Goal: Task Accomplishment & Management: Manage account settings

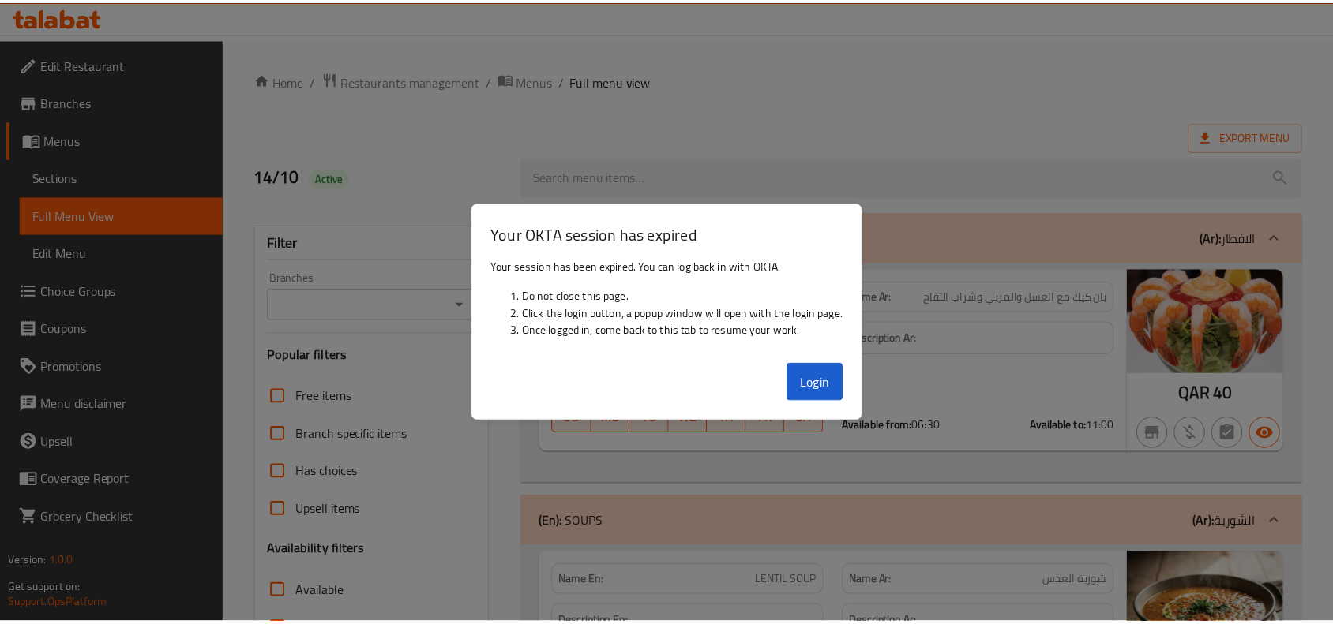
scroll to position [1509, 0]
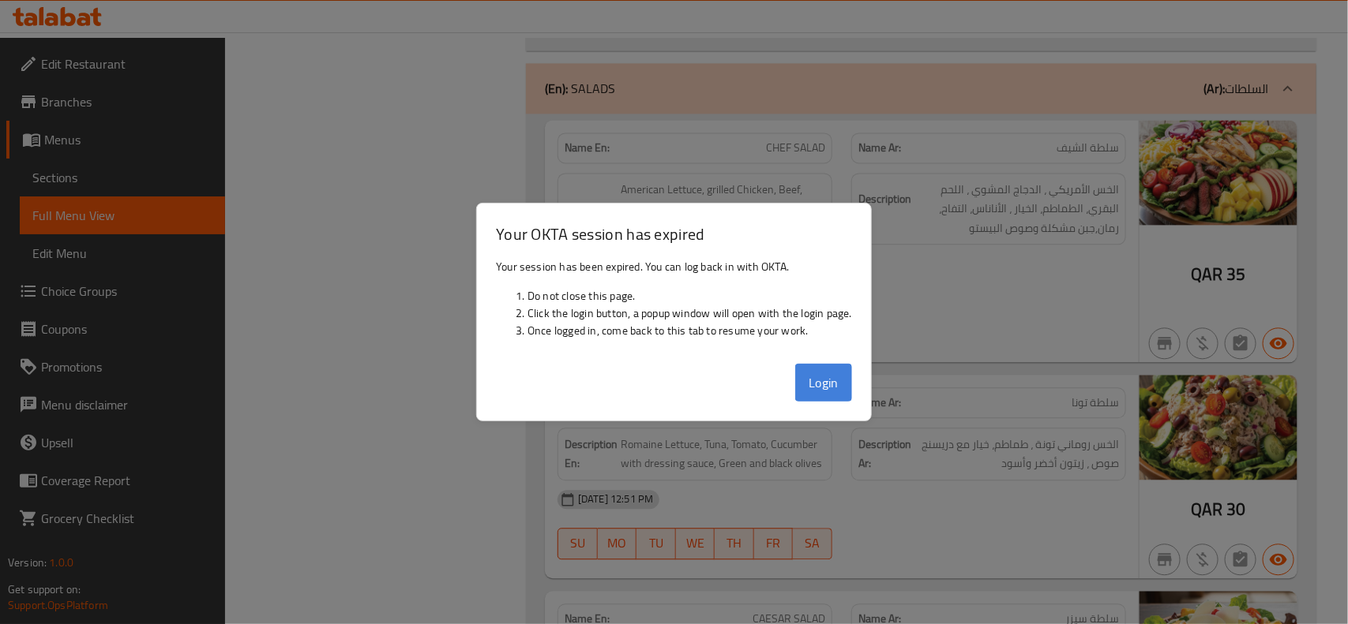
click at [818, 385] on button "Login" at bounding box center [823, 383] width 57 height 38
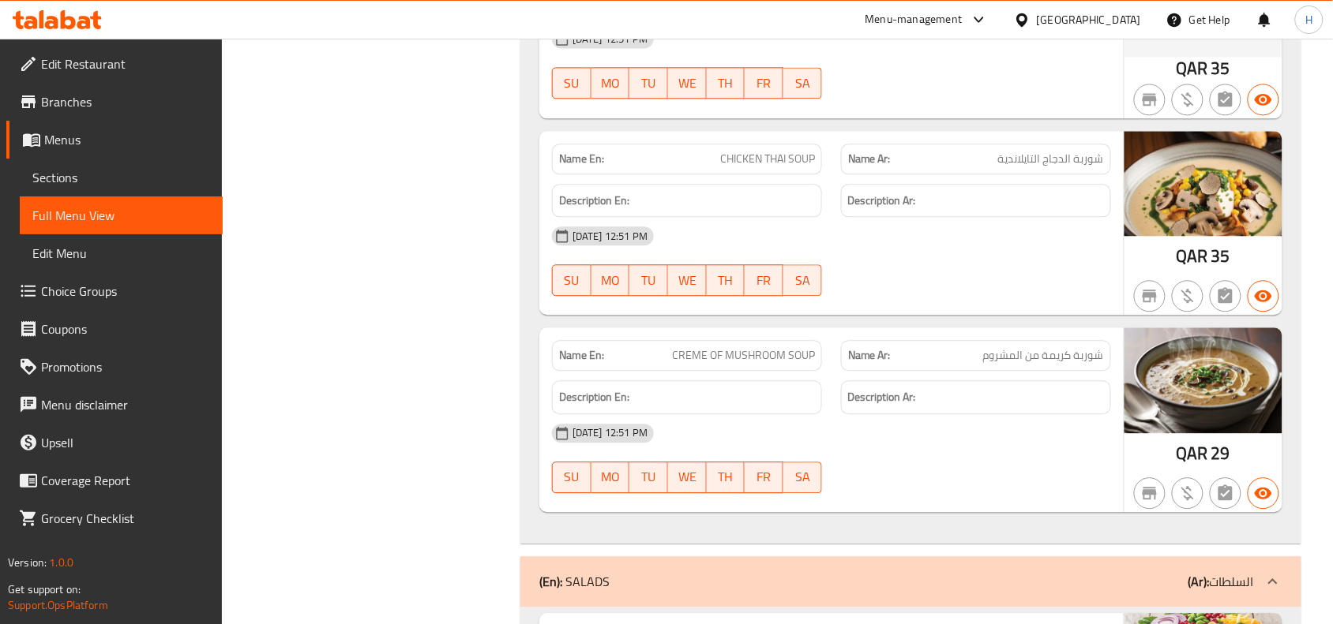
scroll to position [1213, 0]
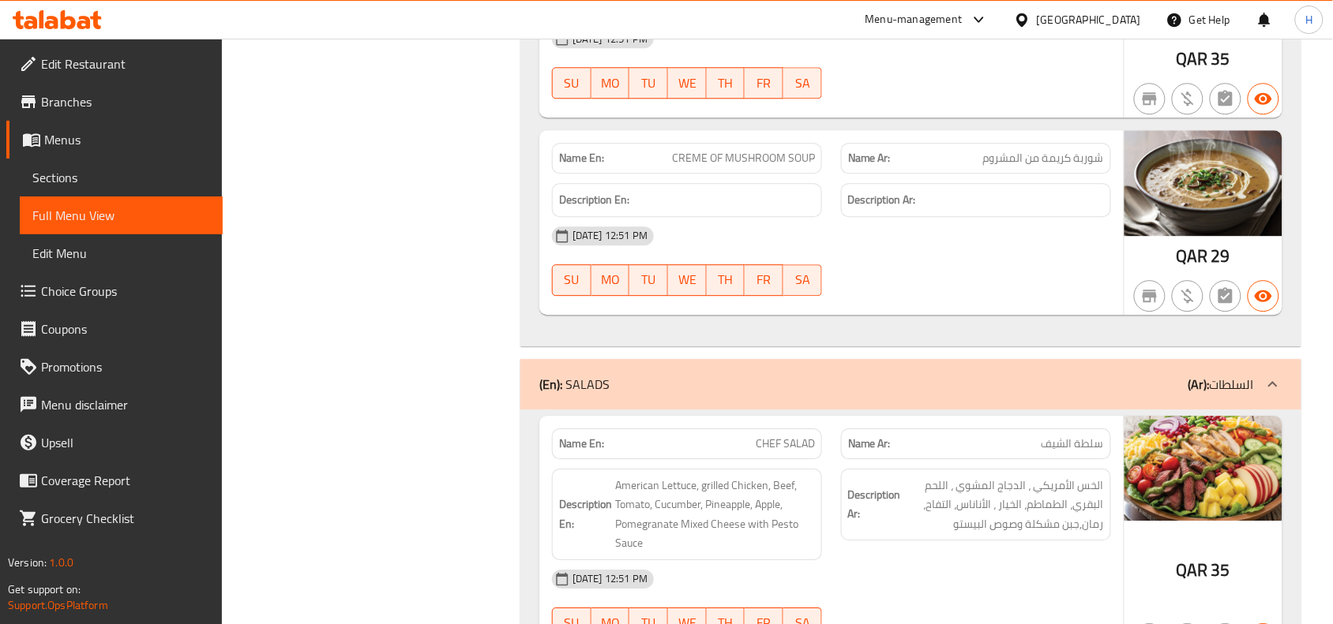
click at [946, 399] on div "(En): SALADS (Ar): السلطات" at bounding box center [910, 384] width 781 height 51
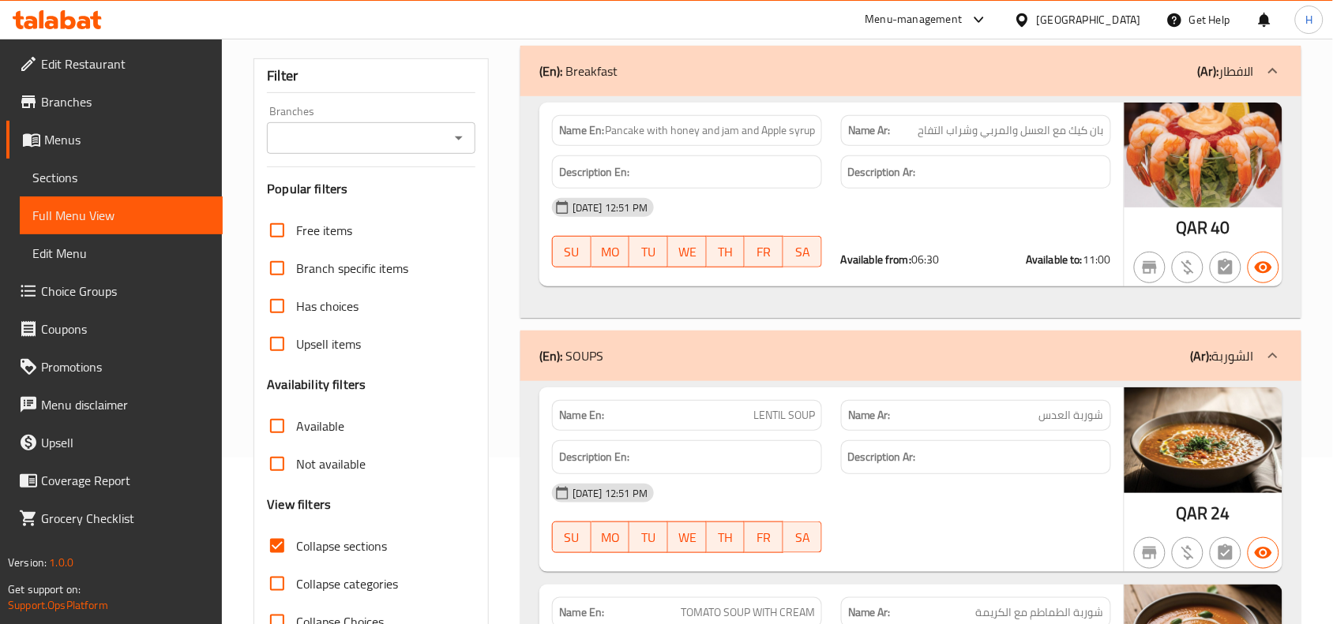
scroll to position [127, 0]
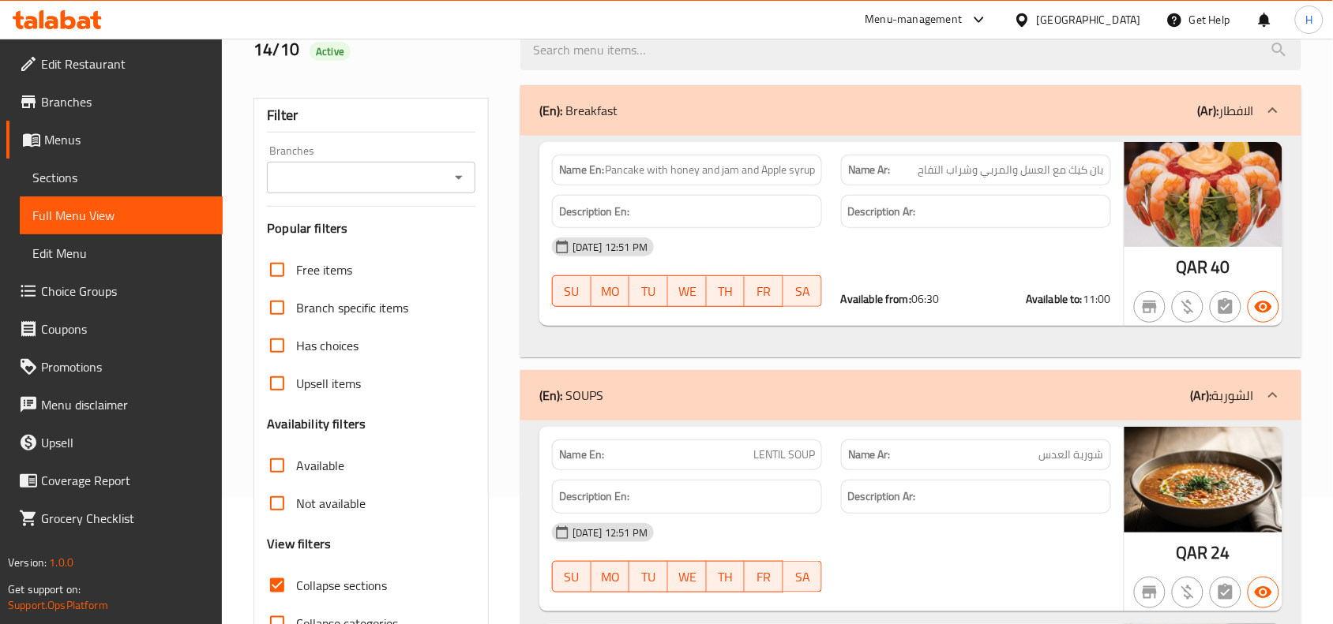
click at [785, 452] on span "LENTIL SOUP" at bounding box center [784, 455] width 62 height 17
click at [784, 452] on span "LENTIL SOUP" at bounding box center [784, 455] width 62 height 17
click at [669, 166] on span "Pancake with honey and jam and Apple syrup" at bounding box center [710, 170] width 210 height 17
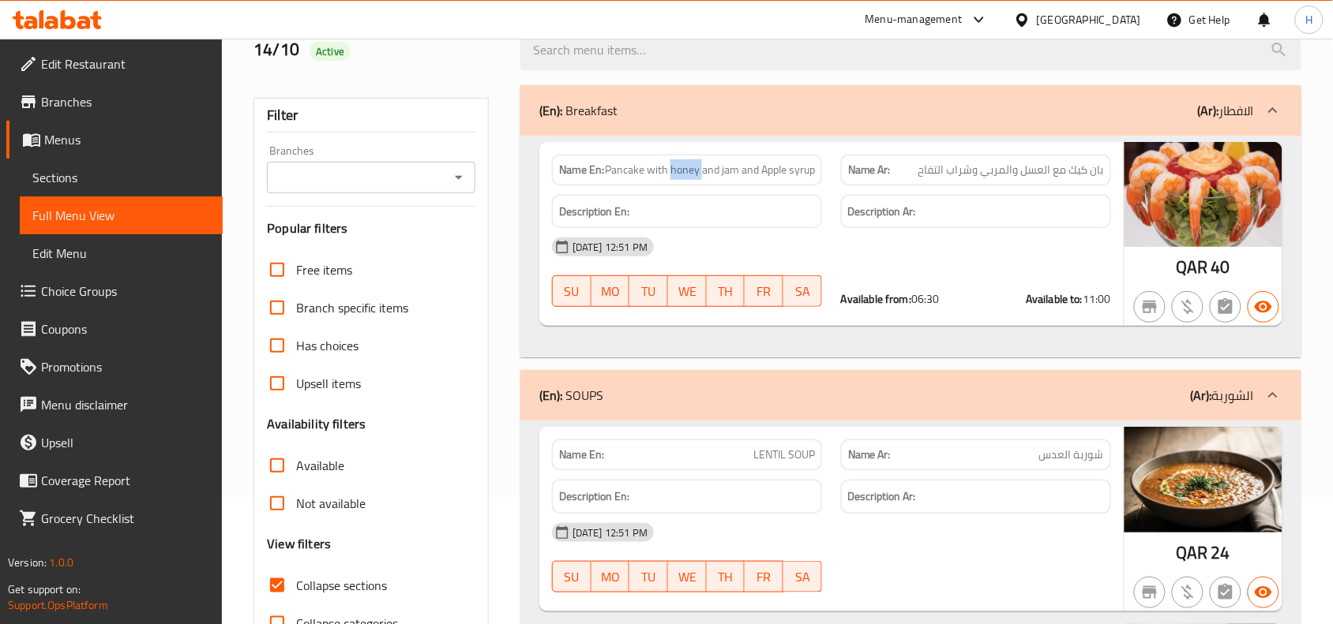
click at [669, 166] on span "Pancake with honey and jam and Apple syrup" at bounding box center [710, 170] width 210 height 17
drag, startPoint x: 813, startPoint y: 409, endPoint x: 811, endPoint y: 246, distance: 162.6
click at [813, 409] on div "(En): SOUPS (Ar): الشوربة" at bounding box center [910, 395] width 781 height 51
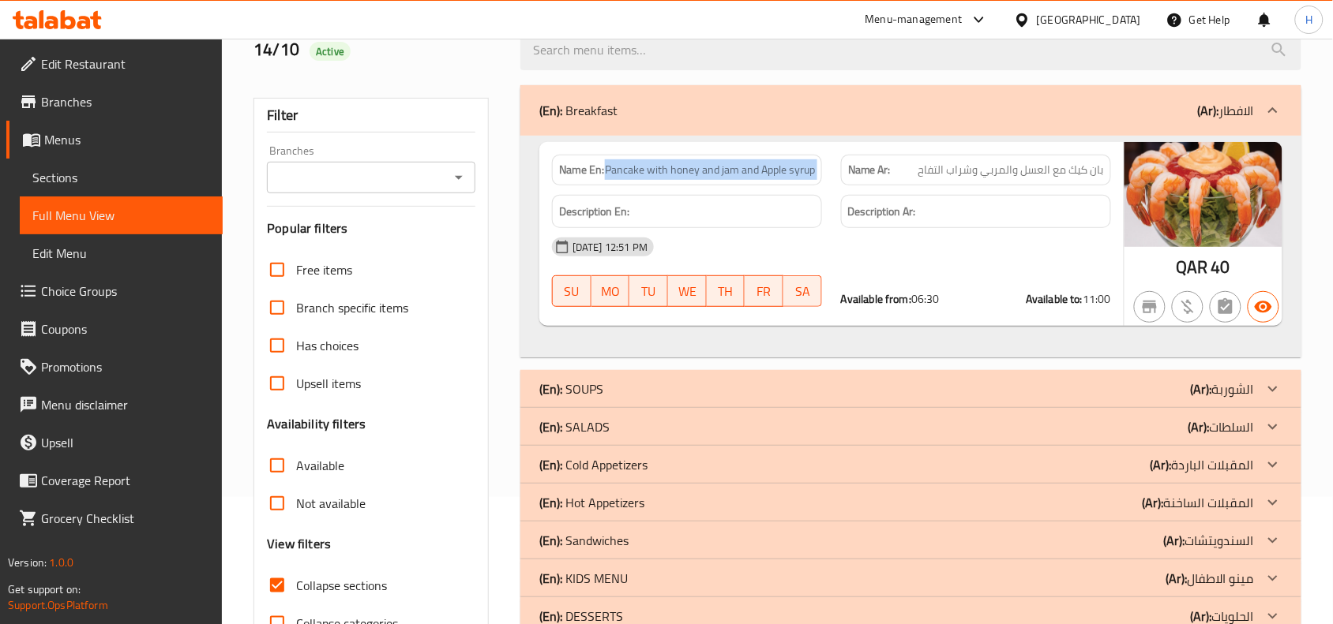
click at [814, 117] on div "(En): Breakfast (Ar): الافطار" at bounding box center [896, 110] width 714 height 19
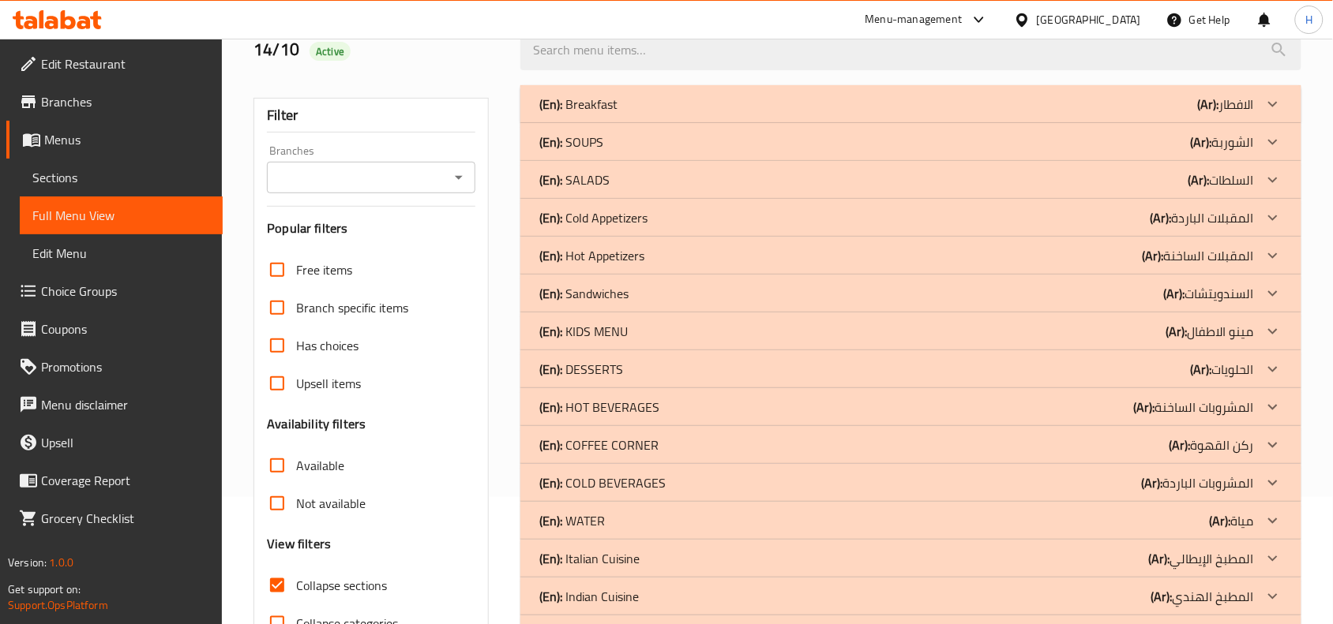
click at [665, 223] on div "(En): Cold Appetizers (Ar): المقبلات الباردة" at bounding box center [896, 217] width 714 height 19
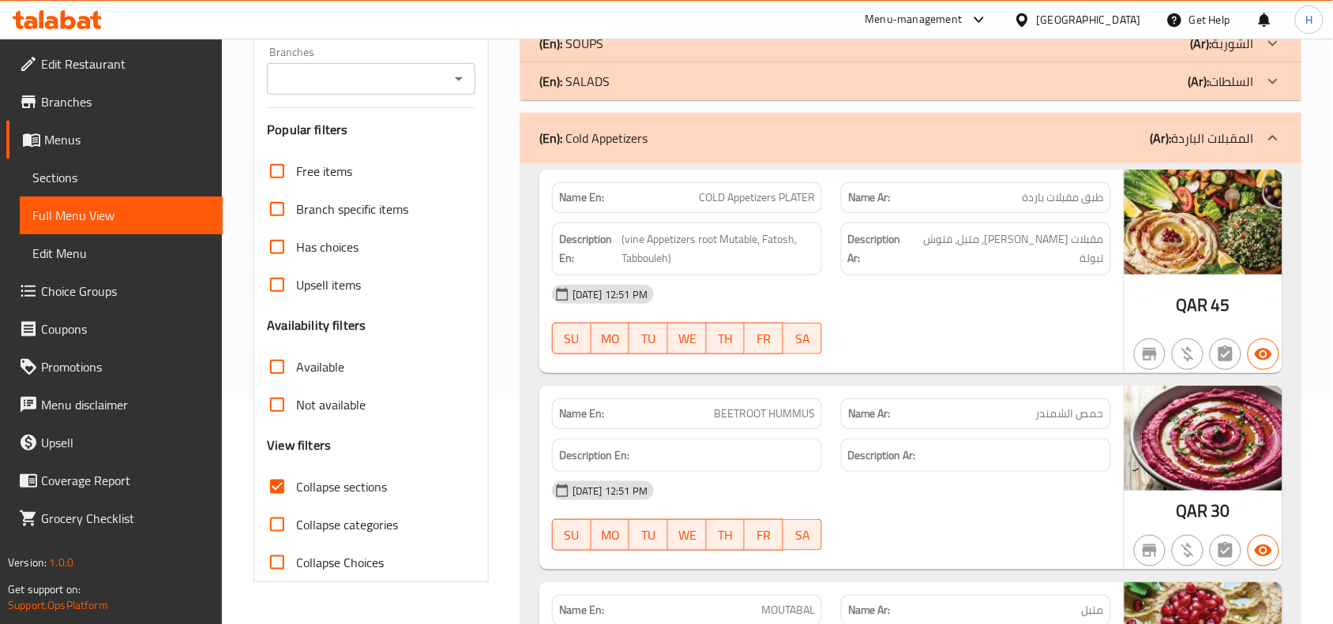
scroll to position [324, 0]
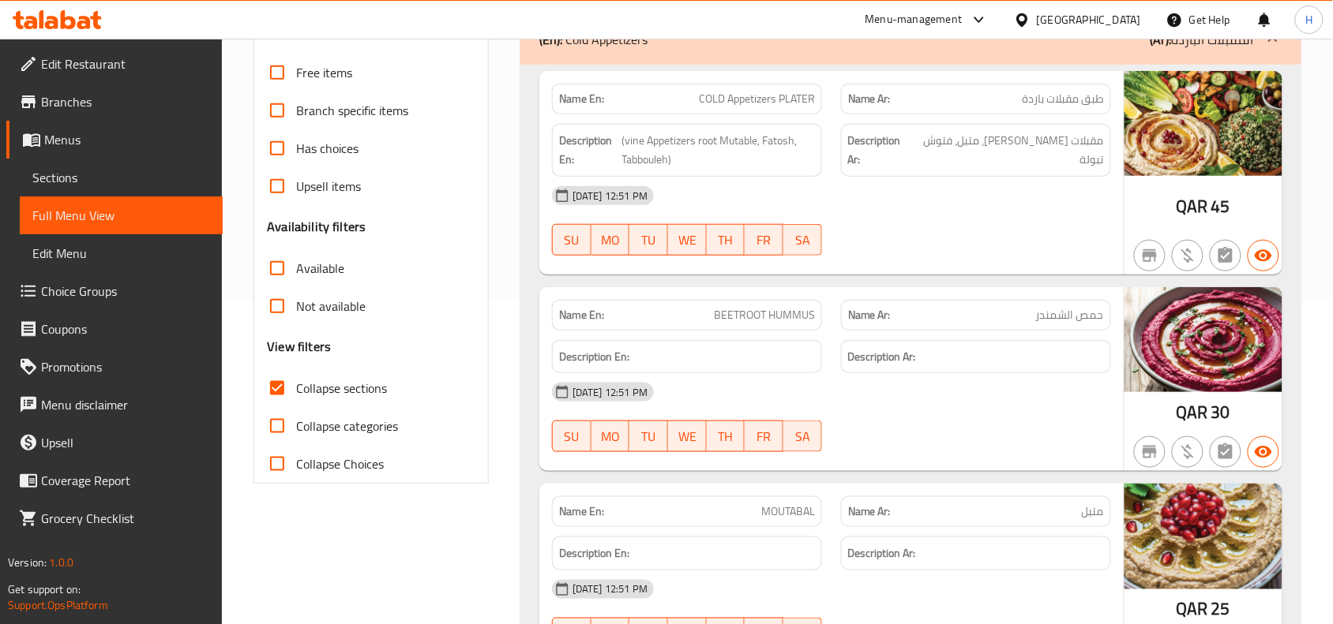
click at [775, 93] on span "COLD Appetizers PLATER" at bounding box center [757, 99] width 116 height 17
copy span "COLD Appetizers PLATER"
click at [139, 159] on link "Sections" at bounding box center [121, 178] width 203 height 38
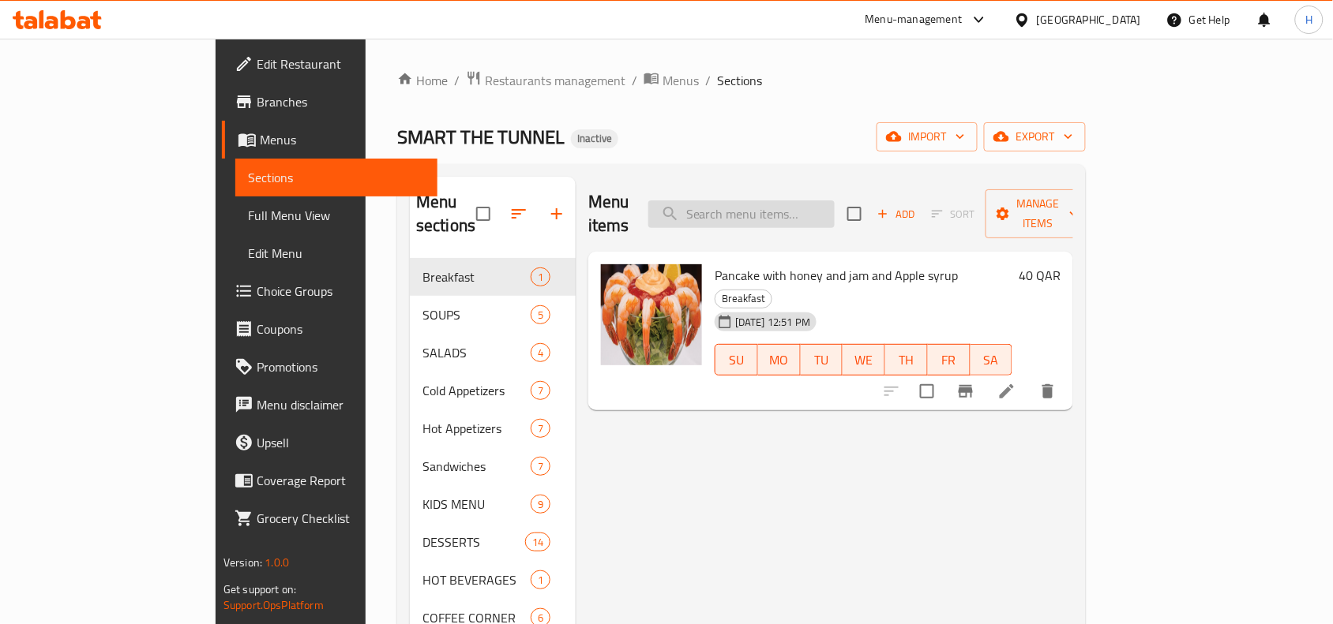
click at [771, 210] on input "search" at bounding box center [741, 215] width 186 height 28
paste input "COLD Appetizers PLATER"
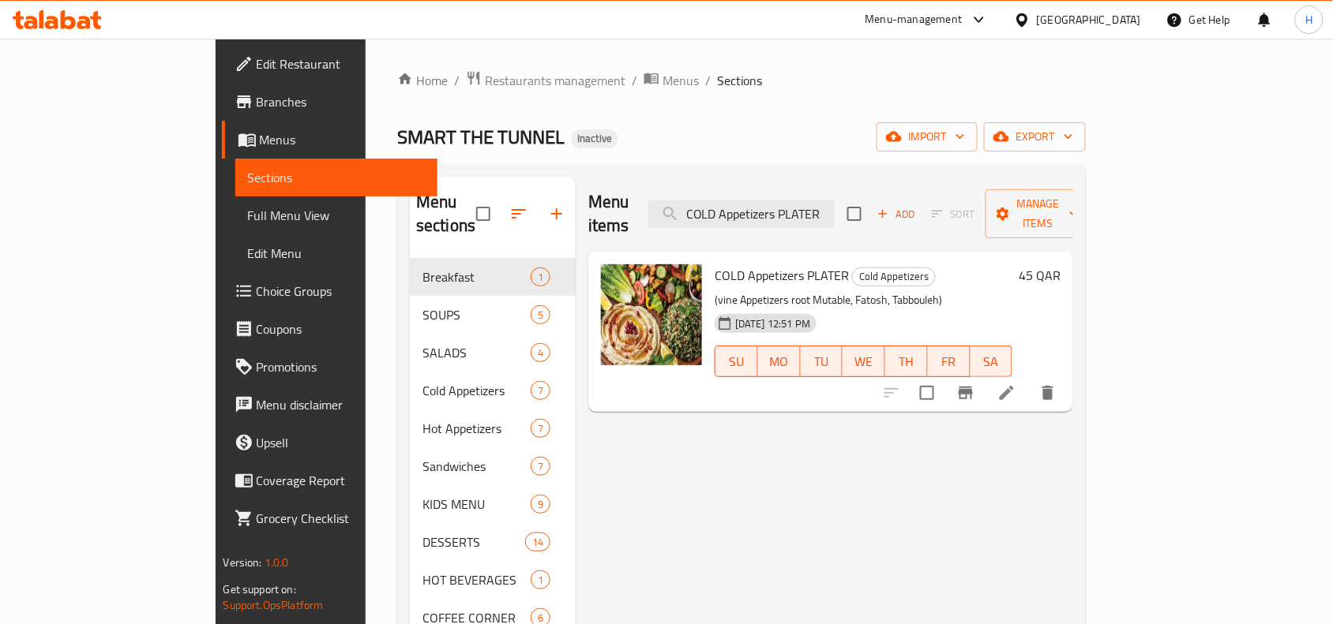
type input "COLD Appetizers PLATER"
click at [1029, 379] on li at bounding box center [1006, 393] width 44 height 28
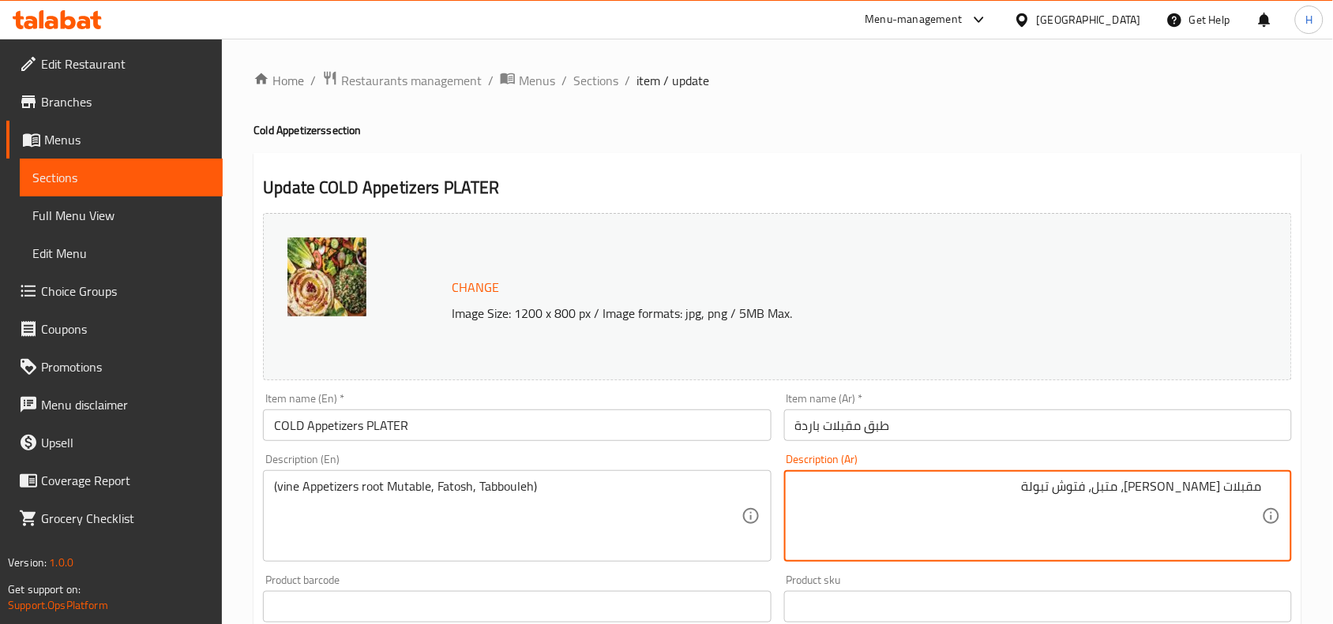
click at [1099, 489] on textarea "مقبلات فاين روت، متبل، فتوش تبولة" at bounding box center [1028, 516] width 467 height 75
click at [1099, 492] on textarea "مقبلات فاين روت، متبل، فتوش تبولة" at bounding box center [1028, 516] width 467 height 75
click at [1100, 487] on textarea "مقبلات فاين روت، متبل، فتوش تبولة" at bounding box center [1028, 516] width 467 height 75
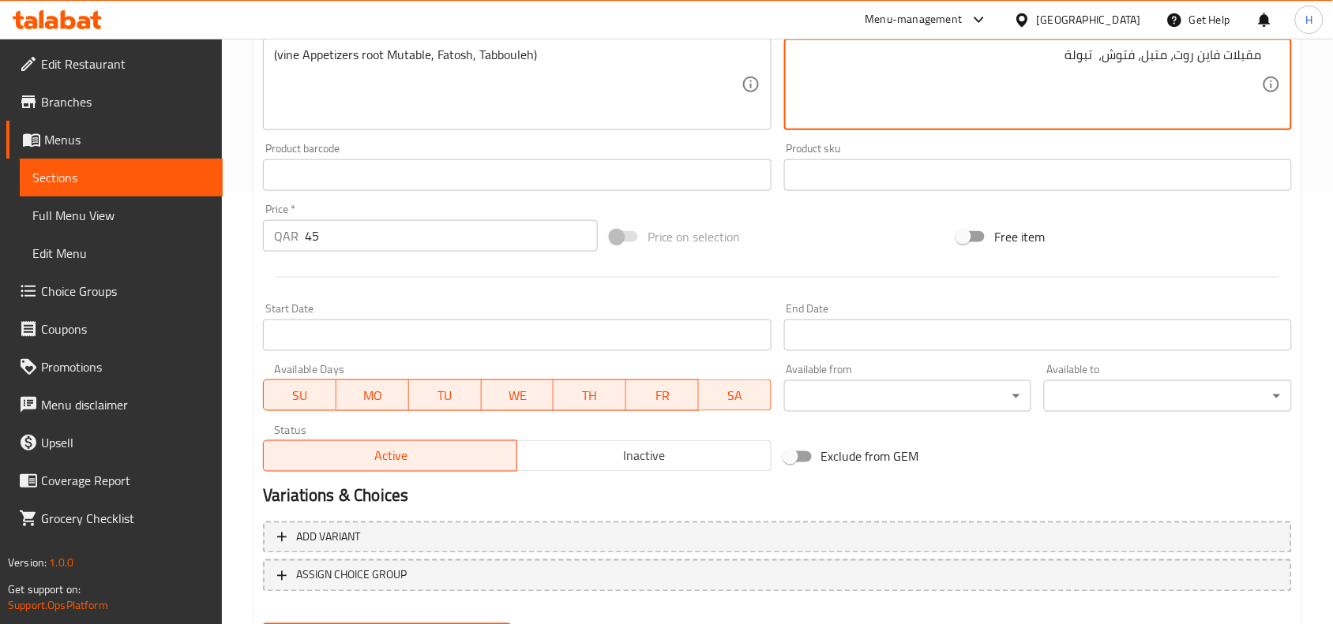
scroll to position [512, 0]
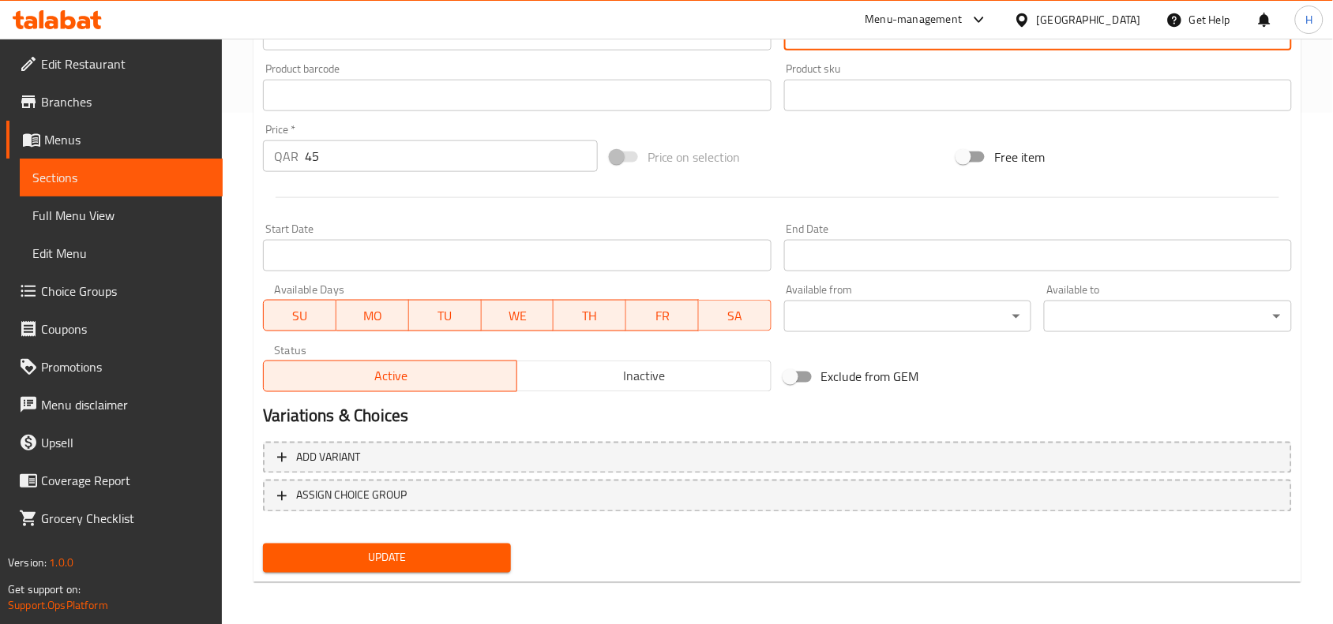
type textarea "مقبلات فاين روت، متبل، فتوش، تبولة"
click at [407, 555] on span "Update" at bounding box center [387, 559] width 223 height 20
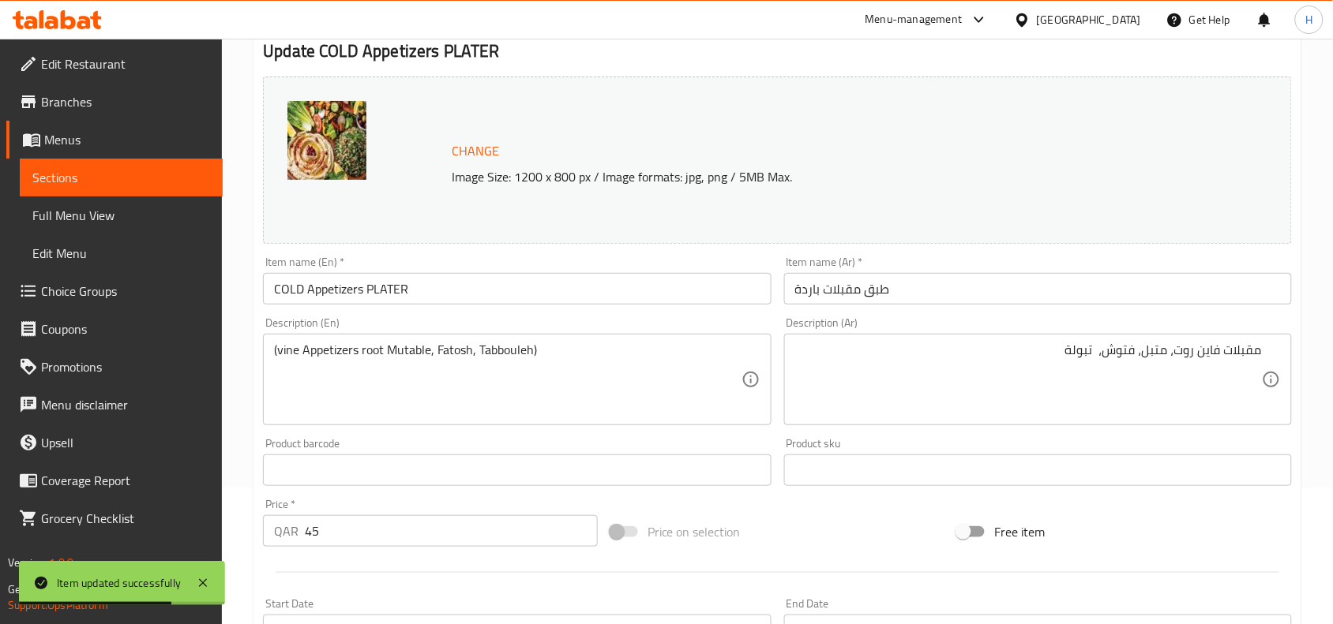
scroll to position [0, 0]
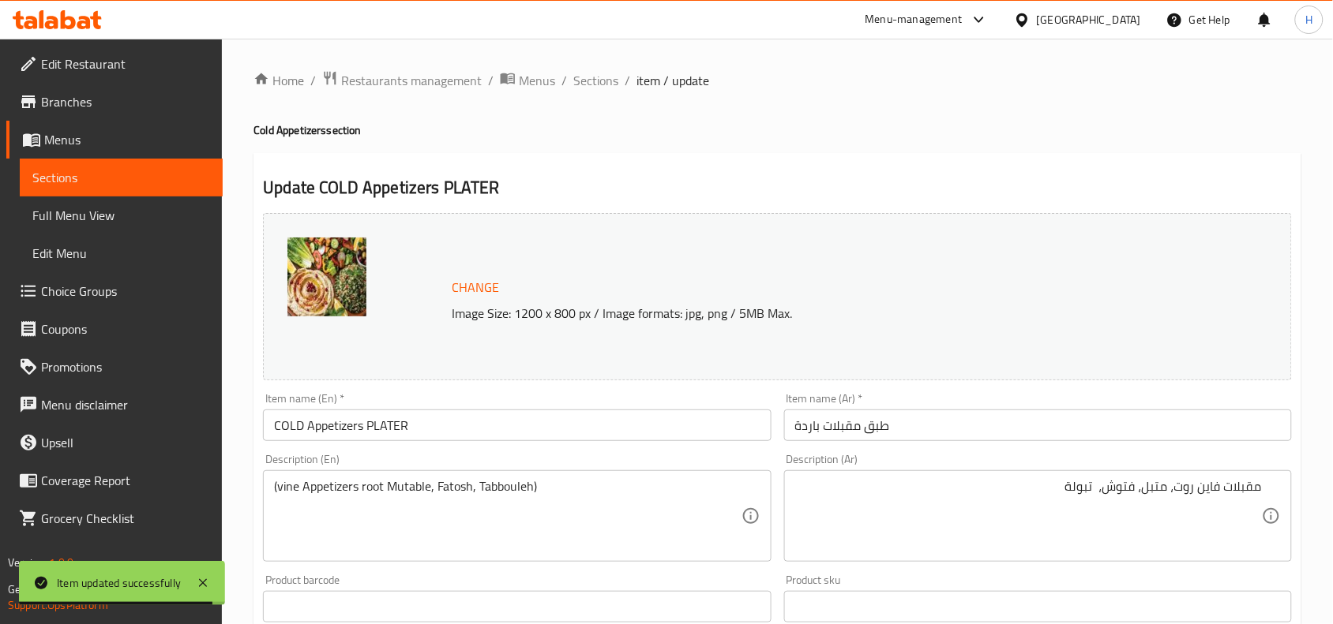
click at [590, 89] on span "Sections" at bounding box center [595, 80] width 45 height 19
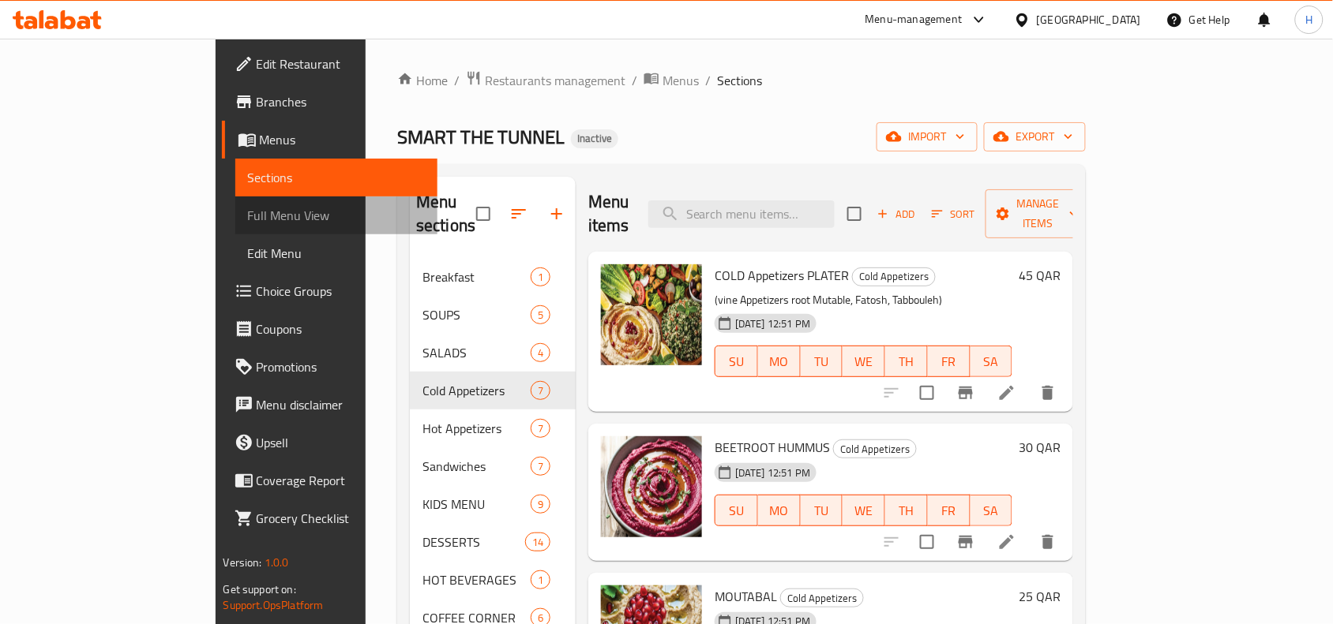
click at [235, 198] on link "Full Menu View" at bounding box center [336, 216] width 203 height 38
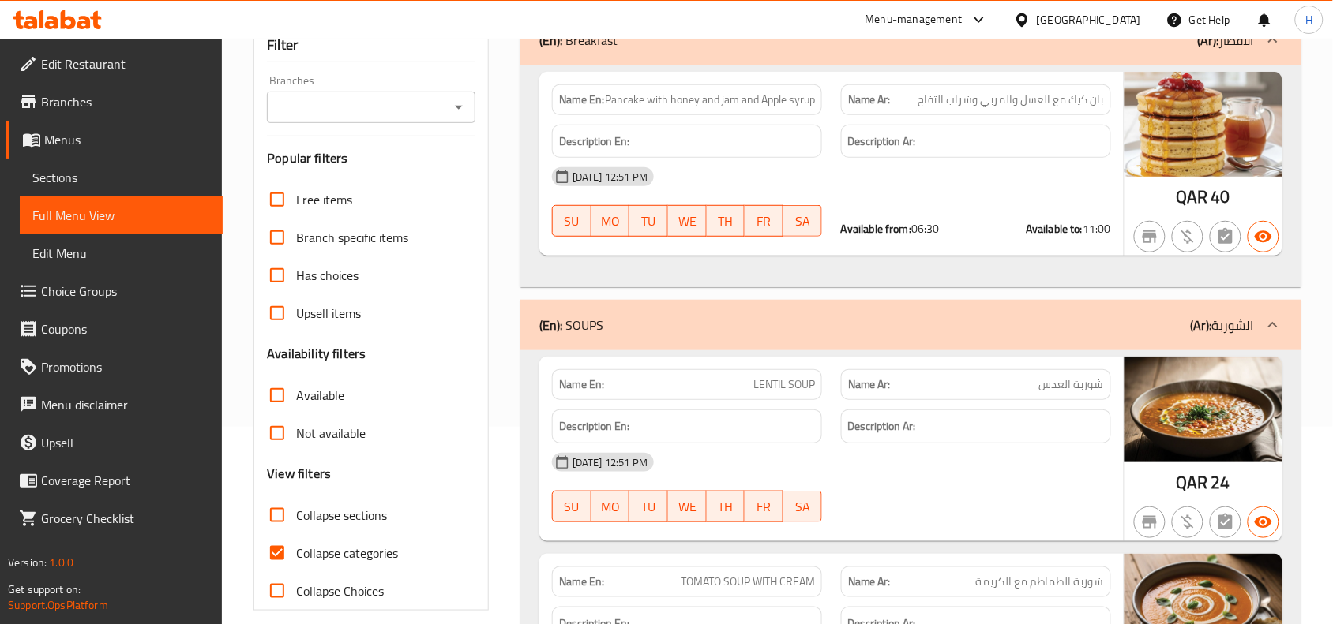
scroll to position [296, 0]
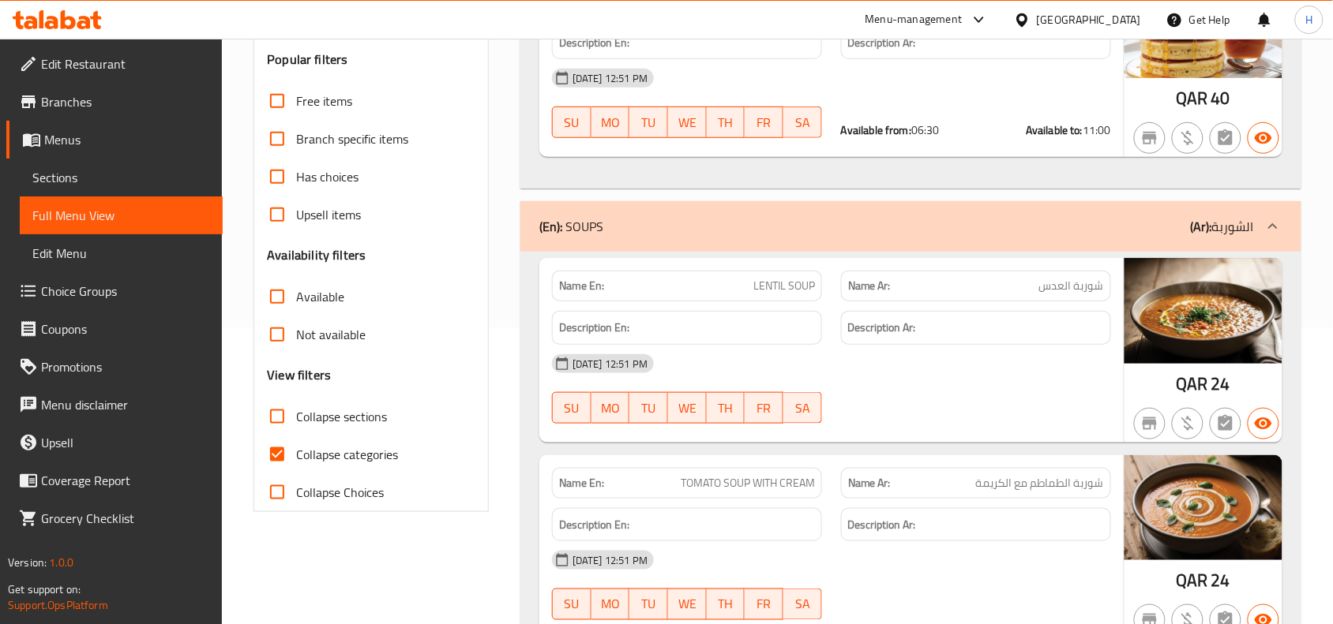
click at [650, 227] on div "(En): SOUPS (Ar): الشوربة" at bounding box center [896, 226] width 714 height 19
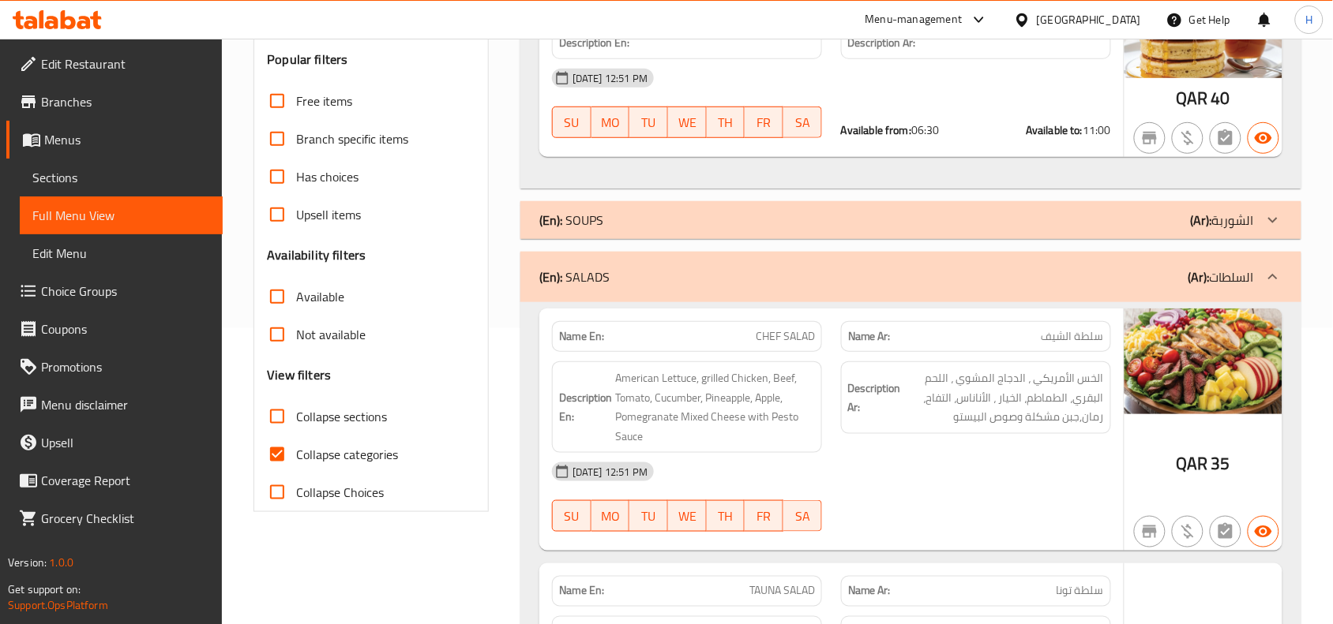
scroll to position [0, 0]
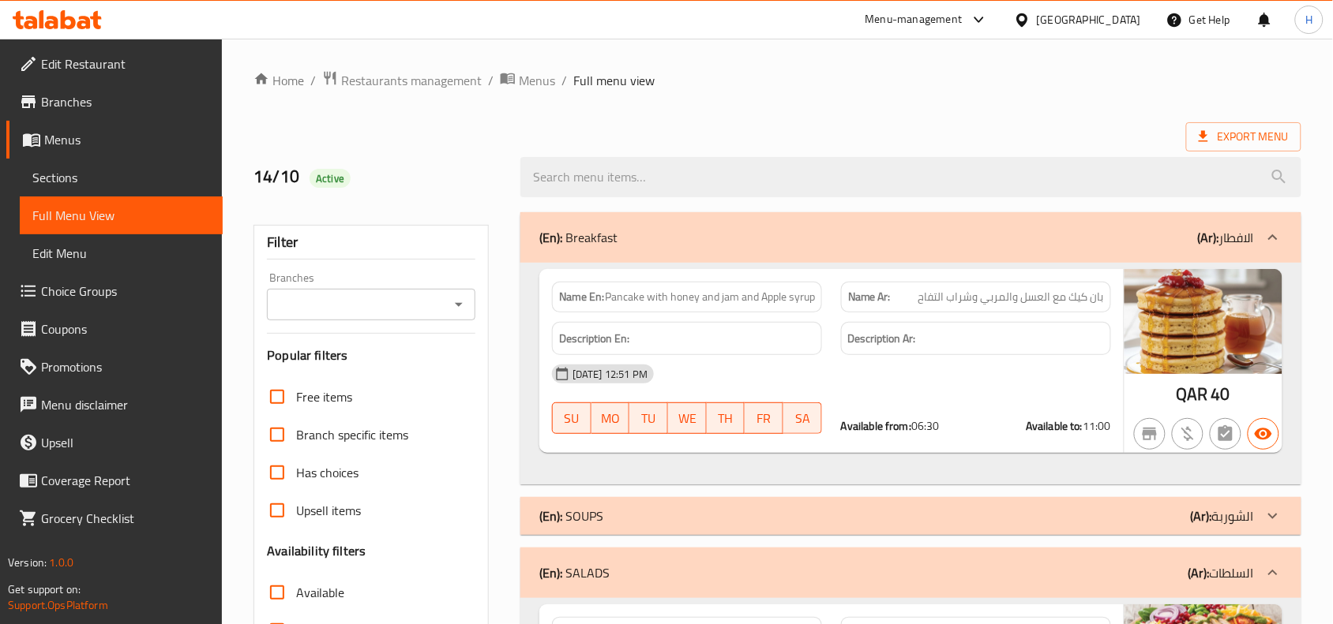
click at [892, 247] on div "(En): Breakfast (Ar): الافطار" at bounding box center [896, 237] width 714 height 19
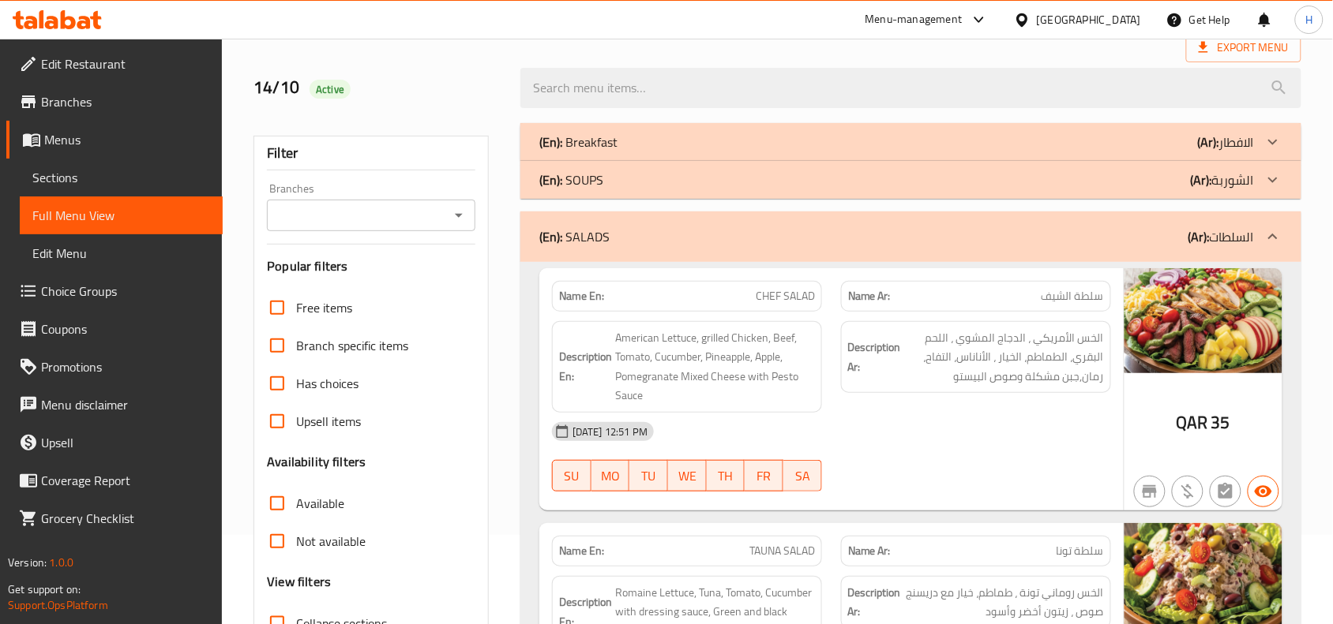
scroll to position [99, 0]
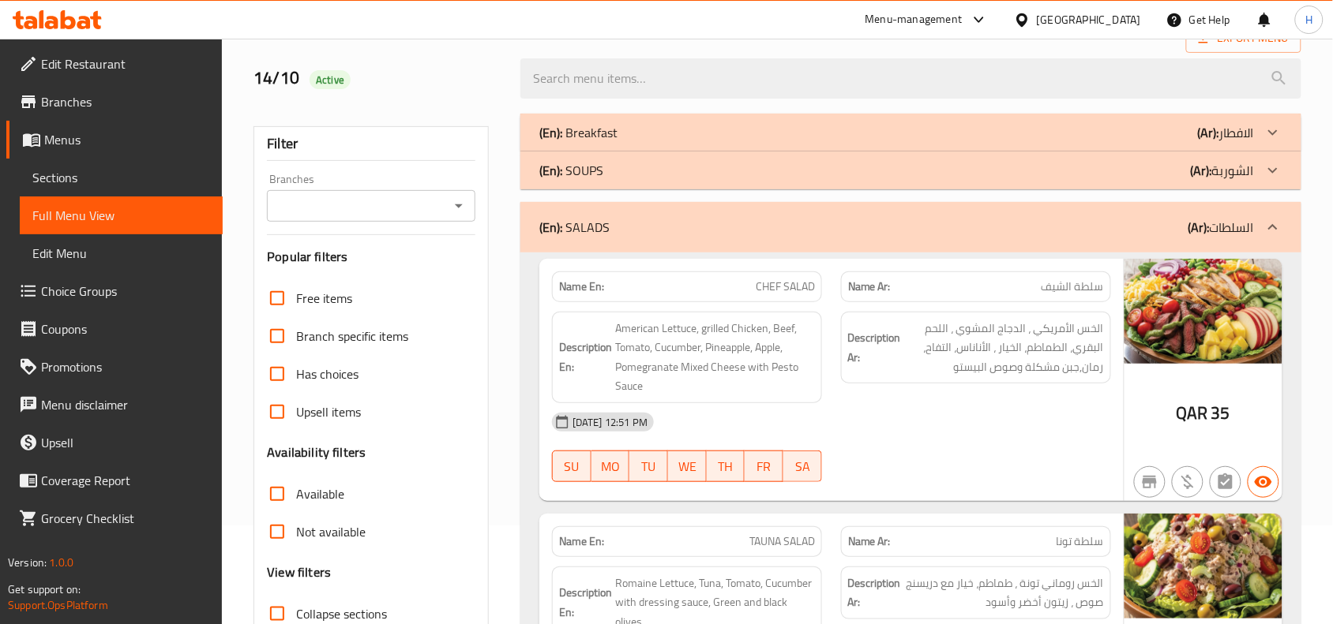
click at [877, 243] on div "(En): SALADS (Ar): السلطات" at bounding box center [910, 227] width 781 height 51
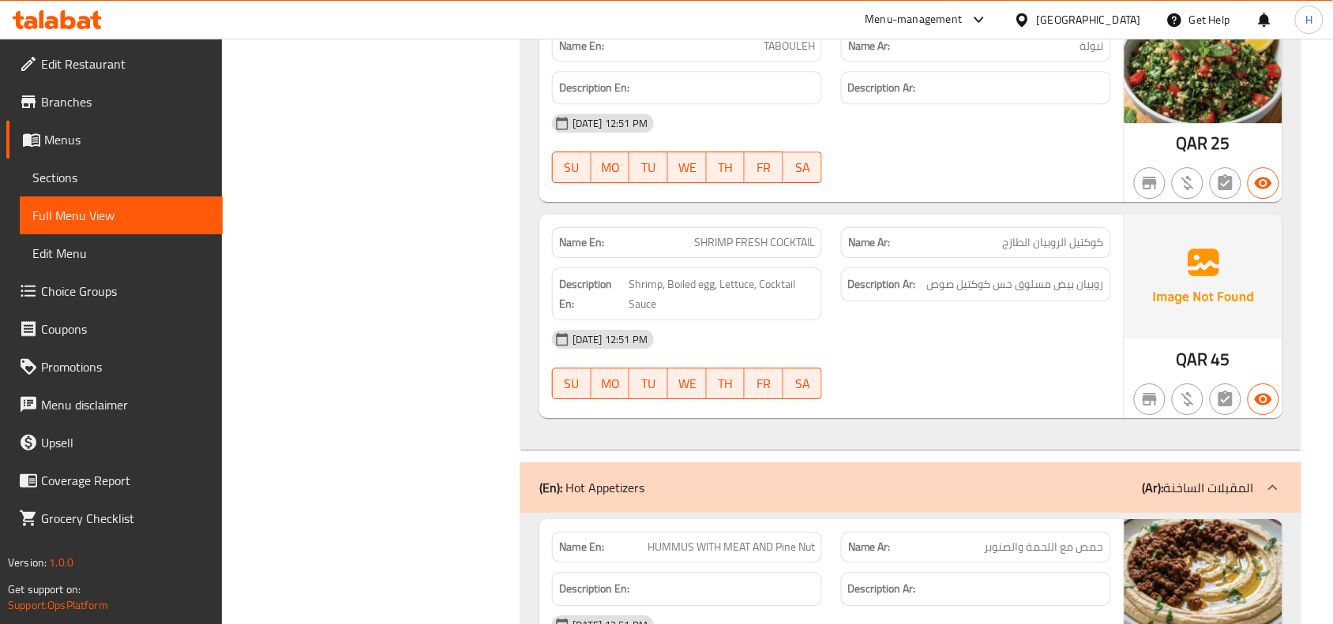
scroll to position [1480, 0]
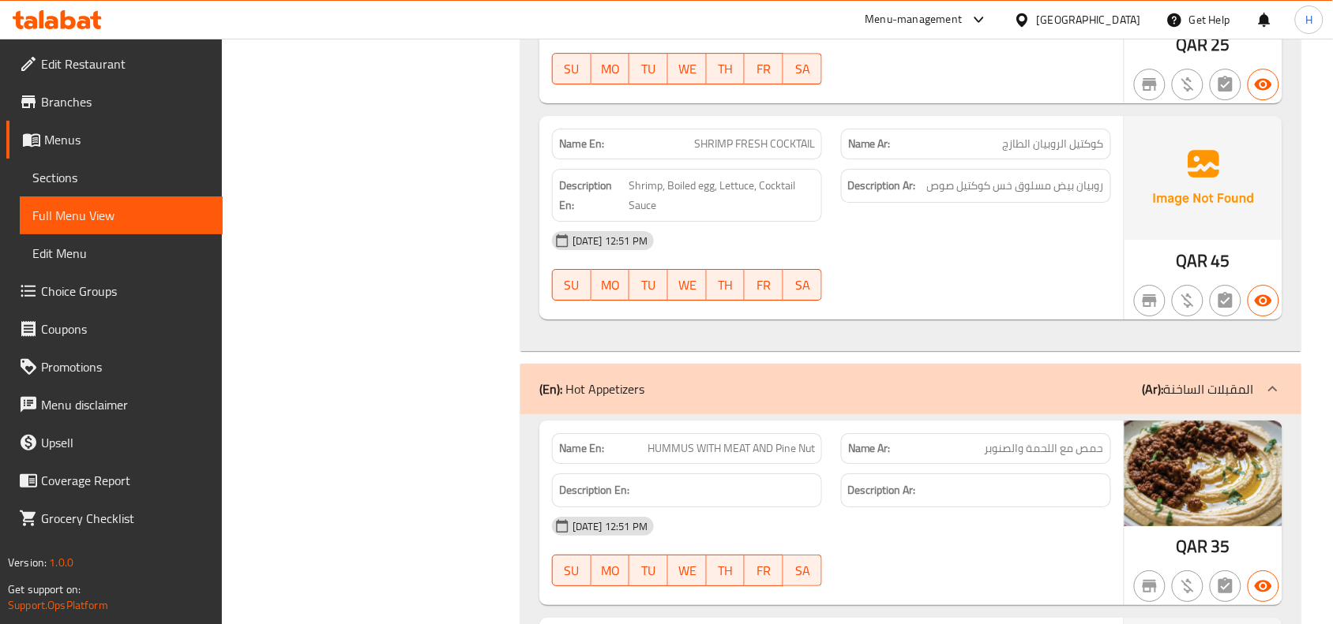
click at [783, 151] on span "SHRIMP FRESH COCKTAIL" at bounding box center [754, 144] width 121 height 17
click at [740, 174] on div "Description En: Shrimp, Boiled egg, Lettuce, Cocktail Sauce" at bounding box center [687, 195] width 270 height 53
click at [747, 152] on span "SHRIMP FRESH COCKTAIL" at bounding box center [754, 144] width 121 height 17
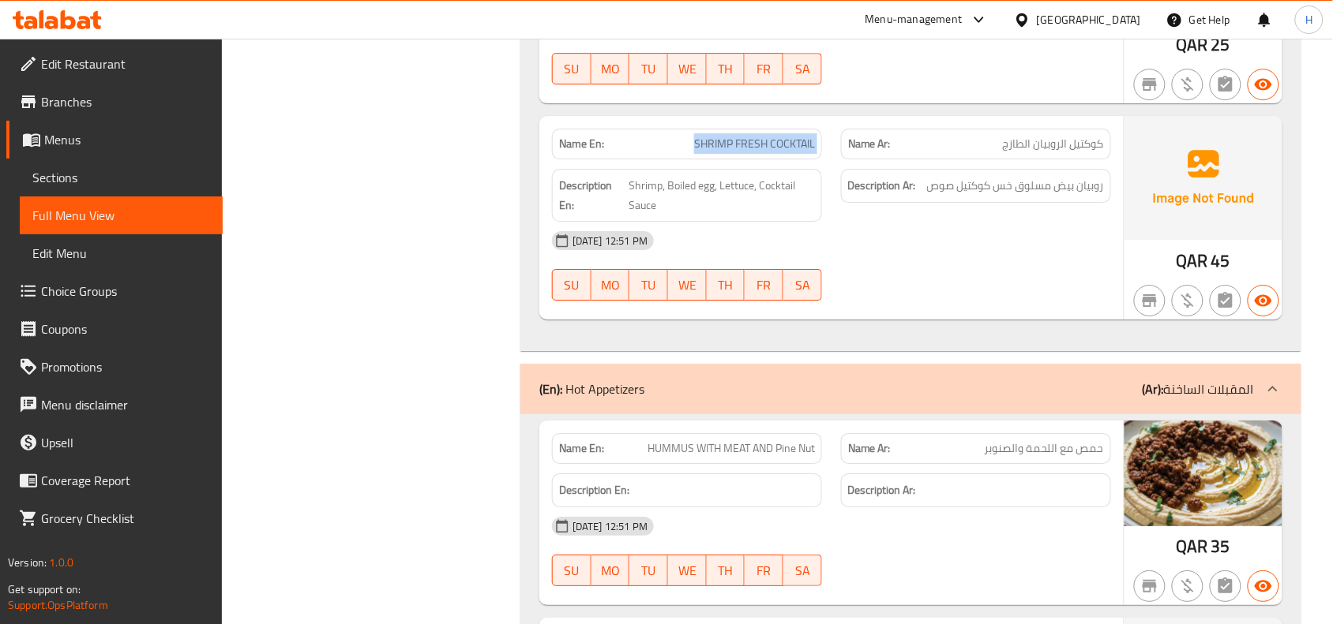
copy span "SHRIMP FRESH COCKTAIL"
click at [125, 164] on link "Sections" at bounding box center [121, 178] width 203 height 38
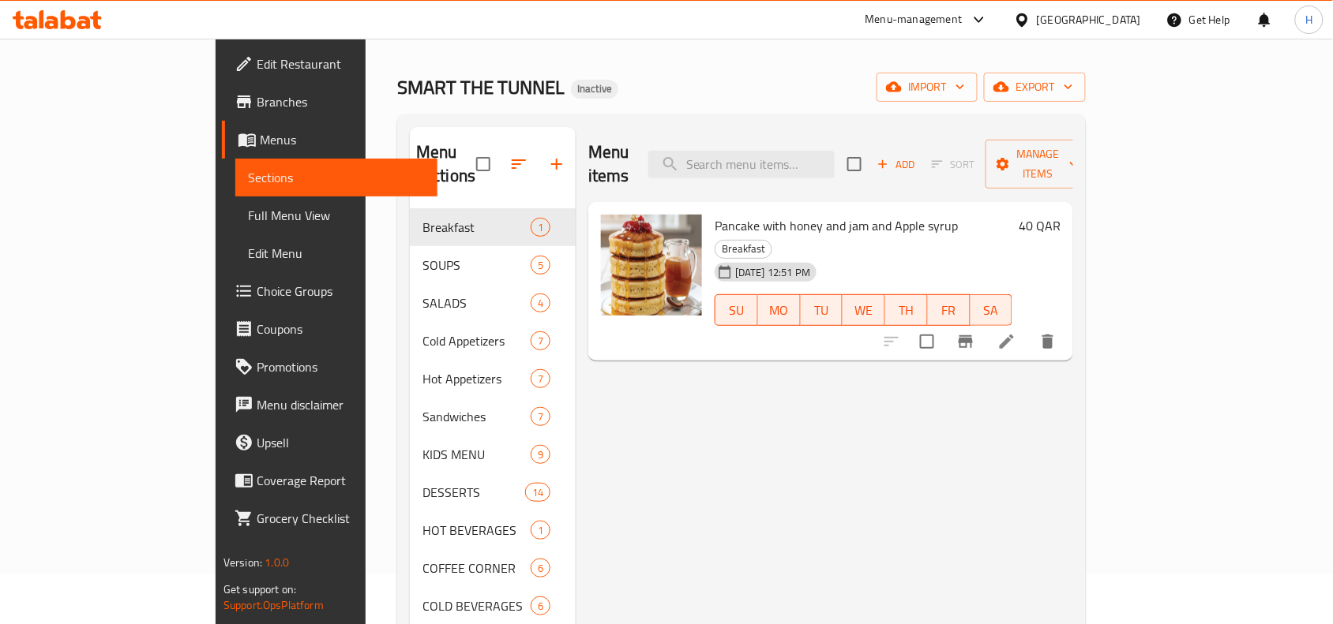
scroll to position [24, 0]
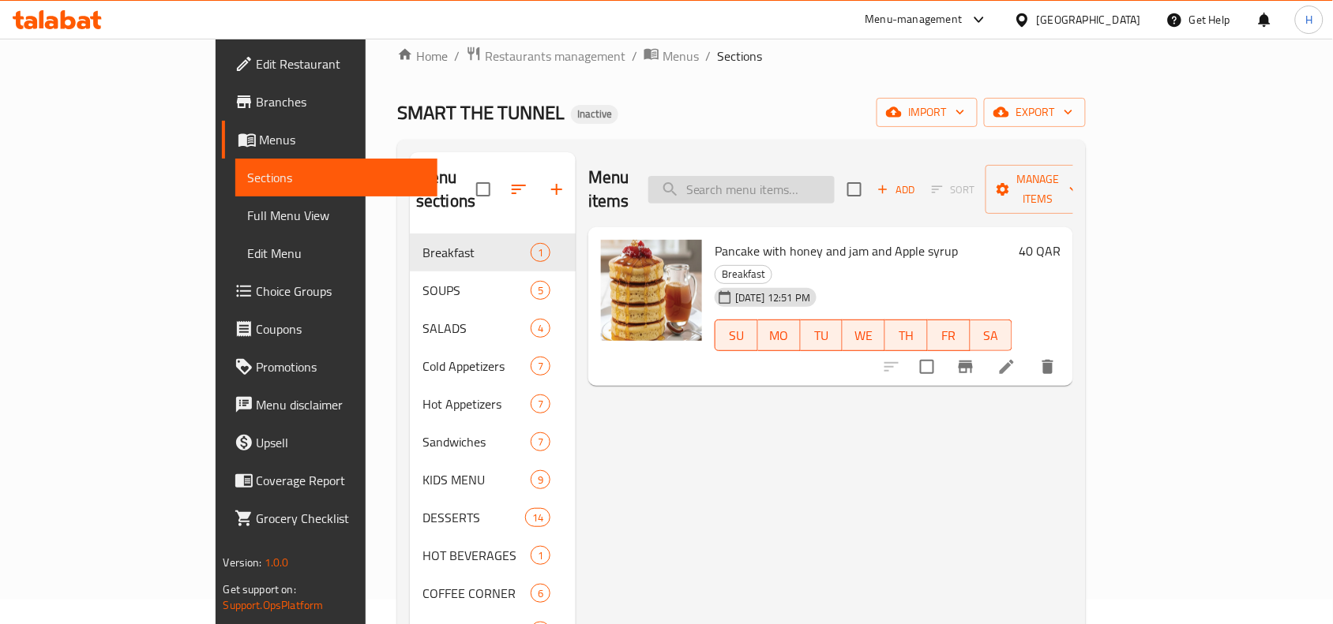
click at [830, 182] on input "search" at bounding box center [741, 190] width 186 height 28
paste input "SHRIMP FRESH COCKTAIL"
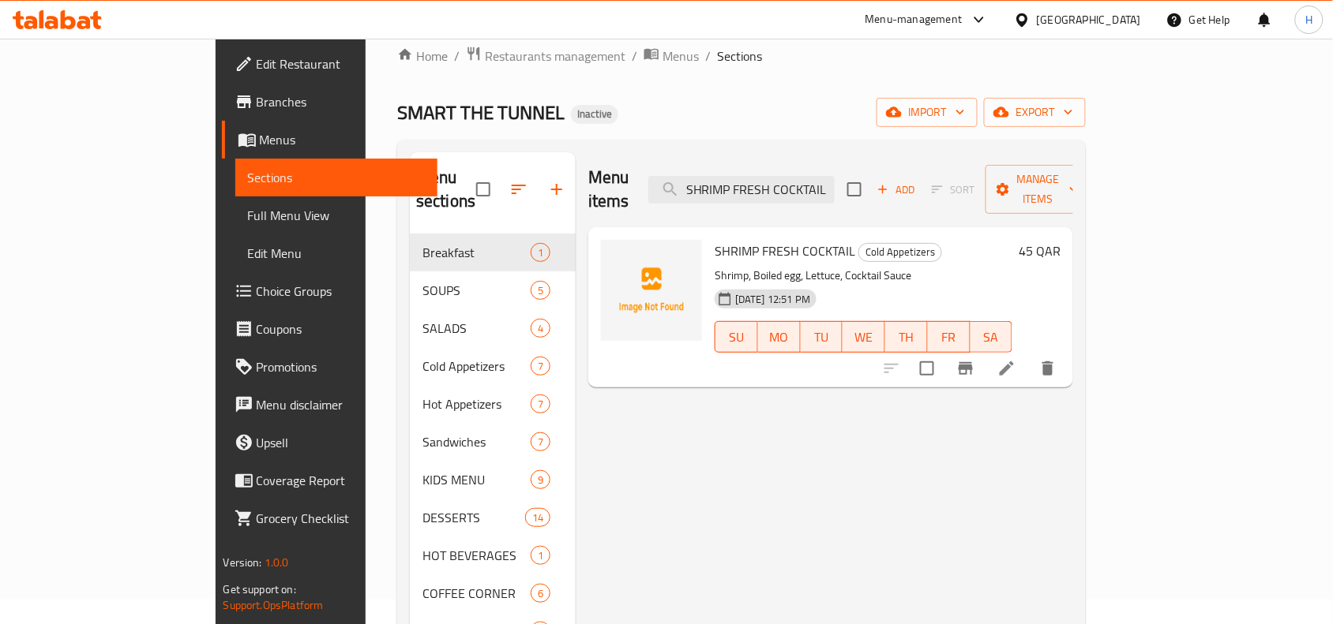
type input "SHRIMP FRESH COCKTAIL"
click at [1016, 359] on icon at bounding box center [1006, 368] width 19 height 19
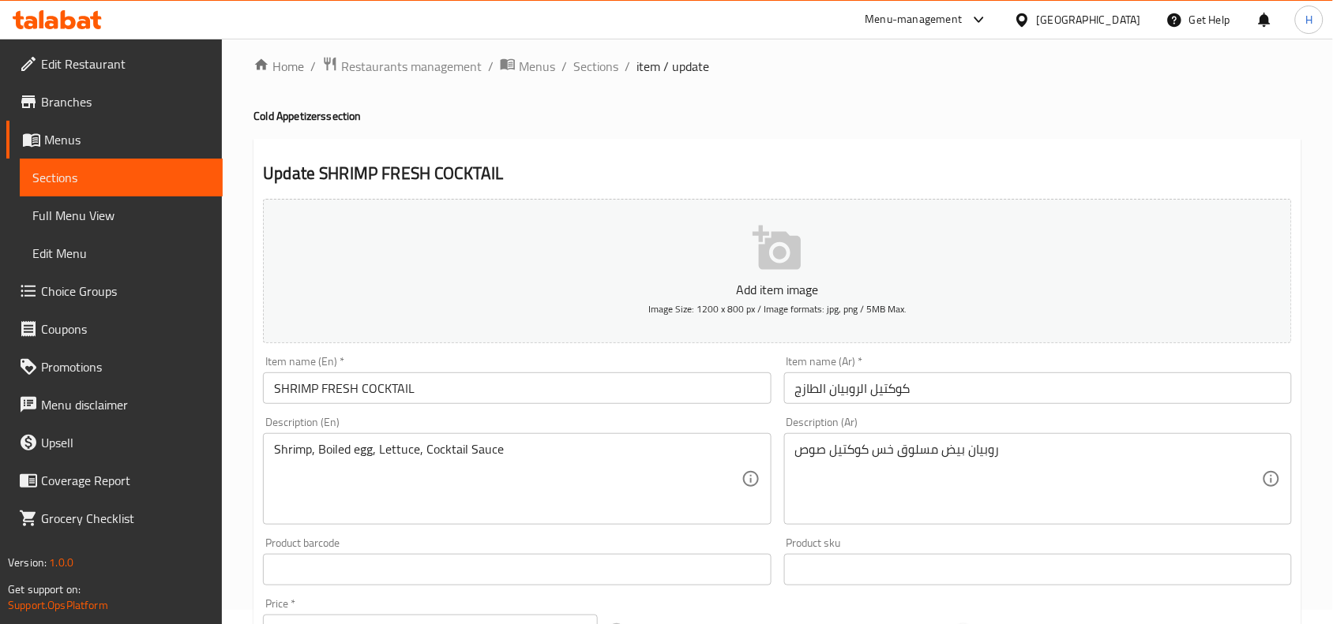
scroll to position [99, 0]
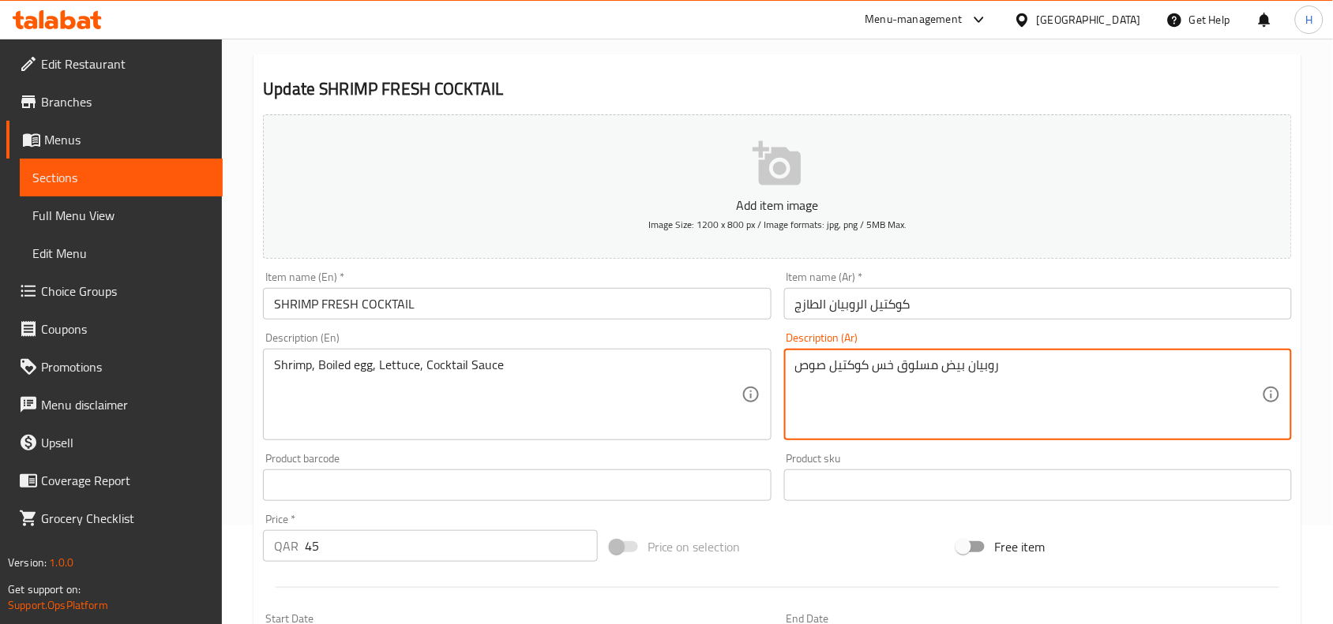
click at [1015, 395] on textarea "روبيان بيض مسلوق خس كوكتيل صوص" at bounding box center [1028, 395] width 467 height 75
click at [1236, 360] on textarea "روبيان بيض مسلوق خس كوكتيل صوص" at bounding box center [1028, 395] width 467 height 75
click at [1236, 369] on textarea "روبيان بيض مسلوق خس كوكتيل صوص" at bounding box center [1028, 395] width 467 height 75
click at [1234, 373] on textarea "روبيان بيض مسلوق خس كوكتيل صوص" at bounding box center [1028, 395] width 467 height 75
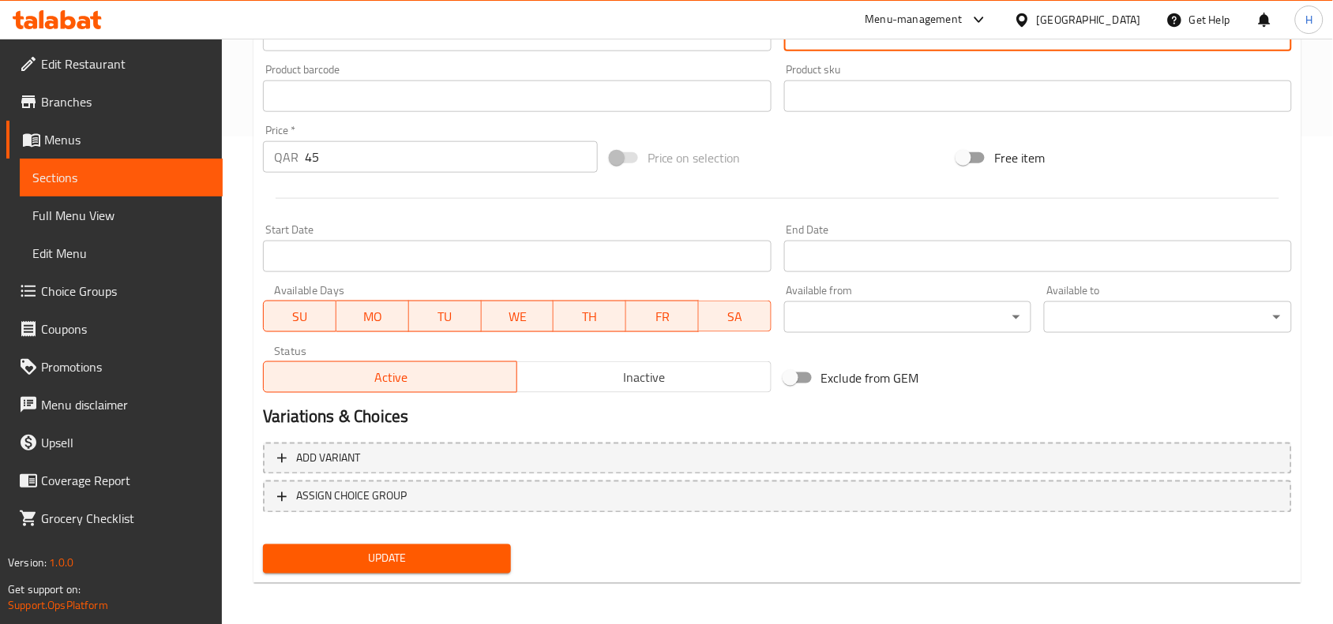
type textarea "روبيان، بيض مسلوق، خس وكوكتيل صوص"
click at [328, 553] on span "Update" at bounding box center [387, 559] width 223 height 20
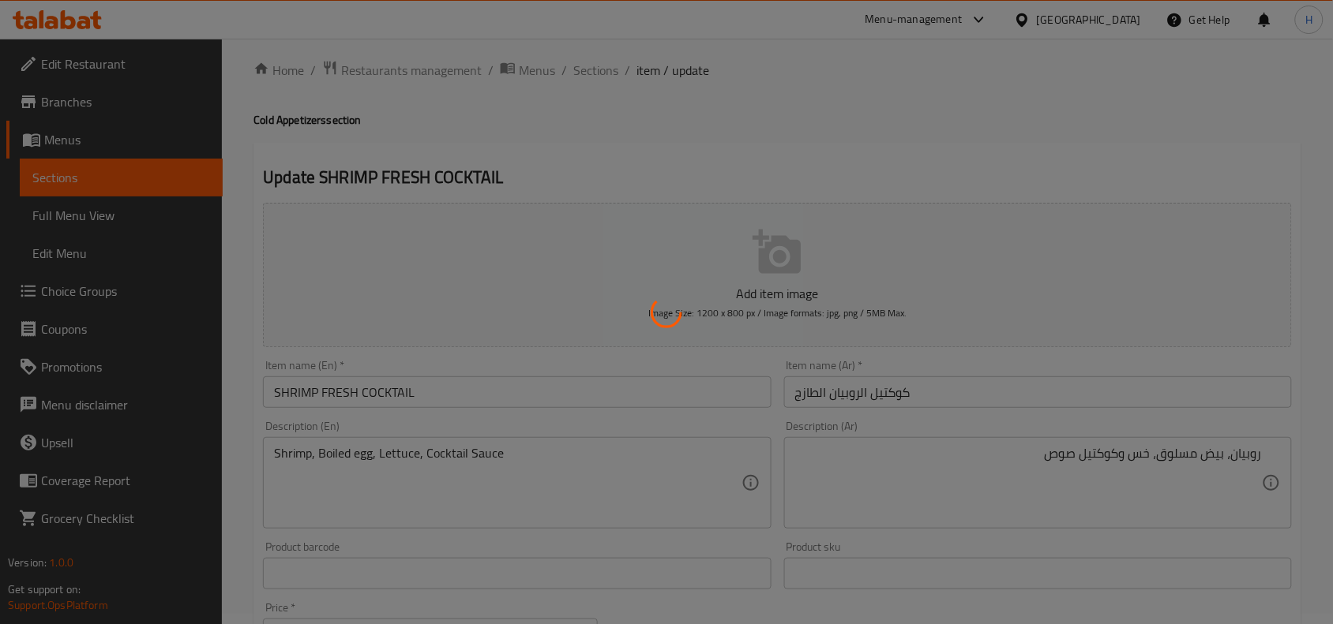
scroll to position [0, 0]
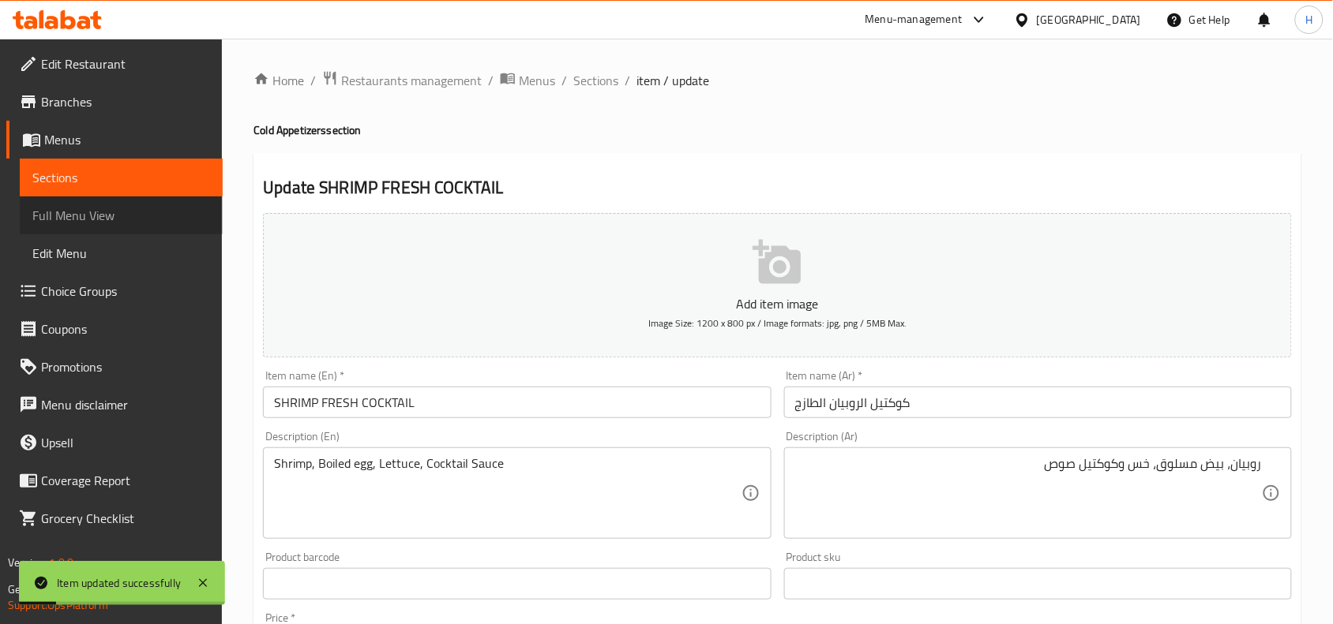
click at [130, 218] on span "Full Menu View" at bounding box center [121, 215] width 178 height 19
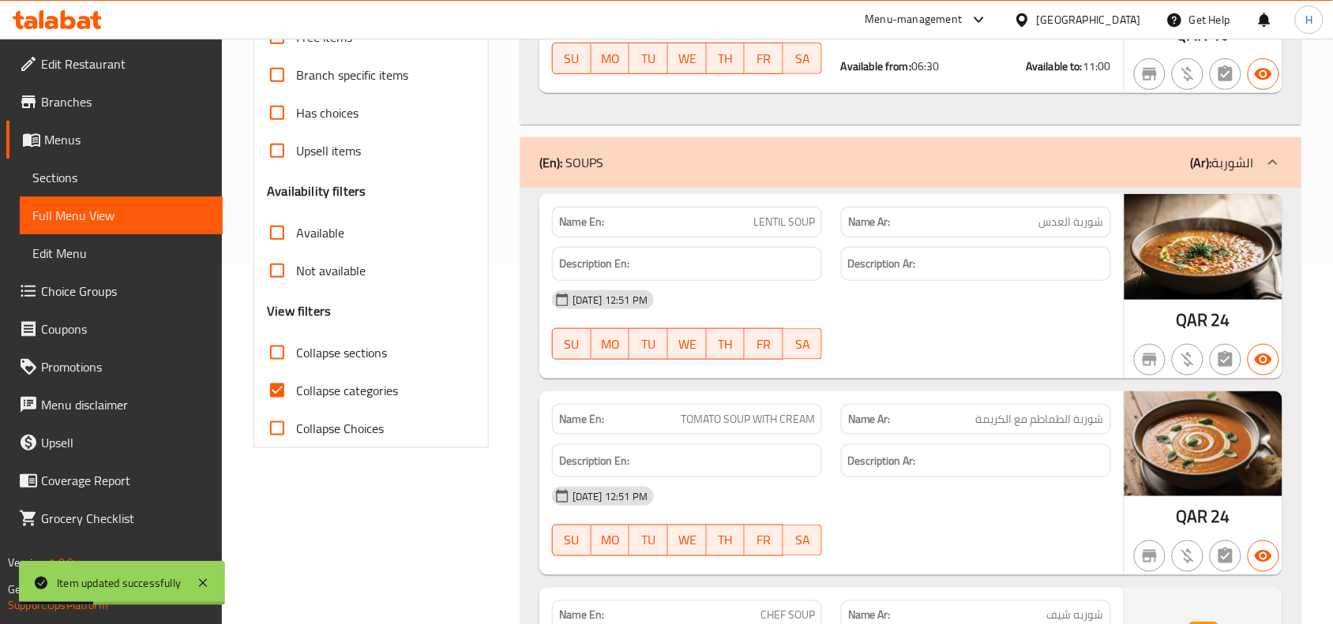
scroll to position [395, 0]
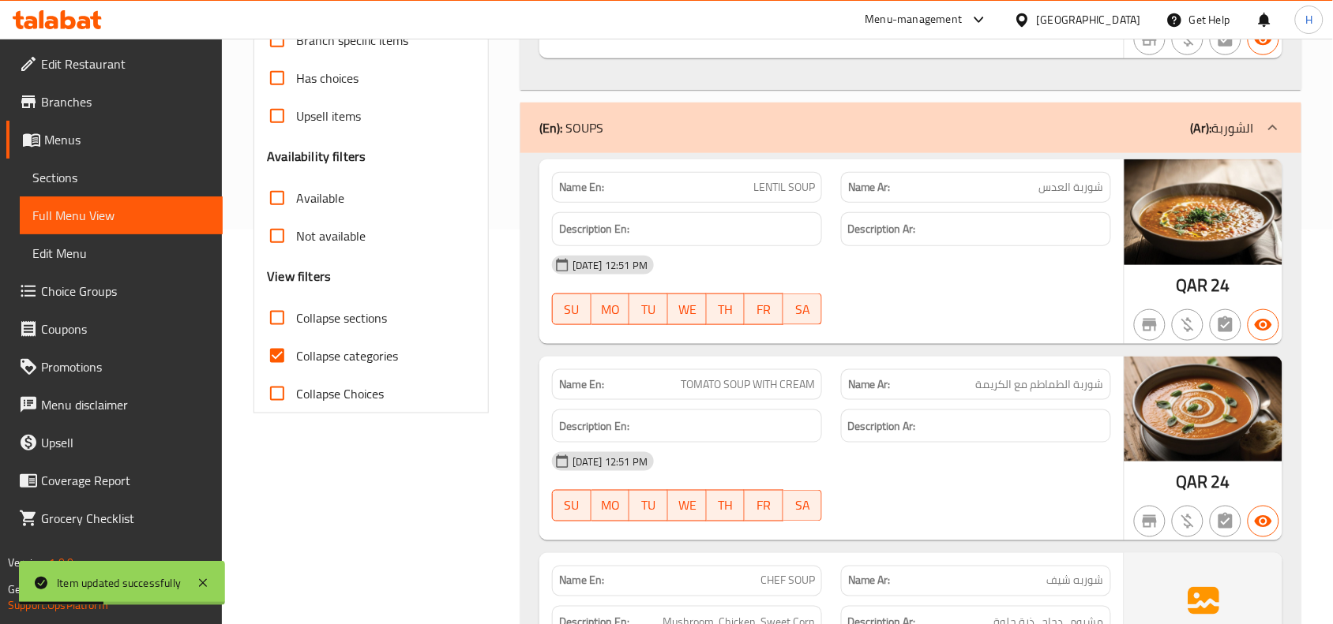
click at [304, 364] on span "Collapse categories" at bounding box center [347, 356] width 102 height 19
click at [296, 364] on input "Collapse categories" at bounding box center [277, 356] width 38 height 38
checkbox input "false"
click at [317, 318] on span "Collapse sections" at bounding box center [341, 318] width 91 height 19
click at [296, 318] on input "Collapse sections" at bounding box center [277, 318] width 38 height 38
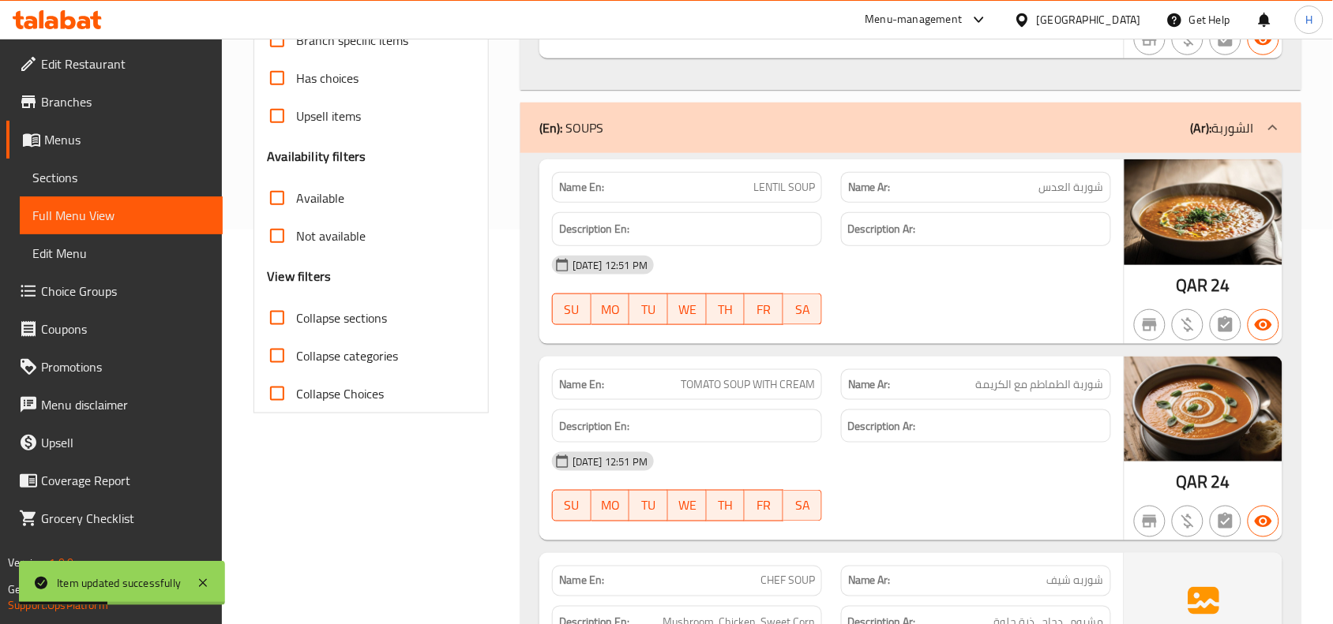
checkbox input "true"
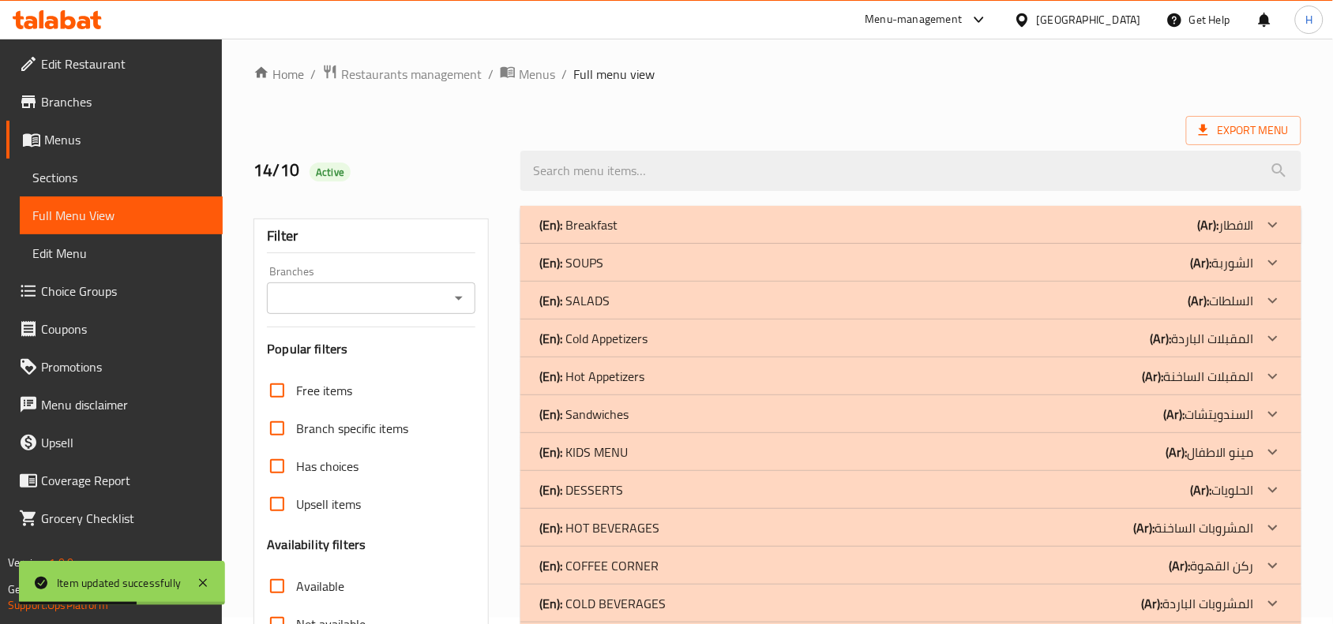
scroll to position [0, 0]
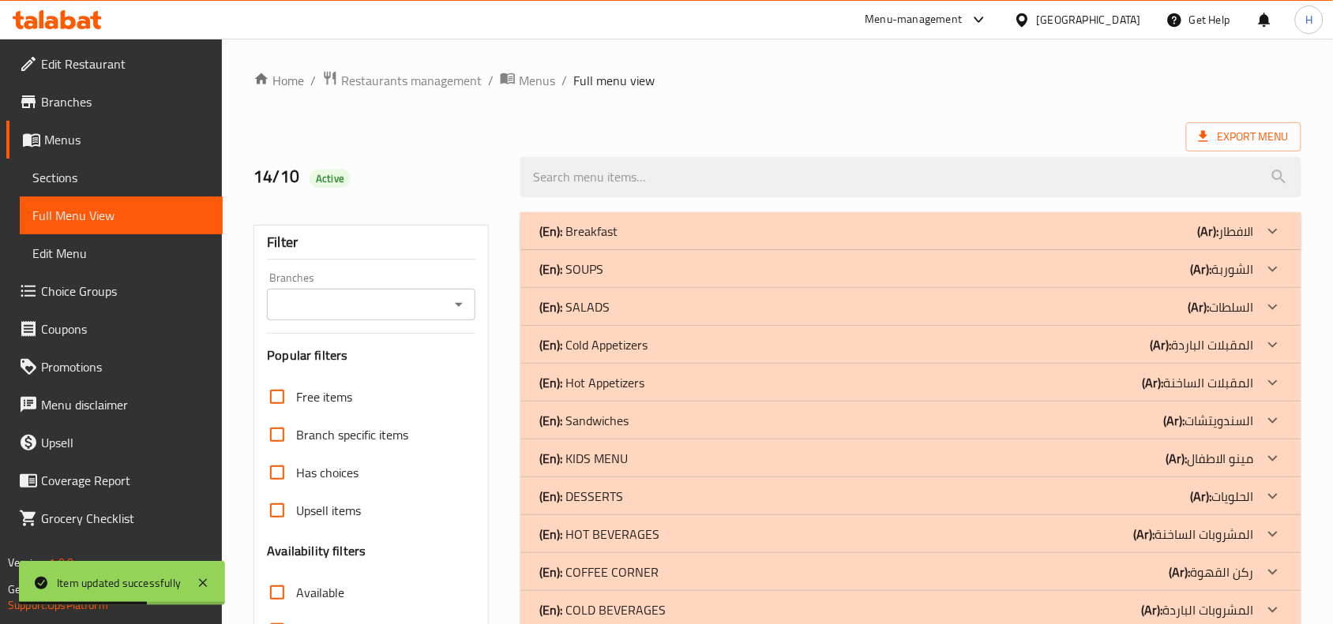
click at [609, 348] on p "(En): Cold Appetizers" at bounding box center [593, 345] width 108 height 19
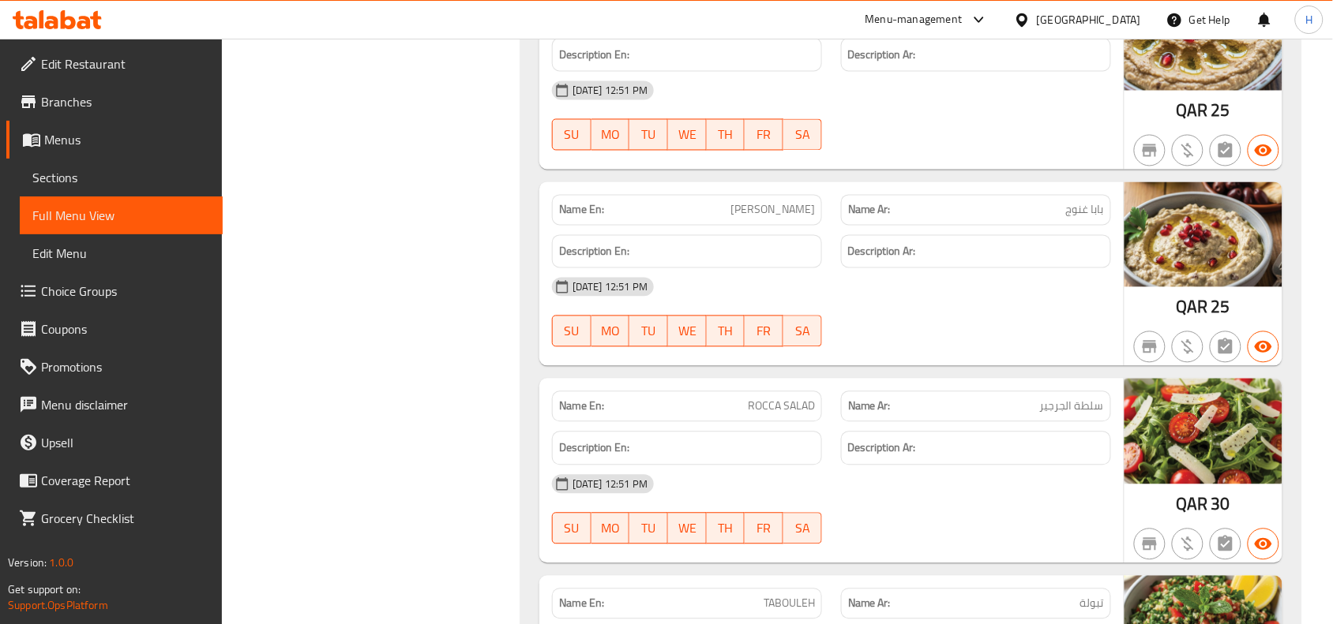
scroll to position [789, 0]
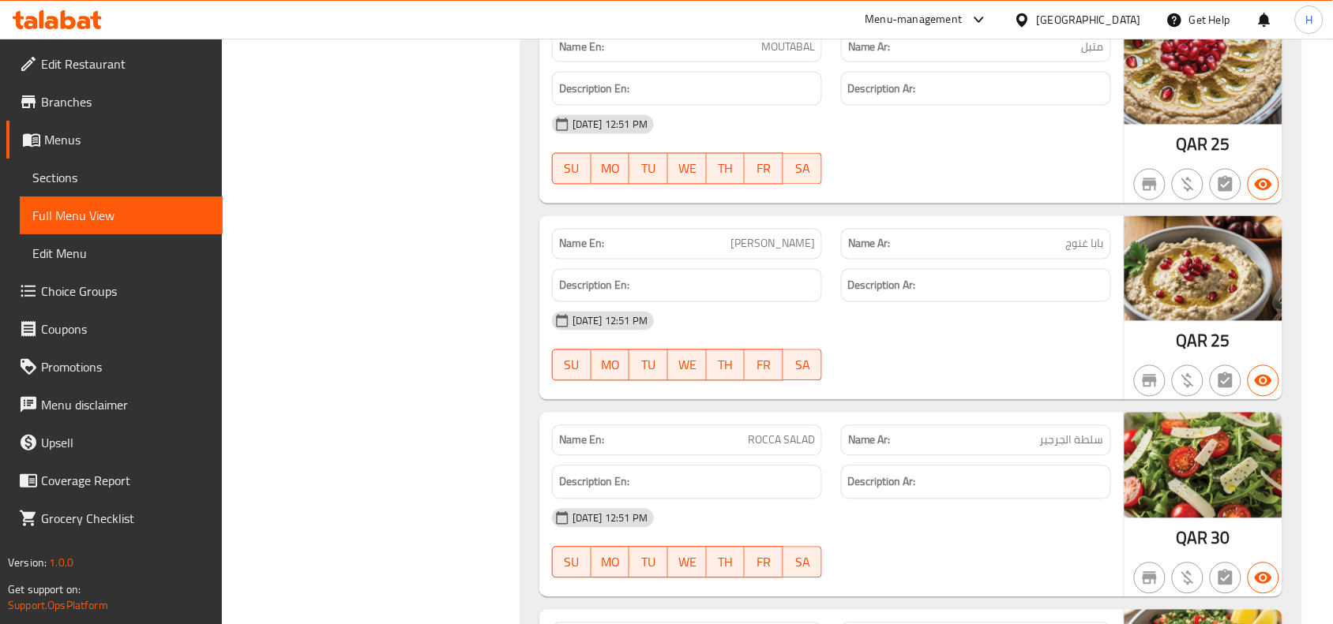
click at [758, 448] on span "ROCCA SALAD" at bounding box center [781, 441] width 67 height 17
copy span "ROCCA SALAD"
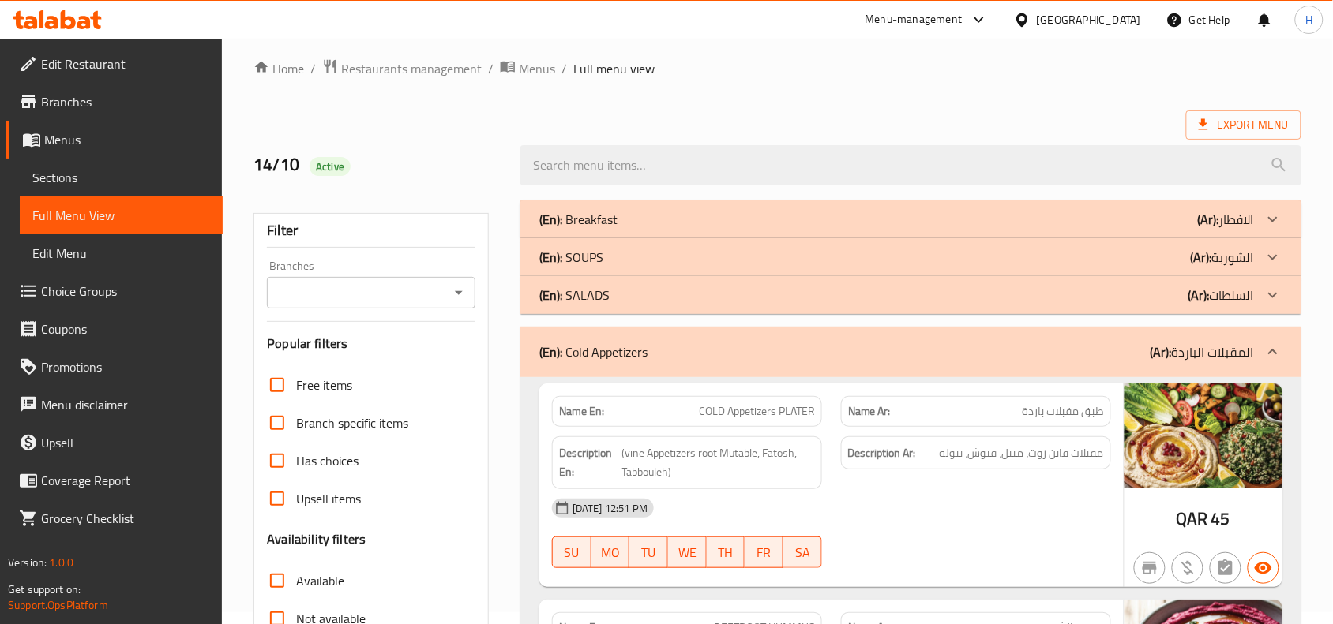
scroll to position [0, 0]
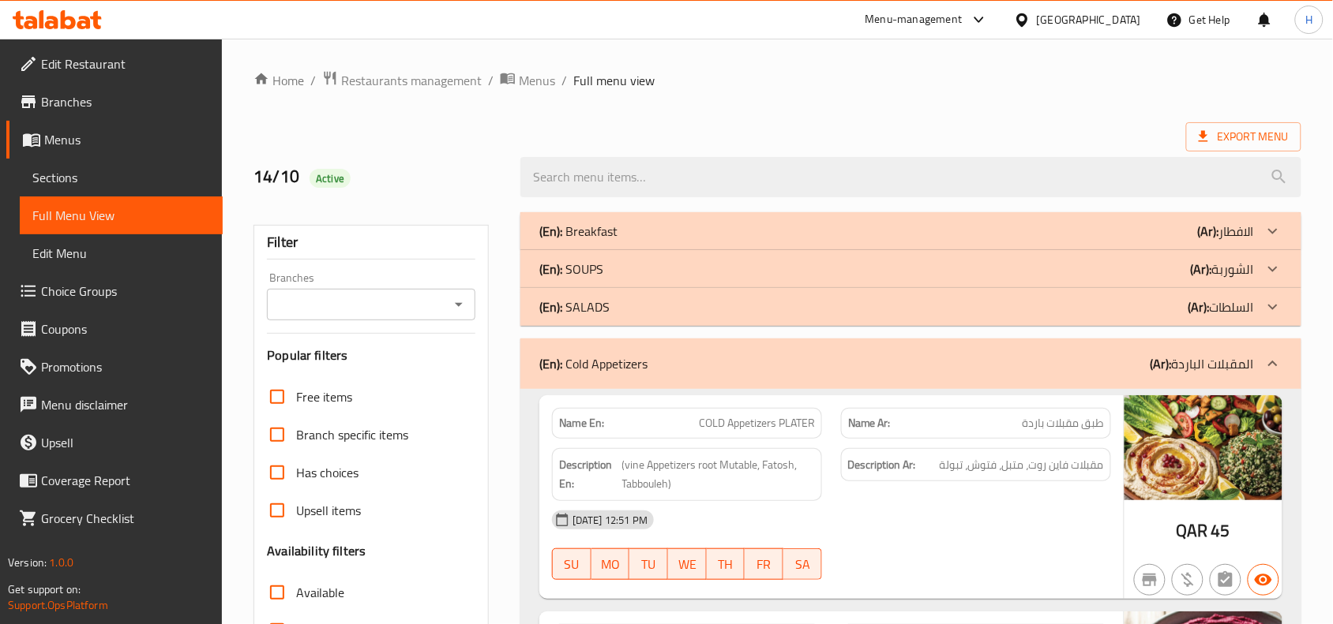
click at [704, 372] on div "(En): Cold Appetizers (Ar): المقبلات الباردة" at bounding box center [896, 363] width 714 height 19
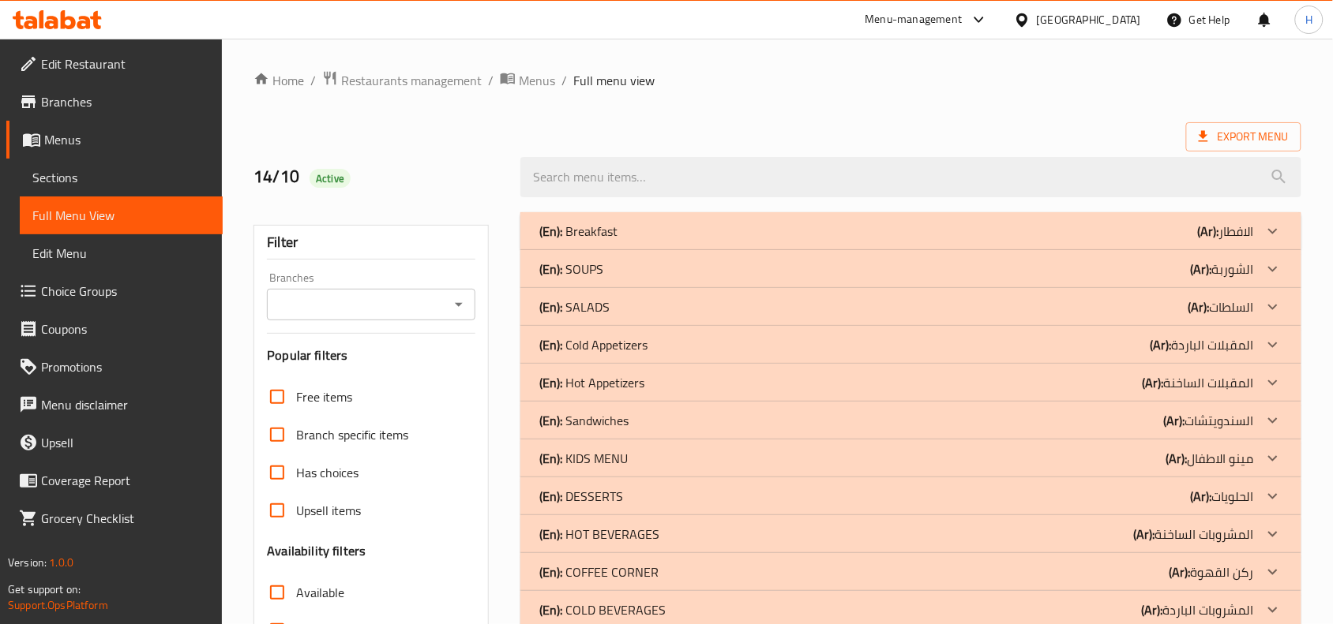
click at [662, 387] on div "(En): Hot Appetizers (Ar): المقبلات الساخنة" at bounding box center [896, 382] width 714 height 19
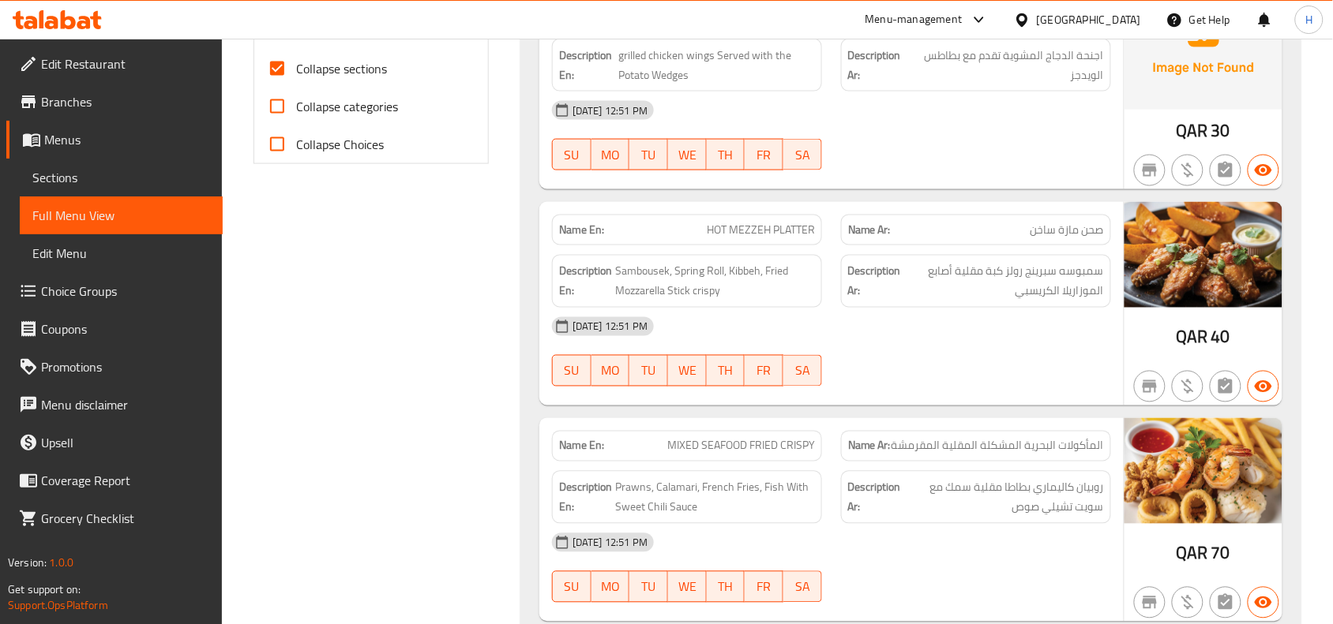
scroll to position [691, 0]
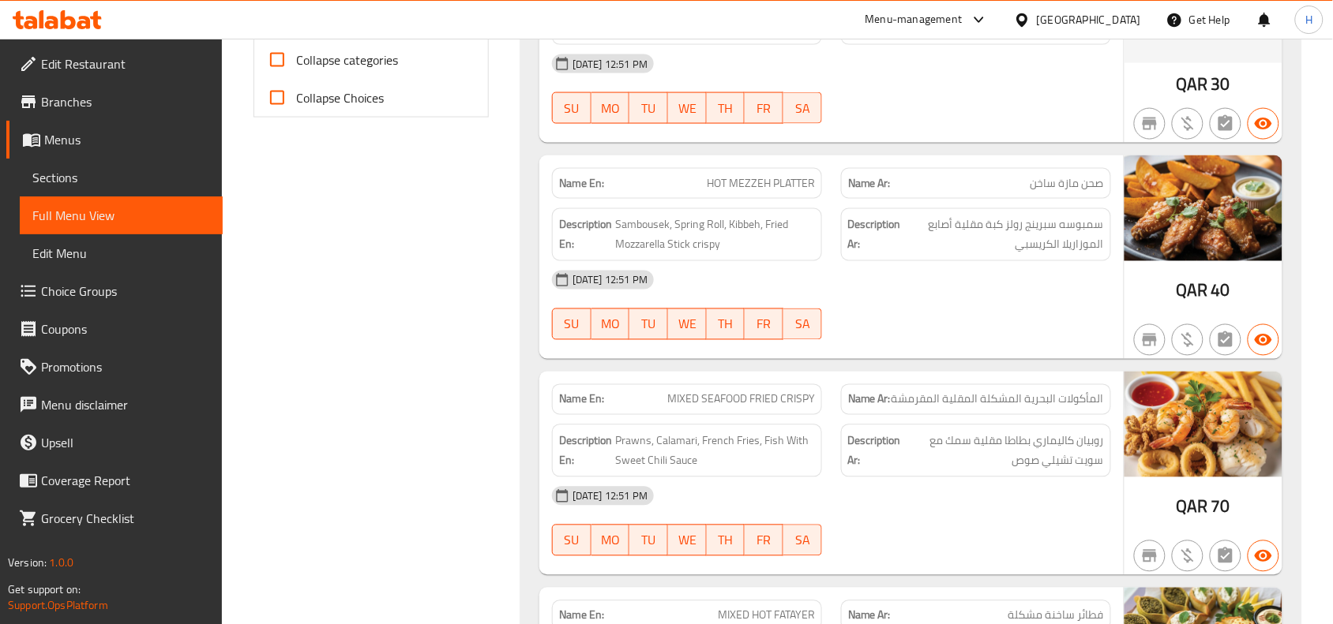
click at [748, 192] on span "HOT MEZZEH PLATTER" at bounding box center [761, 183] width 108 height 17
copy span "HOT MEZZEH PLATTER"
click at [163, 175] on span "Sections" at bounding box center [121, 177] width 178 height 19
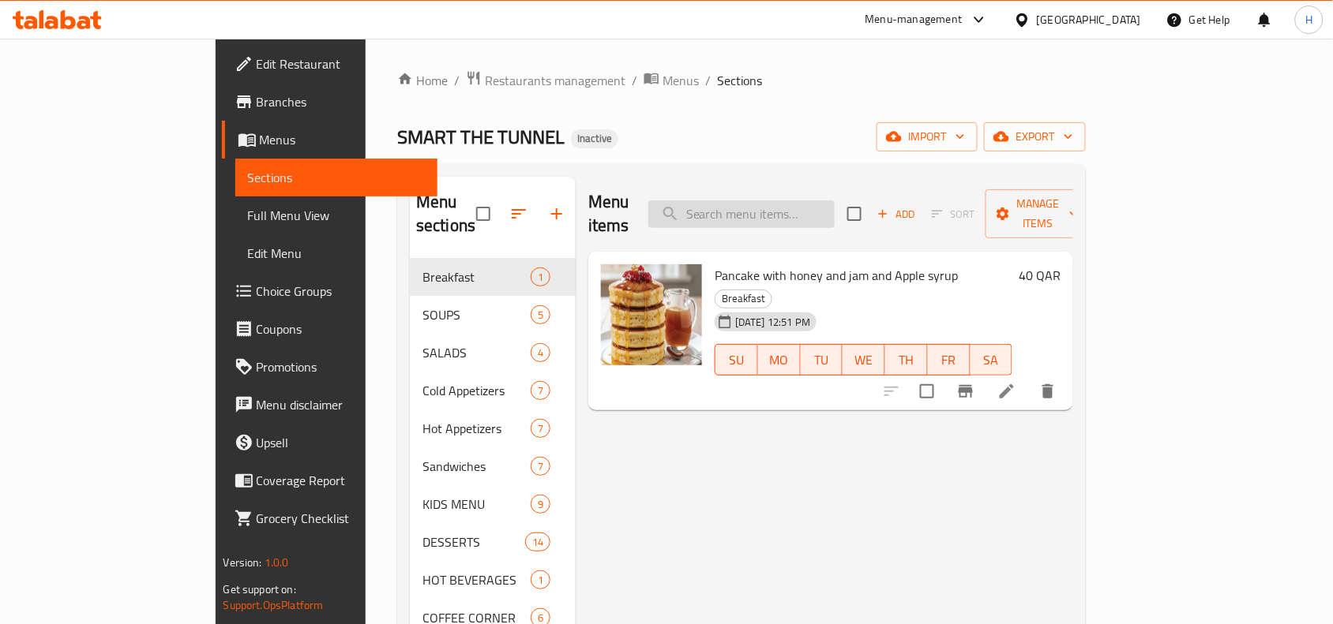
click at [785, 209] on input "search" at bounding box center [741, 215] width 186 height 28
paste input "HOT MEZZEH PLATTER"
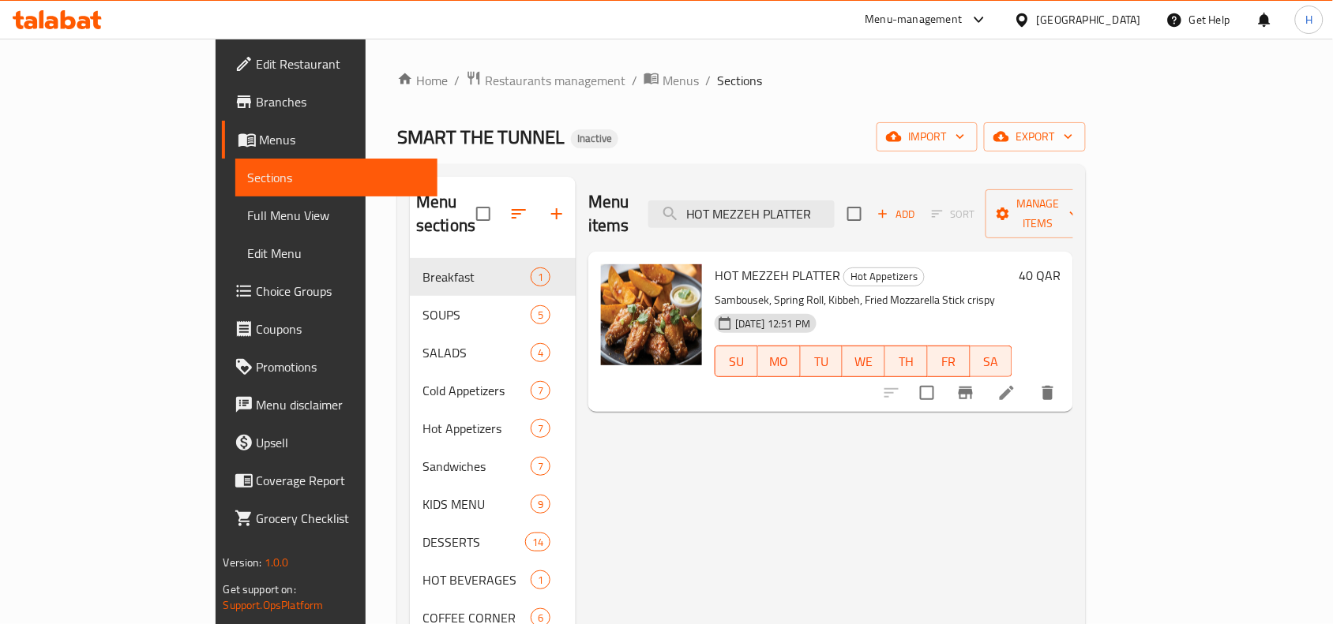
type input "HOT MEZZEH PLATTER"
click at [1014, 386] on icon at bounding box center [1006, 393] width 14 height 14
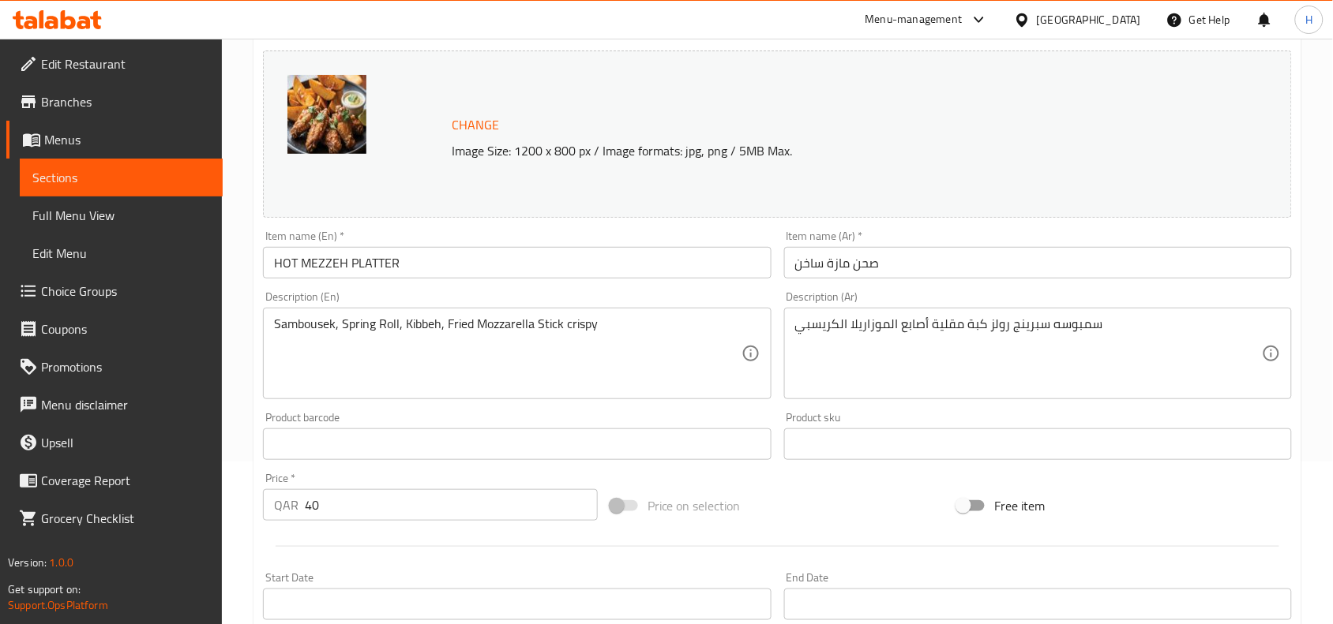
scroll to position [197, 0]
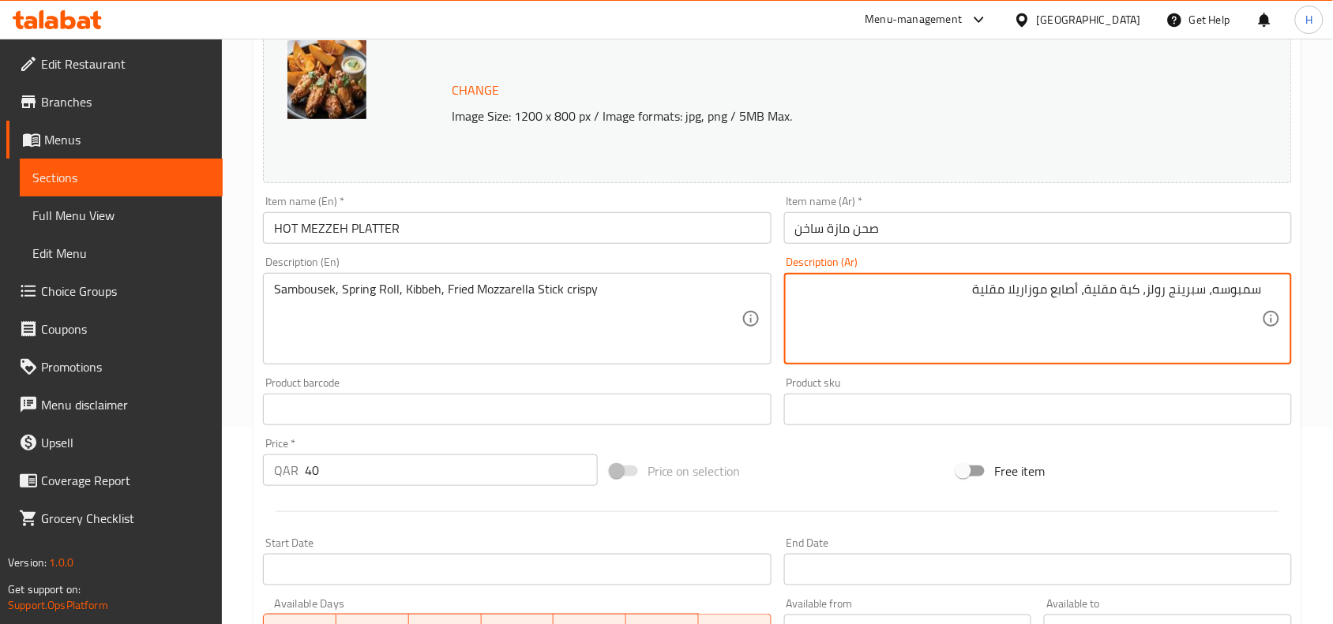
type textarea "سمبوسه، سبرينج رولز، كبة مقلية، أصابع موزاريلا مقلية"
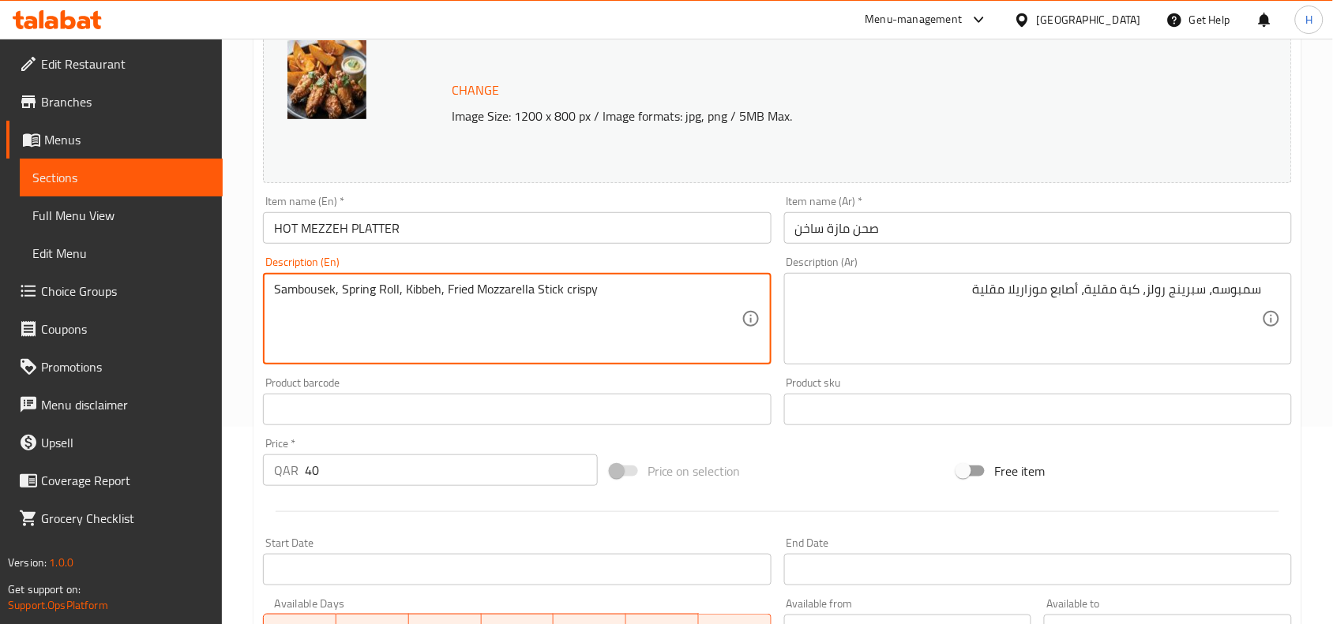
click at [581, 289] on textarea "Sambousek, Spring Roll, Kibbeh, Fried Mozzarella Stick crispy" at bounding box center [507, 319] width 467 height 75
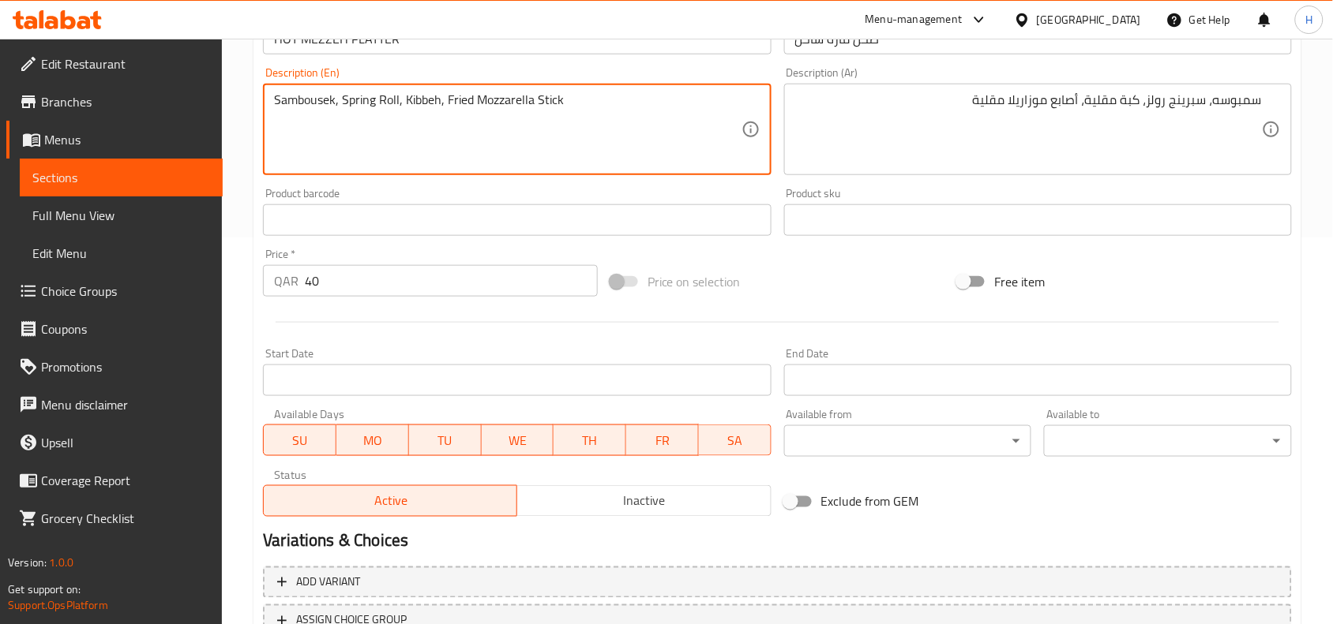
scroll to position [395, 0]
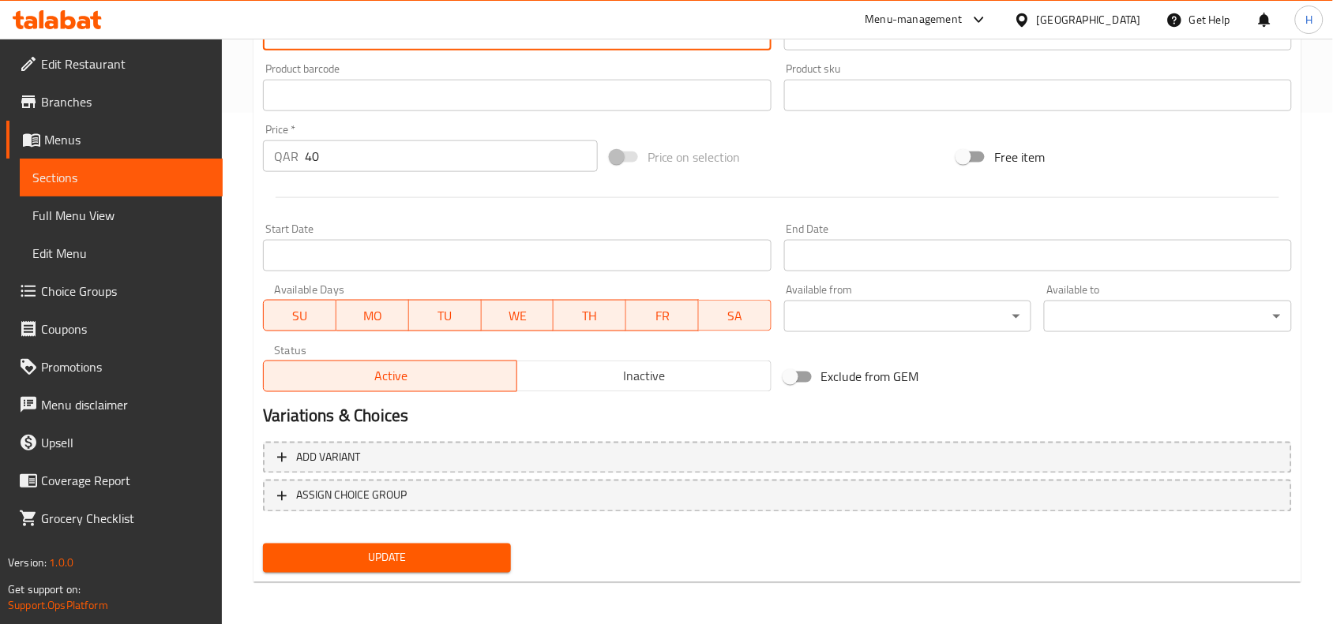
type textarea "Sambousek, Spring Roll, Kibbeh, Fried Mozzarella Stick"
click at [342, 565] on span "Update" at bounding box center [387, 559] width 223 height 20
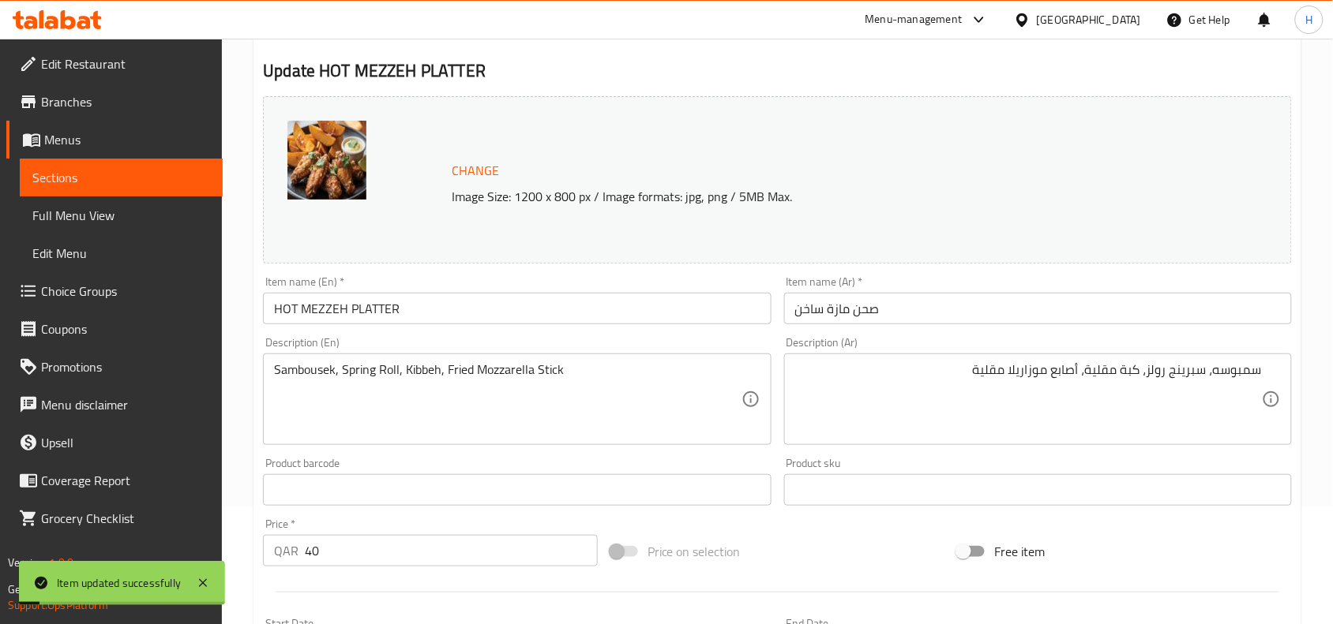
scroll to position [0, 0]
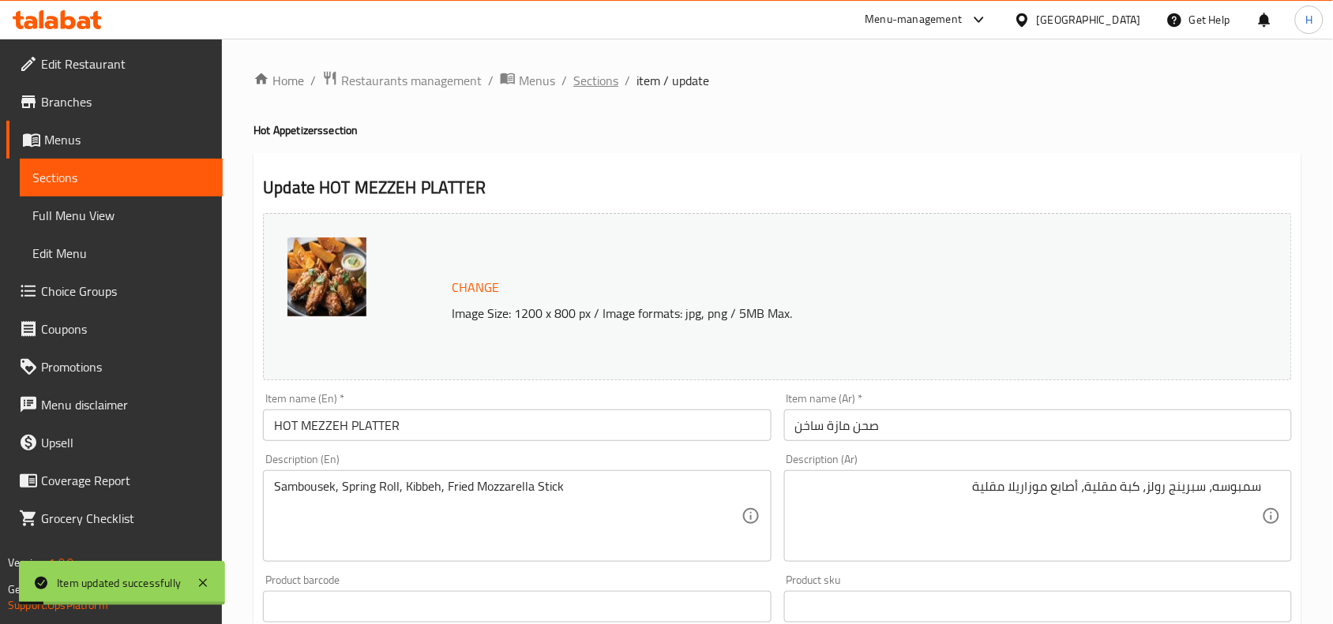
click at [613, 80] on span "Sections" at bounding box center [595, 80] width 45 height 19
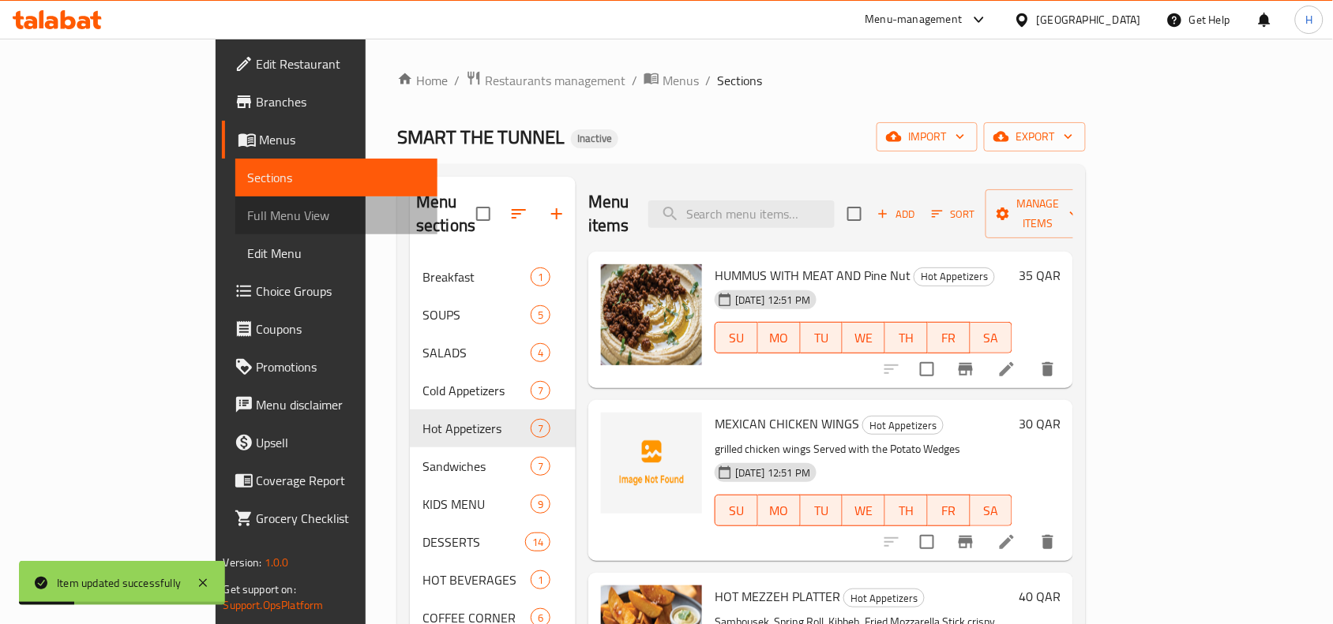
click at [248, 211] on span "Full Menu View" at bounding box center [337, 215] width 178 height 19
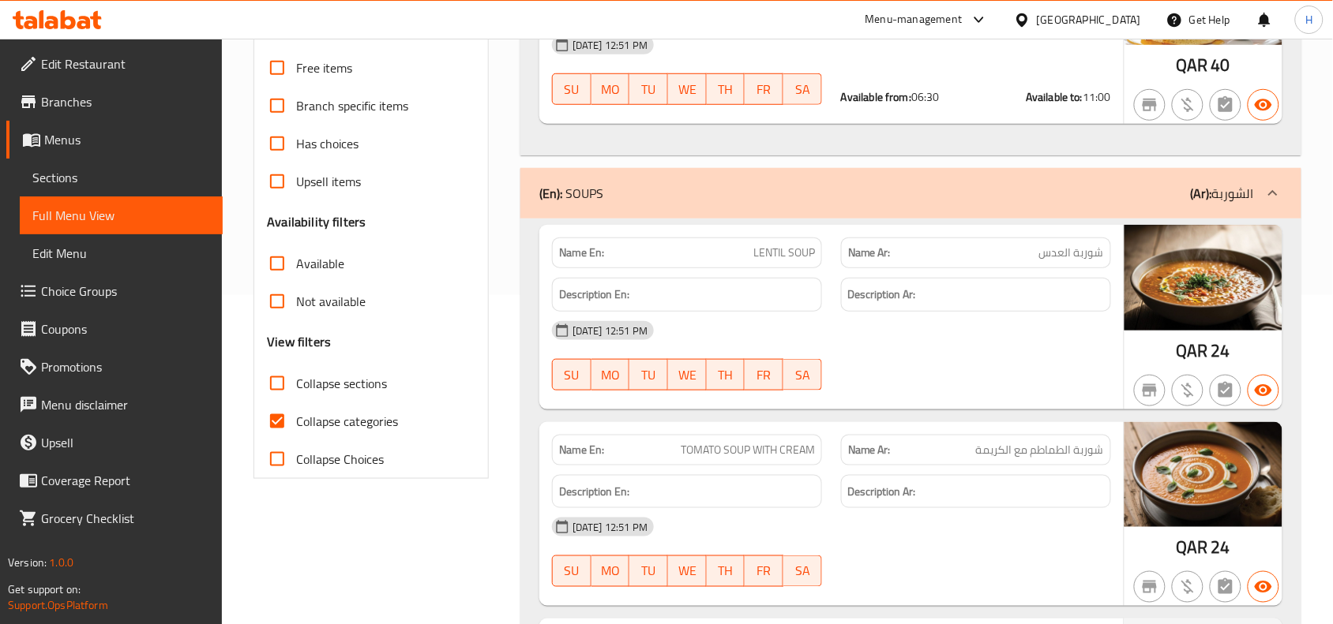
scroll to position [296, 0]
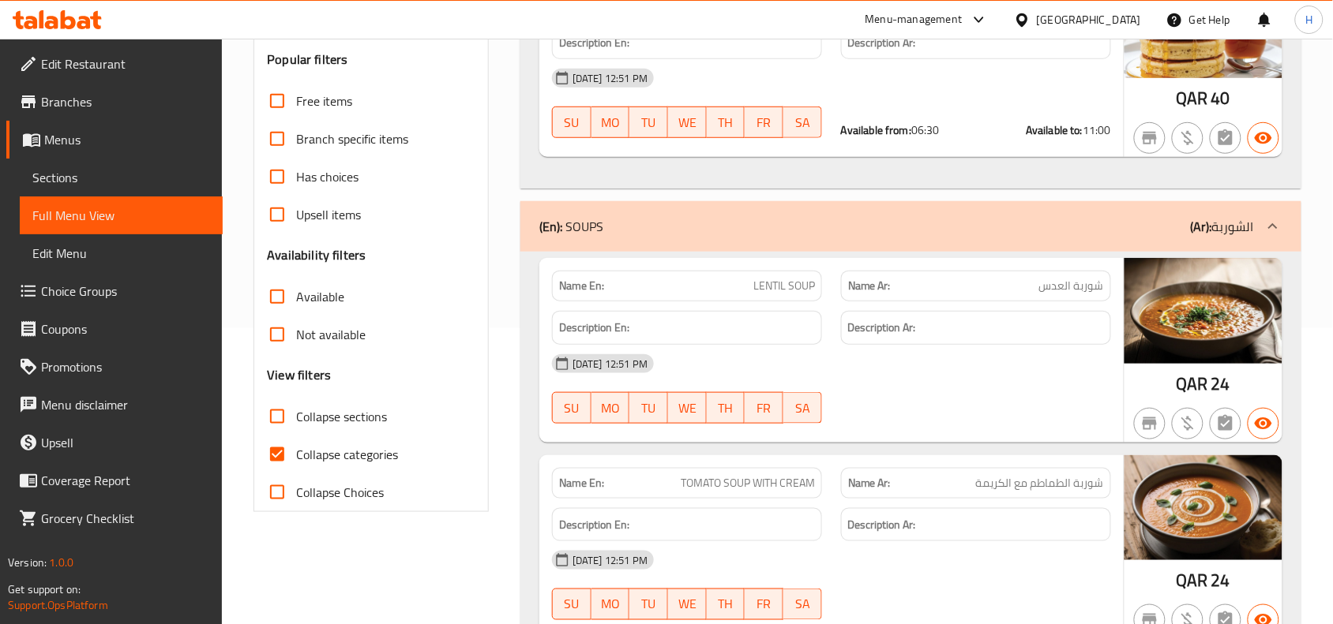
click at [275, 415] on input "Collapse sections" at bounding box center [277, 417] width 38 height 38
checkbox input "true"
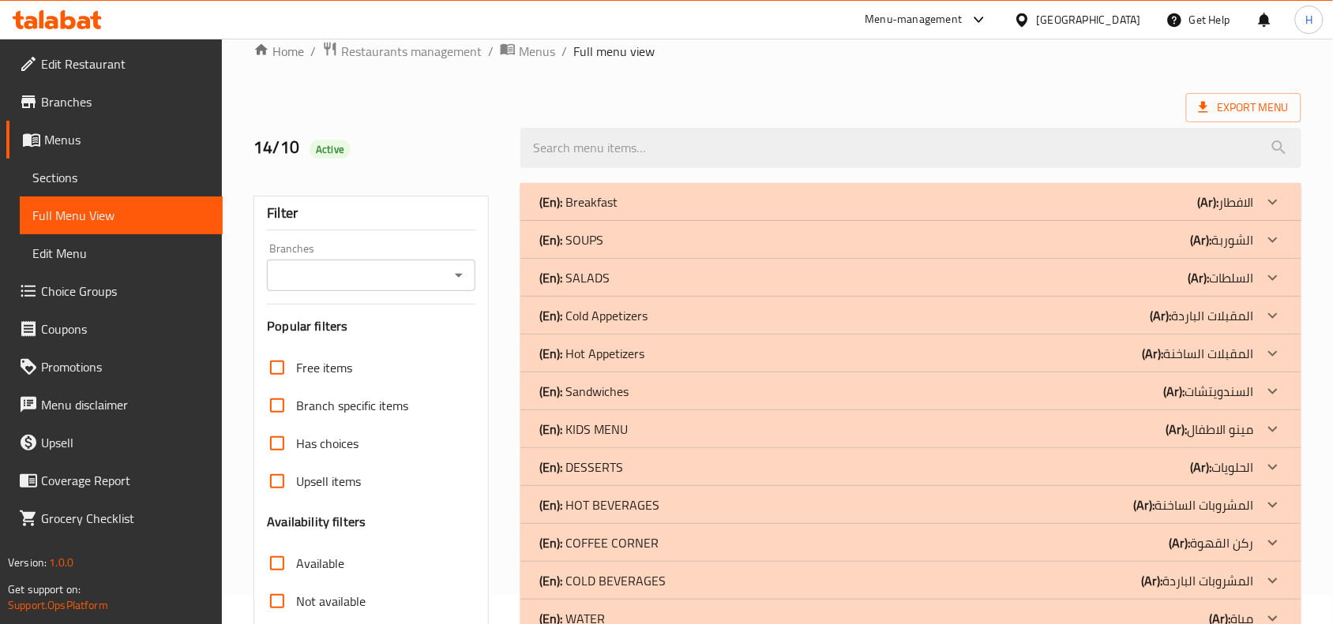
scroll to position [28, 0]
click at [641, 359] on p "(En): Hot Appetizers" at bounding box center [591, 354] width 105 height 19
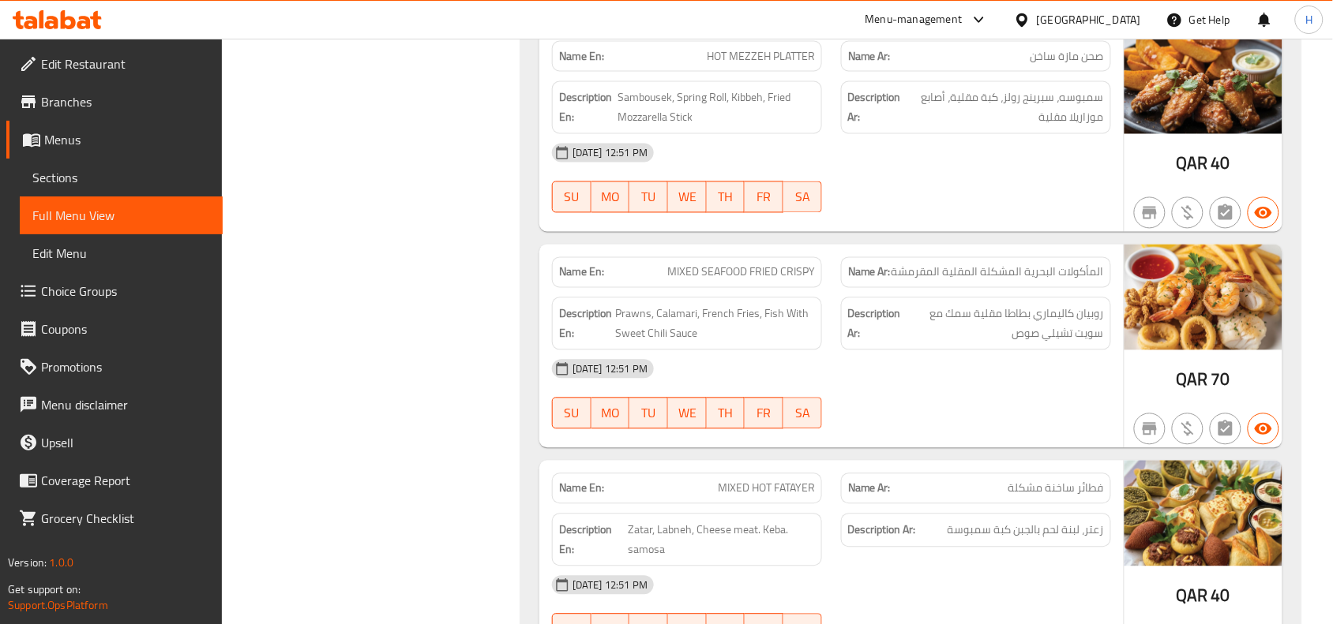
scroll to position [917, 0]
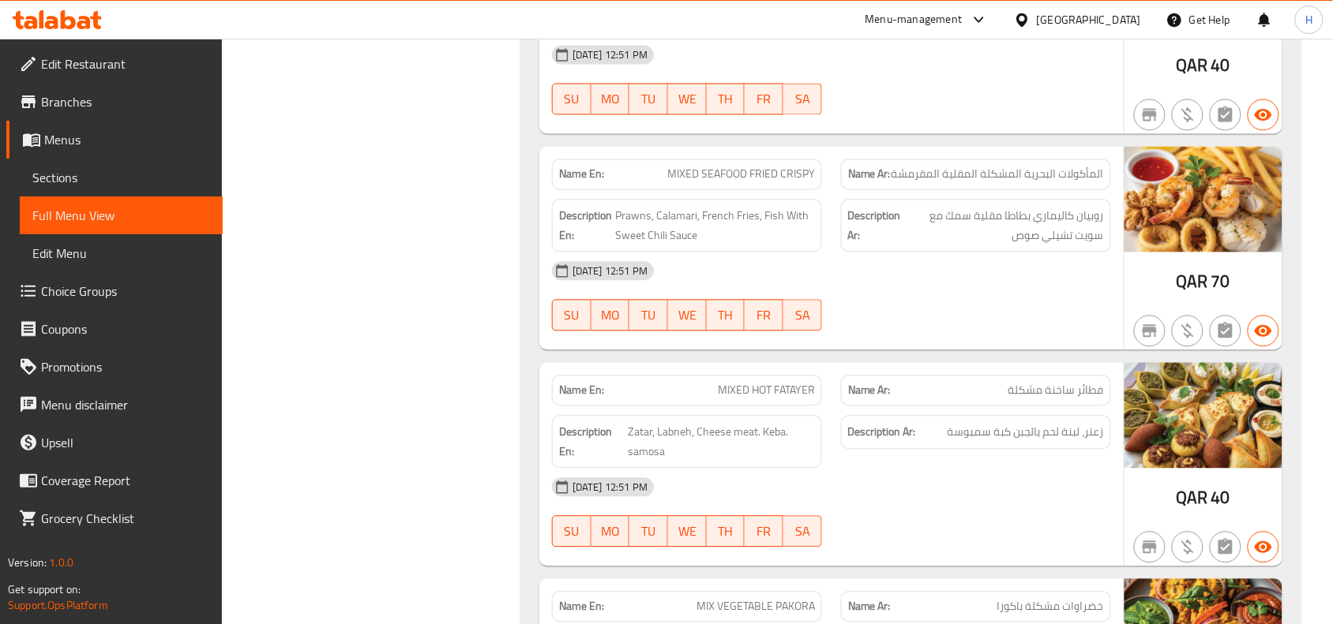
click at [766, 179] on span "MIXED SEAFOOD FRIED CRISPY" at bounding box center [741, 174] width 148 height 17
copy span "MIXED SEAFOOD FRIED CRISPY"
click at [38, 174] on span "Sections" at bounding box center [121, 177] width 178 height 19
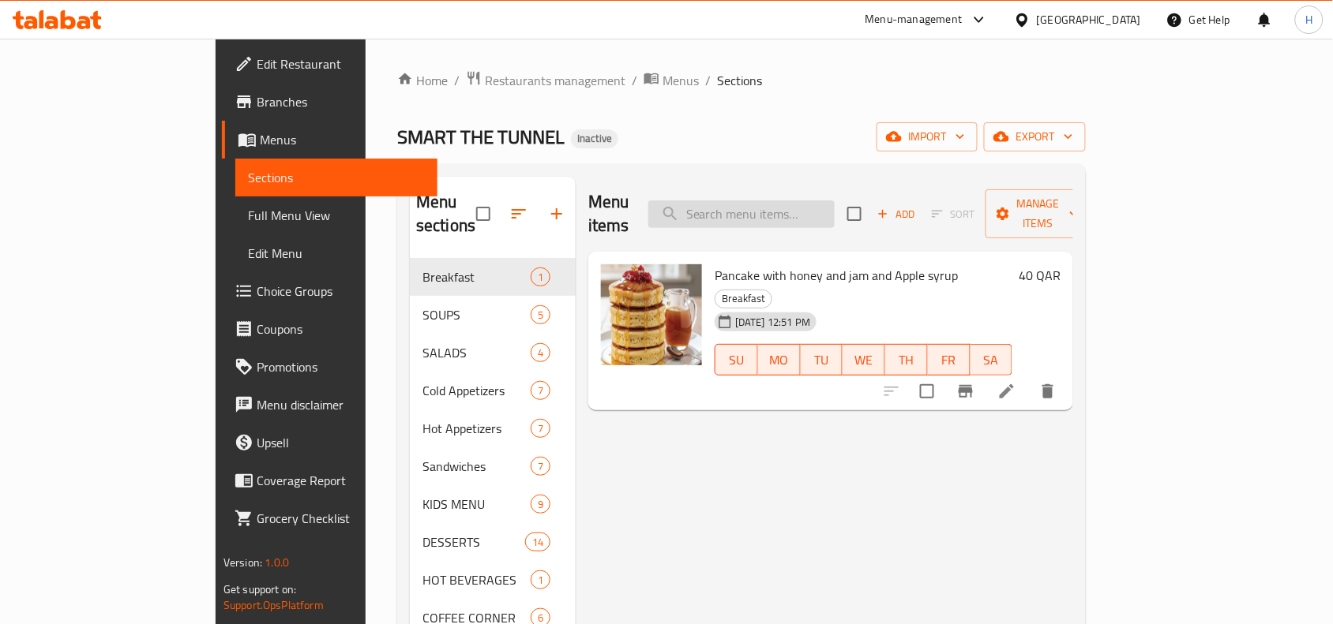
click at [766, 201] on input "search" at bounding box center [741, 215] width 186 height 28
paste input "MIXED SEAFOOD FRIED CRISPY"
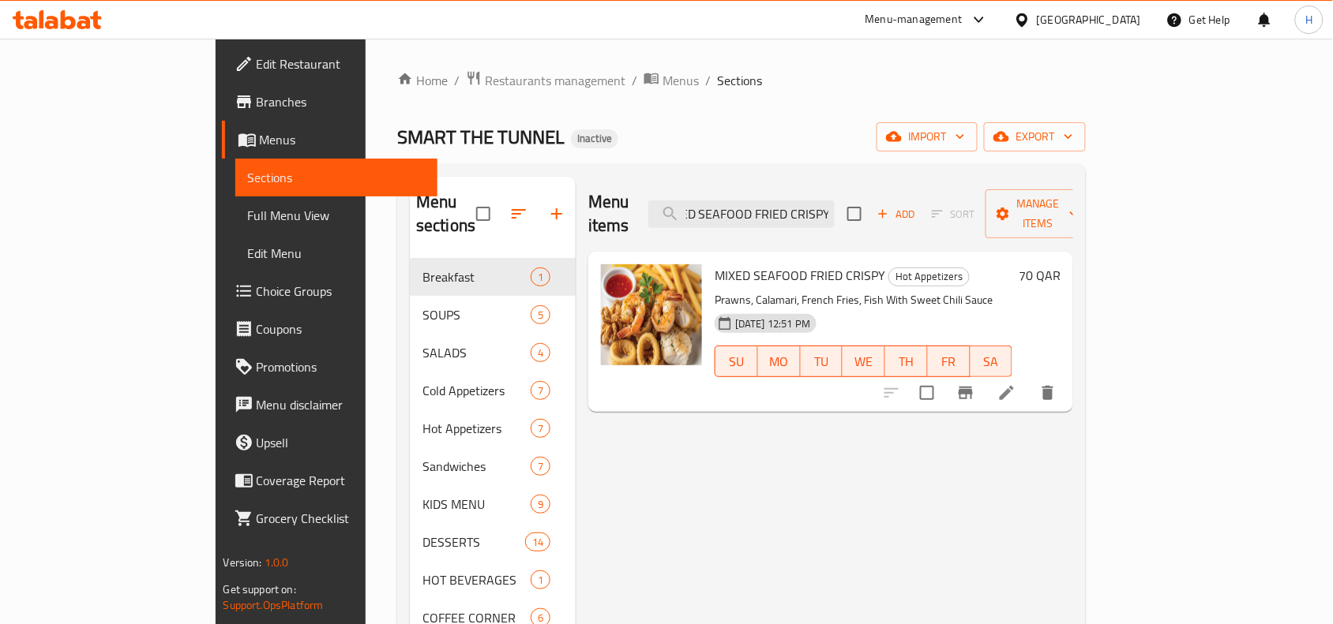
type input "MIXED SEAFOOD FRIED CRISPY"
click at [1029, 381] on li at bounding box center [1006, 393] width 44 height 28
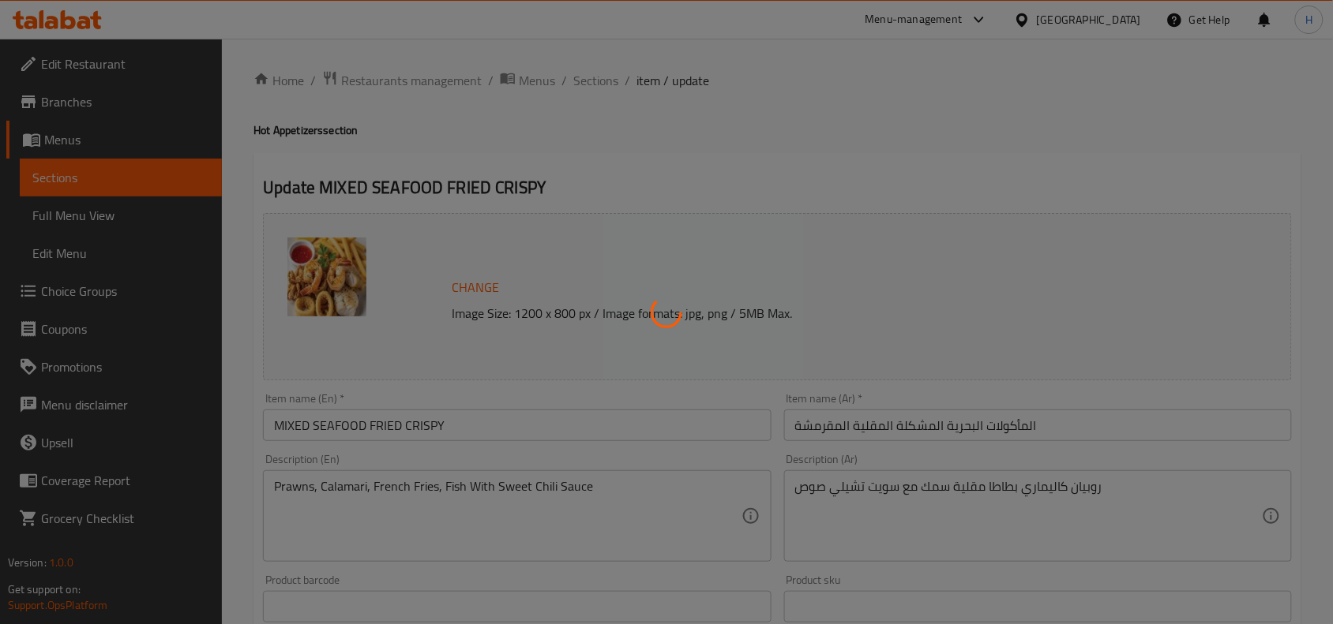
click at [1074, 407] on div at bounding box center [666, 312] width 1333 height 624
click at [1062, 427] on div at bounding box center [666, 312] width 1333 height 624
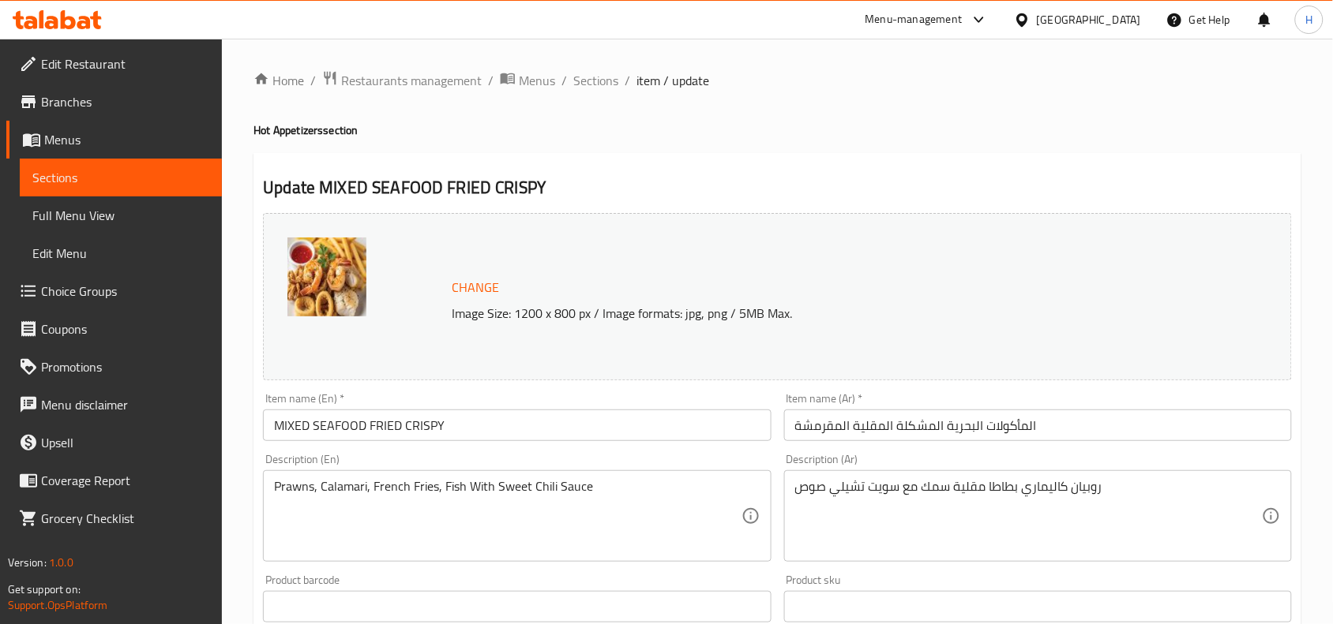
click at [1062, 427] on input "المأكولات البحرية المشكلة المقلية المقرمشة" at bounding box center [1038, 426] width 508 height 32
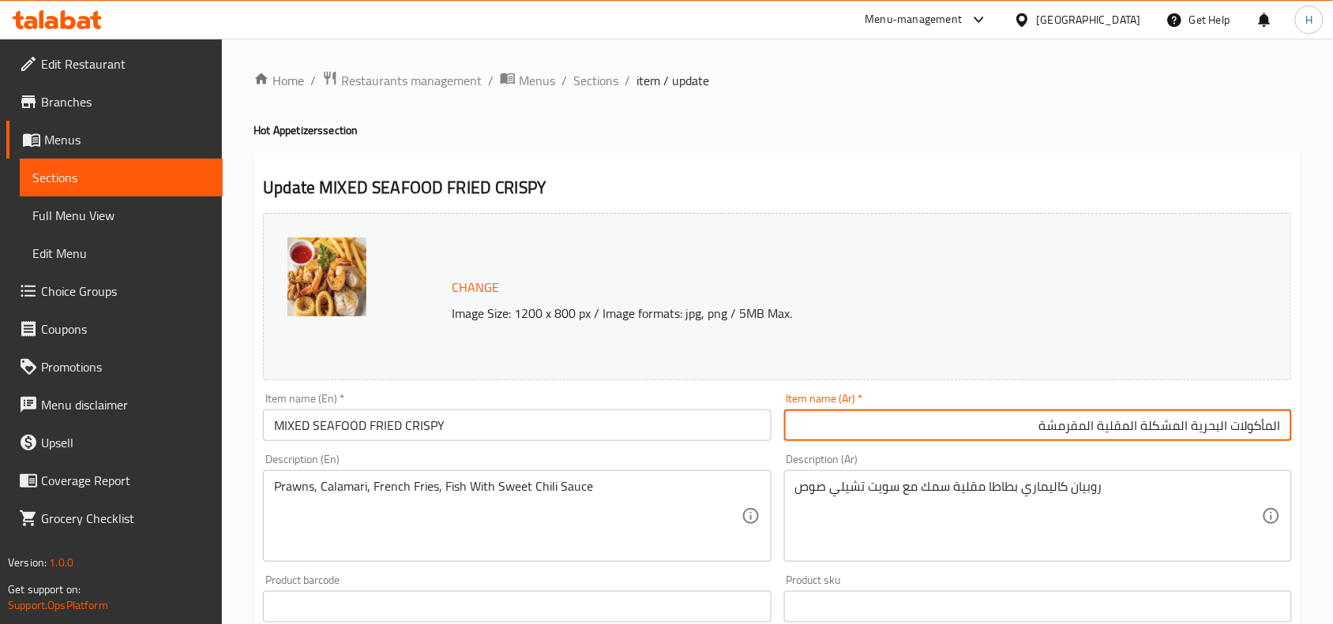
drag, startPoint x: 1193, startPoint y: 430, endPoint x: 1328, endPoint y: 431, distance: 135.0
click at [1328, 431] on div "Home / Restaurants management / Menus / Sections / item / update Hot Appetizers…" at bounding box center [777, 589] width 1111 height 1100
click at [1224, 430] on input "فواكه بحر المشكلة المقلية المقرمشة" at bounding box center [1038, 426] width 508 height 32
click at [1220, 431] on input "فواكه بحر المشكلة المقلية المقرمشة" at bounding box center [1038, 426] width 508 height 32
click at [1180, 432] on input "فواكه بحر مشكلة المقلية المقرمشة" at bounding box center [1038, 426] width 508 height 32
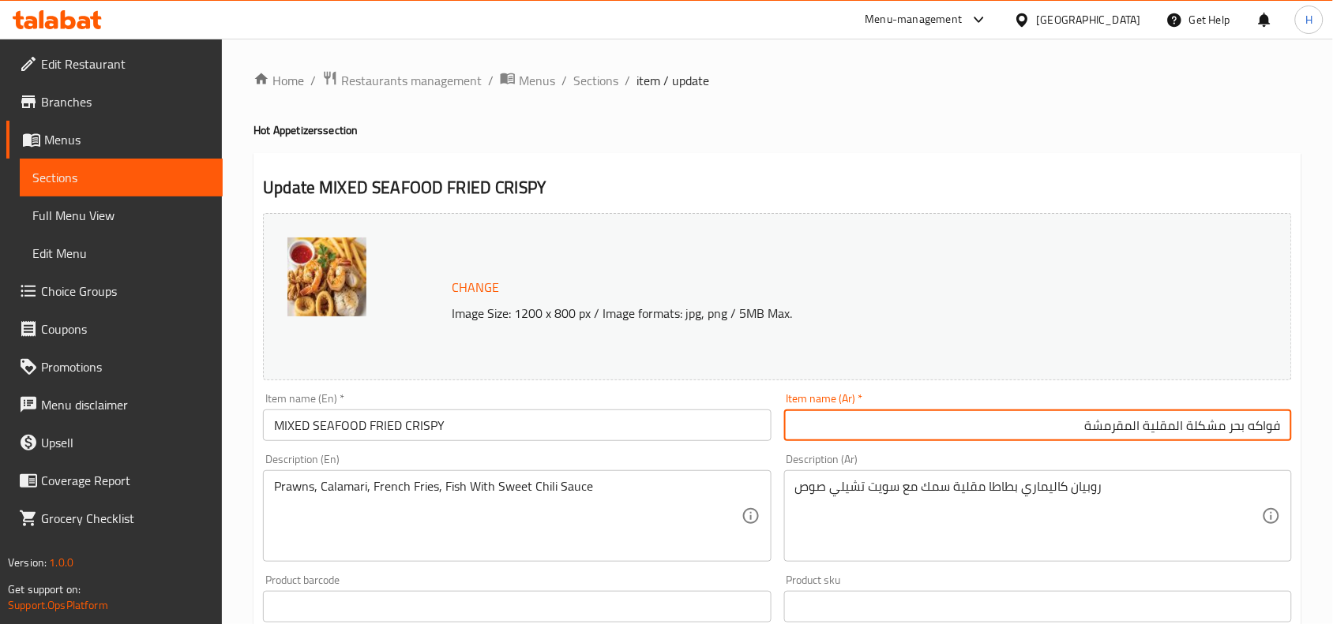
click at [1177, 434] on input "فواكه بحر مشكلة المقلية المقرمشة" at bounding box center [1038, 426] width 508 height 32
click at [1142, 429] on input "فواكه بحر مشكلة مقلية المقرمشة" at bounding box center [1038, 426] width 508 height 32
type input "فواكه بحر مشكلة مقلية مقرمشة"
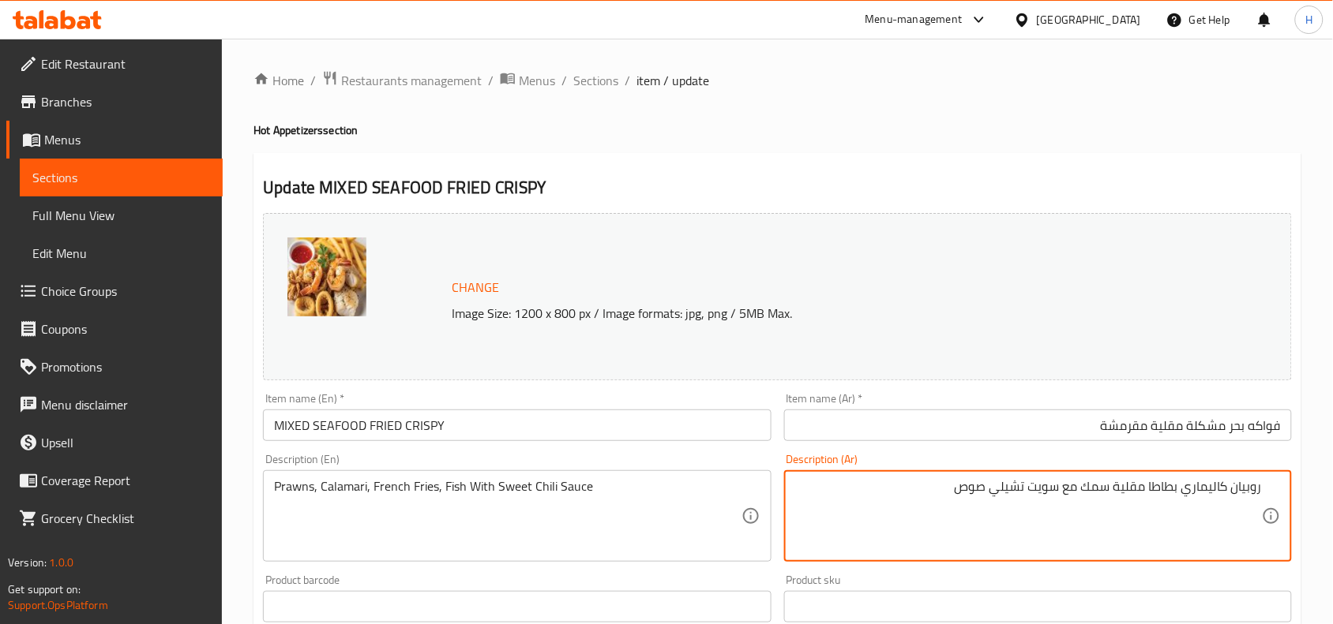
click at [1230, 488] on textarea "روبيان كاليماري بطاطا مقلية سمك مع سويت تشيلي صوص" at bounding box center [1028, 516] width 467 height 75
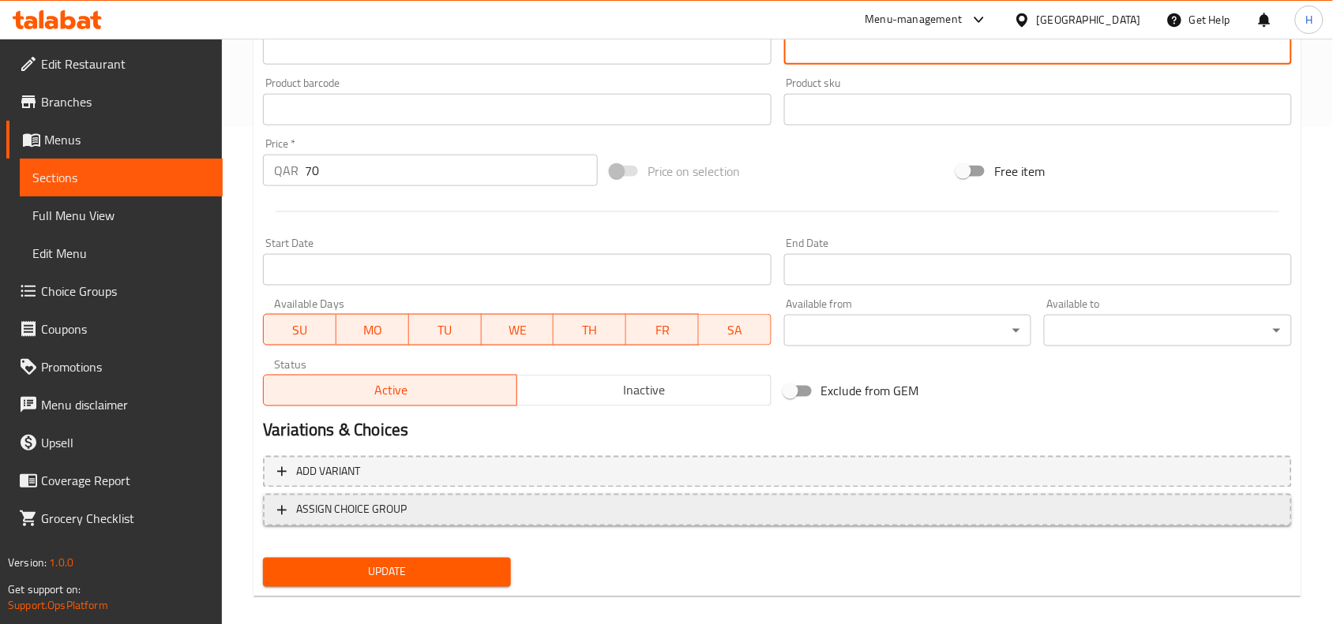
scroll to position [512, 0]
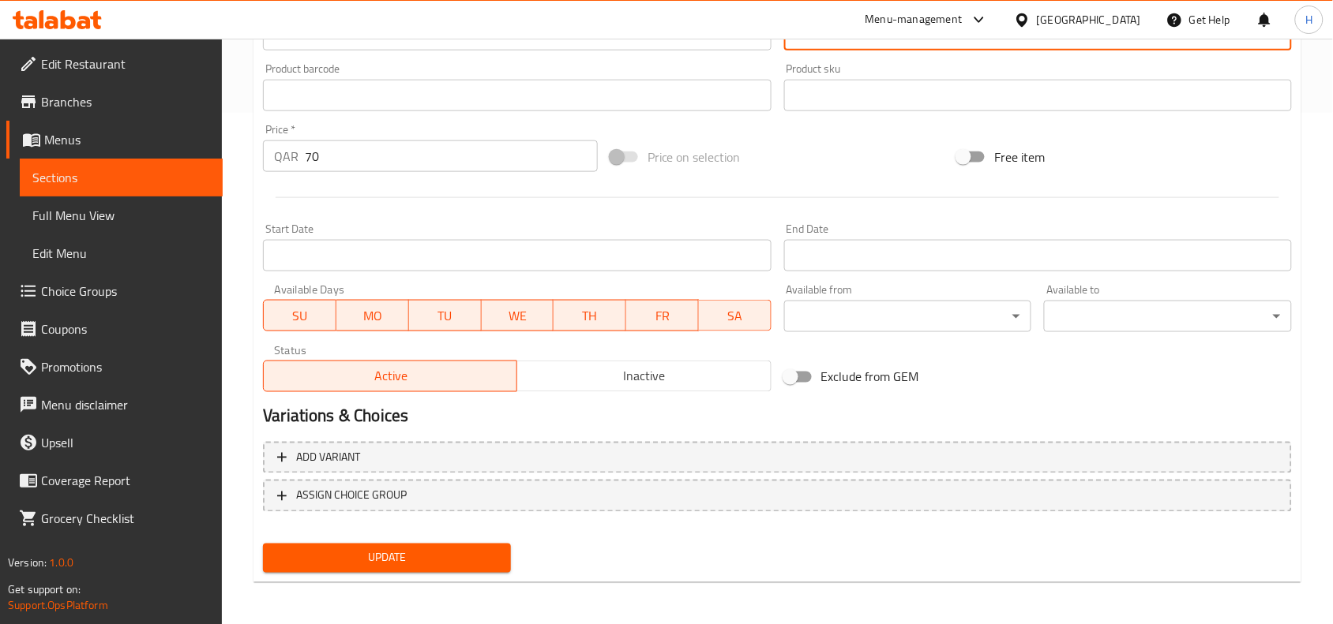
type textarea "روبيان، كاليماري، بطاطا مقلية، سمك مع سويت تشيلي صوص"
click at [459, 544] on button "Update" at bounding box center [387, 558] width 248 height 29
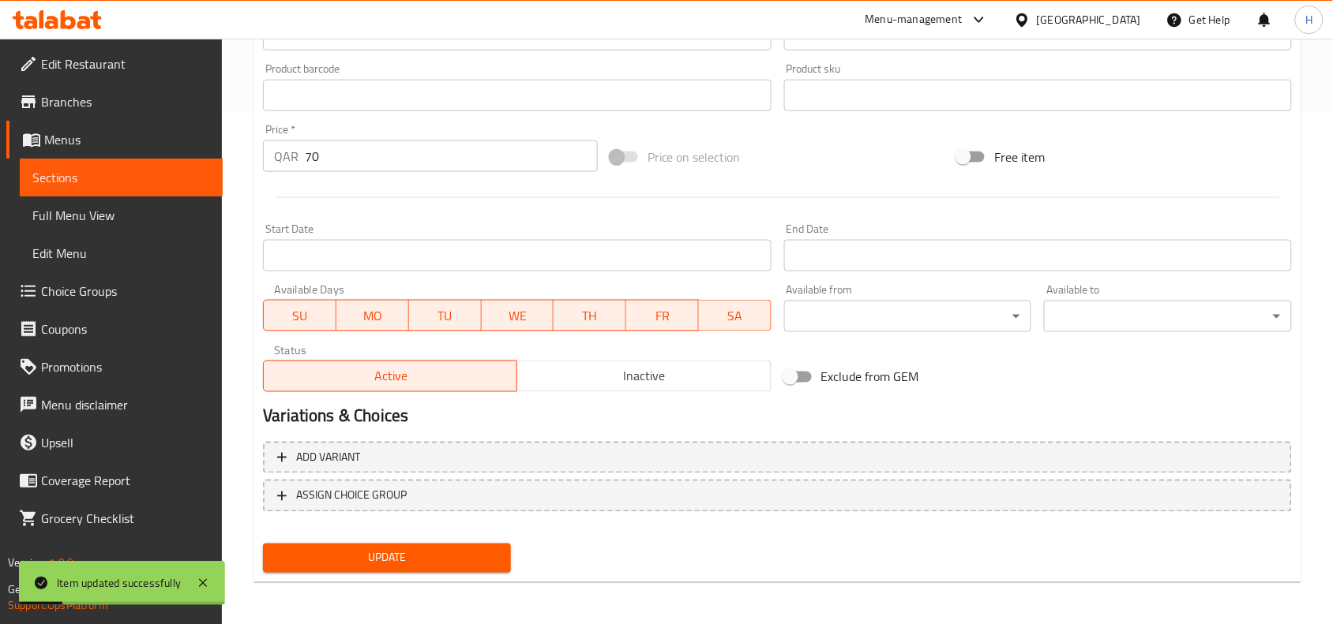
scroll to position [314, 0]
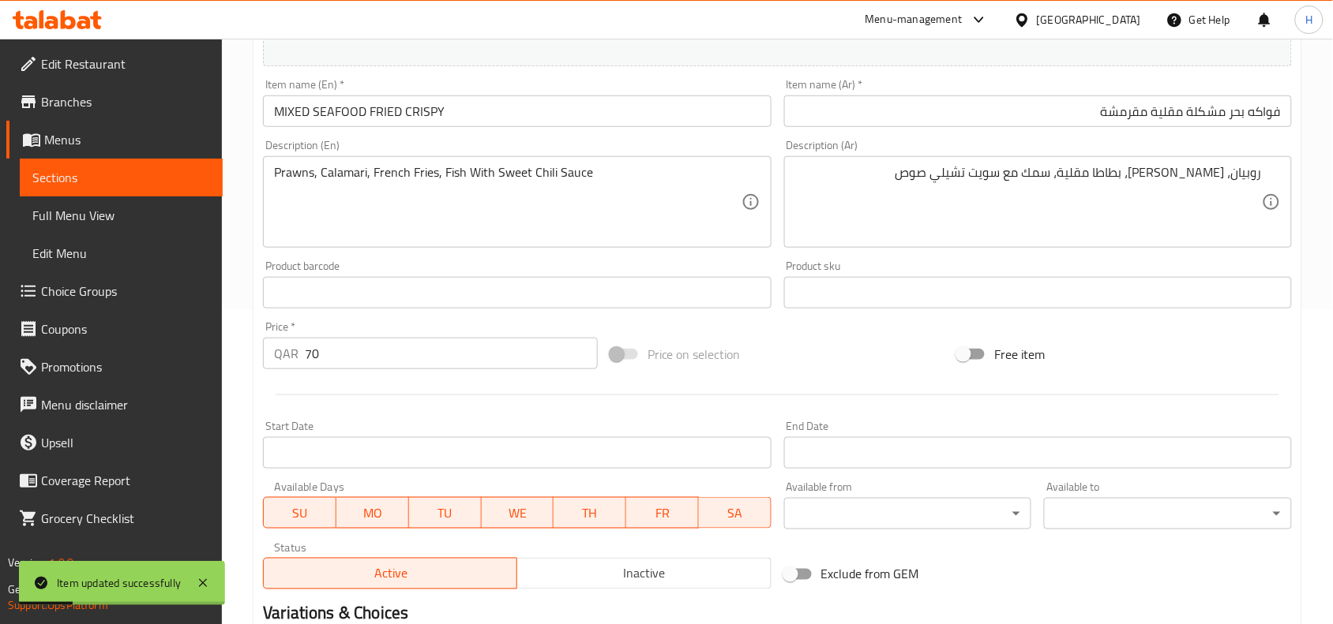
click at [129, 219] on span "Full Menu View" at bounding box center [121, 215] width 178 height 19
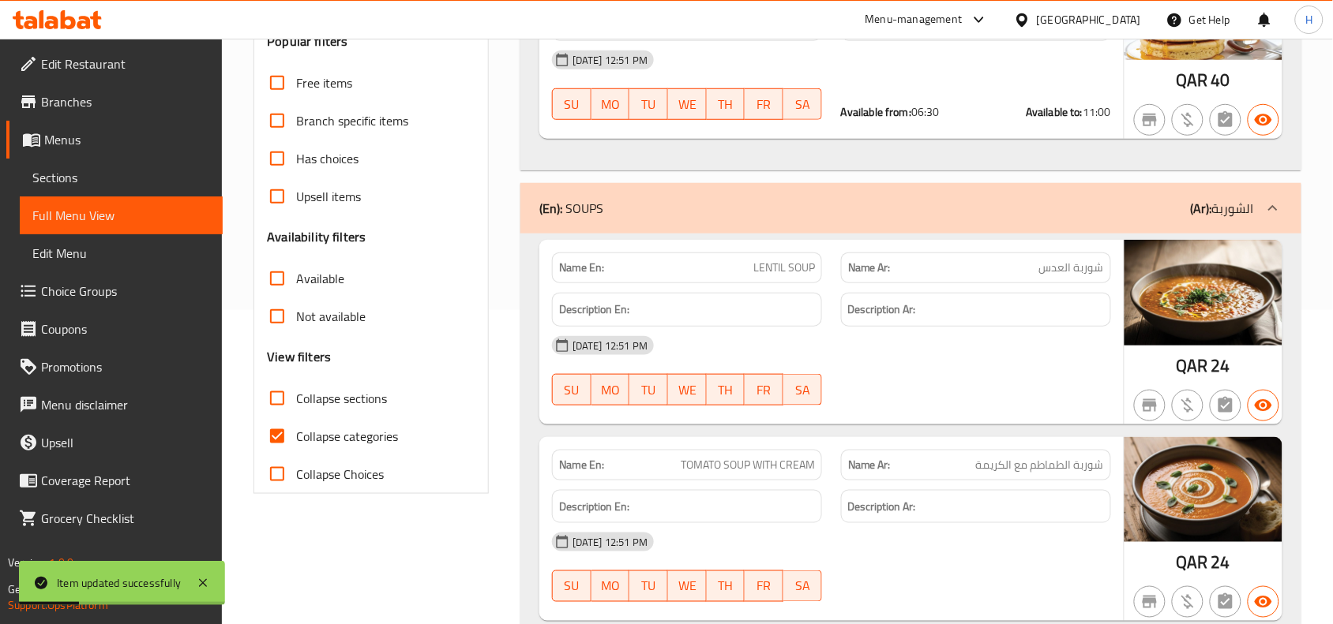
scroll to position [413, 0]
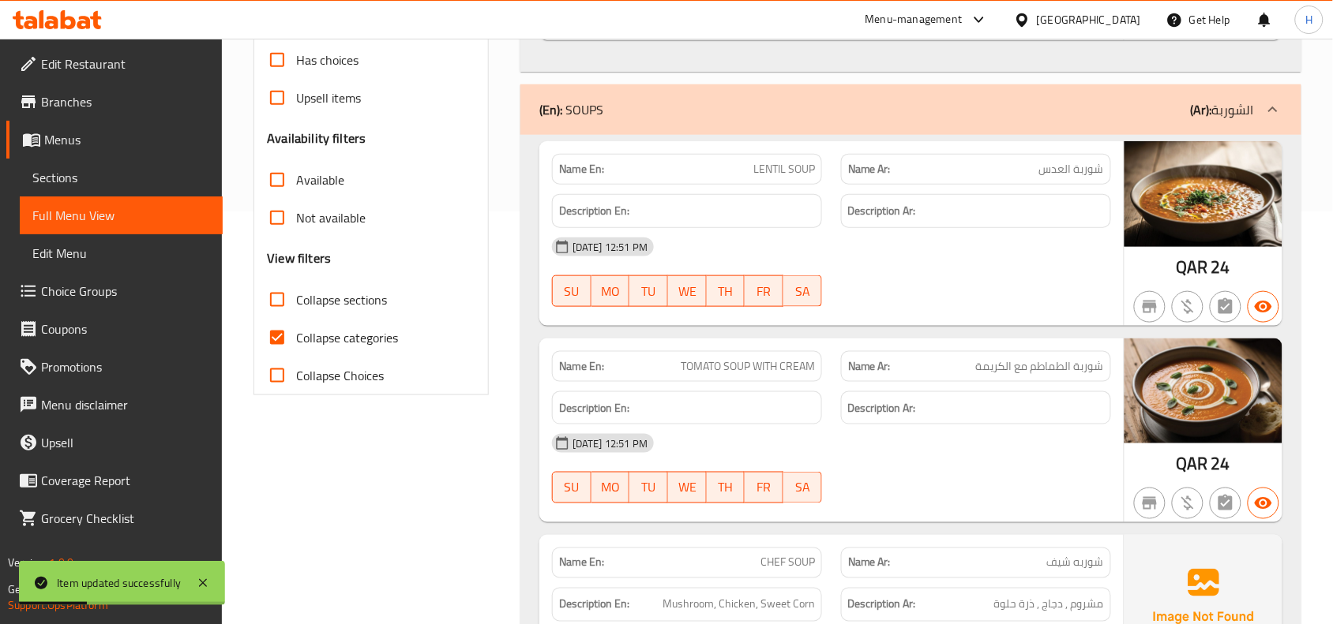
click at [306, 285] on label "Collapse sections" at bounding box center [322, 300] width 129 height 38
click at [296, 285] on input "Collapse sections" at bounding box center [277, 300] width 38 height 38
checkbox input "true"
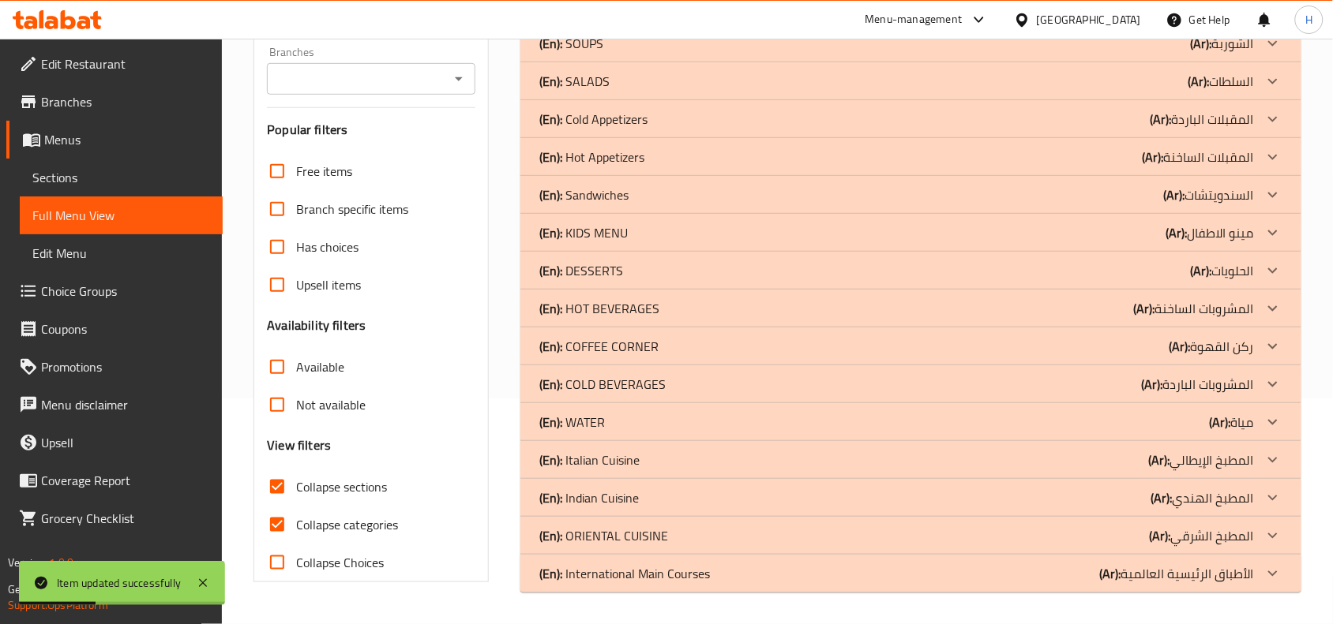
click at [291, 506] on input "Collapse categories" at bounding box center [277, 525] width 38 height 38
checkbox input "false"
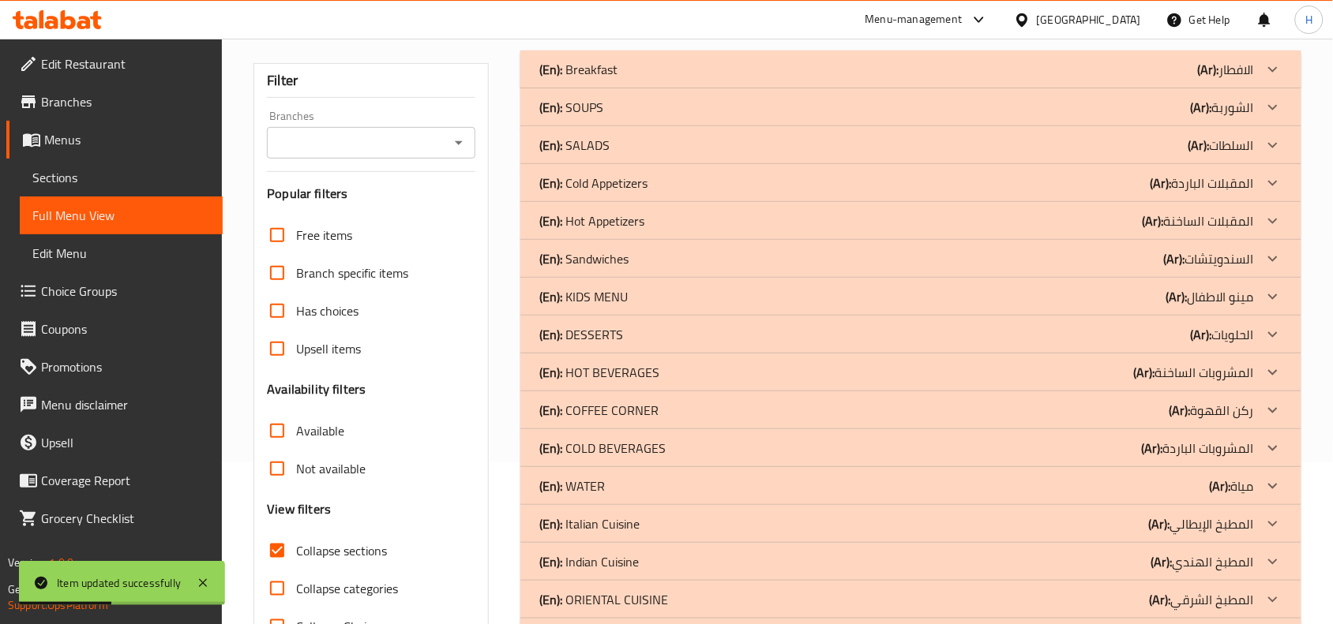
scroll to position [127, 0]
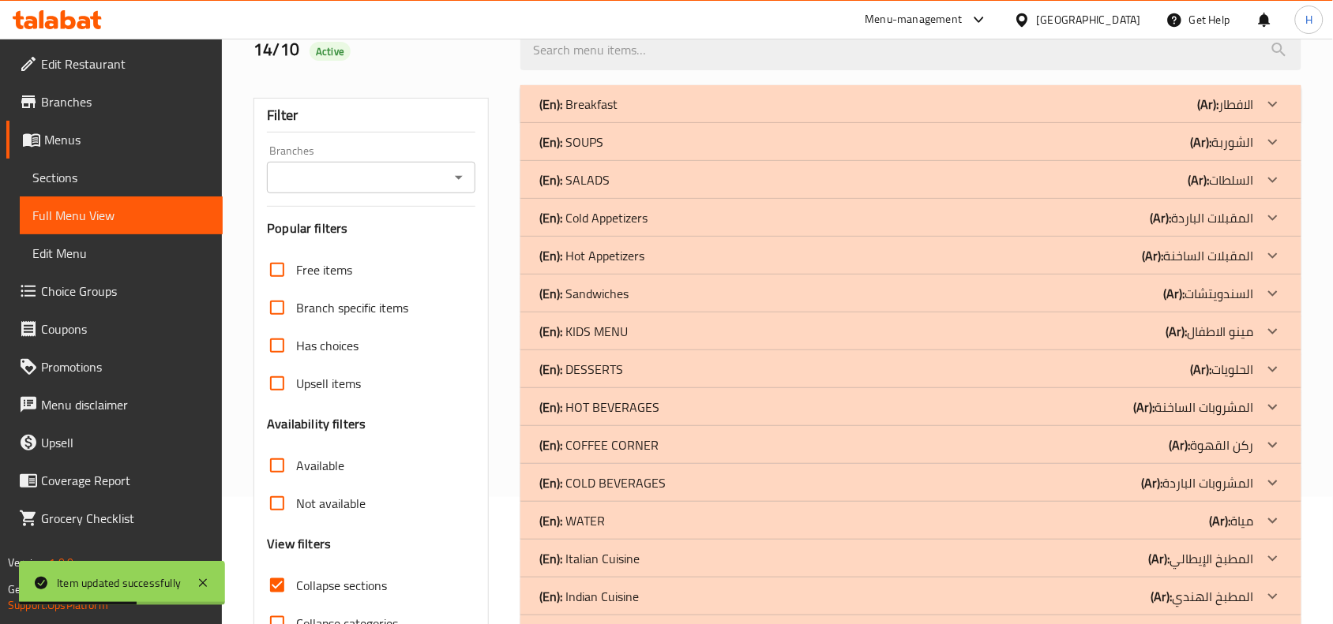
click at [692, 267] on div "(En): Hot Appetizers (Ar): المقبلات الساخنة" at bounding box center [910, 256] width 781 height 38
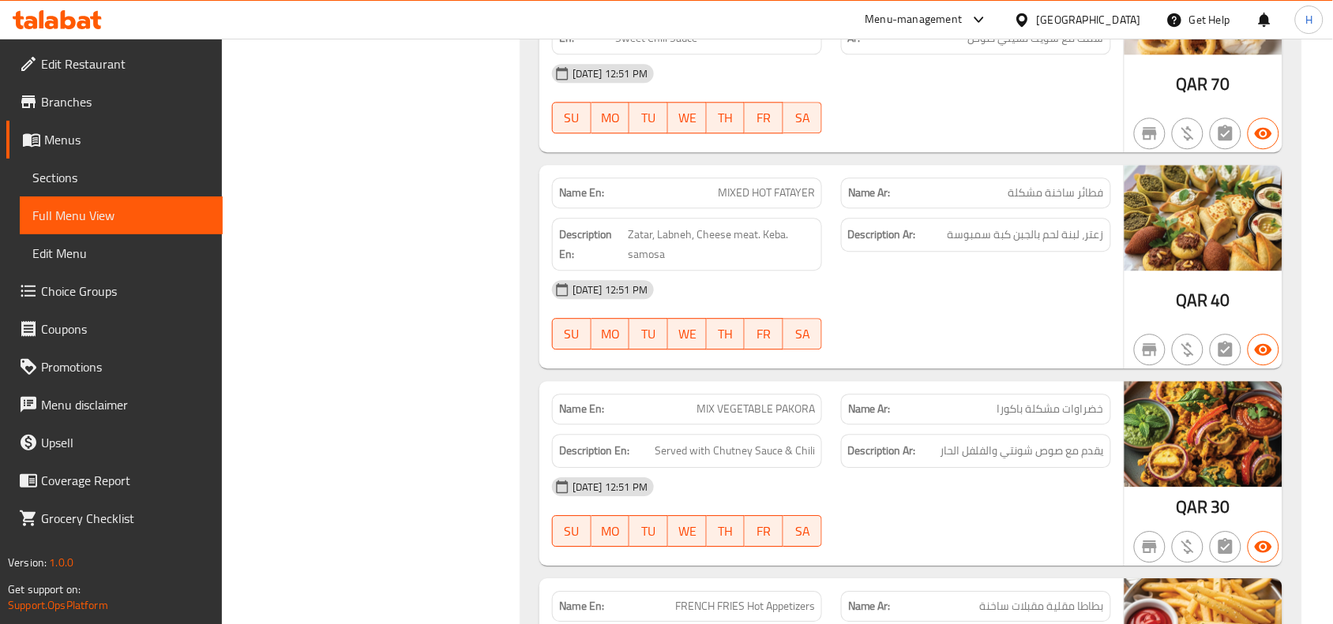
scroll to position [1015, 0]
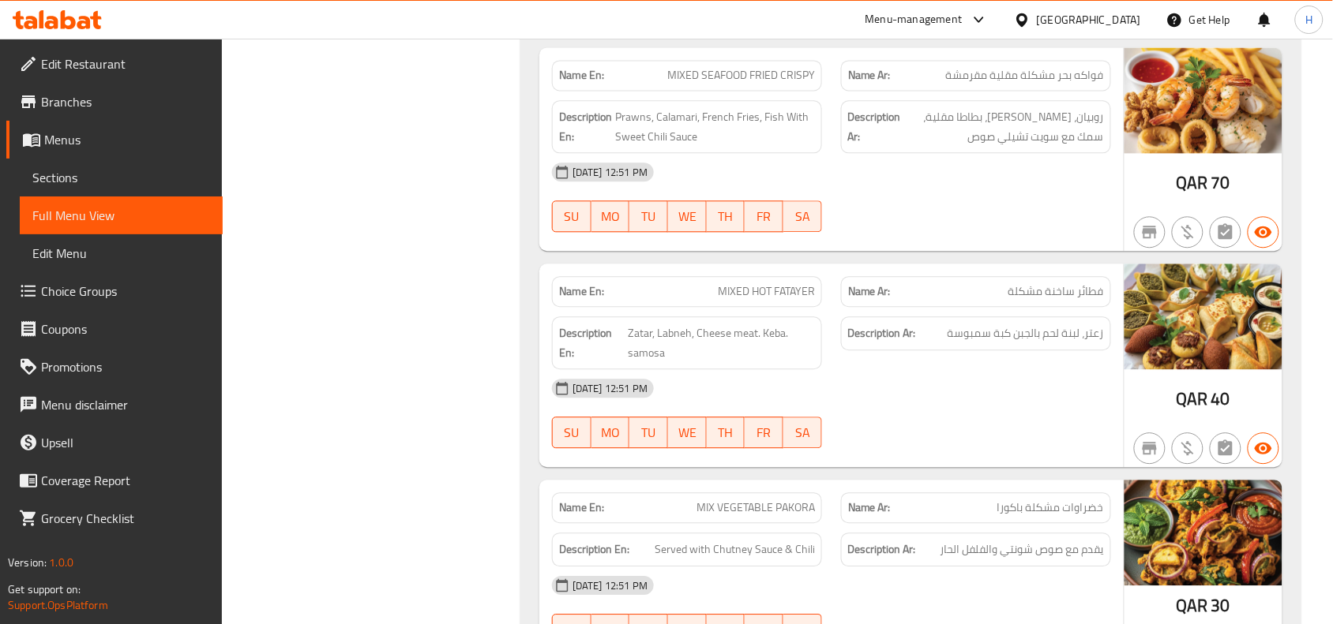
click at [750, 297] on span "MIXED HOT FATAYER" at bounding box center [766, 291] width 97 height 17
copy span "MIXED HOT FATAYER"
click at [159, 152] on link "Menus" at bounding box center [114, 140] width 216 height 38
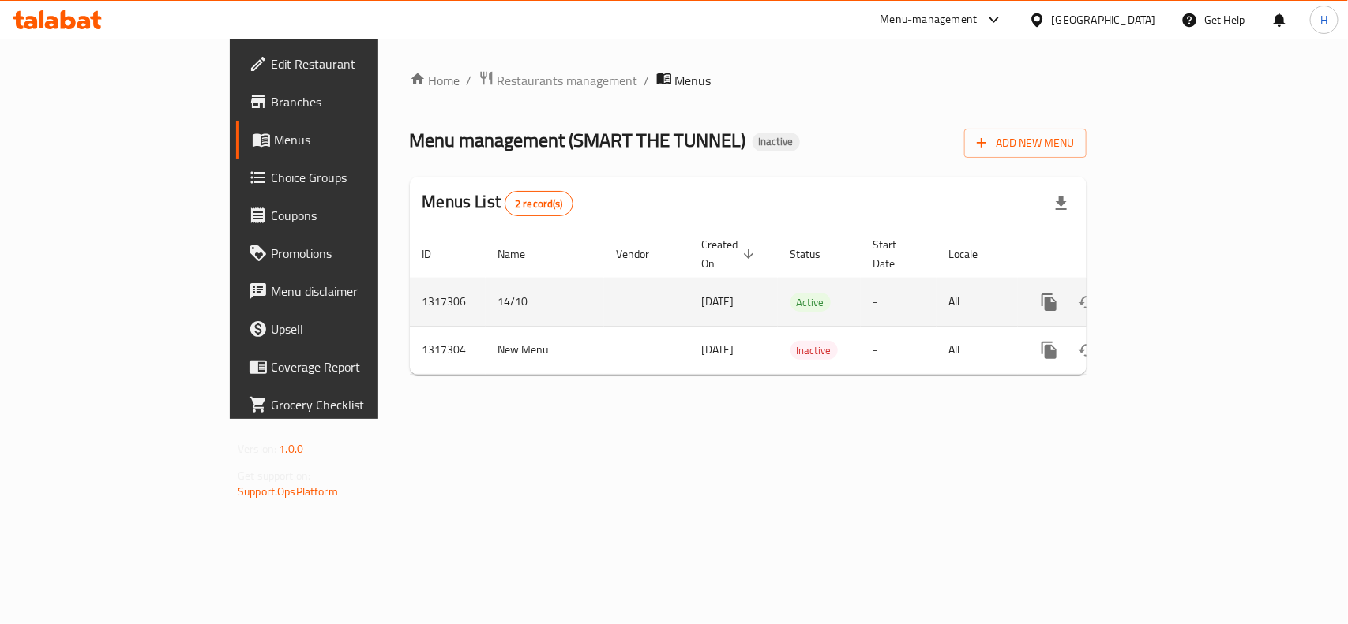
click at [1182, 288] on link "enhanced table" at bounding box center [1163, 302] width 38 height 38
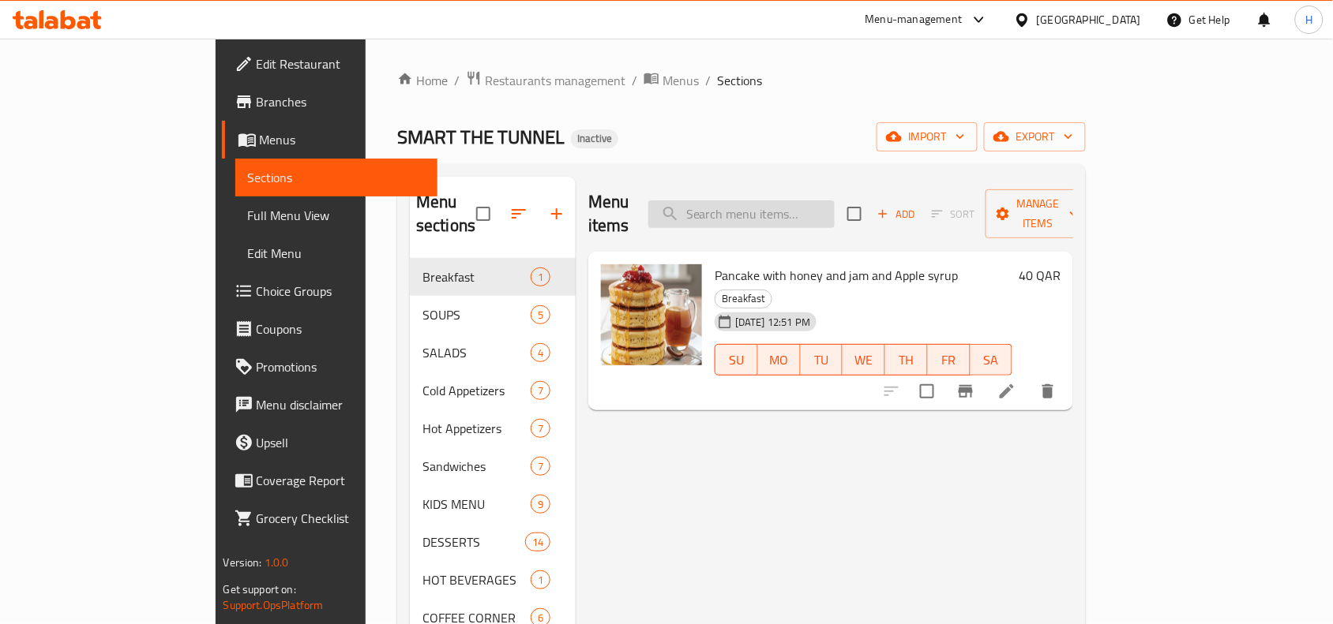
click at [834, 214] on input "search" at bounding box center [741, 215] width 186 height 28
paste input "MIXED HOT FATAYER"
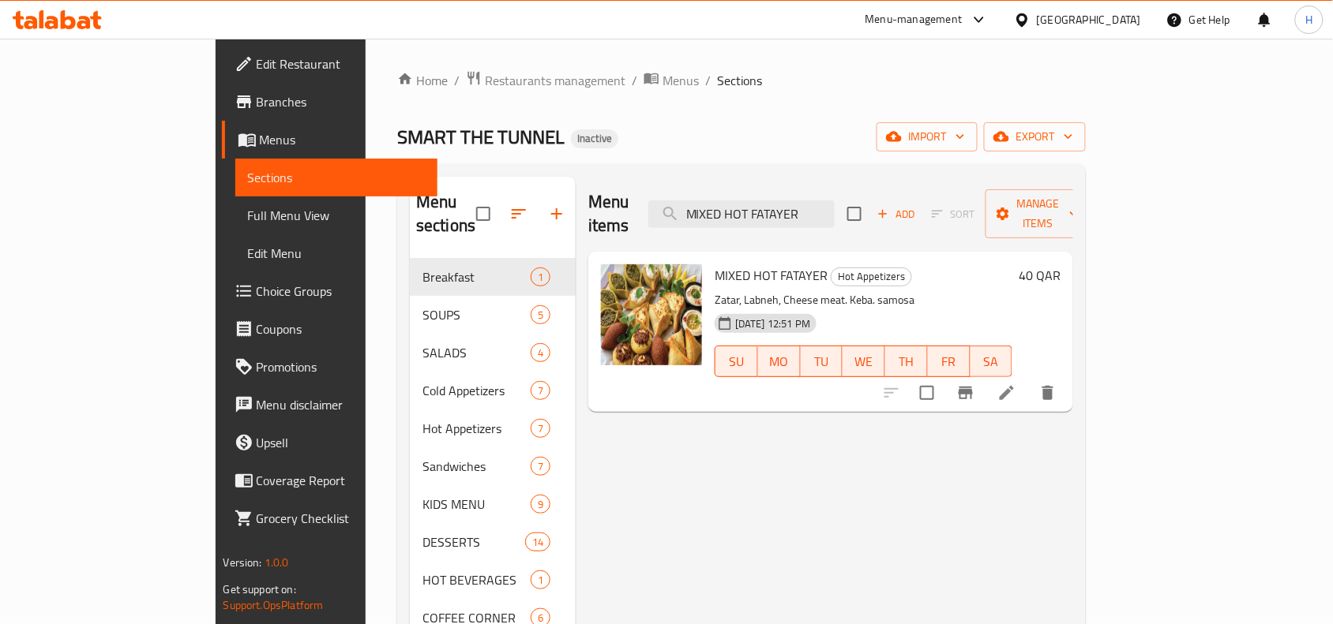
type input "MIXED HOT FATAYER"
click at [1016, 384] on icon at bounding box center [1006, 393] width 19 height 19
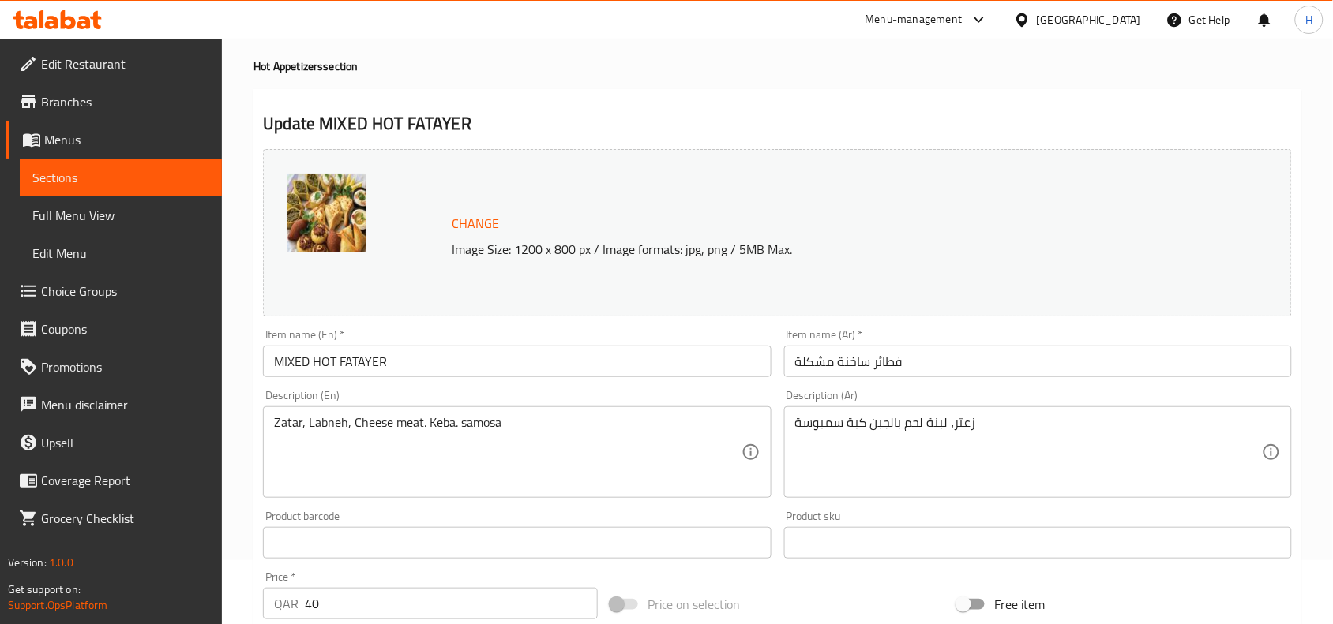
scroll to position [99, 0]
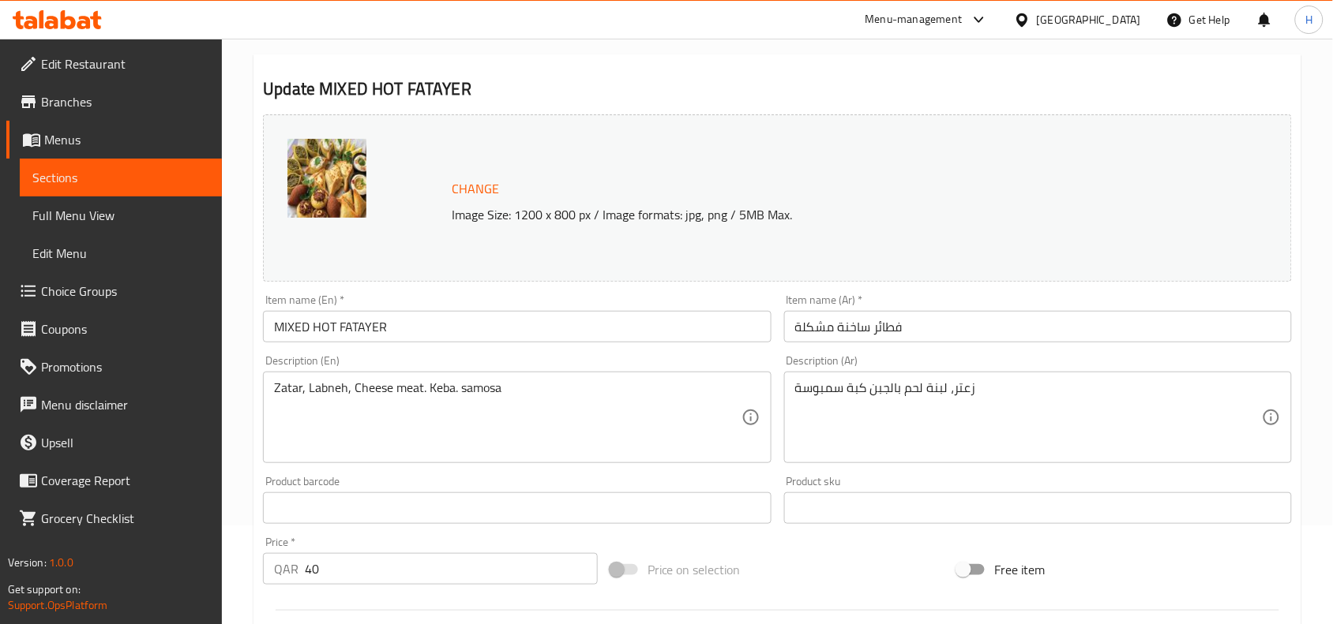
click at [1078, 321] on input "فطائر ساخنة مشكلة" at bounding box center [1038, 327] width 508 height 32
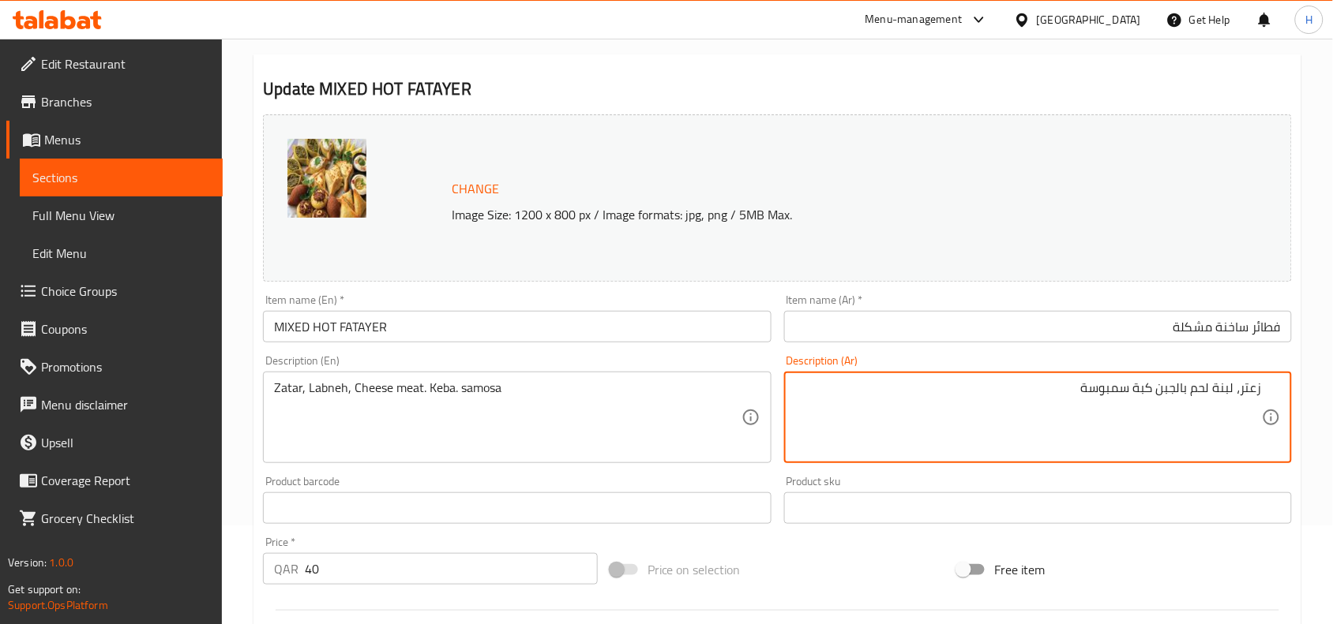
click at [1213, 391] on textarea "زعتر، لبنة لحم بالجبن كبة سمبوسة" at bounding box center [1028, 418] width 467 height 75
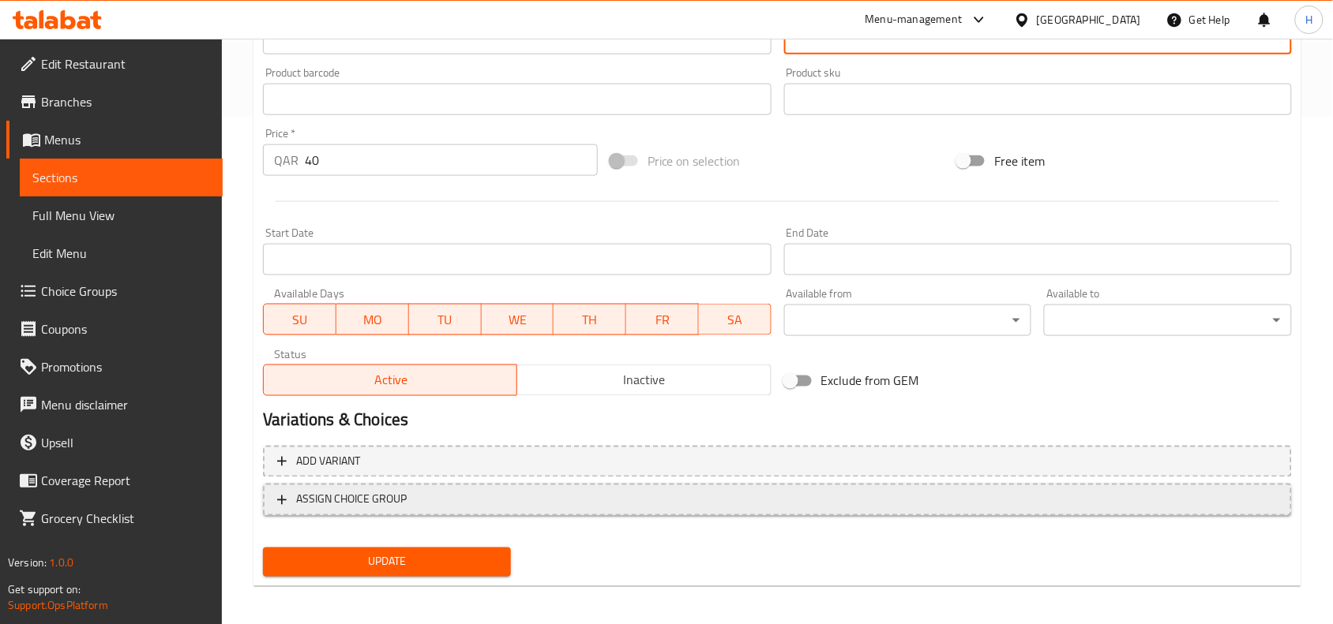
scroll to position [512, 0]
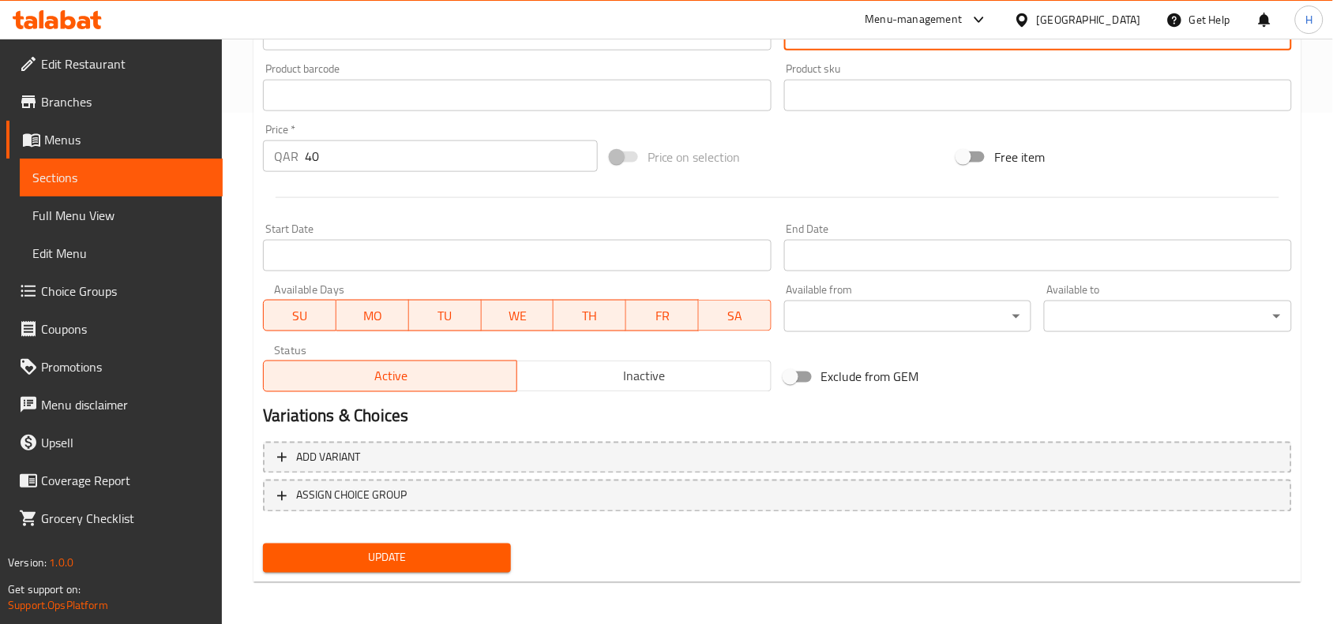
type textarea "زعتر، لبنة، لحم بالجبن، كبة، سمبوسة"
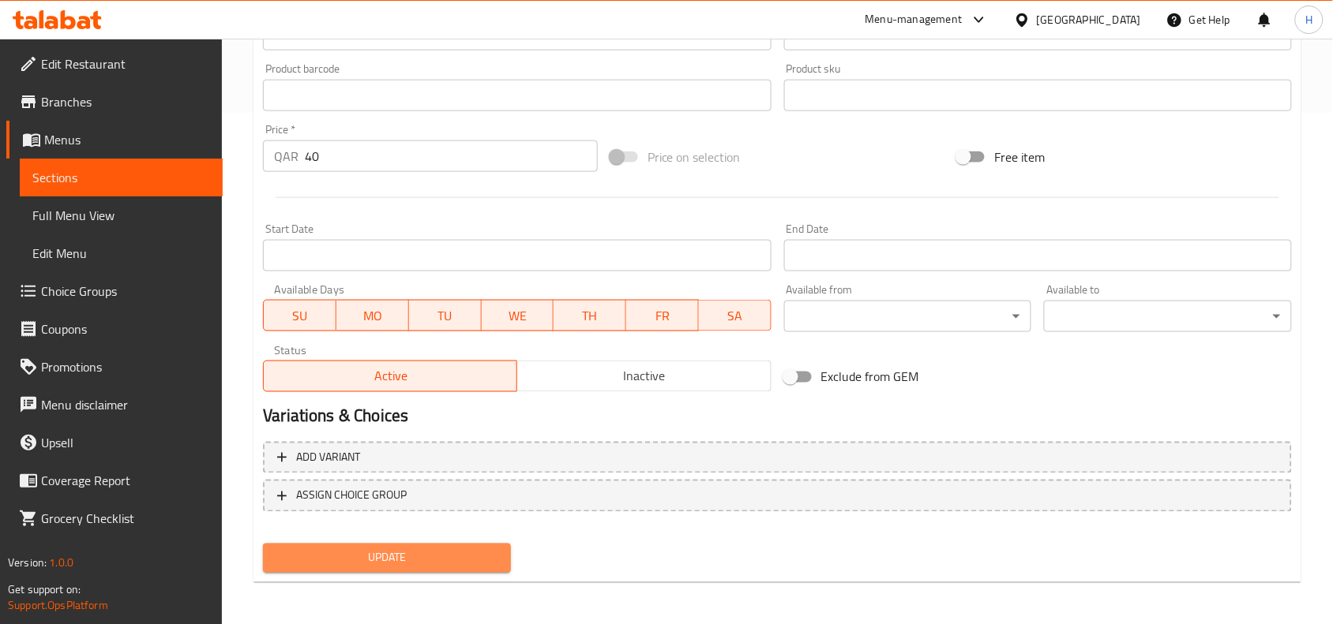
click at [439, 565] on span "Update" at bounding box center [387, 559] width 223 height 20
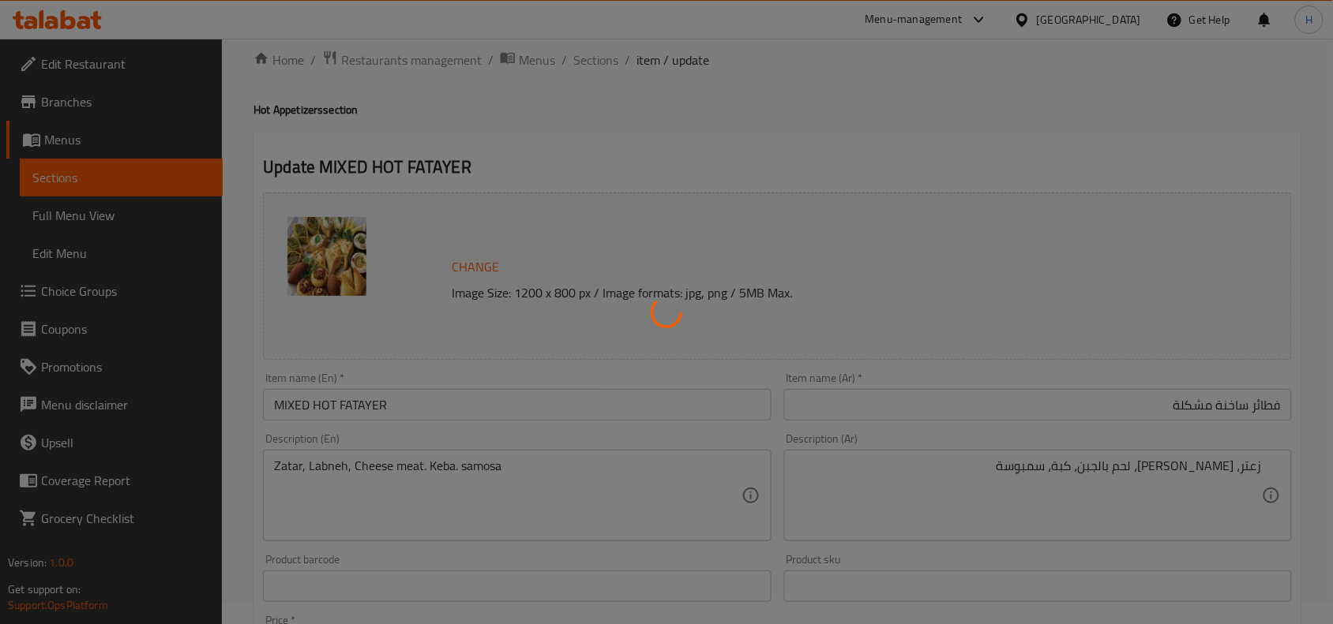
scroll to position [18, 0]
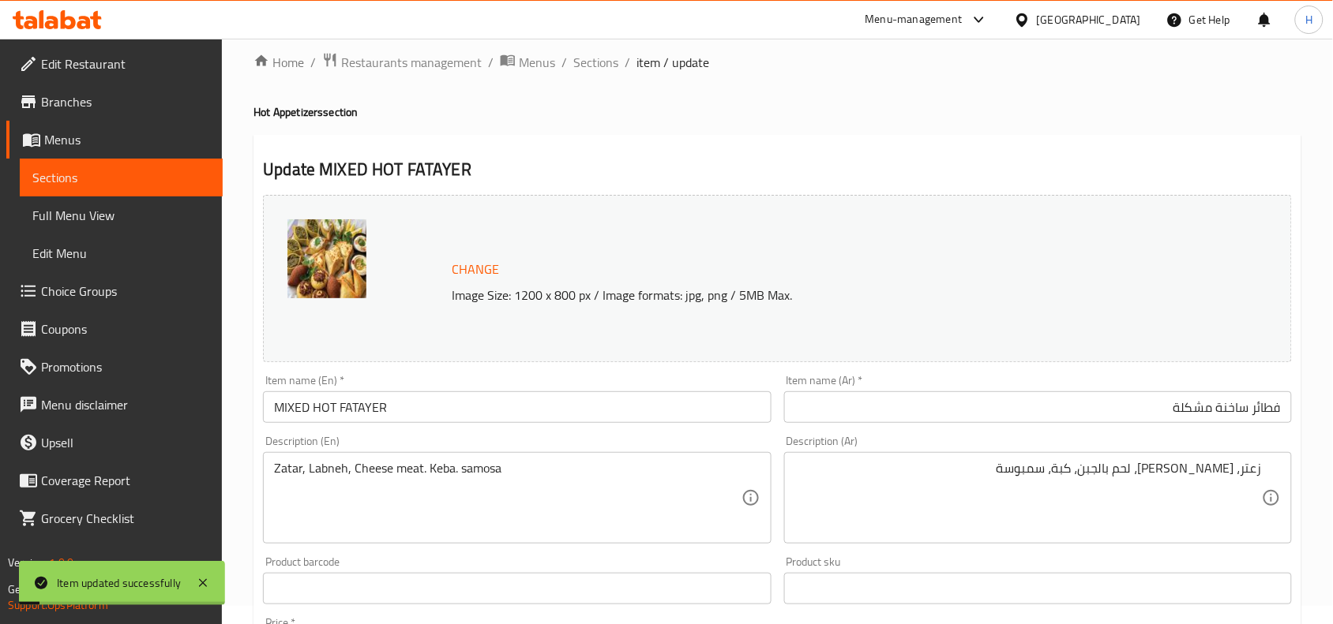
drag, startPoint x: 148, startPoint y: 226, endPoint x: 96, endPoint y: 242, distance: 54.4
click at [148, 226] on link "Full Menu View" at bounding box center [121, 216] width 203 height 38
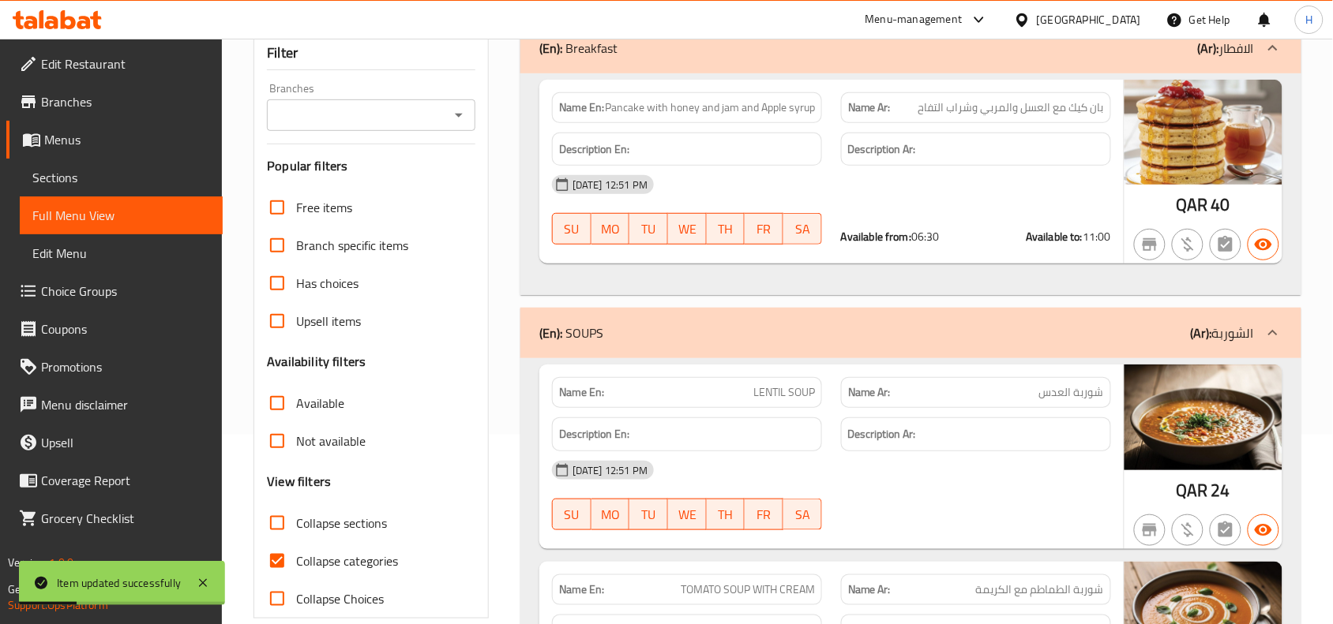
scroll to position [314, 0]
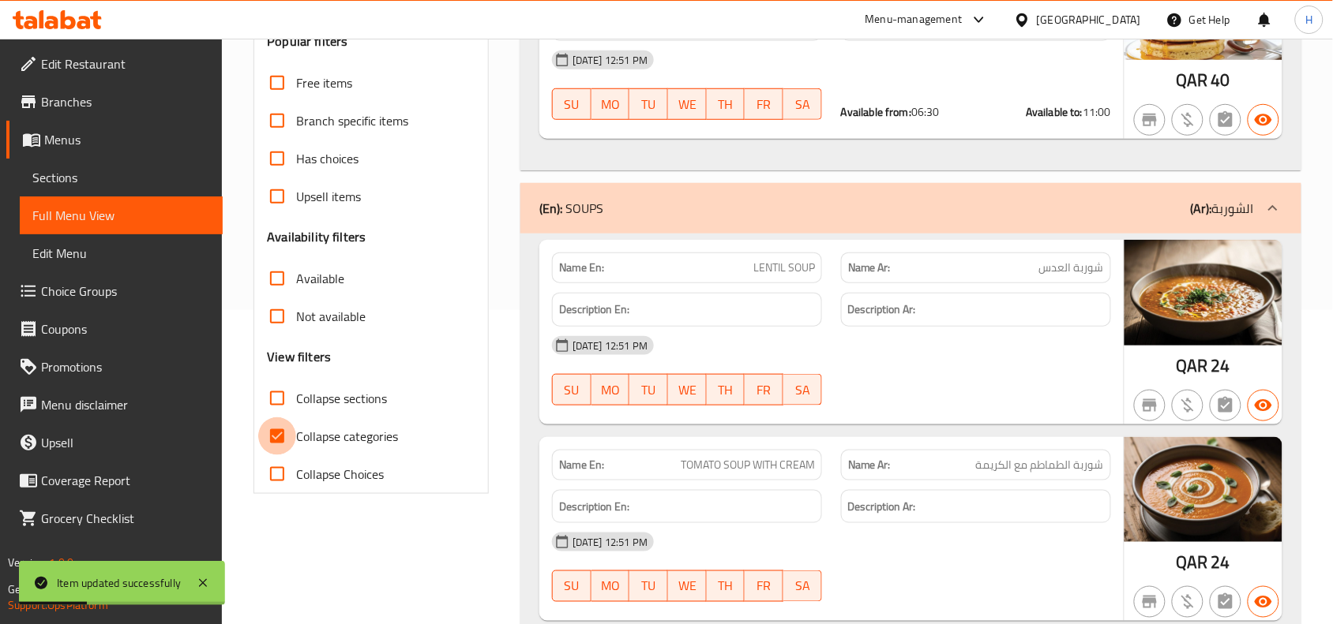
click at [281, 444] on input "Collapse categories" at bounding box center [277, 437] width 38 height 38
checkbox input "false"
click at [279, 403] on input "Collapse sections" at bounding box center [277, 399] width 38 height 38
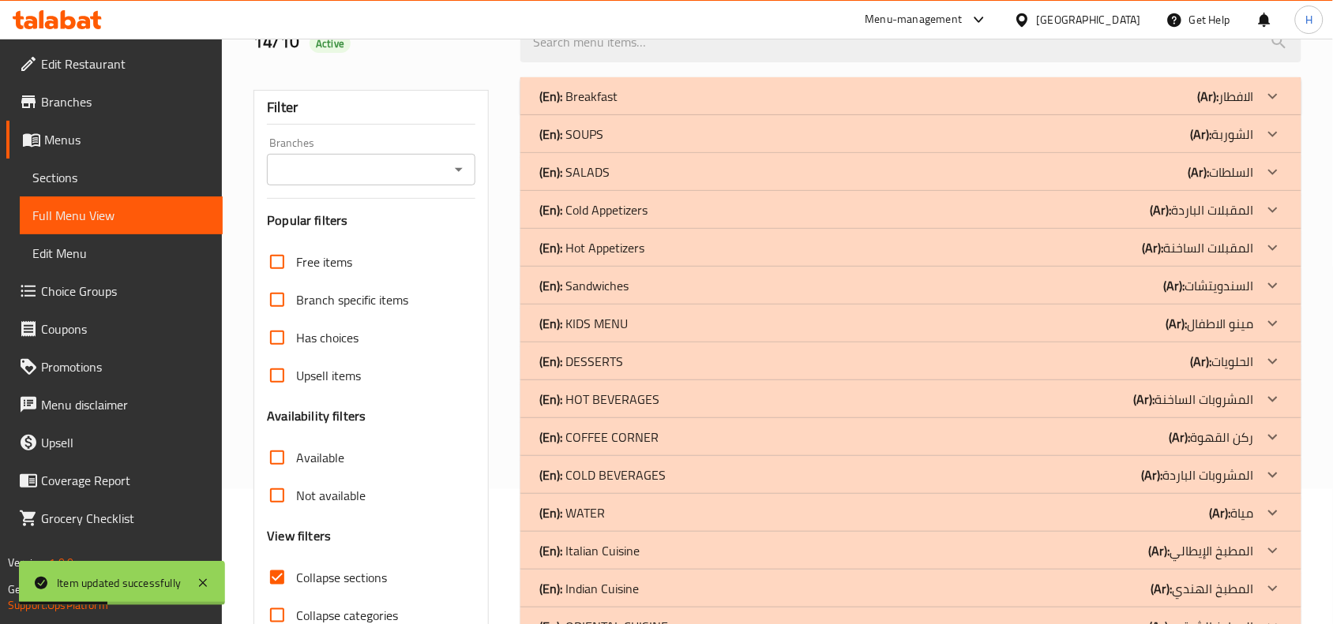
scroll to position [117, 0]
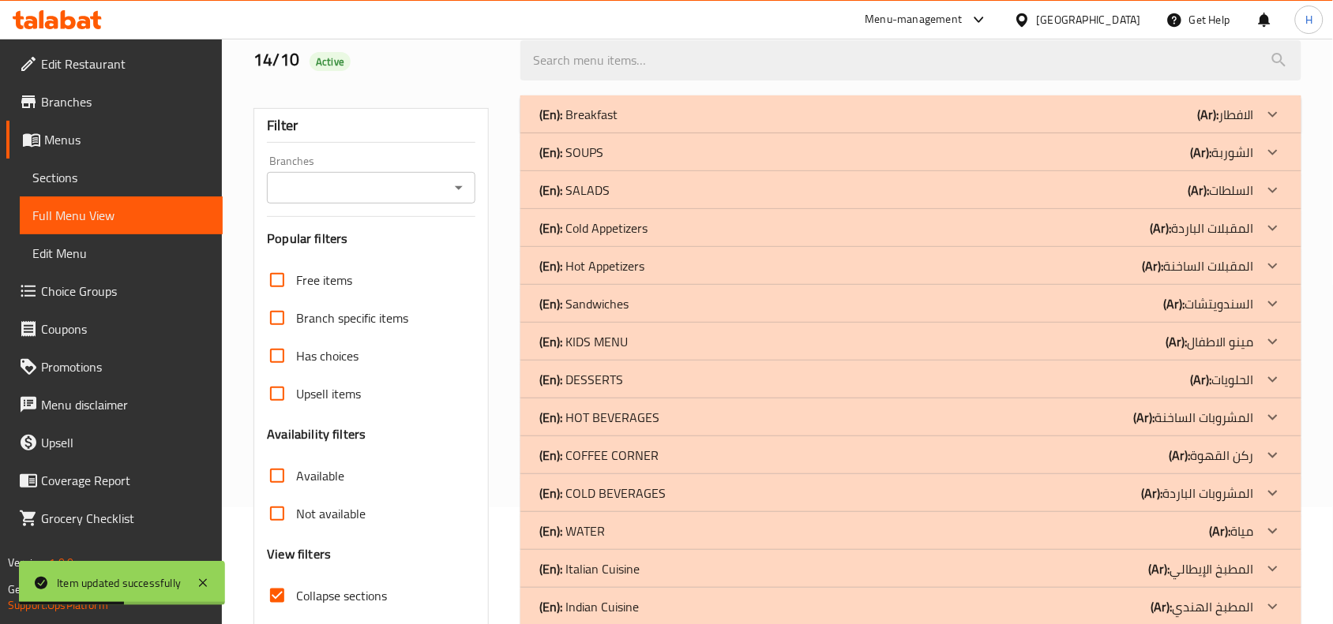
click at [633, 268] on p "(En): Hot Appetizers" at bounding box center [591, 266] width 105 height 19
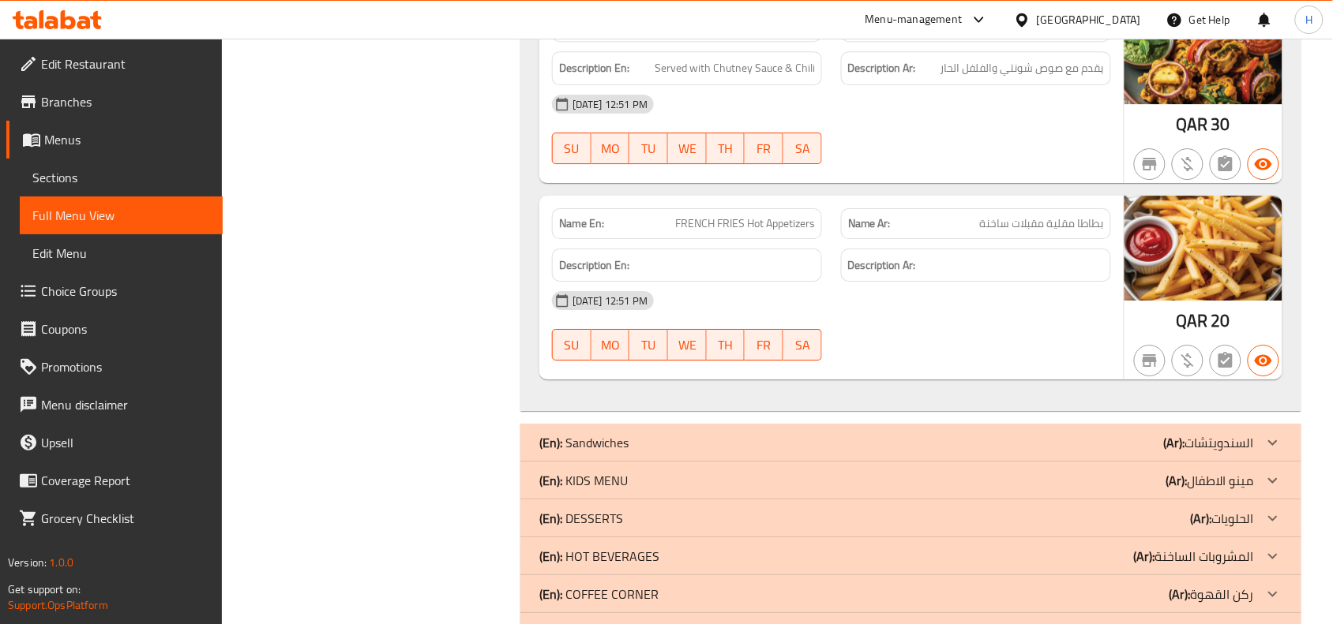
scroll to position [1498, 0]
click at [701, 219] on span "FRENCH FRIES Hot Appetizers" at bounding box center [745, 222] width 140 height 17
click at [669, 227] on p "Name En: FRENCH FRIES Hot Appetizers" at bounding box center [687, 222] width 256 height 17
drag, startPoint x: 675, startPoint y: 221, endPoint x: 742, endPoint y: 233, distance: 68.1
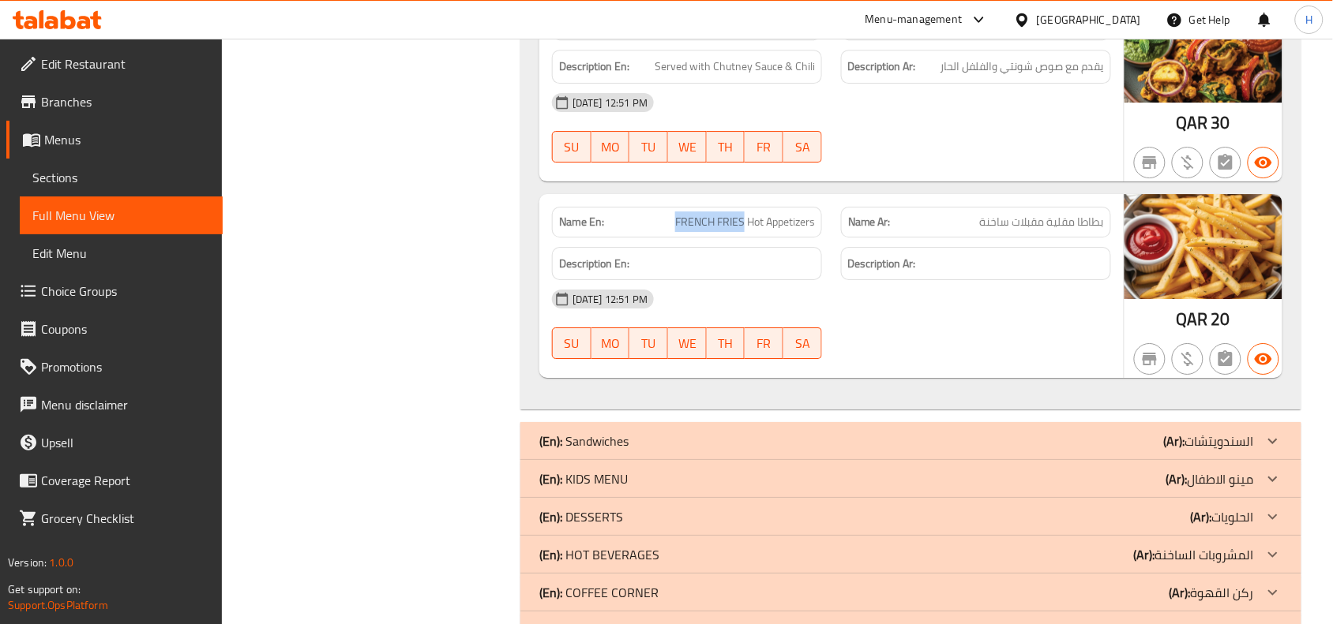
click at [742, 231] on span "FRENCH FRIES Hot Appetizers" at bounding box center [745, 222] width 140 height 17
copy span "FRENCH FRIES"
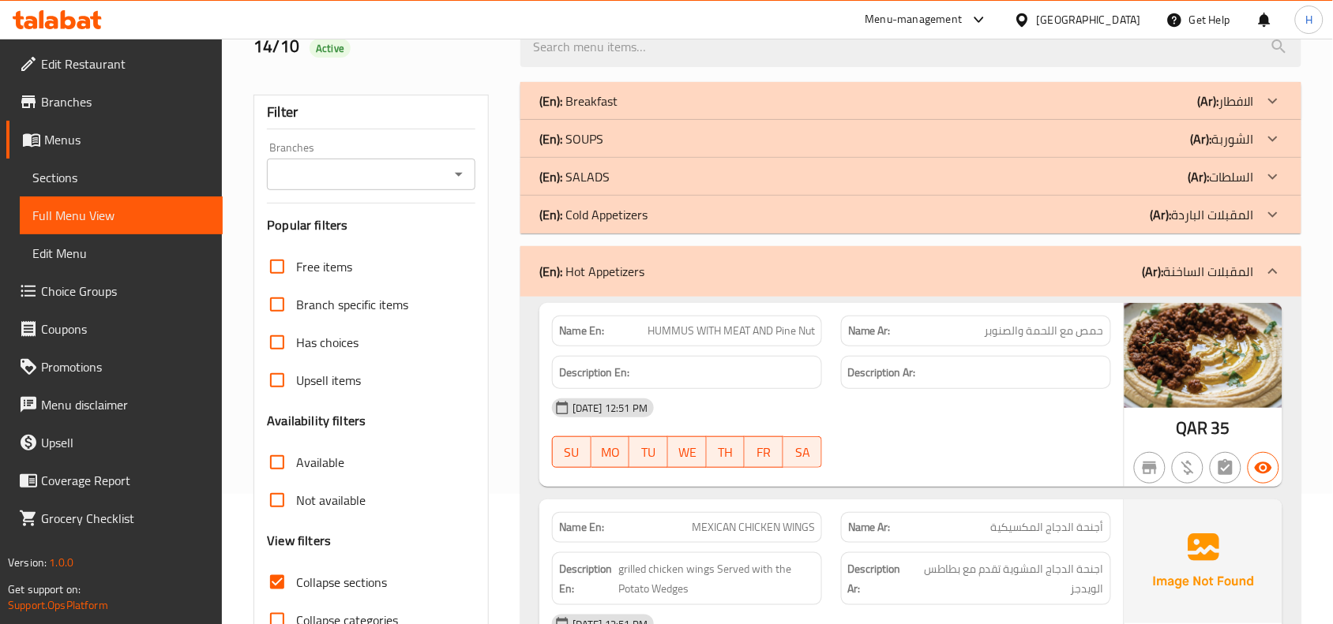
scroll to position [328, 0]
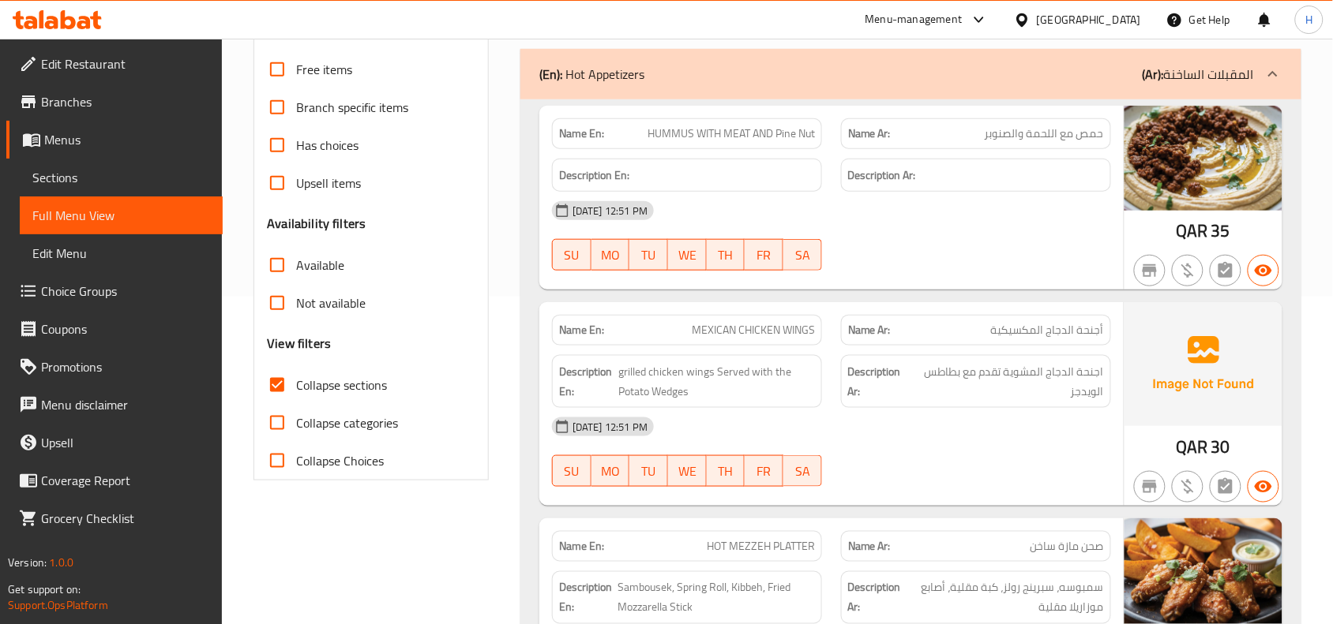
click at [330, 385] on span "Collapse sections" at bounding box center [341, 385] width 91 height 19
click at [296, 385] on input "Collapse sections" at bounding box center [277, 385] width 38 height 38
checkbox input "false"
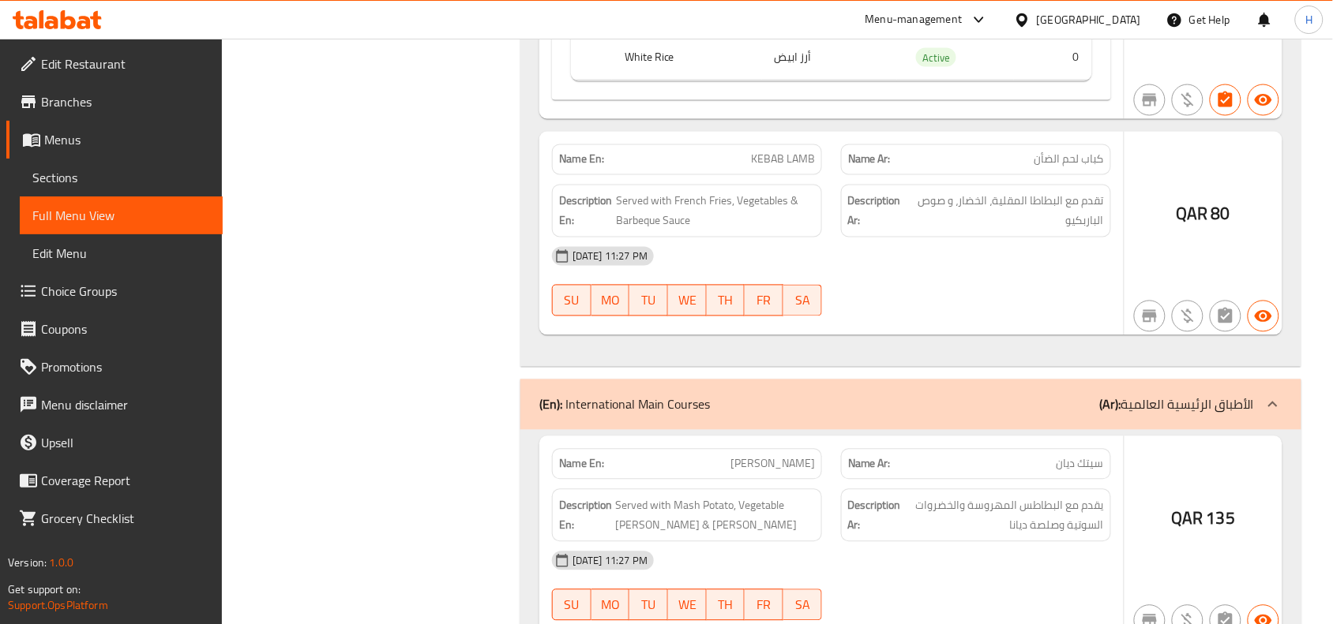
scroll to position [28559, 0]
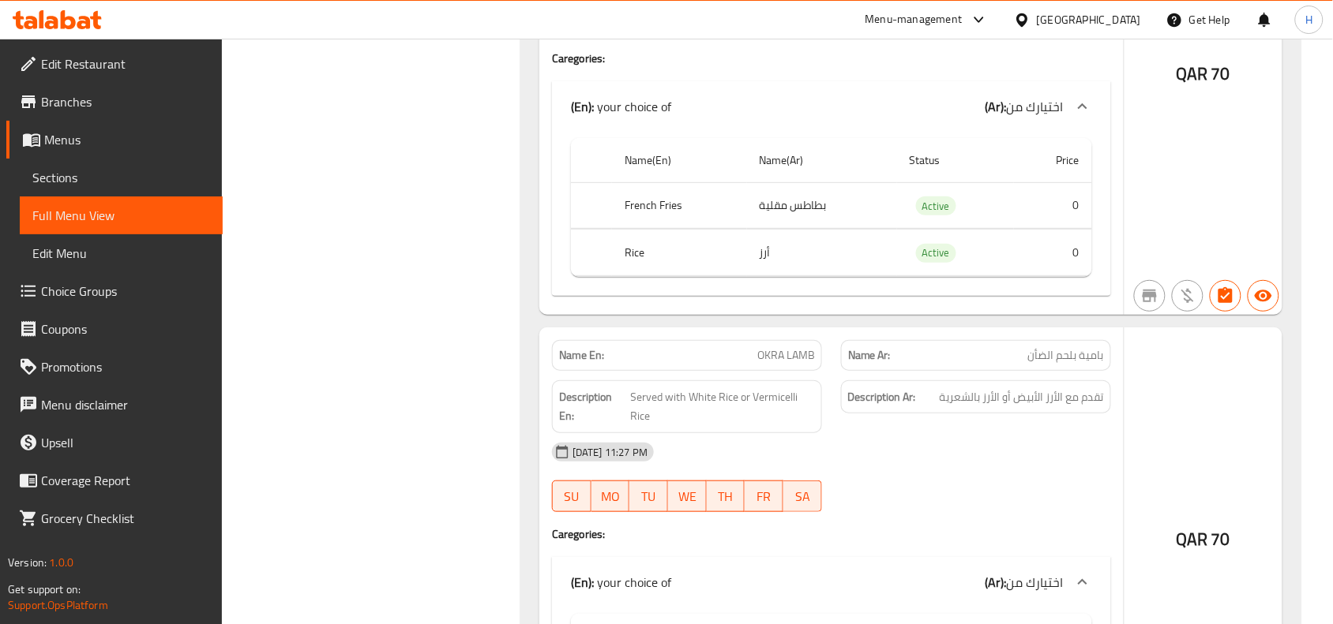
click at [962, 24] on div "Menu-management" at bounding box center [913, 19] width 97 height 19
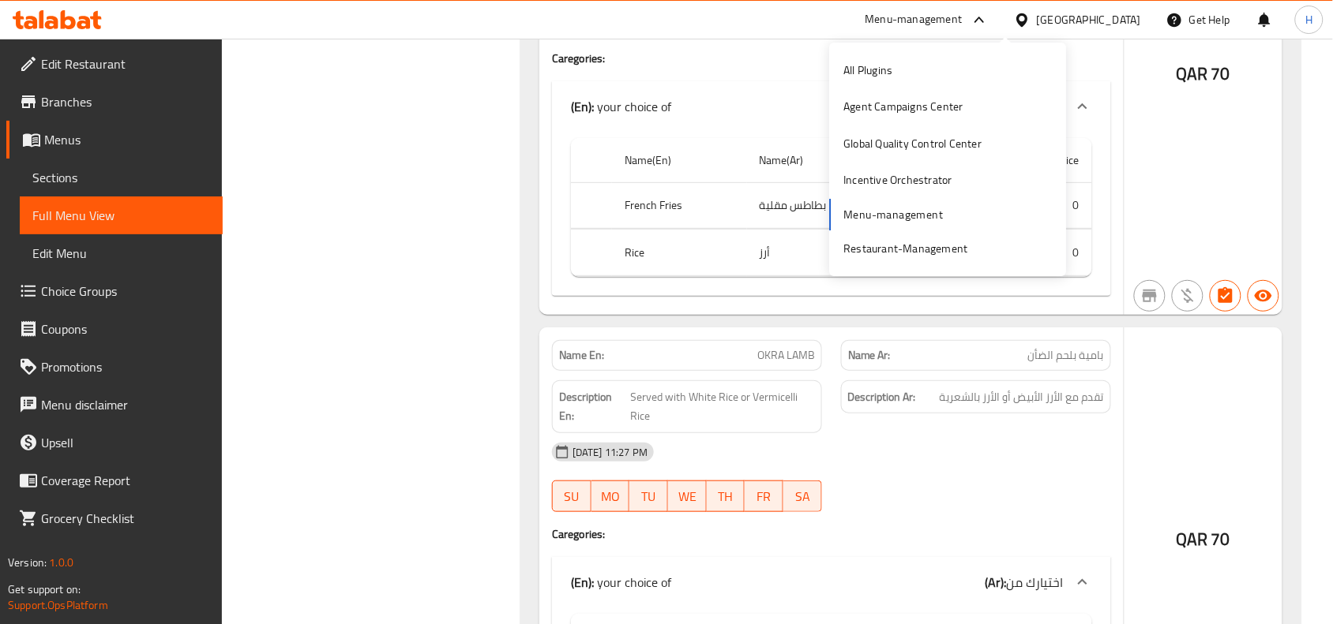
click at [962, 24] on div "Menu-management" at bounding box center [913, 19] width 97 height 19
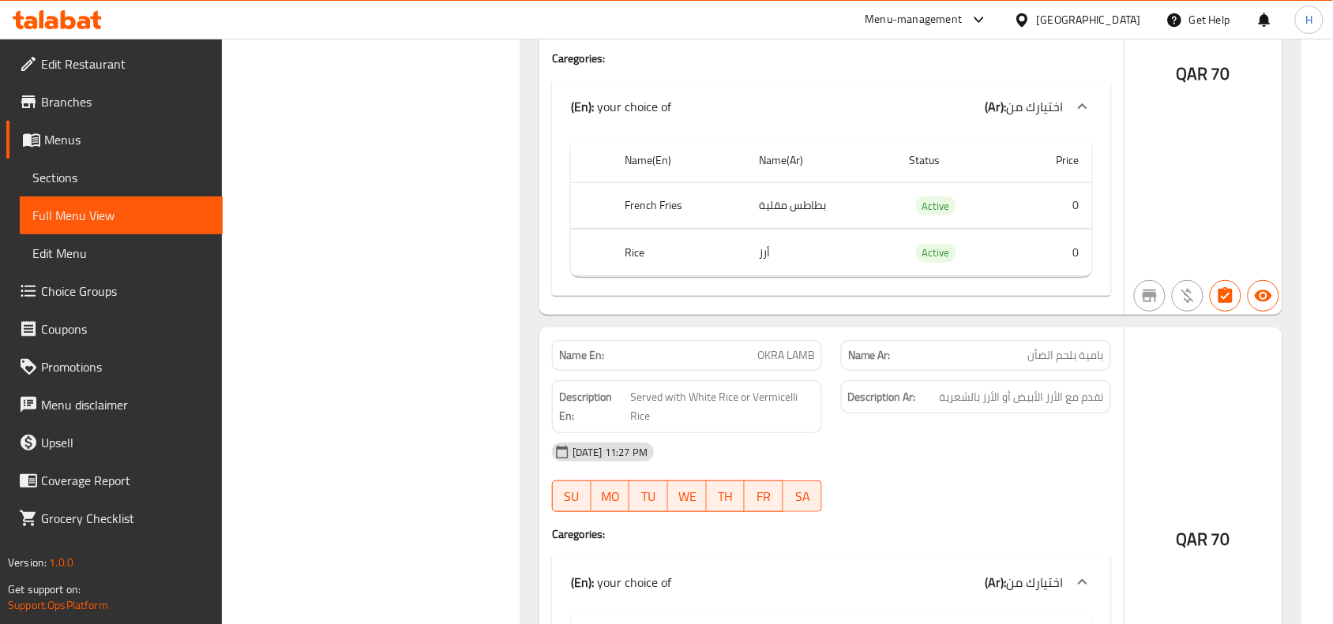
scroll to position [30488, 0]
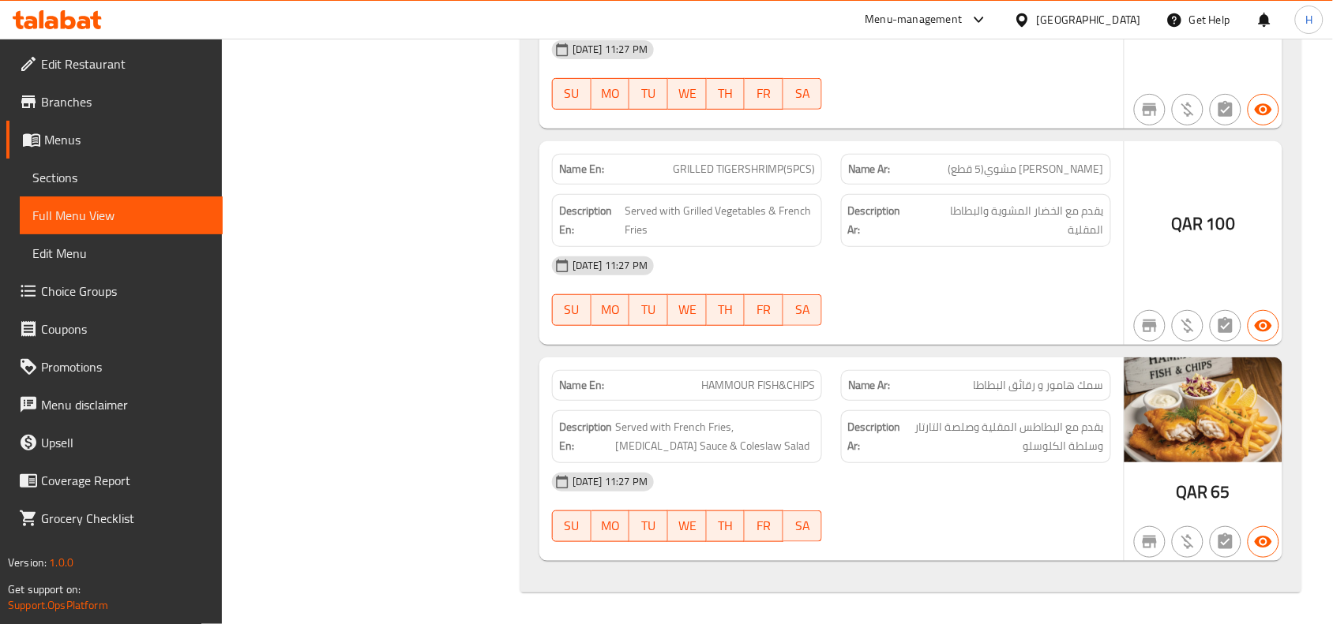
click at [597, 18] on div "Menu-management Qatar Get Help H" at bounding box center [666, 20] width 1333 height 38
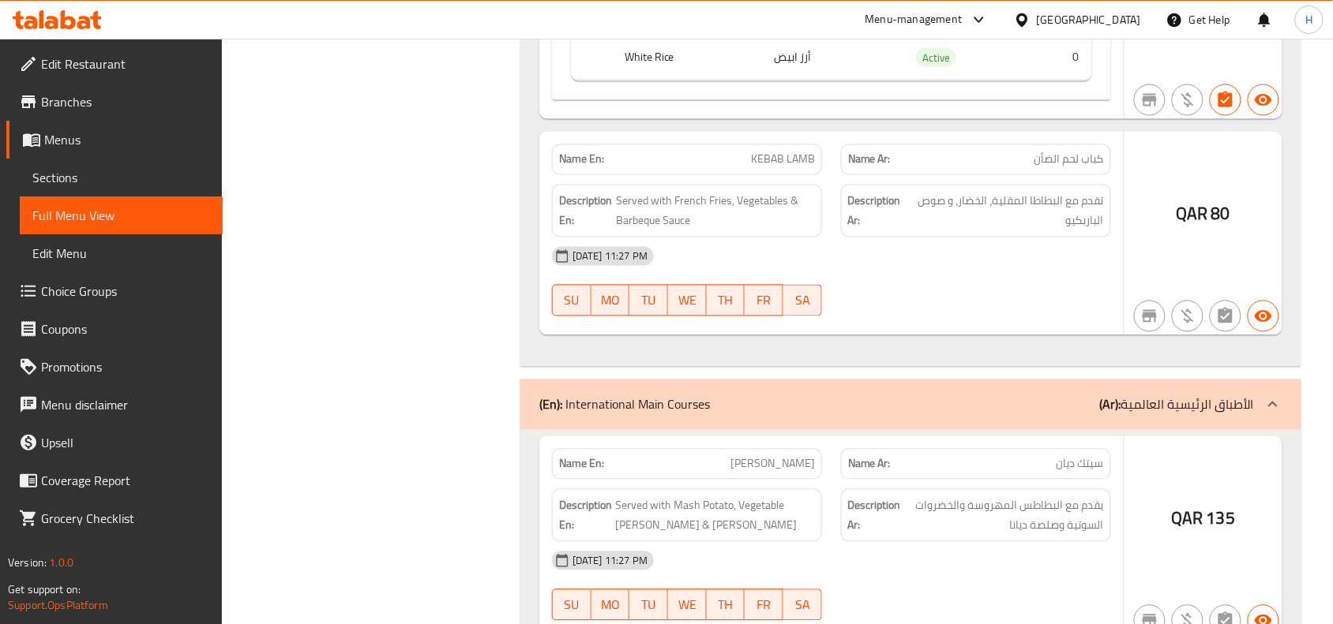
scroll to position [28559, 0]
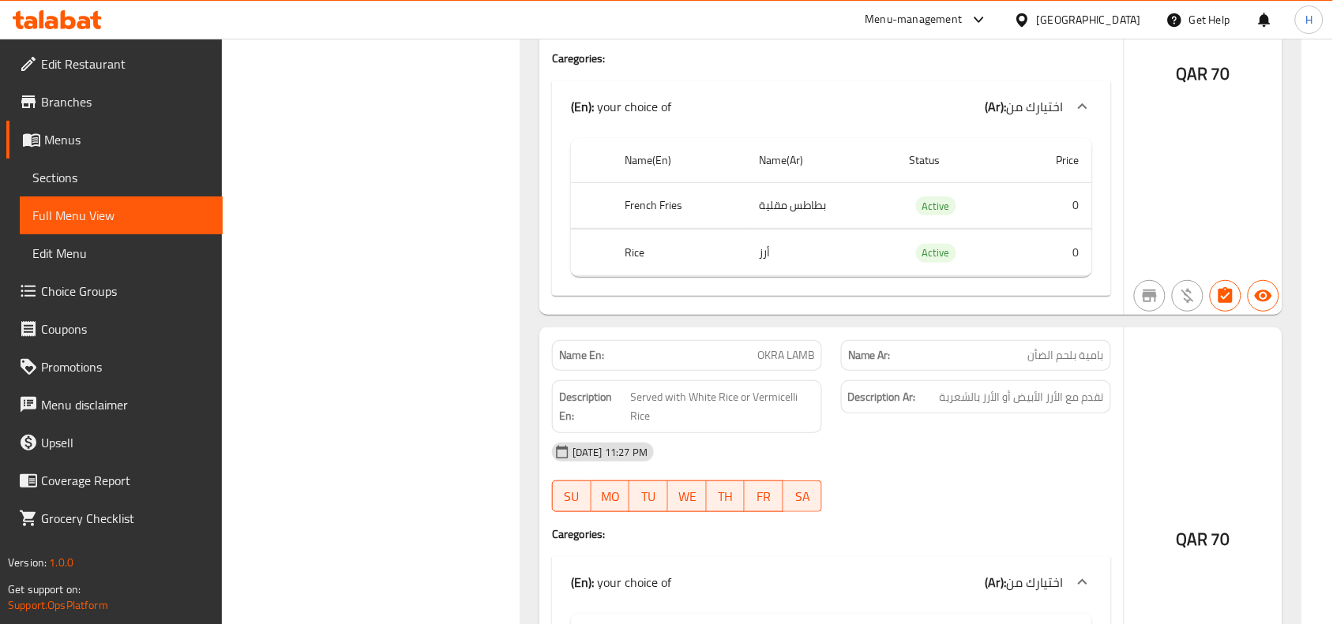
click at [962, 24] on div "Menu-management" at bounding box center [913, 19] width 97 height 19
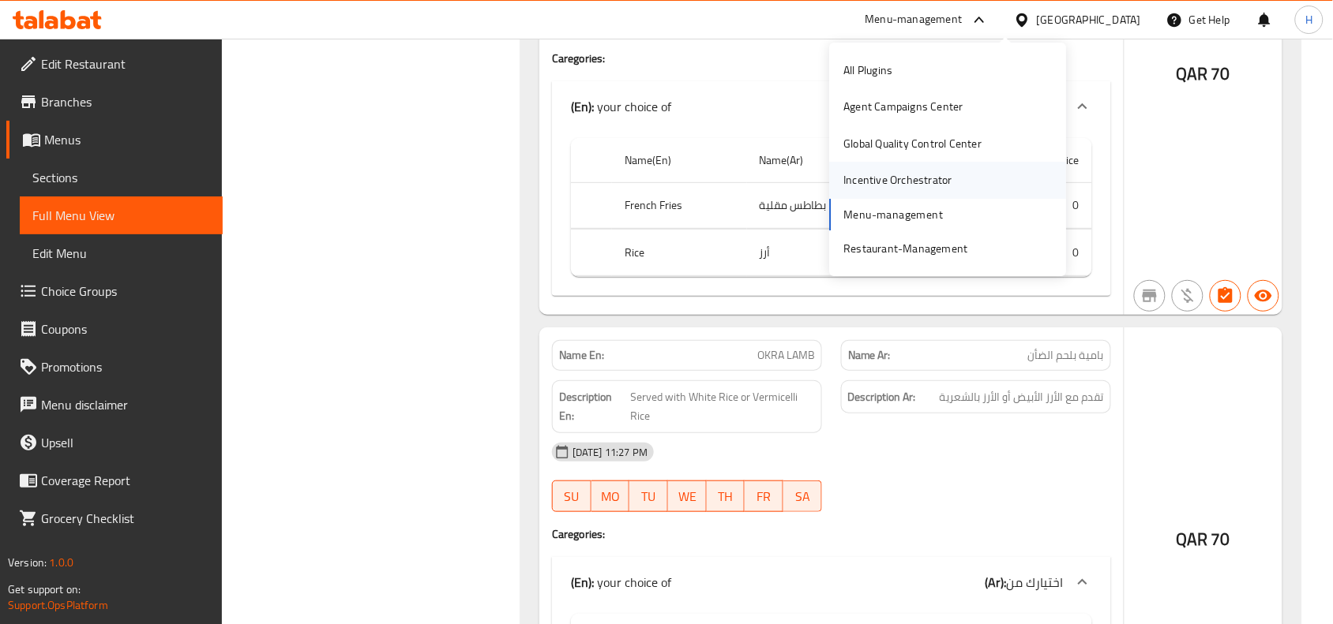
click at [831, 171] on div "Incentive Orchestrator" at bounding box center [897, 180] width 133 height 36
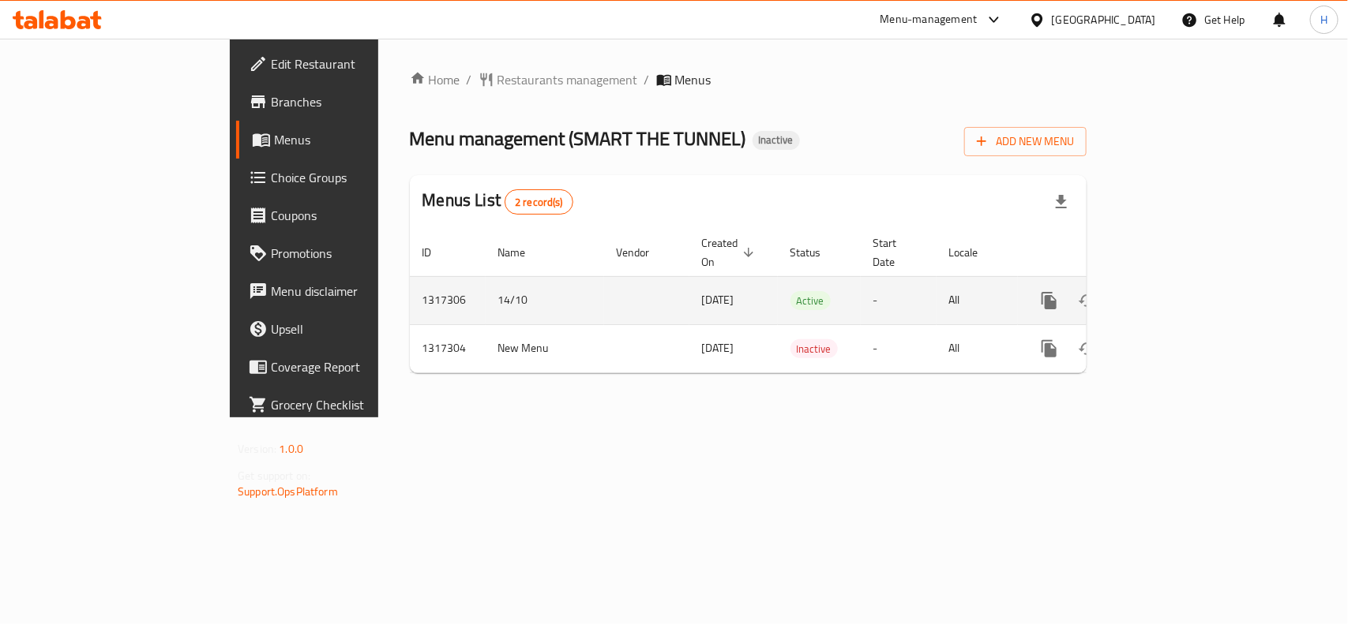
click at [1172, 291] on icon "enhanced table" at bounding box center [1162, 300] width 19 height 19
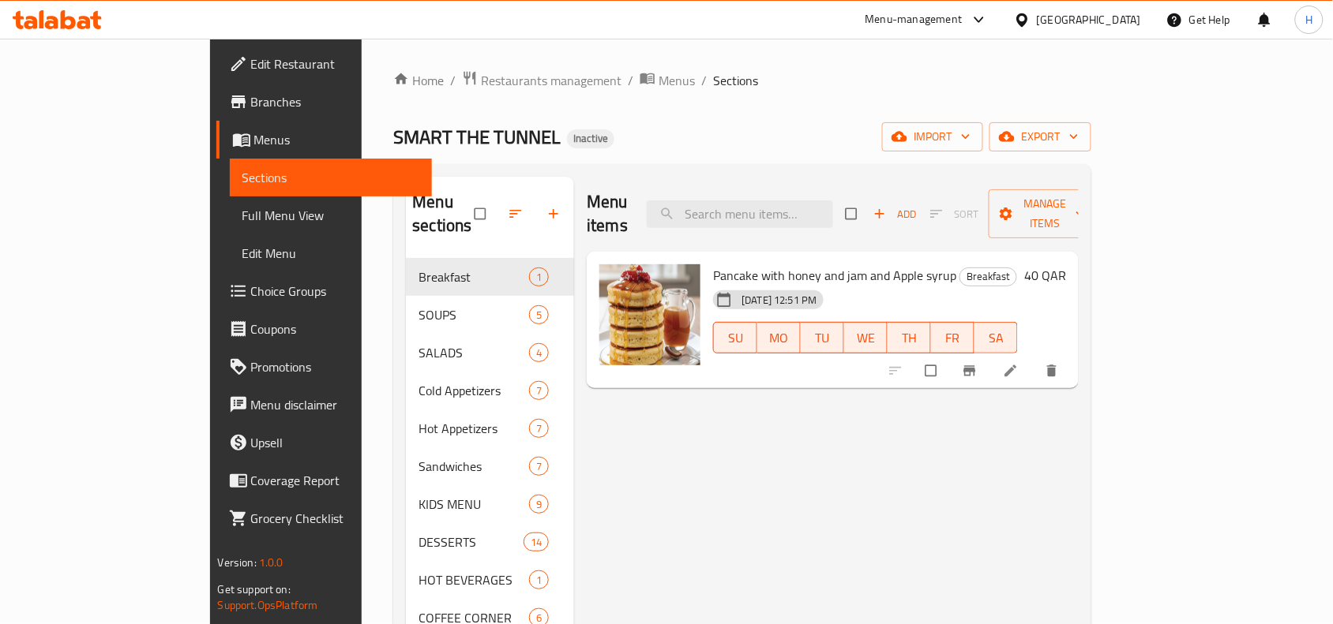
click at [242, 219] on span "Full Menu View" at bounding box center [331, 215] width 178 height 19
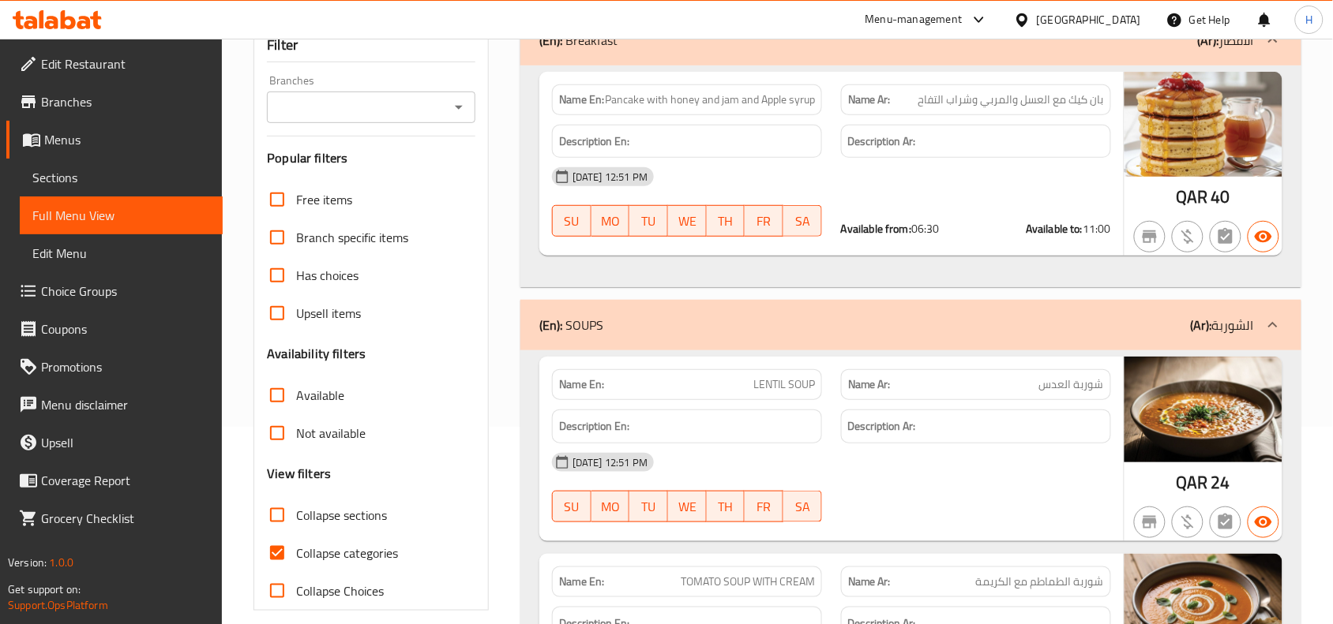
scroll to position [395, 0]
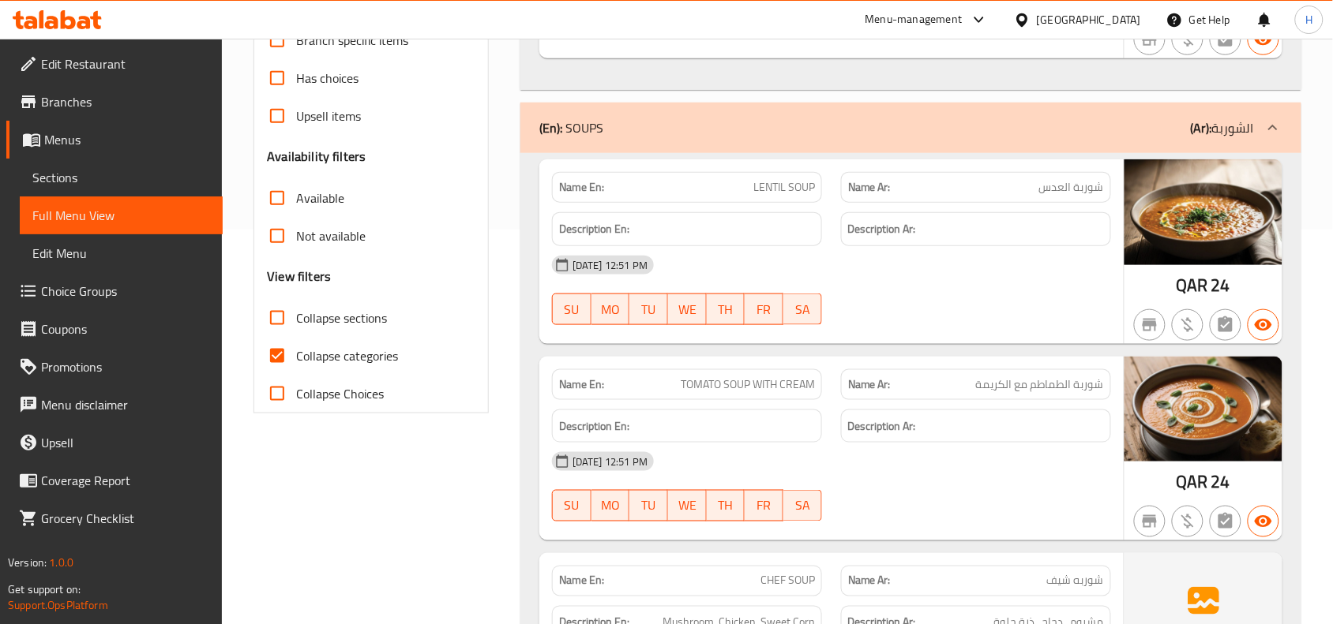
click at [259, 355] on input "Collapse categories" at bounding box center [277, 356] width 38 height 38
checkbox input "false"
click at [278, 314] on input "Collapse sections" at bounding box center [277, 318] width 38 height 38
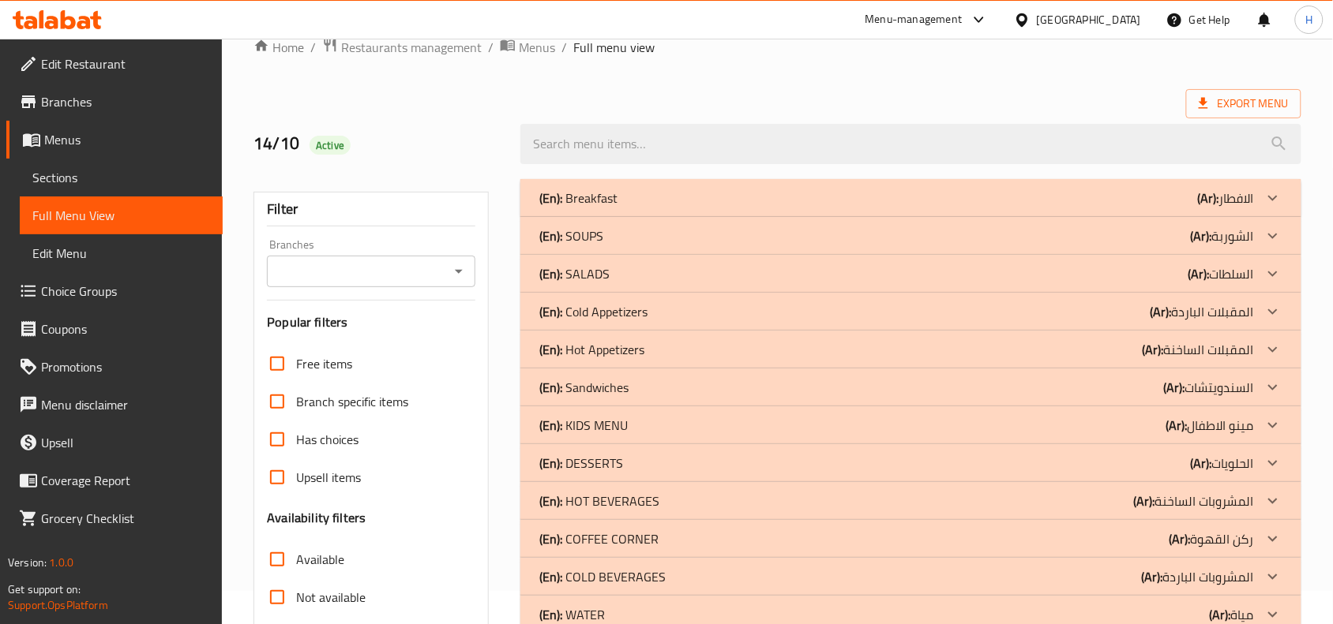
scroll to position [28, 0]
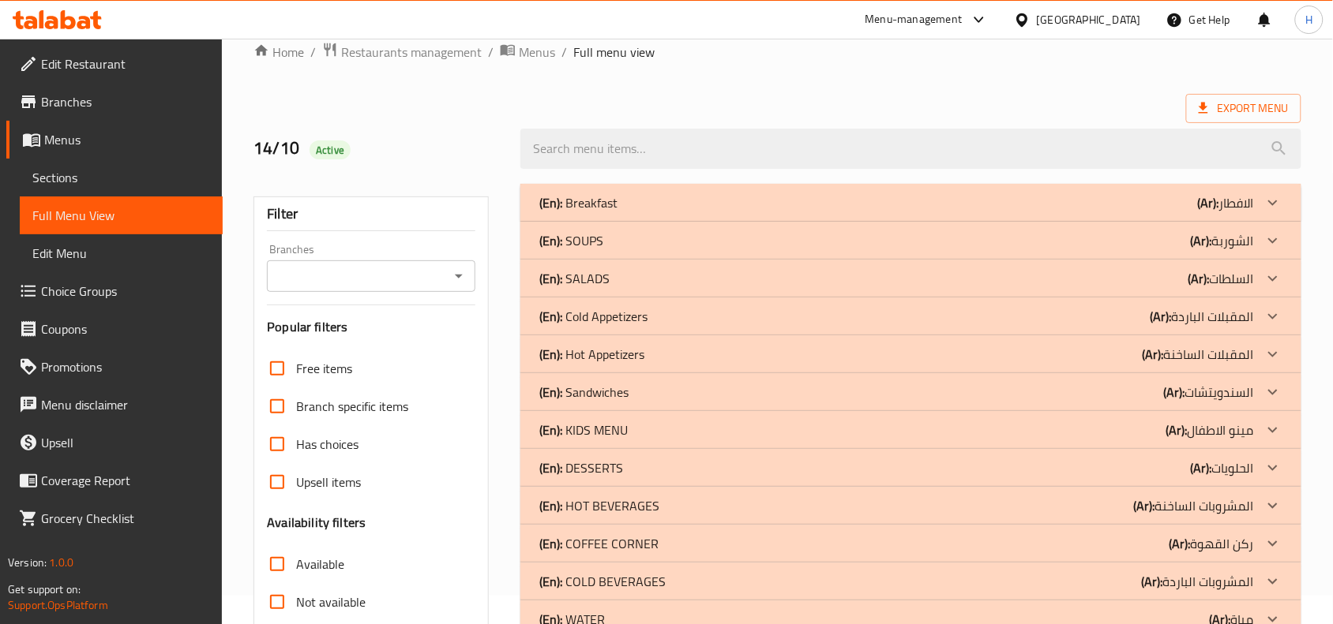
click at [665, 356] on div "(En): Hot Appetizers (Ar): المقبلات الساخنة" at bounding box center [896, 354] width 714 height 19
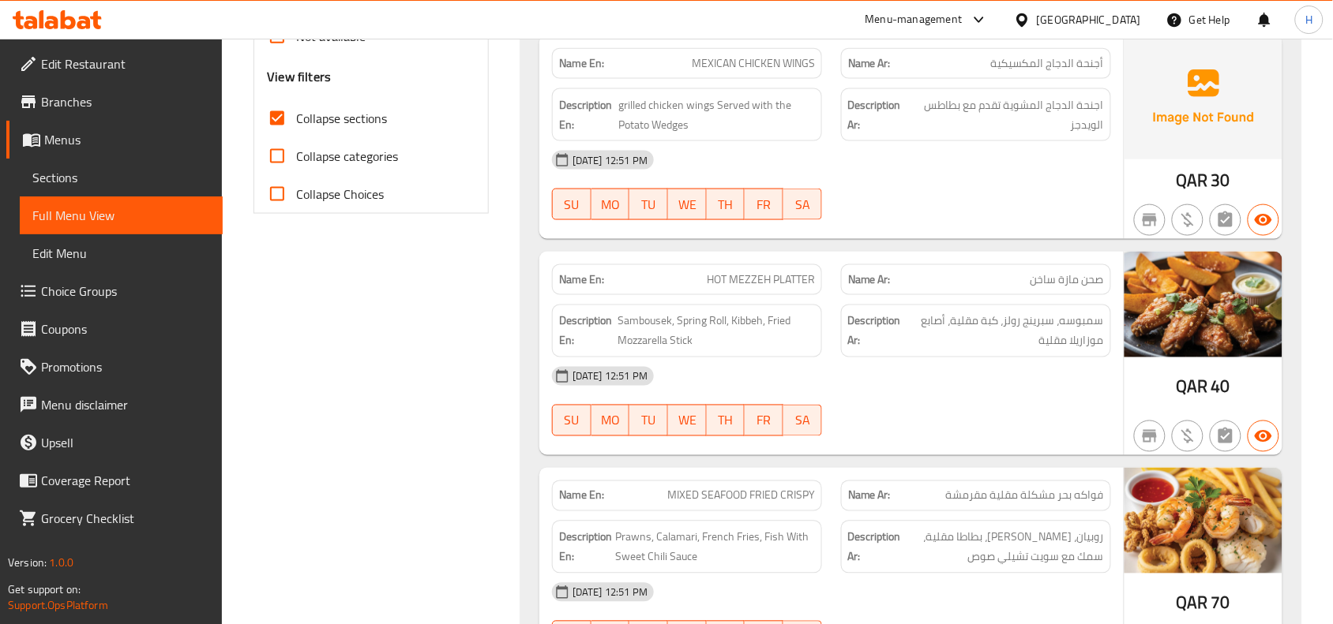
scroll to position [324, 0]
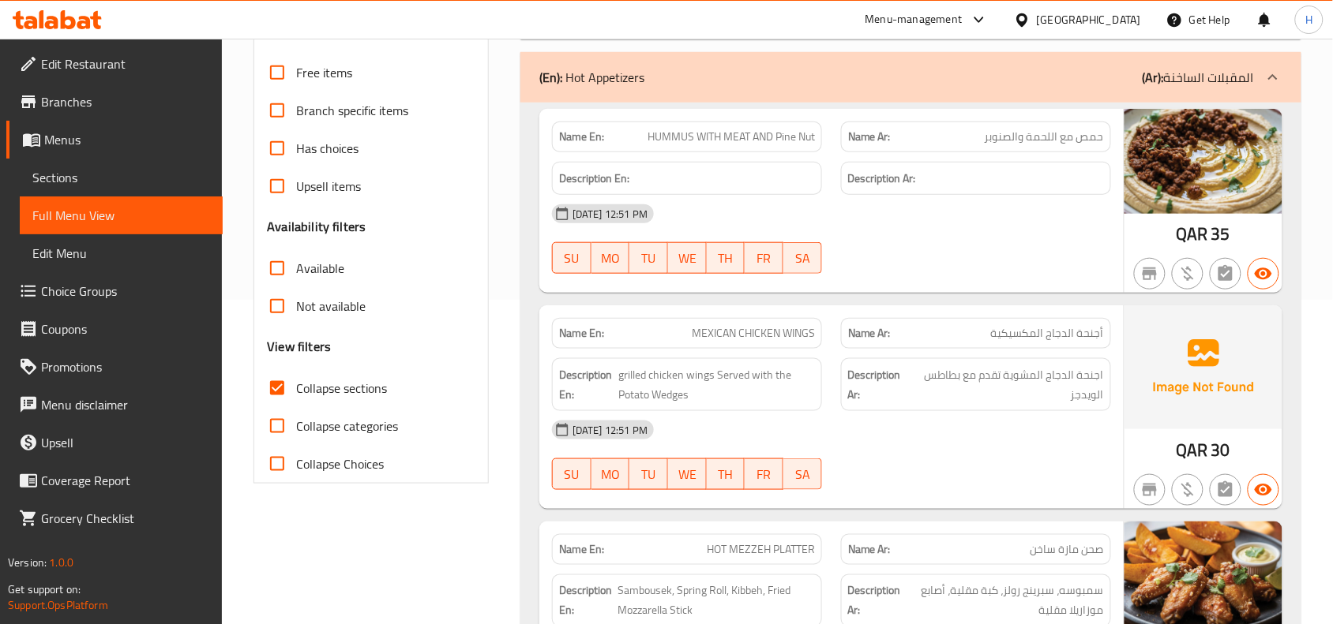
click at [286, 389] on input "Collapse sections" at bounding box center [277, 388] width 38 height 38
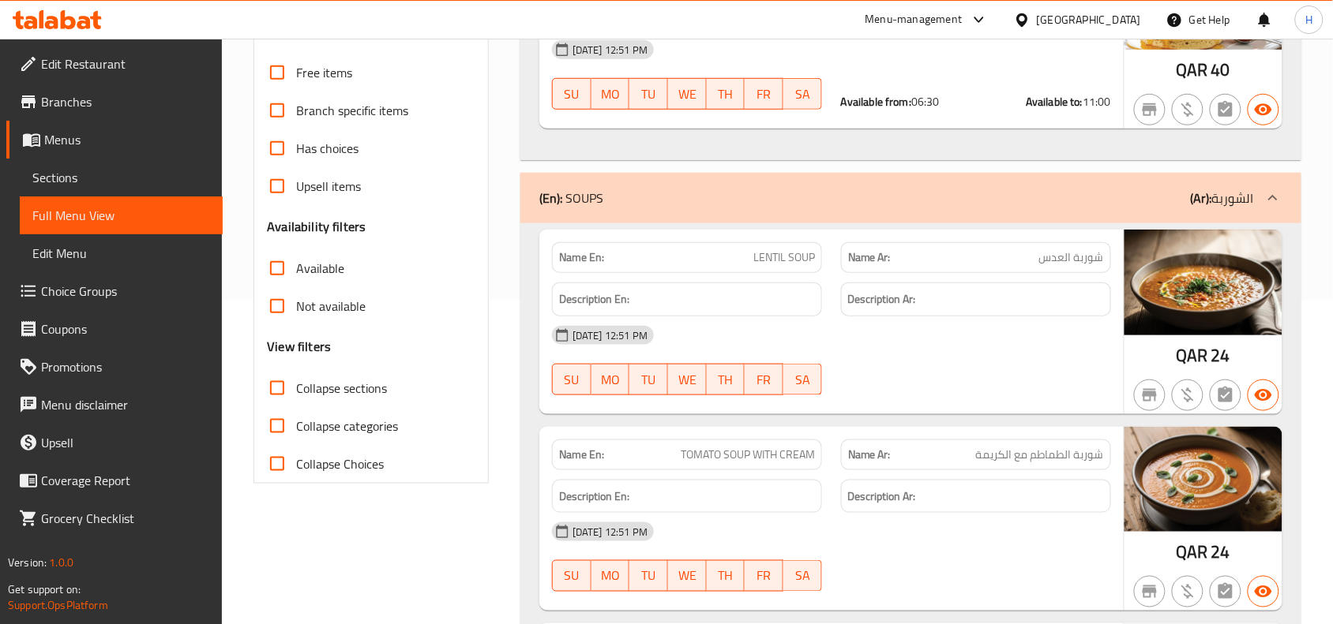
click at [446, 321] on div "Not available" at bounding box center [371, 306] width 208 height 38
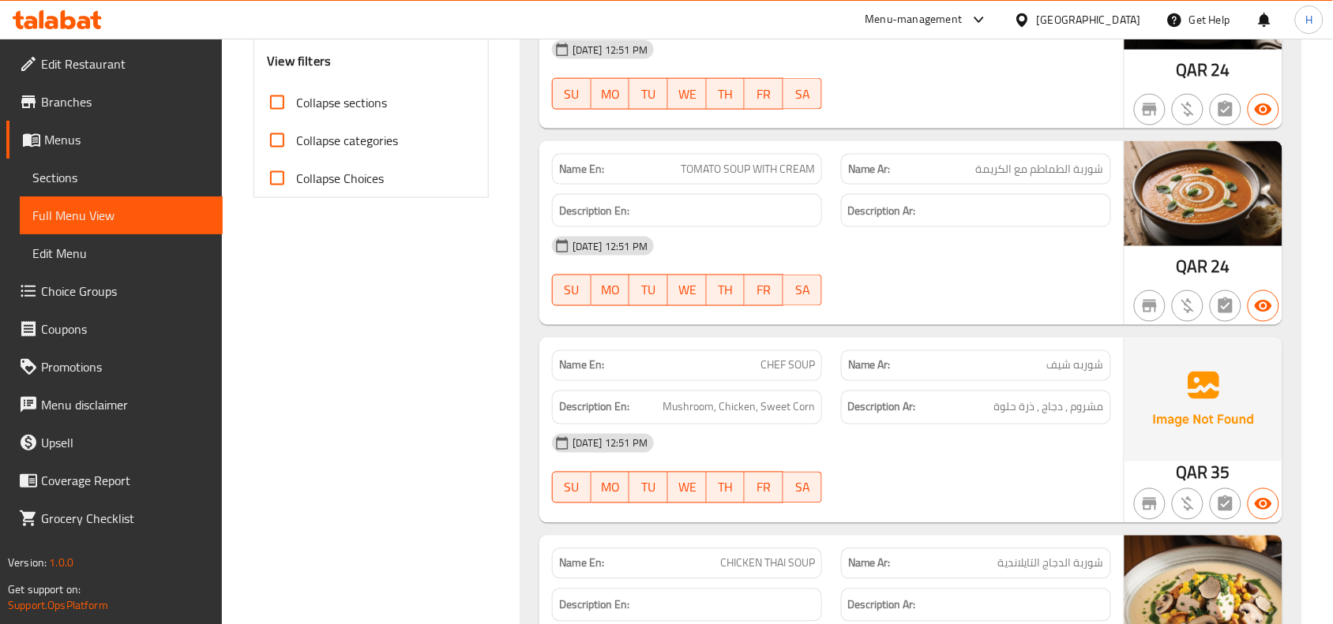
scroll to position [320, 0]
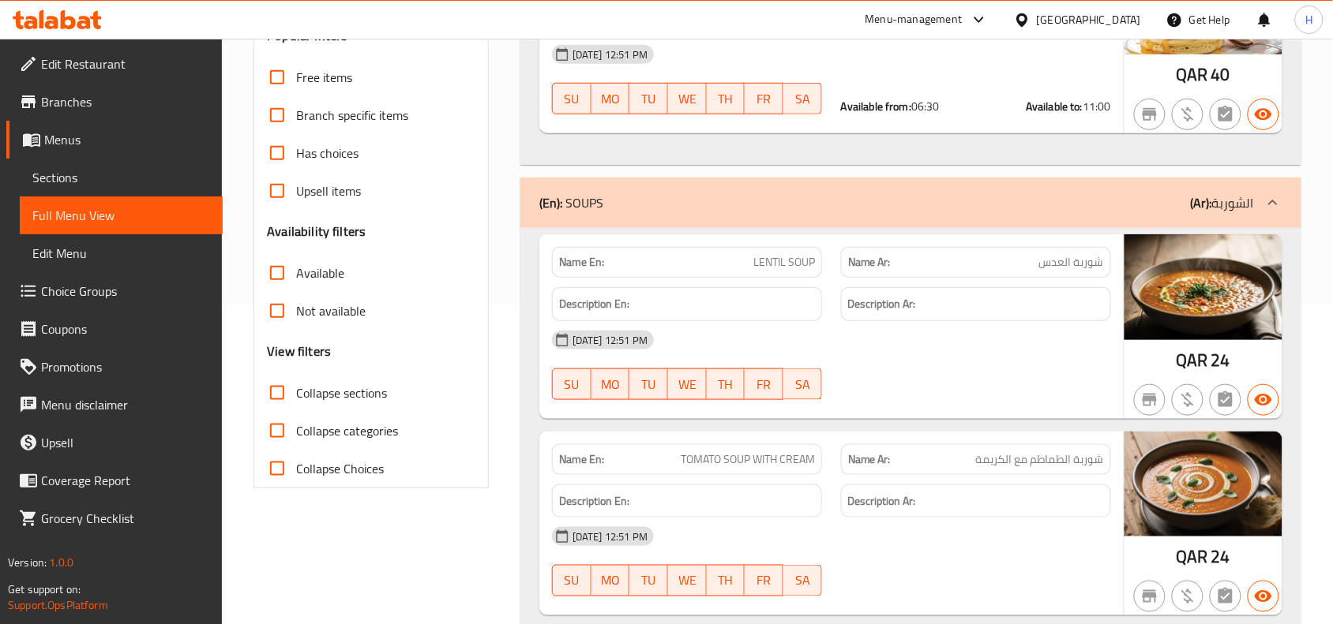
click at [276, 384] on input "Collapse sections" at bounding box center [277, 393] width 38 height 38
checkbox input "true"
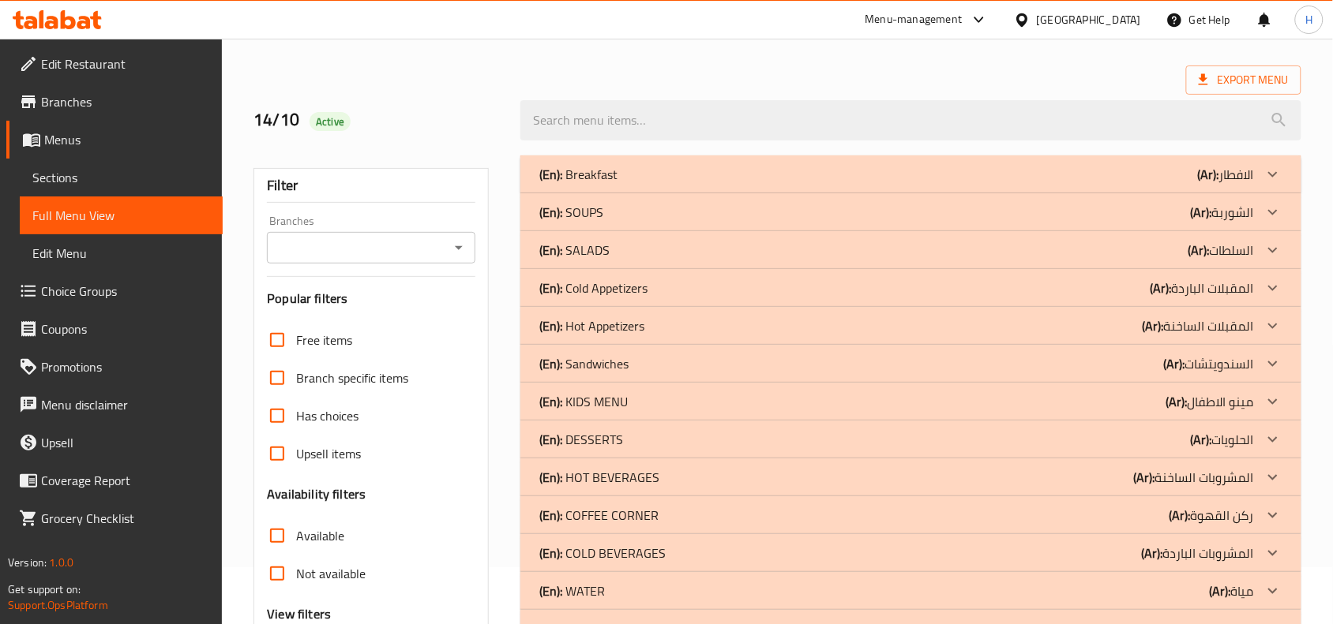
scroll to position [28, 0]
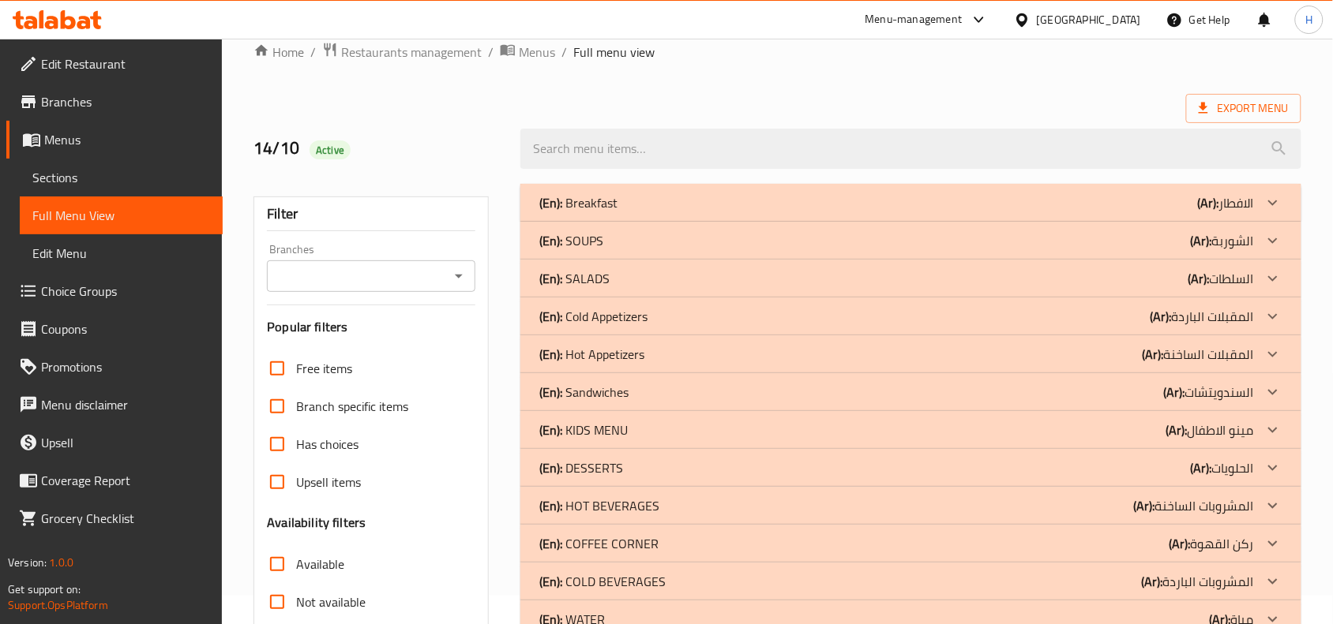
click at [652, 388] on div "(En): Sandwiches (Ar): السندويتشات" at bounding box center [896, 392] width 714 height 19
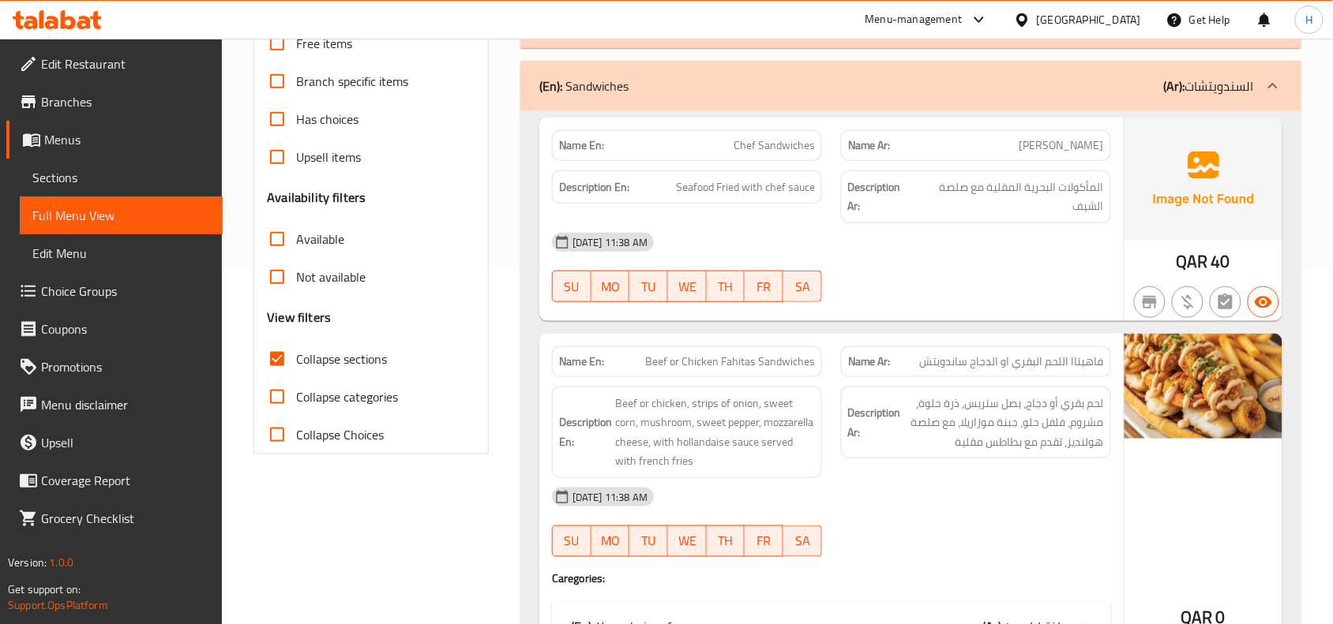
scroll to position [324, 0]
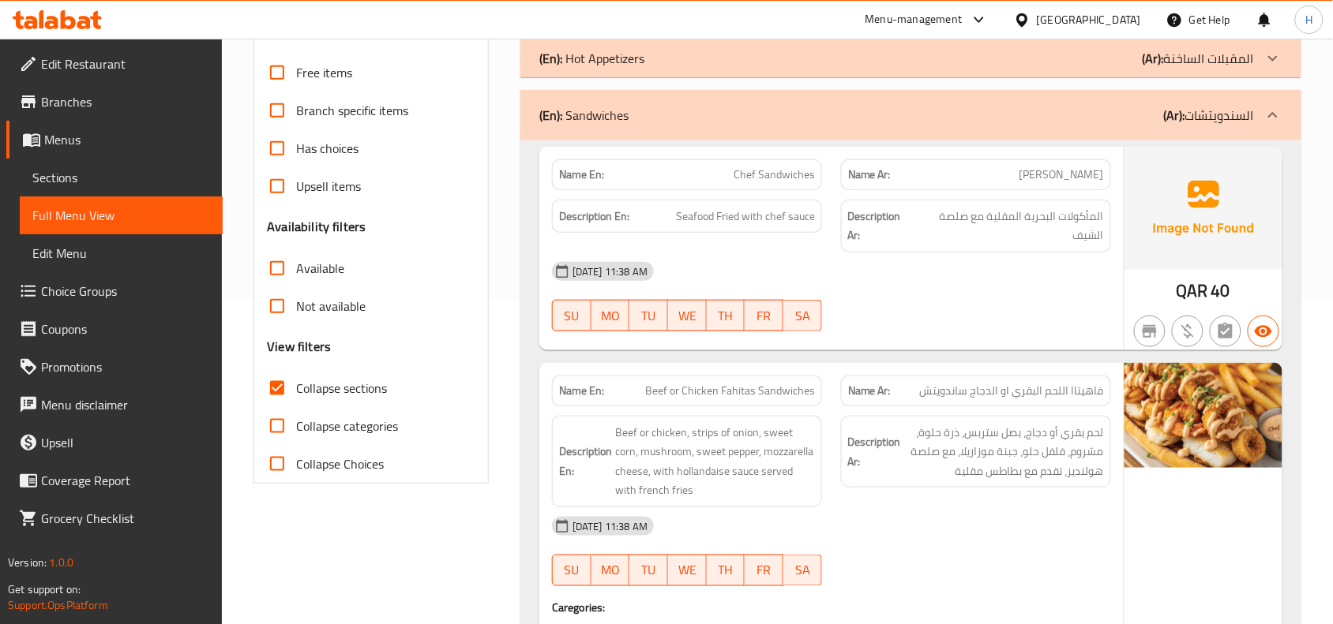
click at [750, 179] on span "Chef Sandwiches" at bounding box center [773, 175] width 81 height 17
copy span "Chef Sandwiches"
drag, startPoint x: 175, startPoint y: 160, endPoint x: 174, endPoint y: 171, distance: 11.1
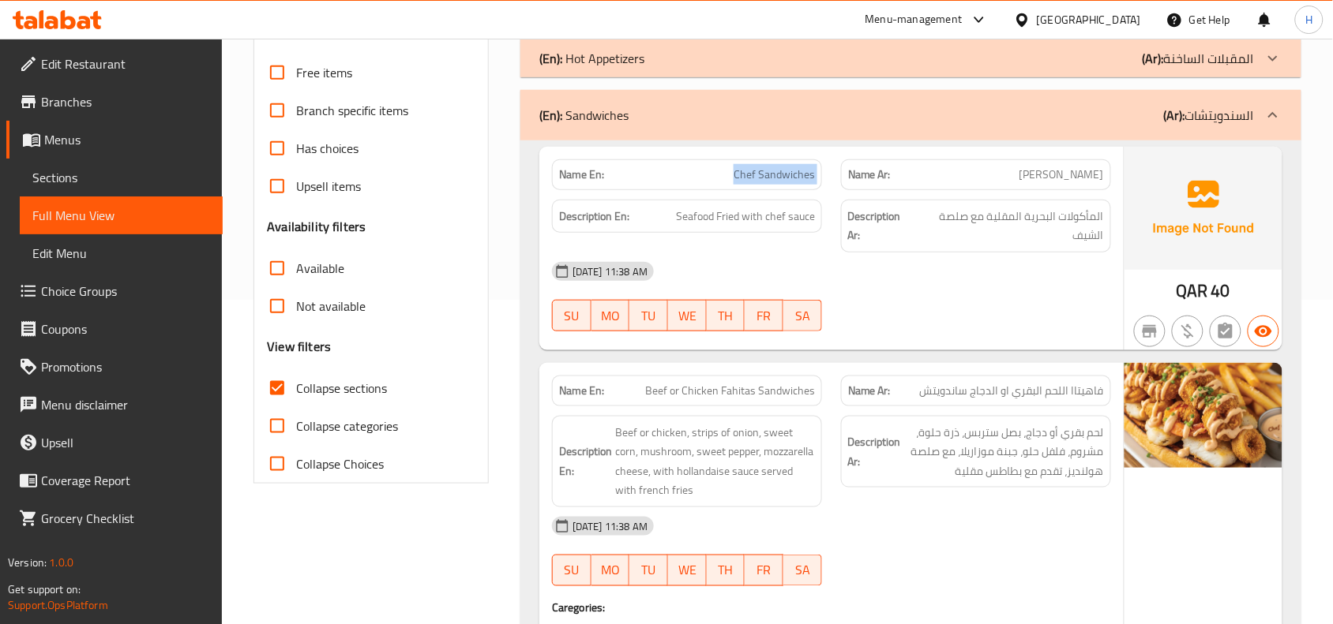
click at [175, 160] on link "Sections" at bounding box center [121, 178] width 203 height 38
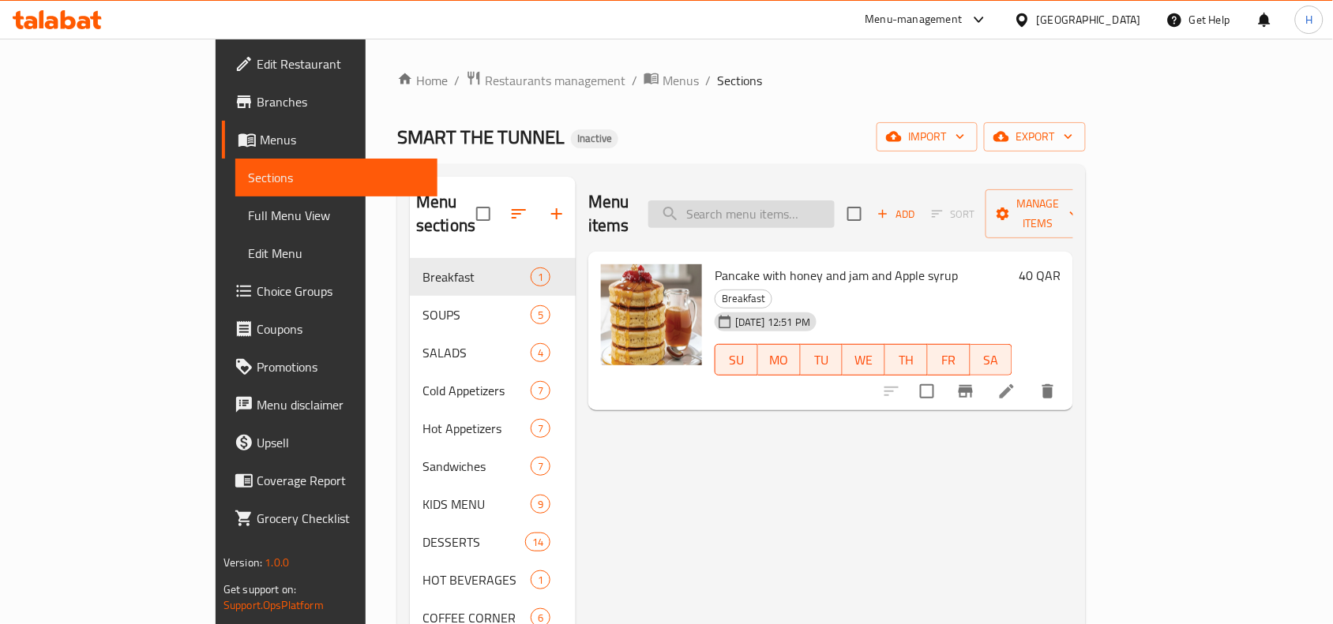
click at [795, 203] on input "search" at bounding box center [741, 215] width 186 height 28
paste input "Chef Sandwiches"
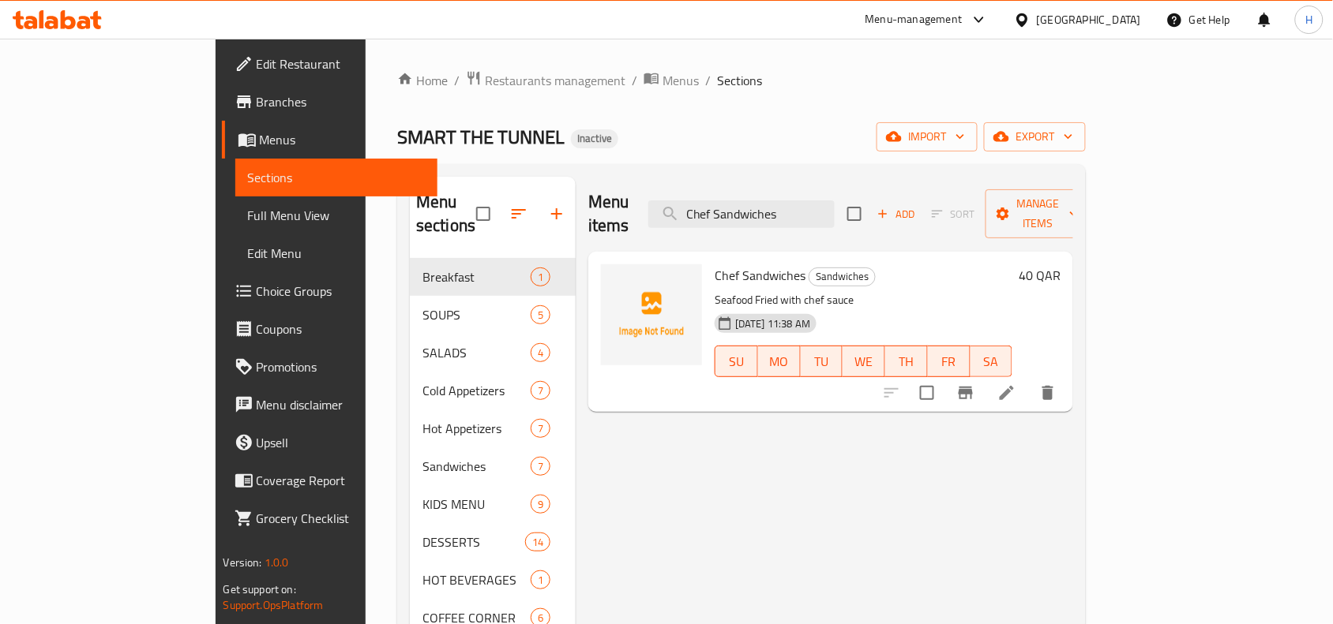
type input "Chef Sandwiches"
click at [1016, 384] on icon at bounding box center [1006, 393] width 19 height 19
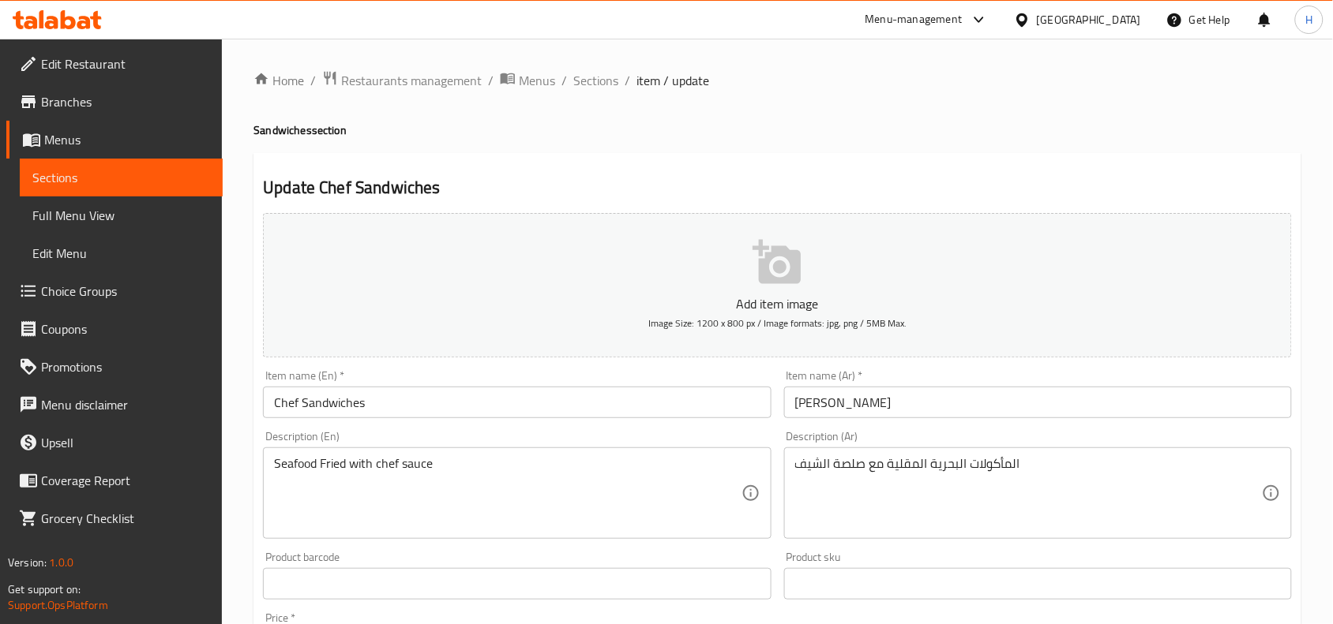
click at [965, 387] on input "شيف ساندويتش" at bounding box center [1038, 403] width 508 height 32
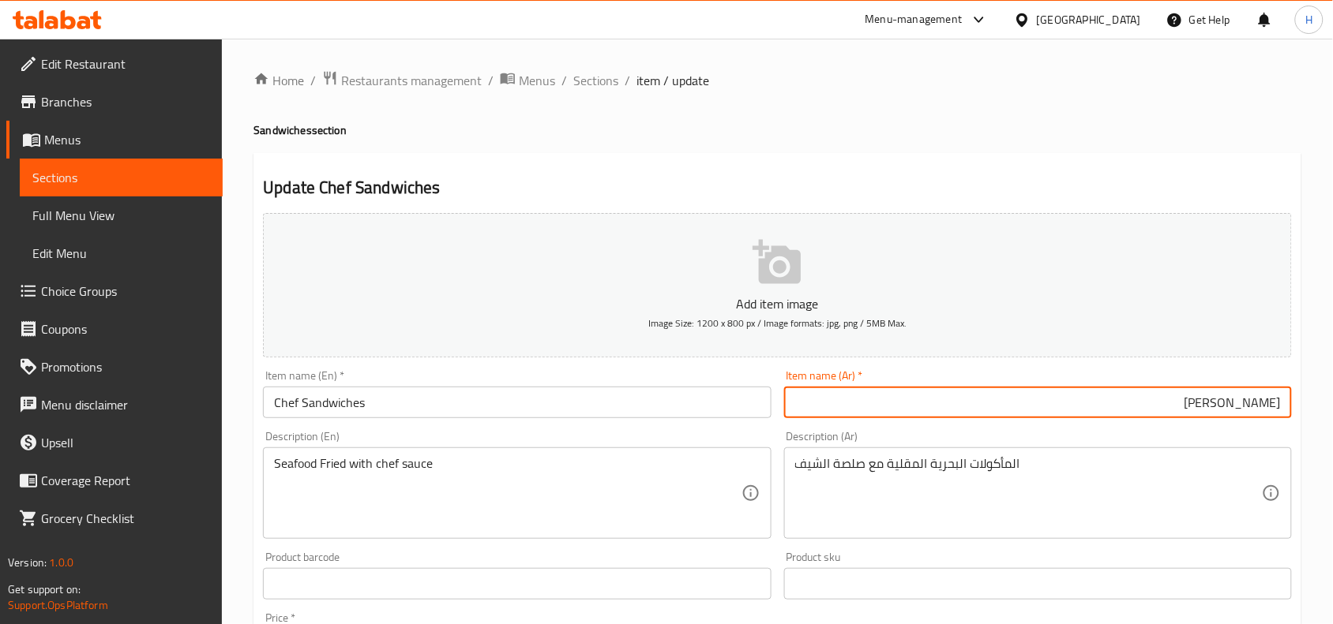
click at [1268, 408] on input "شيف ساندويتش" at bounding box center [1038, 403] width 508 height 32
click at [1164, 397] on input "ساندويتش" at bounding box center [1038, 403] width 508 height 32
paste input "شيف"
type input "ساندويتش الشيف"
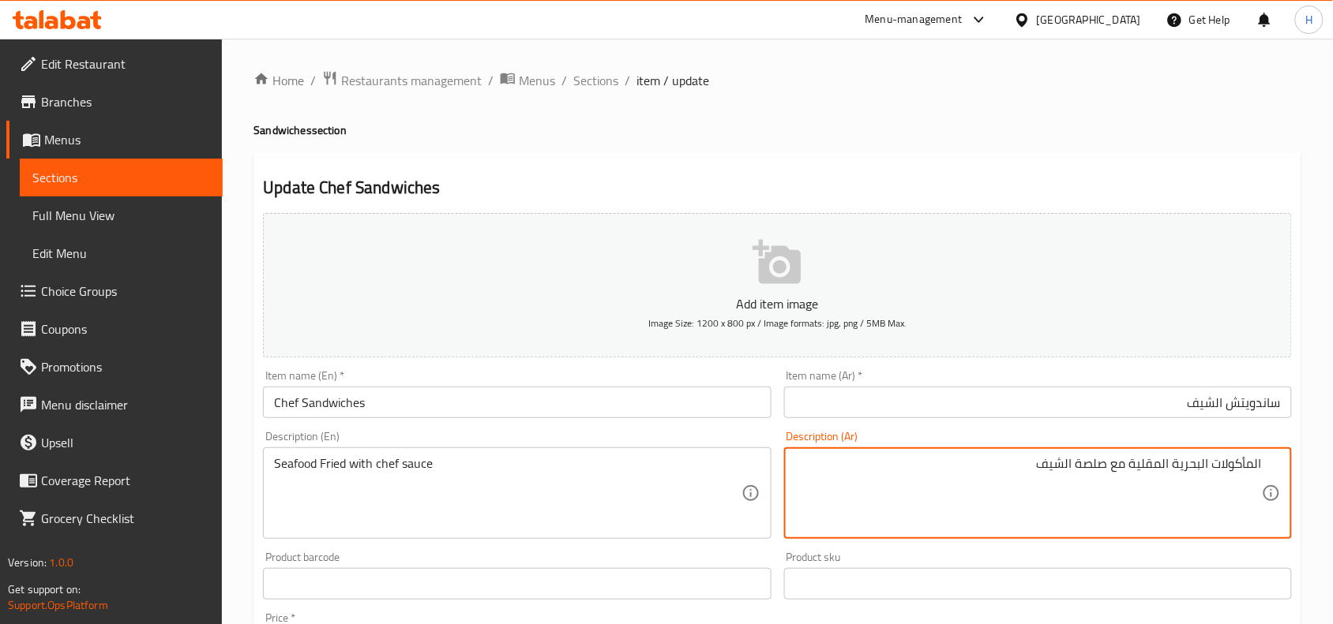
drag, startPoint x: 1160, startPoint y: 466, endPoint x: 1273, endPoint y: 475, distance: 113.3
click at [1273, 475] on div "المأكولات البحرية المقلية مع صلصة الشيف Description (Ar)" at bounding box center [1038, 494] width 508 height 92
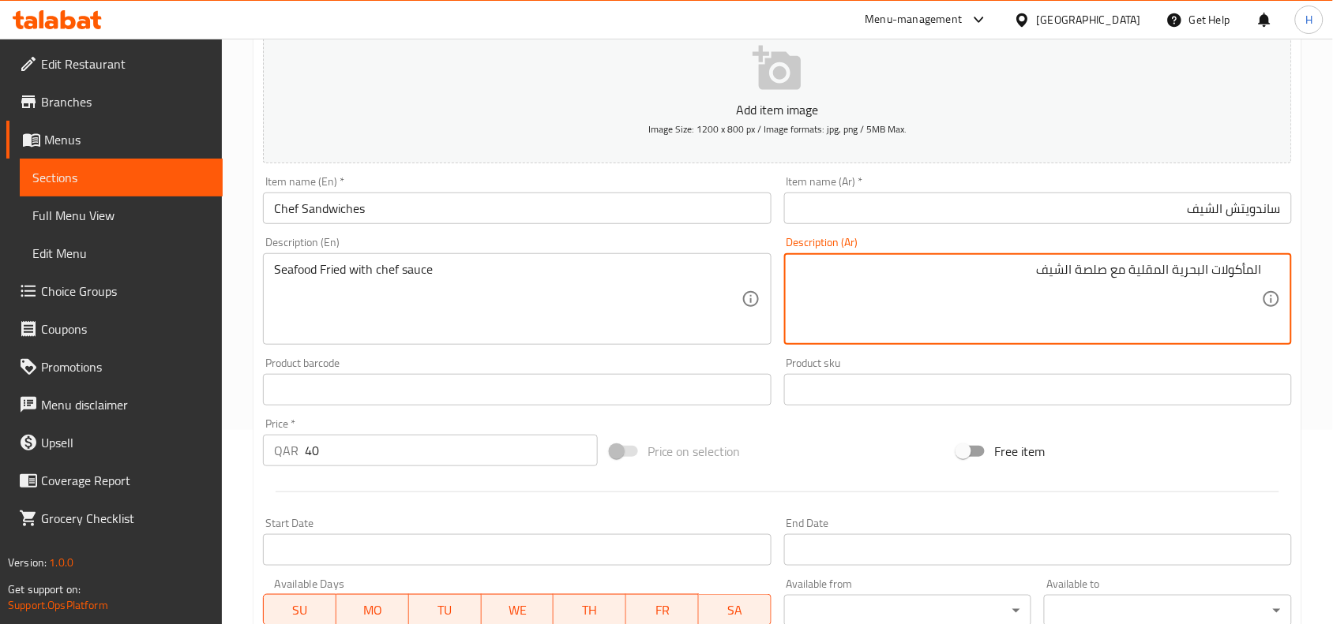
scroll to position [192, 0]
click at [1202, 293] on textarea "المأكولات البحرية المقلية مع صلصة الشيف" at bounding box center [1028, 301] width 467 height 75
click at [1258, 274] on textarea "المأكولات البحرية المقلية مع صلصة الشيف" at bounding box center [1028, 301] width 467 height 75
click at [1255, 274] on textarea "المأكولات البحرية المقلية مع صلصة الشيف" at bounding box center [1028, 301] width 467 height 75
click at [1208, 277] on textarea "مأكولات البحرية المقلية مع صلصة الشيف" at bounding box center [1028, 301] width 467 height 75
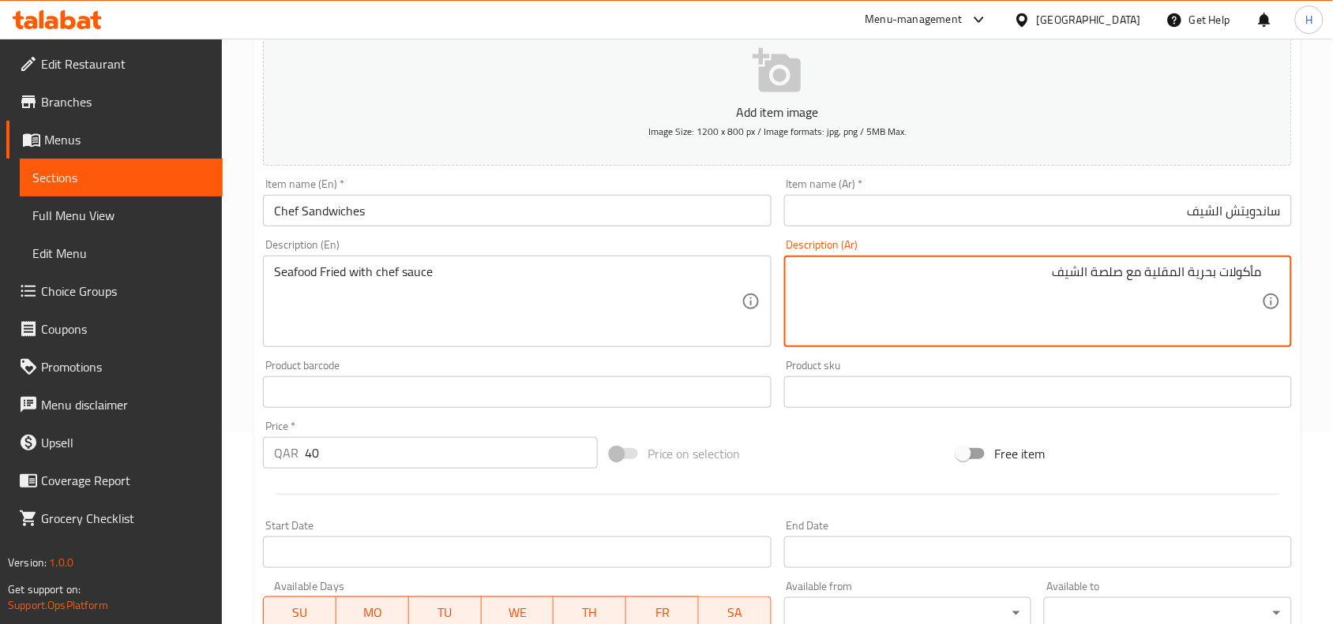
click at [1173, 274] on textarea "مأكولات بحرية المقلية مع صلصة الشيف" at bounding box center [1028, 301] width 467 height 75
click at [1183, 269] on textarea "مأكولات بحرية المقلية مع صلصة الشيف" at bounding box center [1028, 301] width 467 height 75
click at [1178, 275] on textarea "مأكولات بحرية لمقلية مع صلصة الشيف" at bounding box center [1028, 301] width 467 height 75
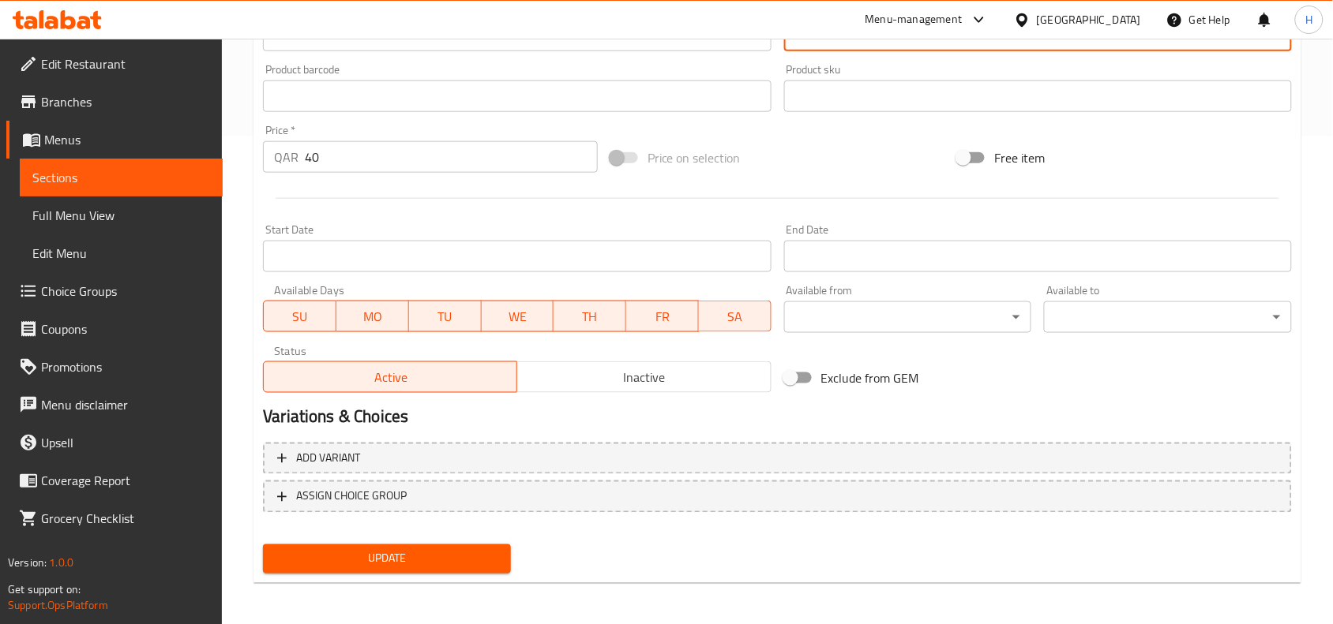
type textarea "مأكولات بحريةمقلية مع صلصة الشيف"
click at [425, 593] on div "Home / Restaurants management / Menus / Sections / item / update Sandwiches sec…" at bounding box center [777, 89] width 1048 height 1014
click at [452, 561] on span "Update" at bounding box center [387, 559] width 223 height 20
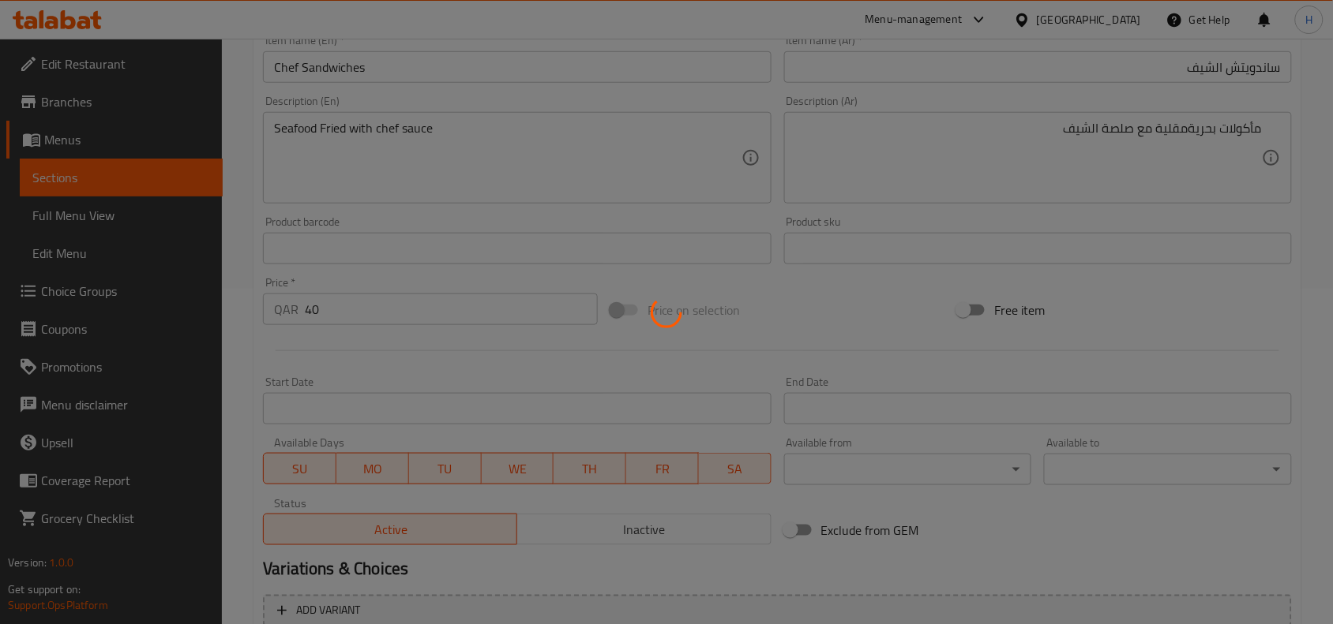
scroll to position [192, 0]
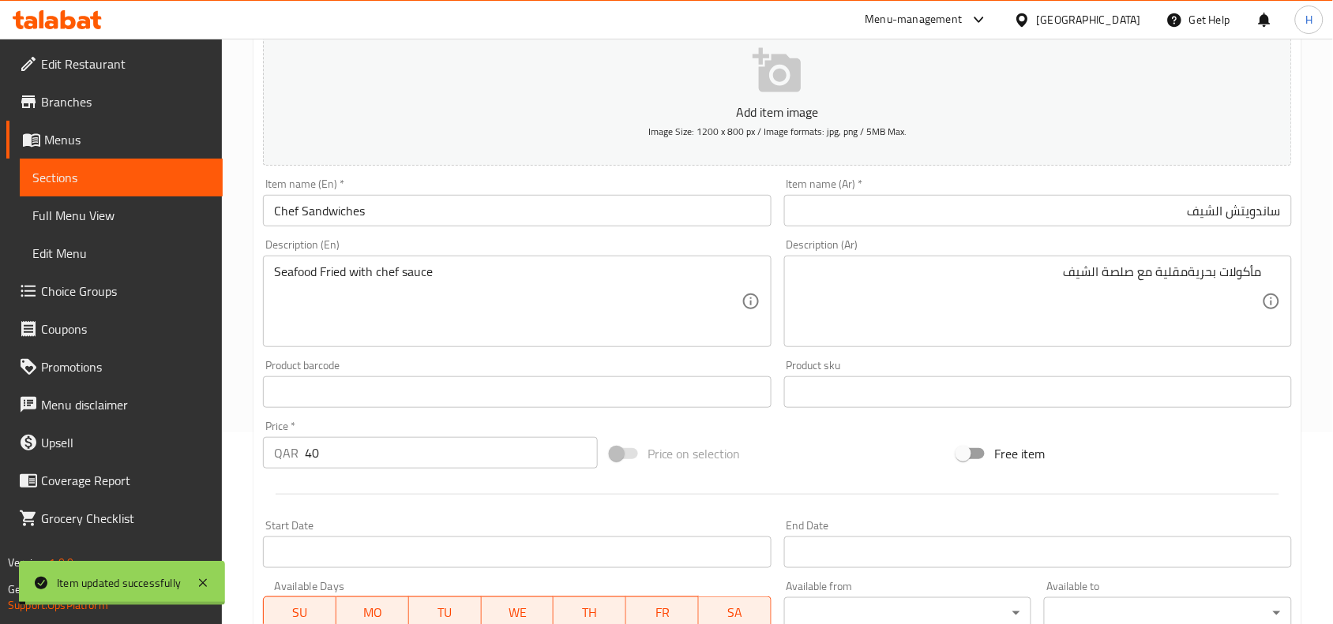
click at [135, 244] on span "Edit Menu" at bounding box center [121, 253] width 178 height 19
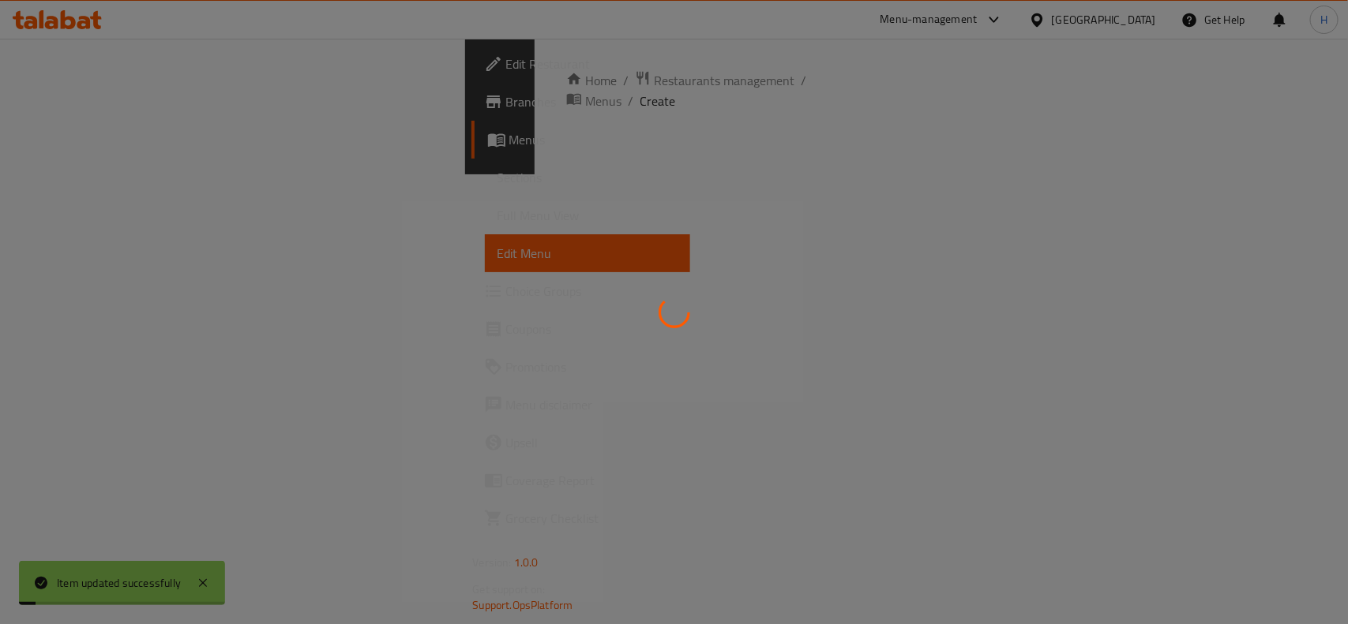
click at [485, 225] on link "Full Menu View" at bounding box center [587, 216] width 205 height 38
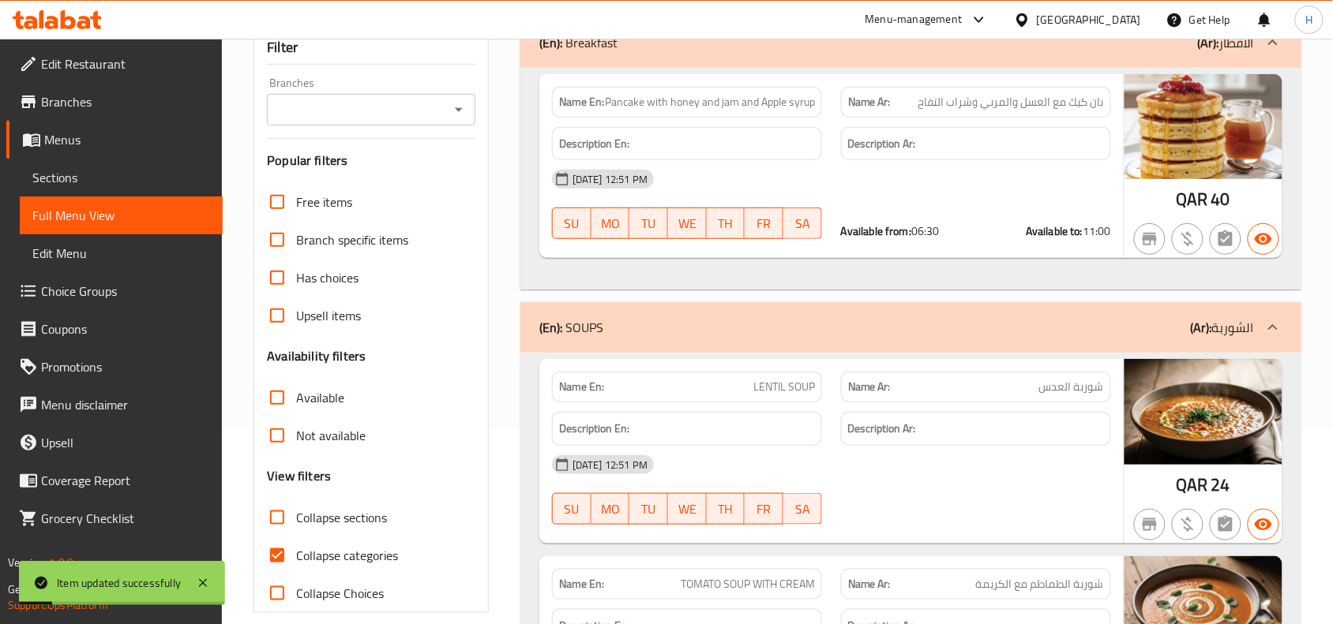
scroll to position [197, 0]
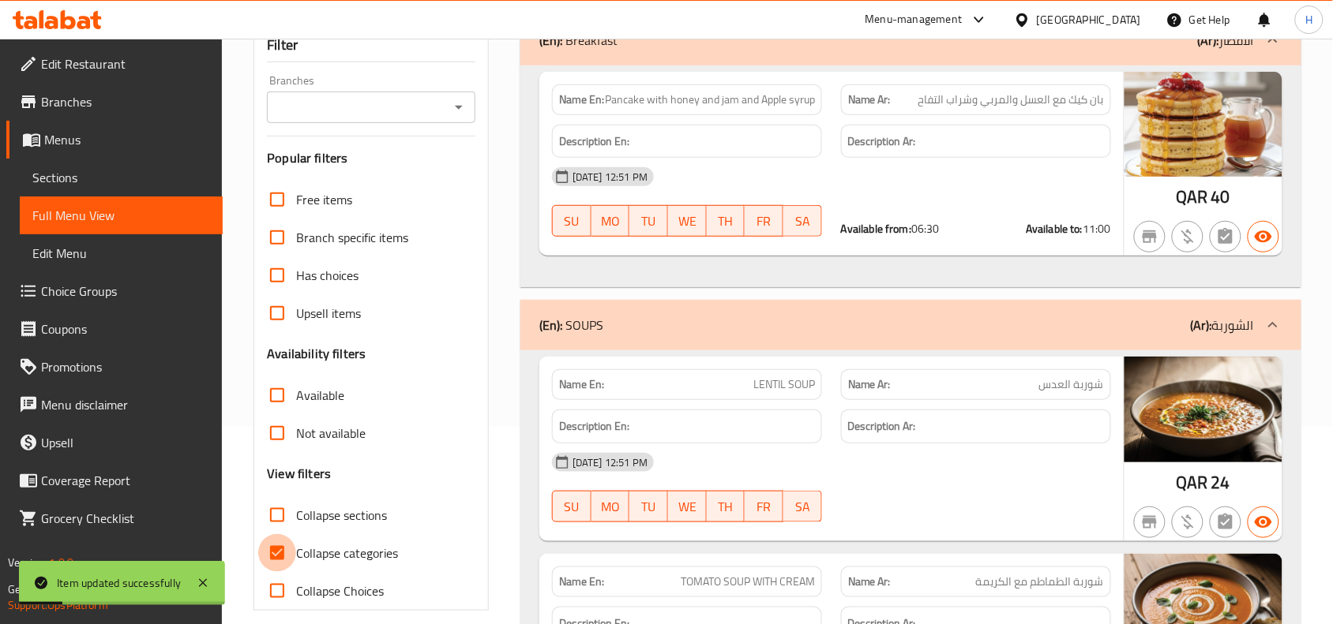
drag, startPoint x: 284, startPoint y: 545, endPoint x: 290, endPoint y: 512, distance: 33.6
click at [284, 541] on input "Collapse categories" at bounding box center [277, 553] width 38 height 38
checkbox input "false"
click at [290, 512] on input "Collapse sections" at bounding box center [277, 516] width 38 height 38
checkbox input "true"
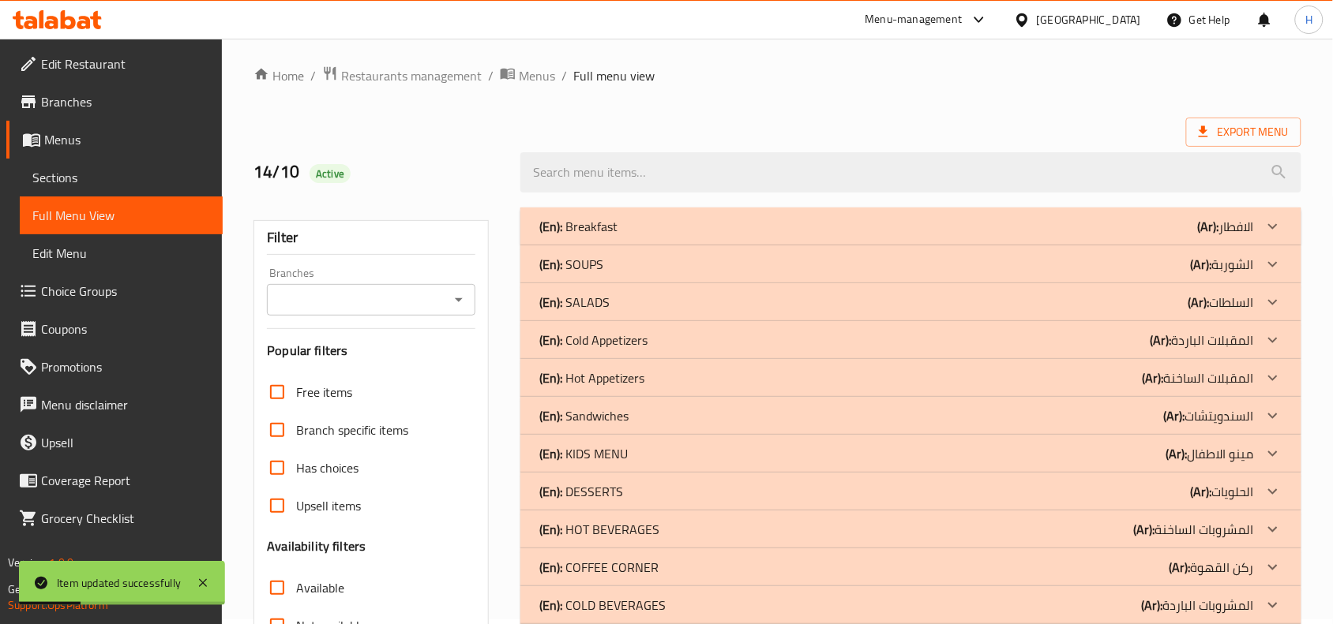
scroll to position [0, 0]
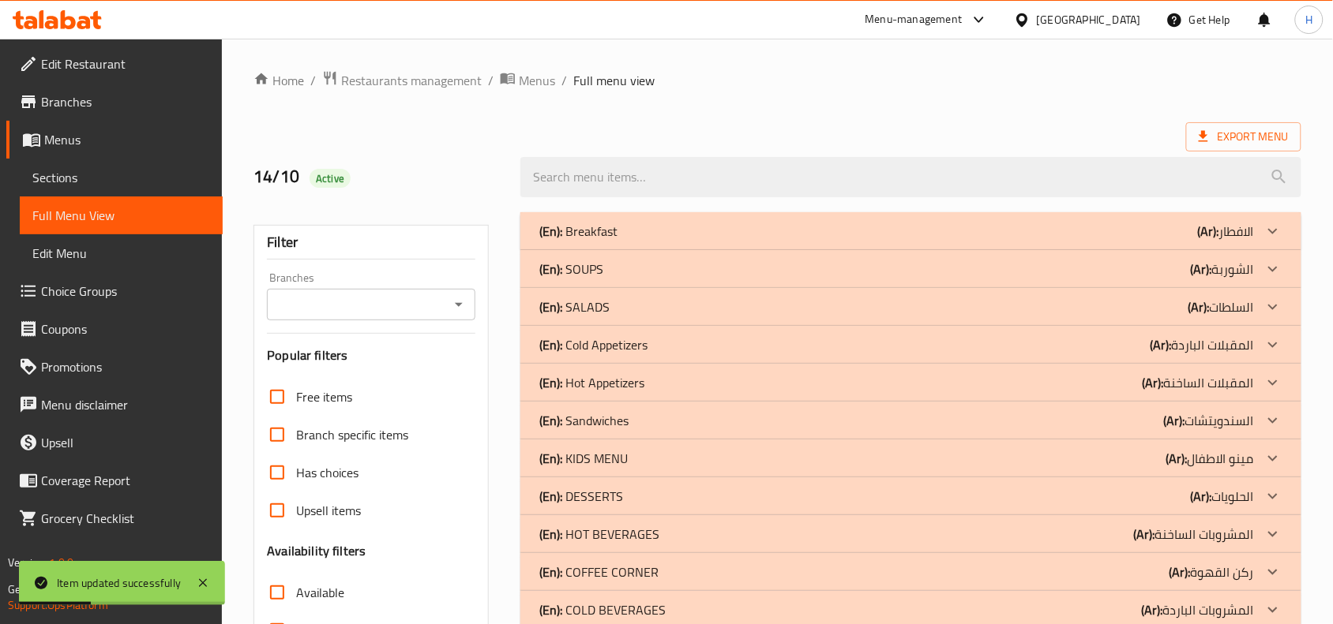
click at [640, 427] on div "(En): Sandwiches (Ar): السندويتشات" at bounding box center [896, 420] width 714 height 19
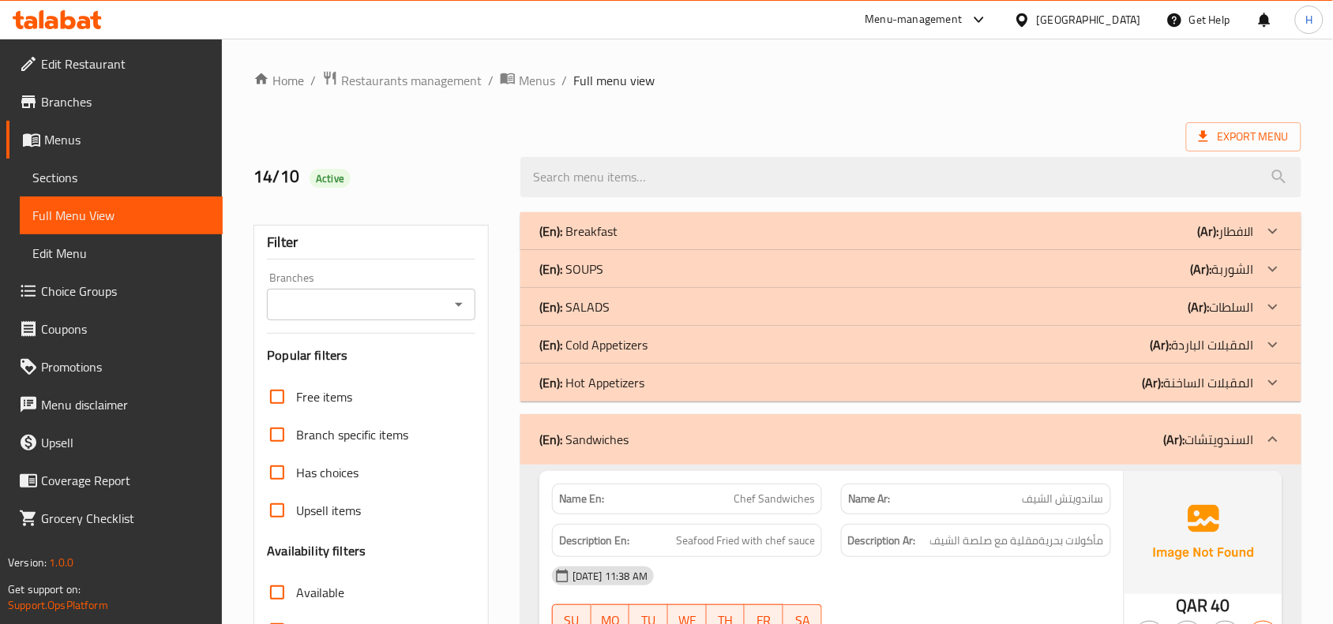
click at [989, 441] on div "(En): Sandwiches (Ar): السندويتشات" at bounding box center [896, 439] width 714 height 19
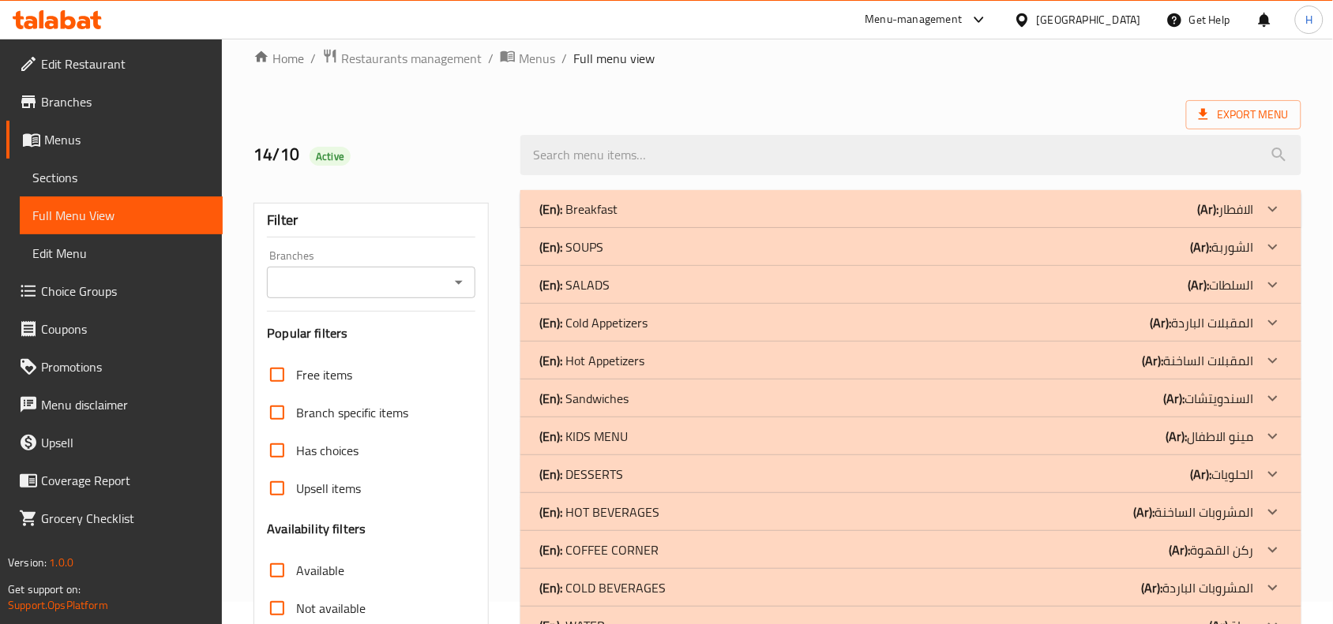
scroll to position [197, 0]
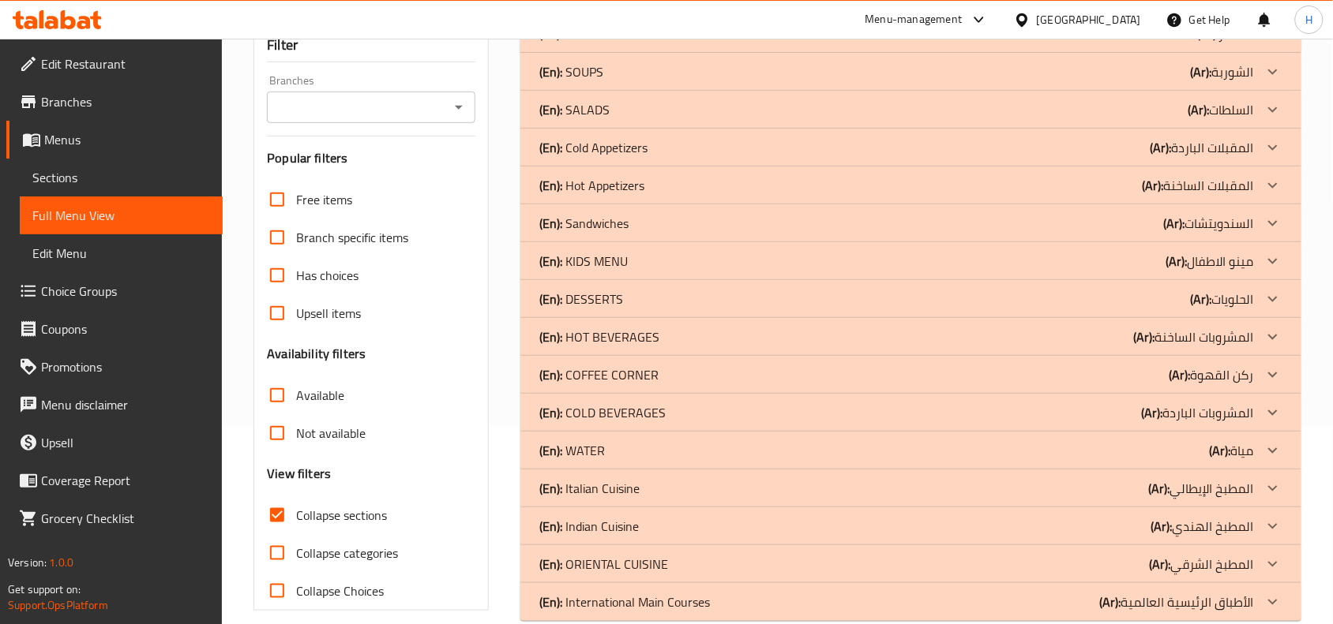
click at [733, 261] on div "(En): KIDS MENU (Ar): مينو الاطفال" at bounding box center [896, 261] width 714 height 19
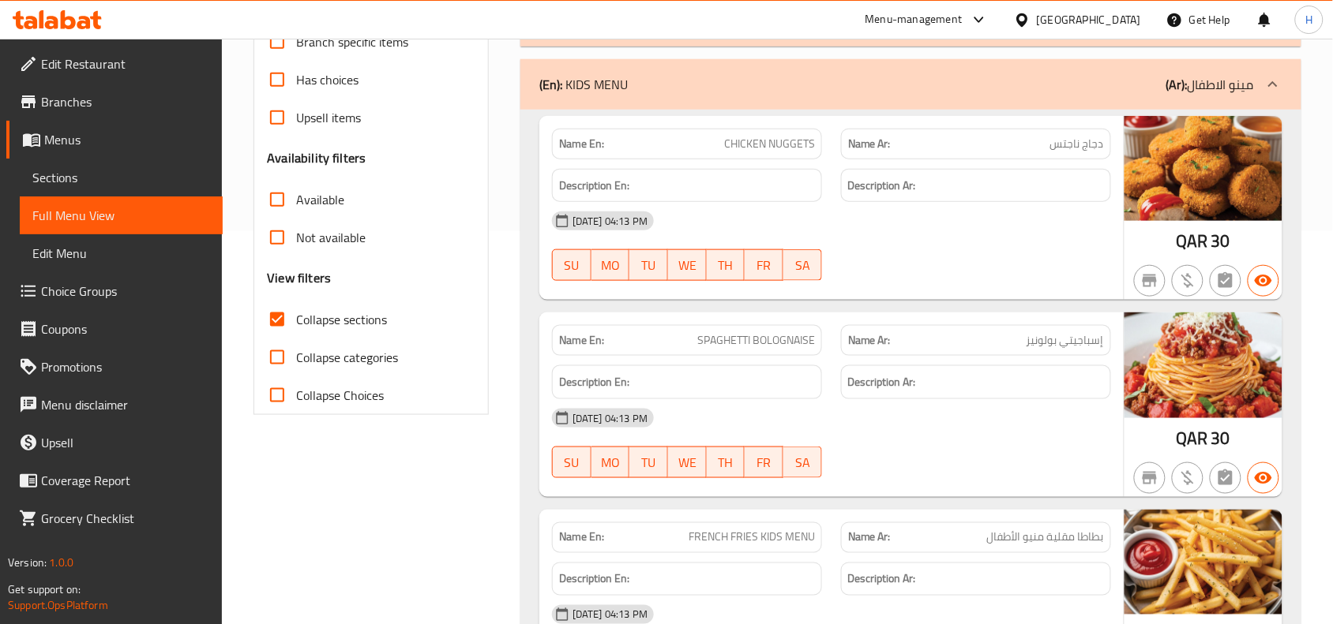
scroll to position [395, 0]
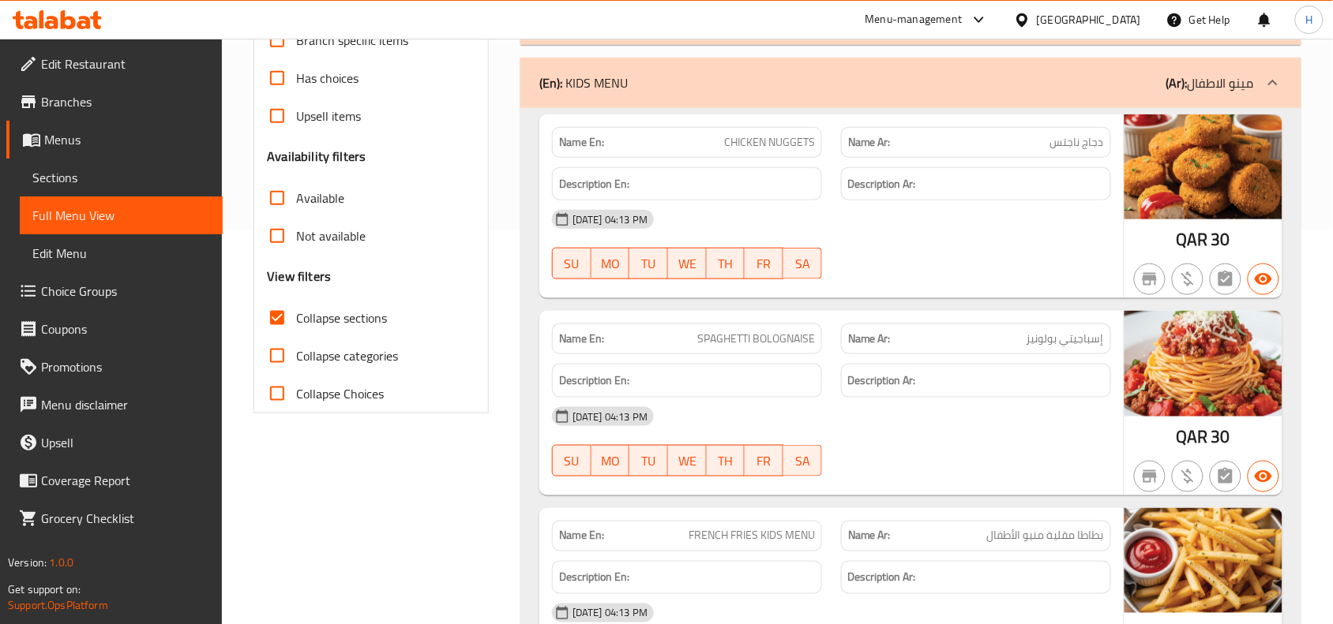
click at [760, 144] on span "CHICKEN NUGGETS" at bounding box center [769, 142] width 91 height 17
copy span "CHICKEN NUGGETS"
click at [158, 175] on span "Sections" at bounding box center [121, 177] width 178 height 19
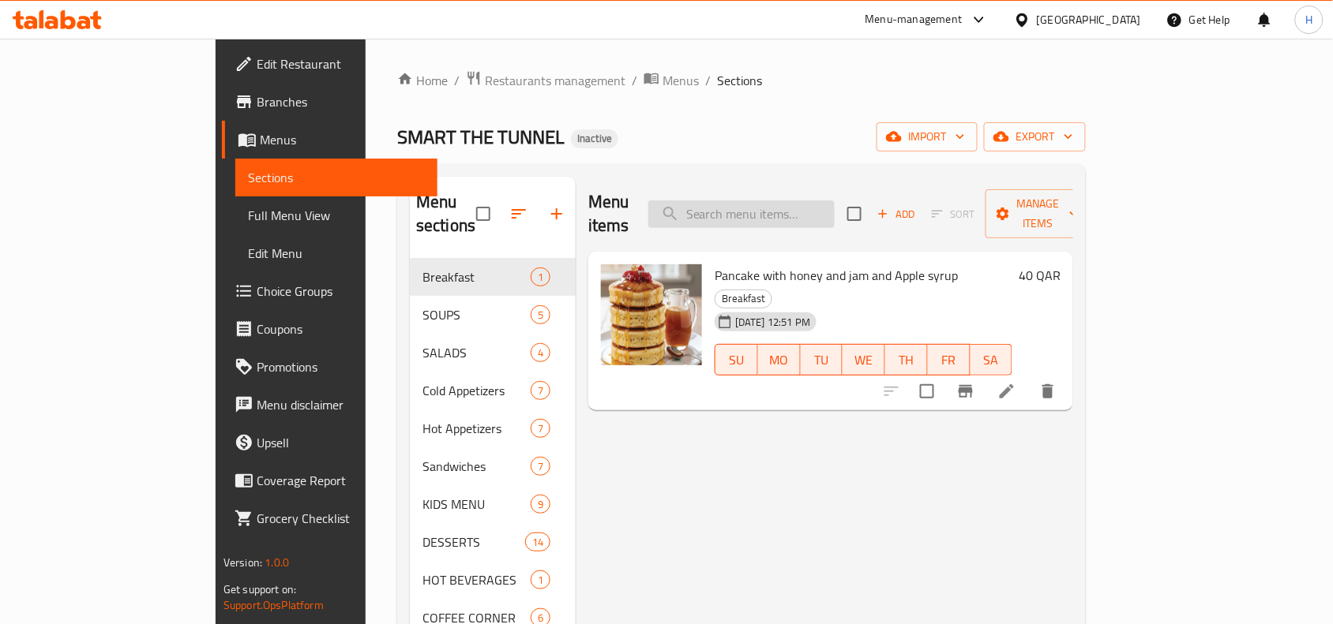
click at [771, 201] on input "search" at bounding box center [741, 215] width 186 height 28
paste input "CHICKEN NUGGETS"
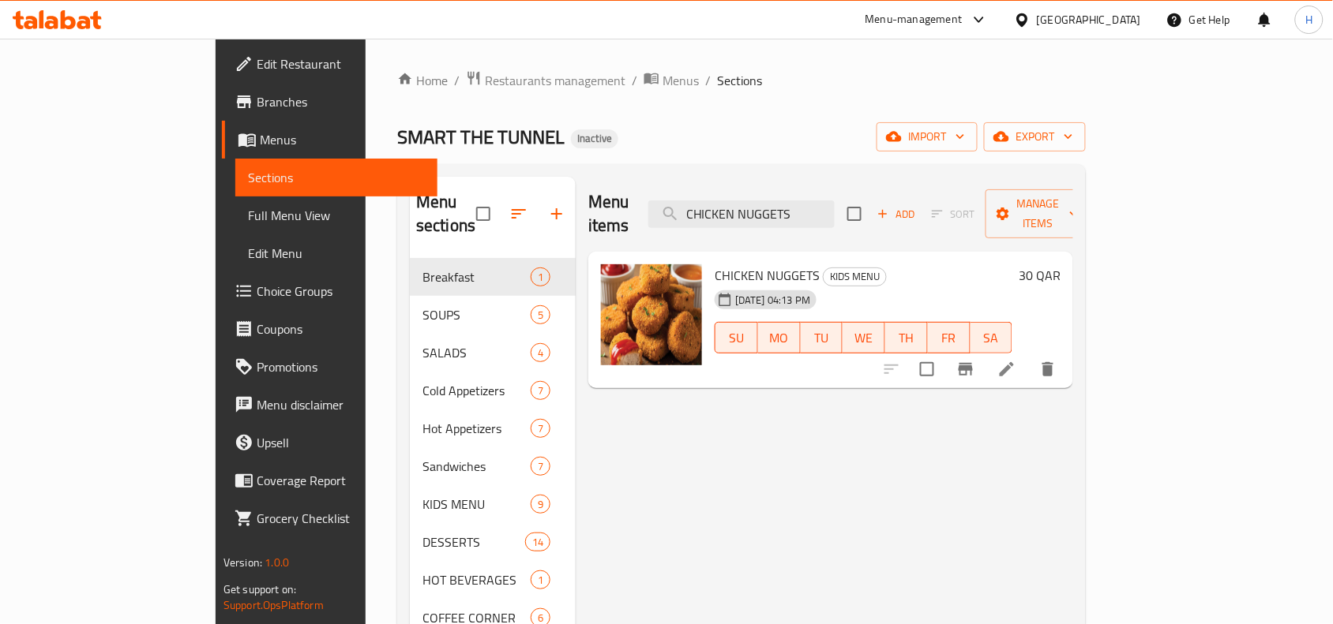
type input "CHICKEN NUGGETS"
click at [1029, 355] on li at bounding box center [1006, 369] width 44 height 28
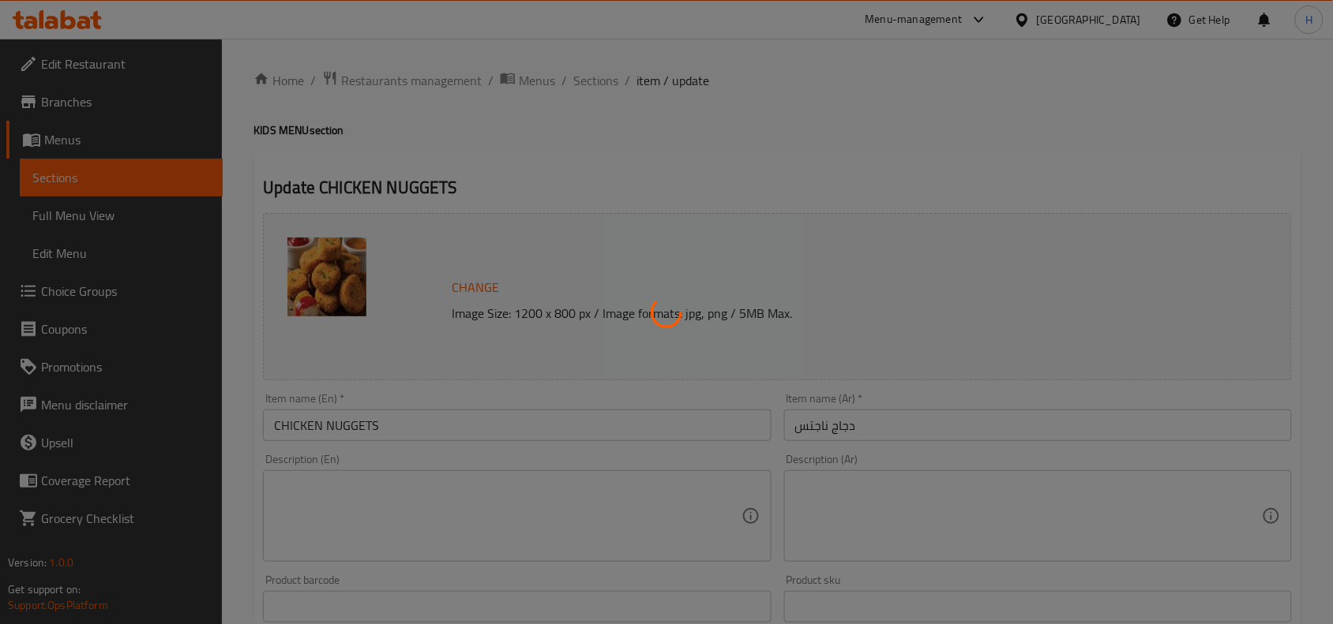
click at [956, 429] on div at bounding box center [666, 312] width 1333 height 624
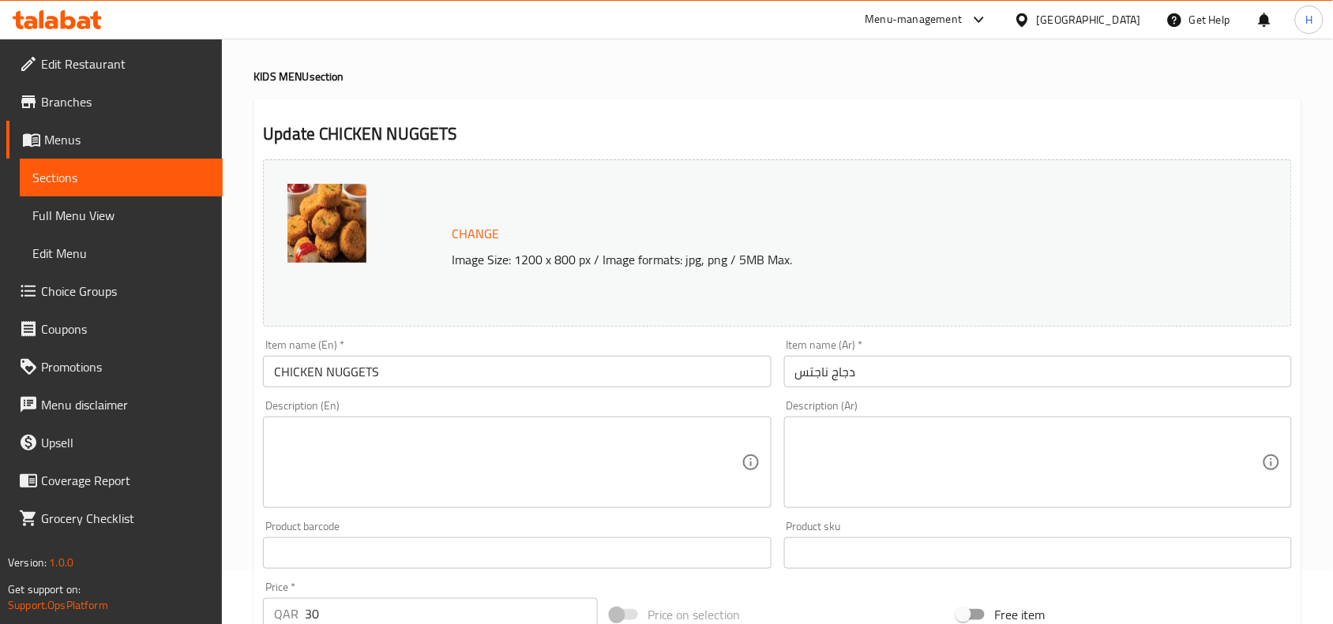
scroll to position [99, 0]
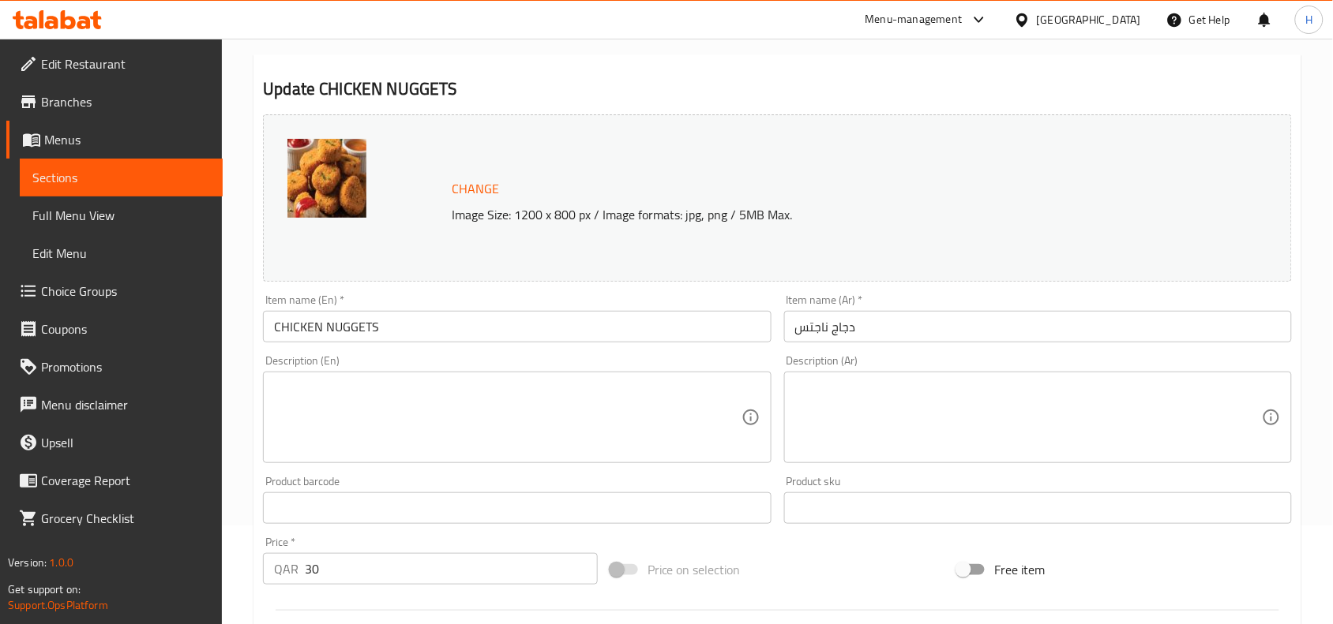
click at [597, 348] on div "Item name (En)   * CHICKEN NUGGETS Item name (En) *" at bounding box center [517, 318] width 520 height 61
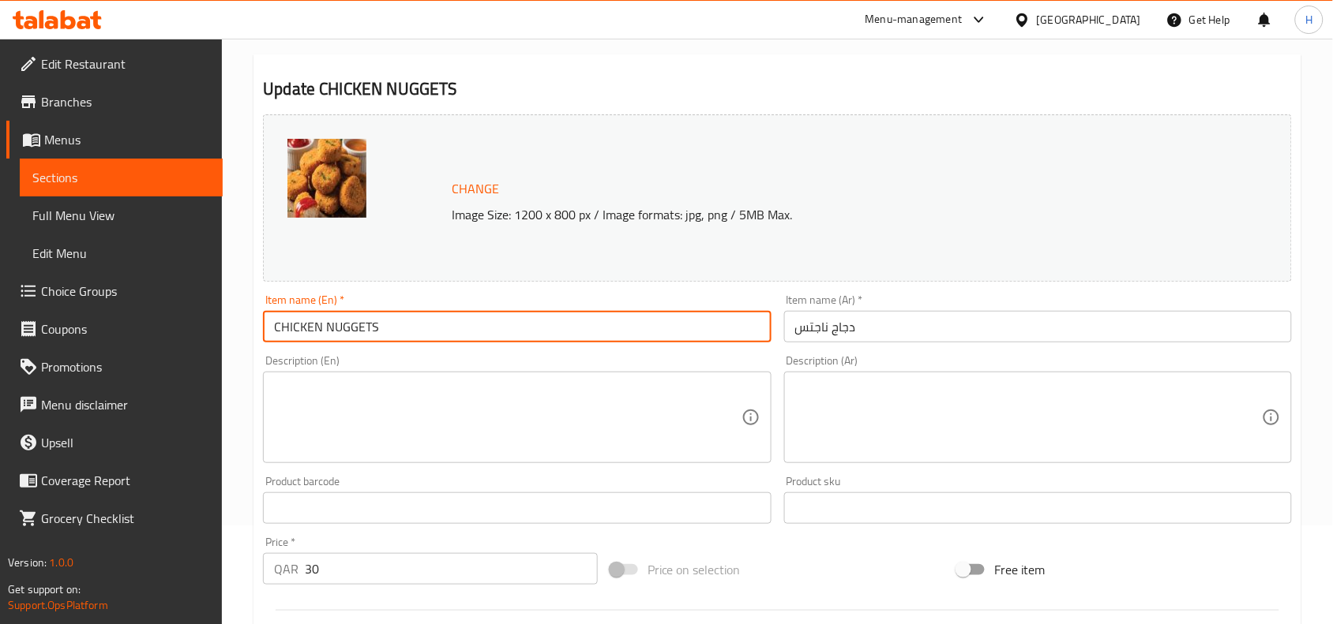
click at [605, 329] on input "CHICKEN NUGGETS" at bounding box center [517, 327] width 508 height 32
type input "CHICKEN NUGGETS Crispy Pieces"
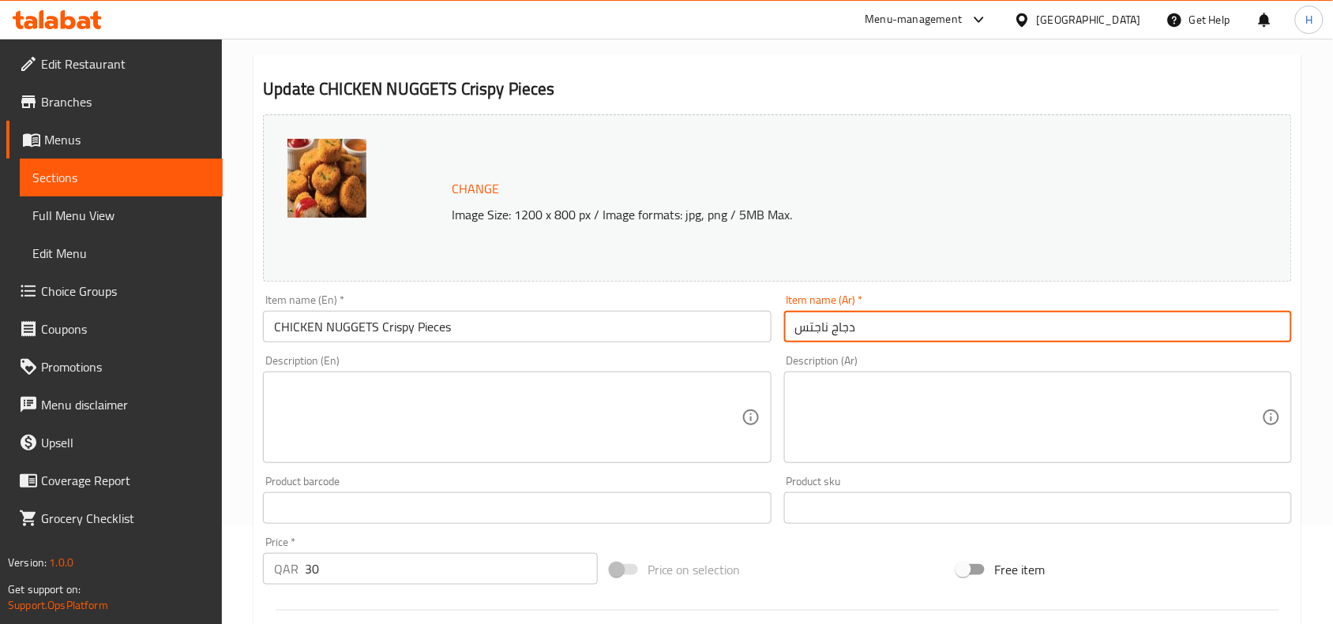
click at [968, 334] on input "دجاج ناجتس" at bounding box center [1038, 327] width 508 height 32
click at [1280, 333] on input "دجاج ناجتس" at bounding box center [1038, 327] width 508 height 32
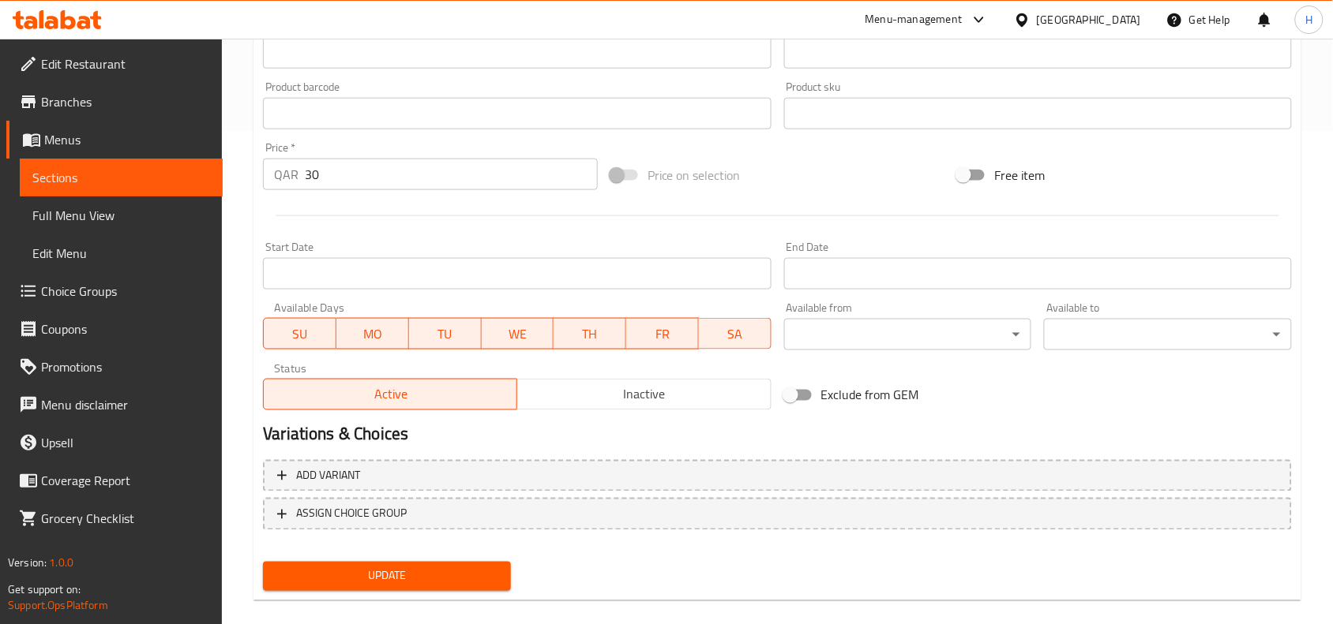
type input "قطع دجاج ناجتس مقرمشة"
click at [405, 593] on div "Update" at bounding box center [387, 577] width 261 height 42
click at [422, 584] on span "Update" at bounding box center [387, 577] width 223 height 20
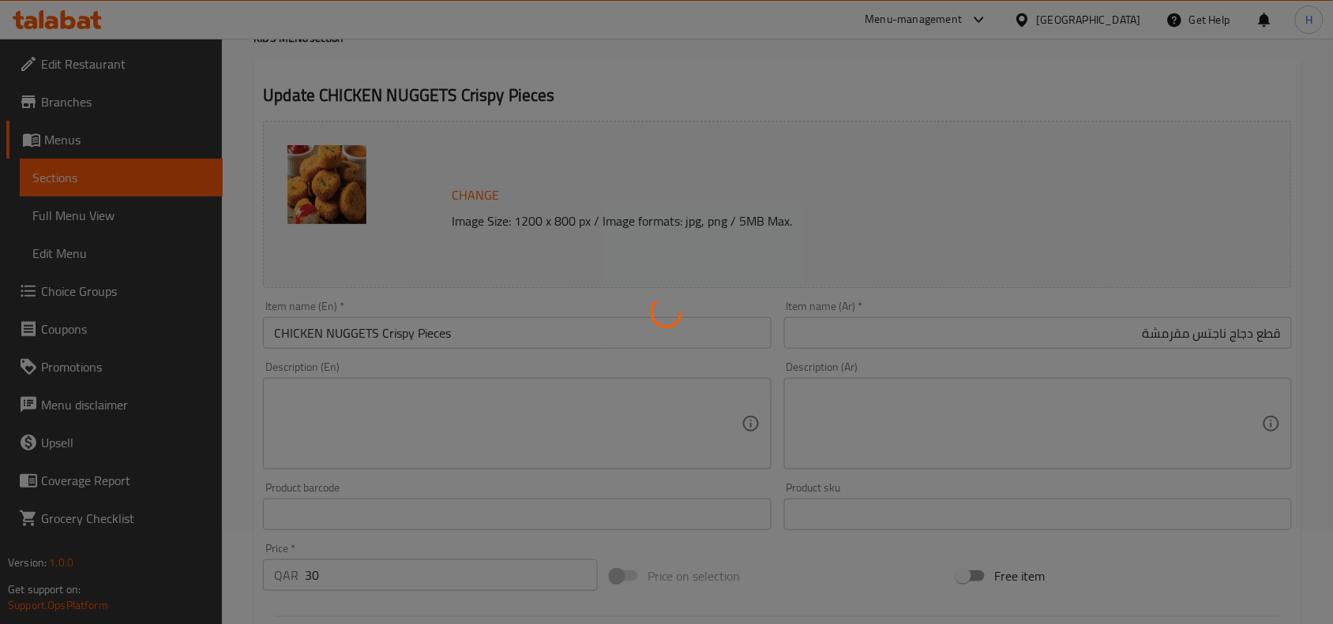
scroll to position [0, 0]
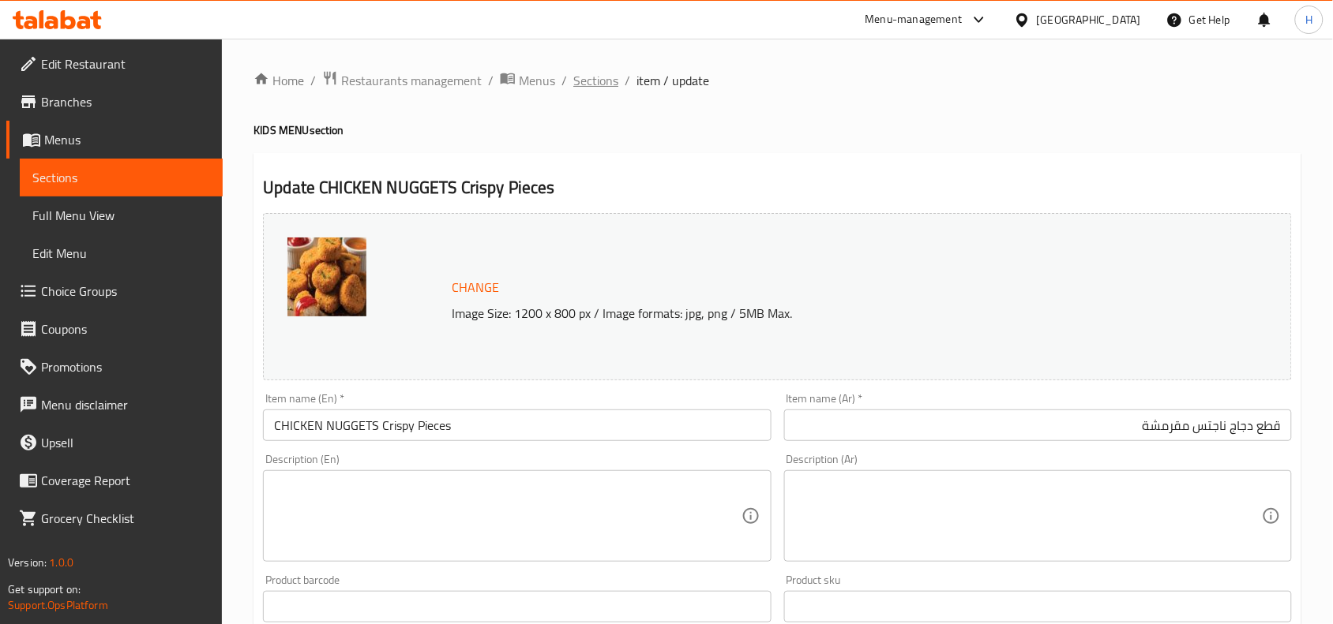
click at [608, 73] on span "Sections" at bounding box center [595, 80] width 45 height 19
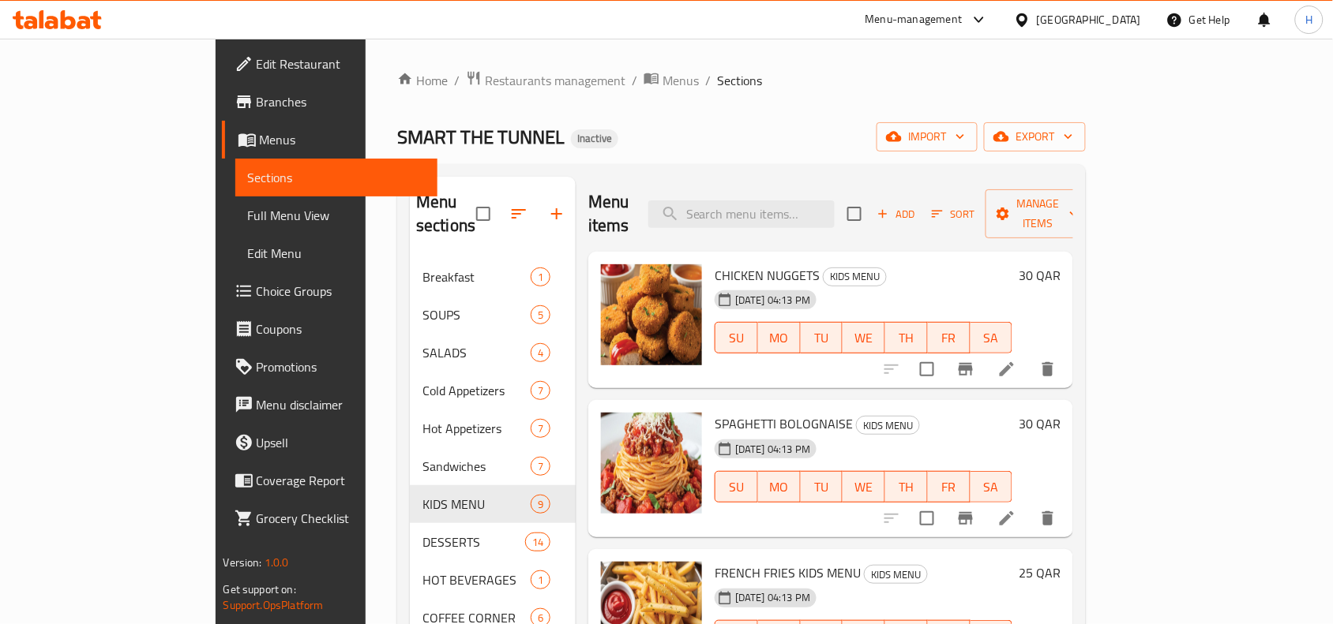
click at [248, 206] on span "Full Menu View" at bounding box center [337, 215] width 178 height 19
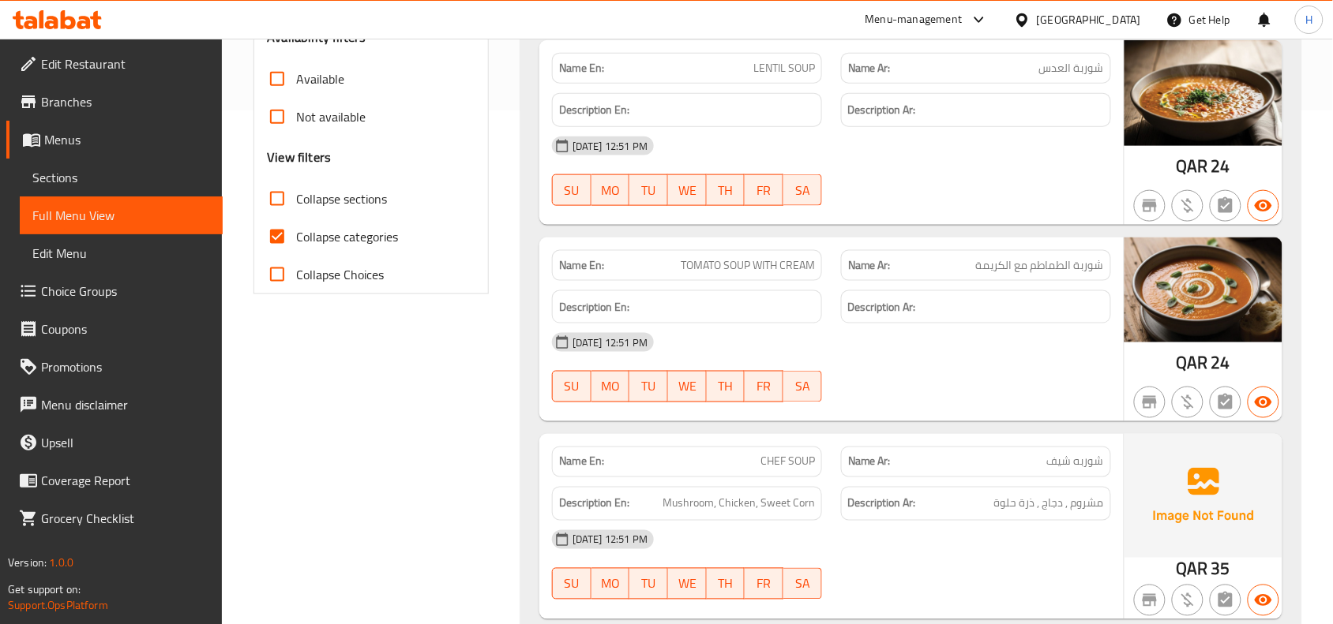
scroll to position [395, 0]
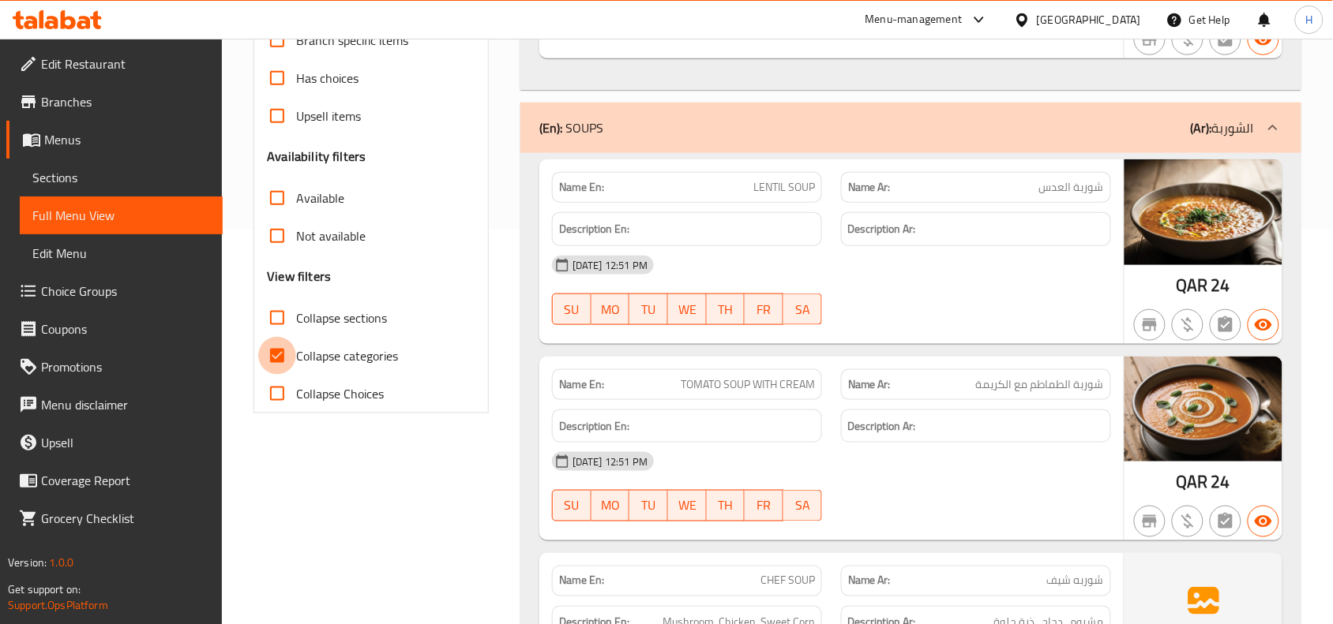
click at [278, 345] on input "Collapse categories" at bounding box center [277, 356] width 38 height 38
checkbox input "false"
click at [282, 318] on input "Collapse sections" at bounding box center [277, 318] width 38 height 38
checkbox input "true"
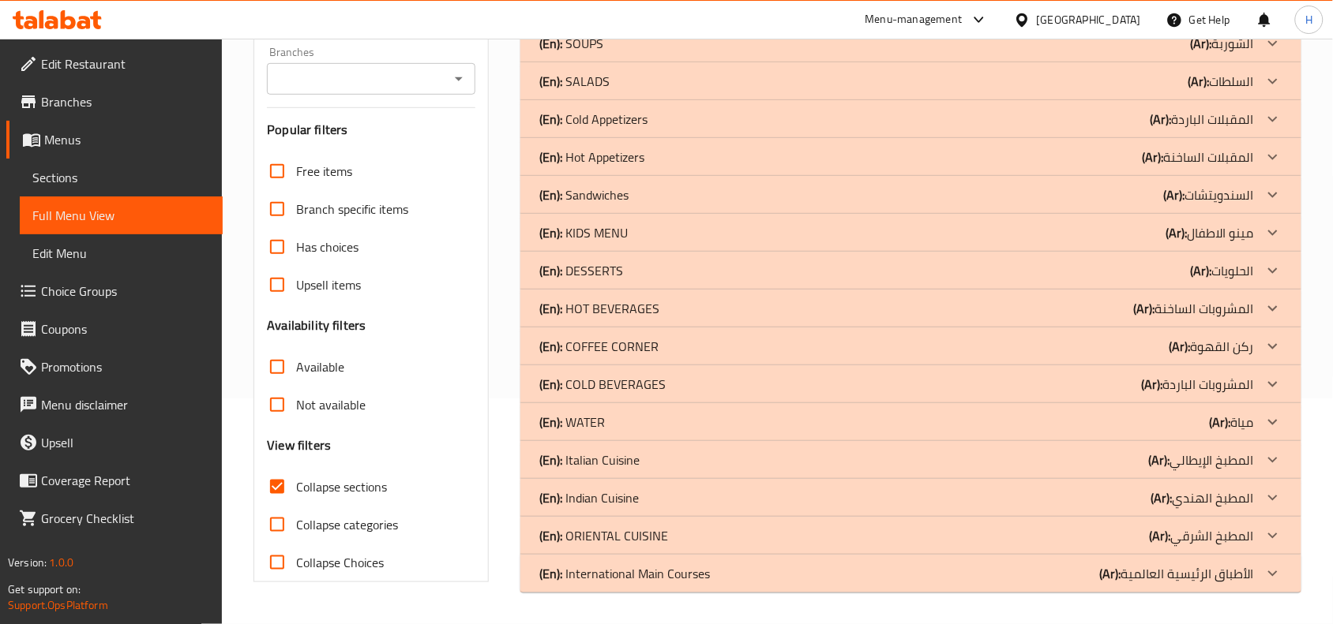
scroll to position [226, 0]
click at [626, 245] on div "(En): KIDS MENU (Ar): مينو الاطفال" at bounding box center [910, 233] width 781 height 38
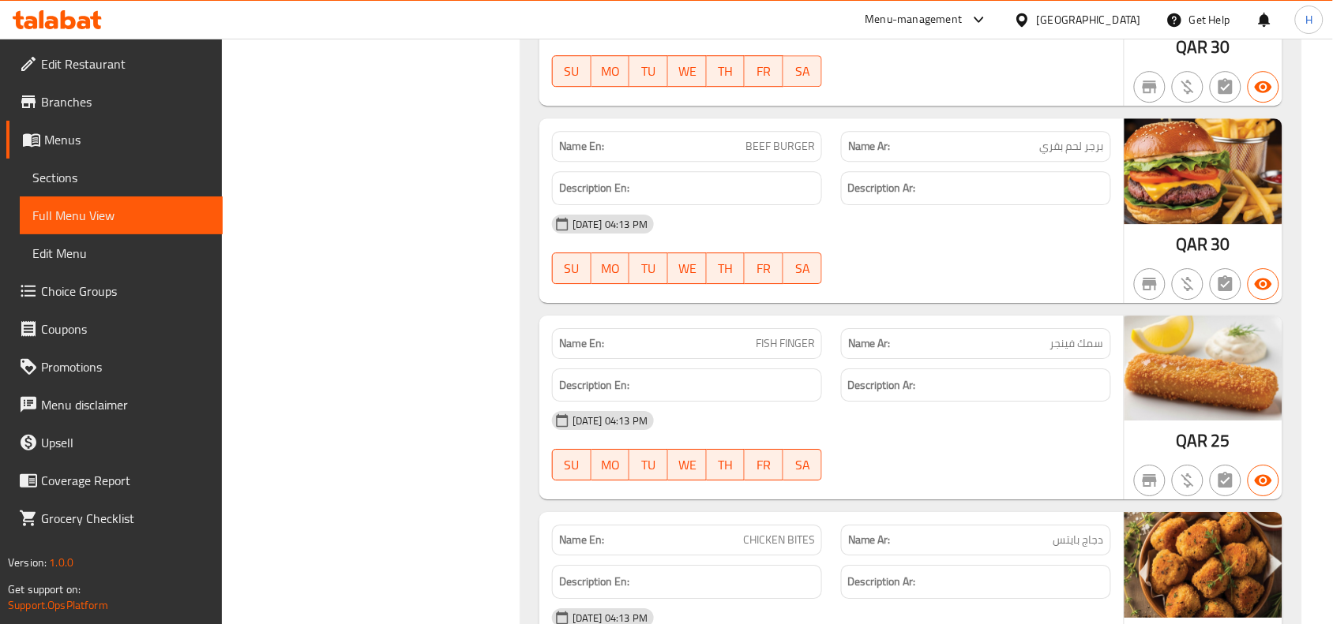
scroll to position [1410, 0]
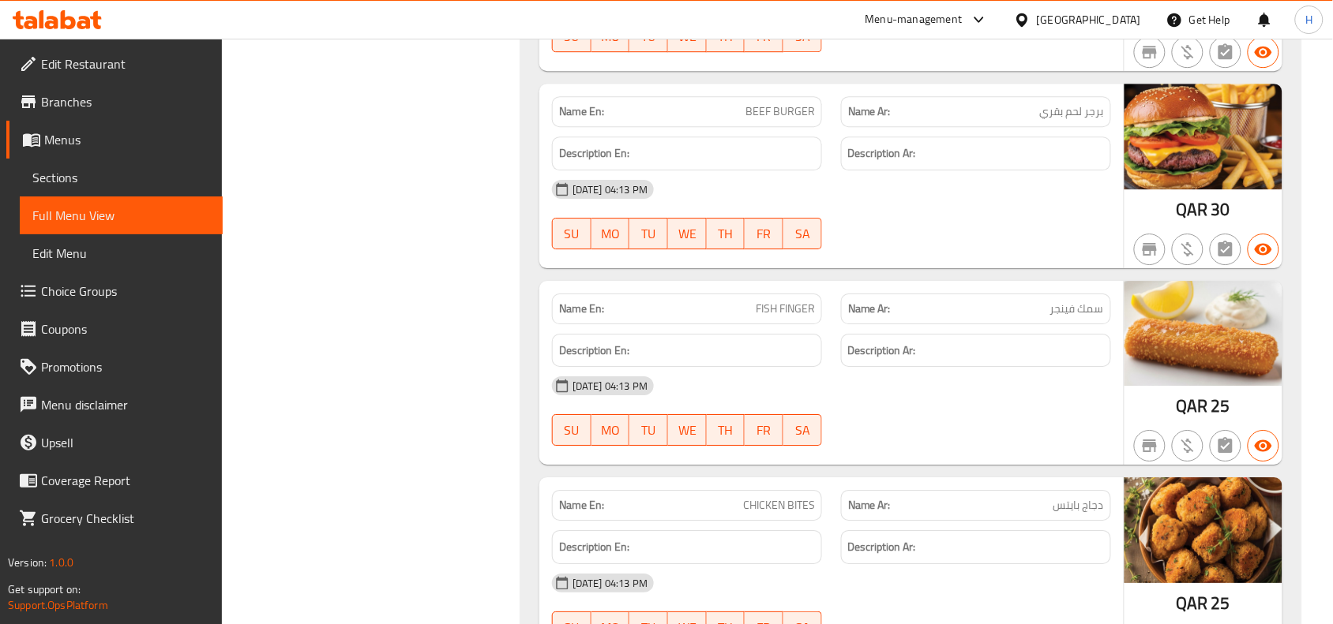
click at [814, 317] on span "FISH FINGER" at bounding box center [784, 309] width 59 height 17
copy span "FISH FINGER"
click at [164, 179] on span "Sections" at bounding box center [121, 177] width 178 height 19
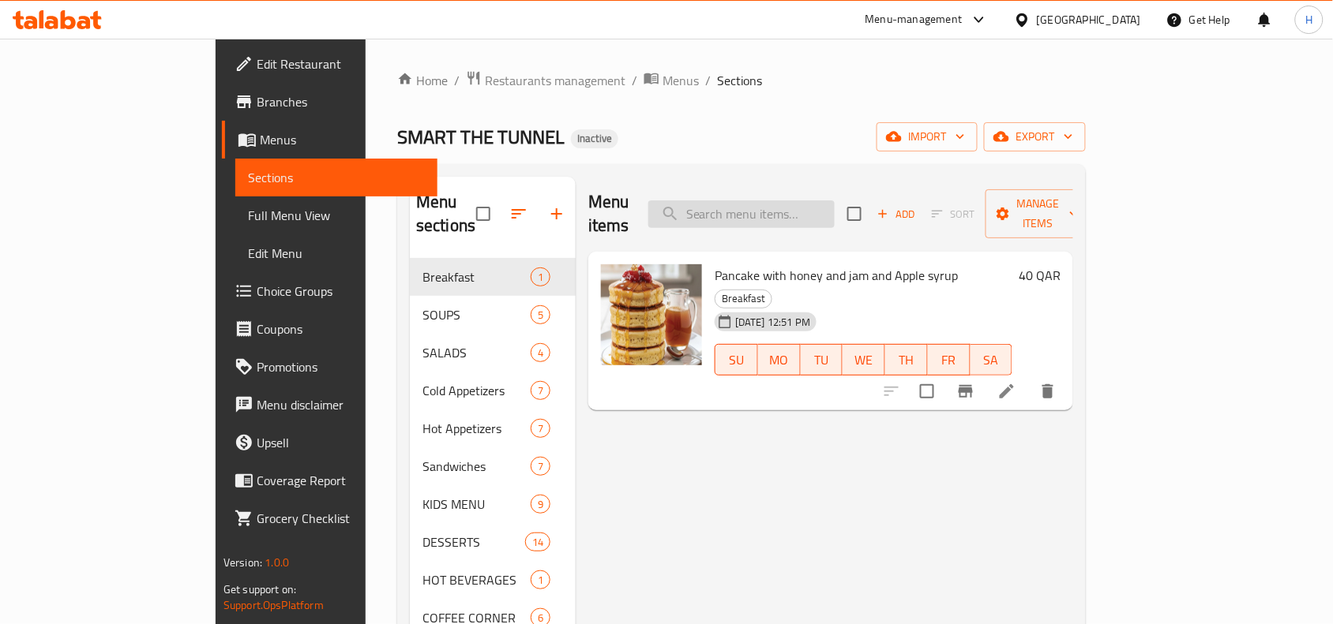
click at [809, 201] on input "search" at bounding box center [741, 215] width 186 height 28
paste input "FISH FINGER"
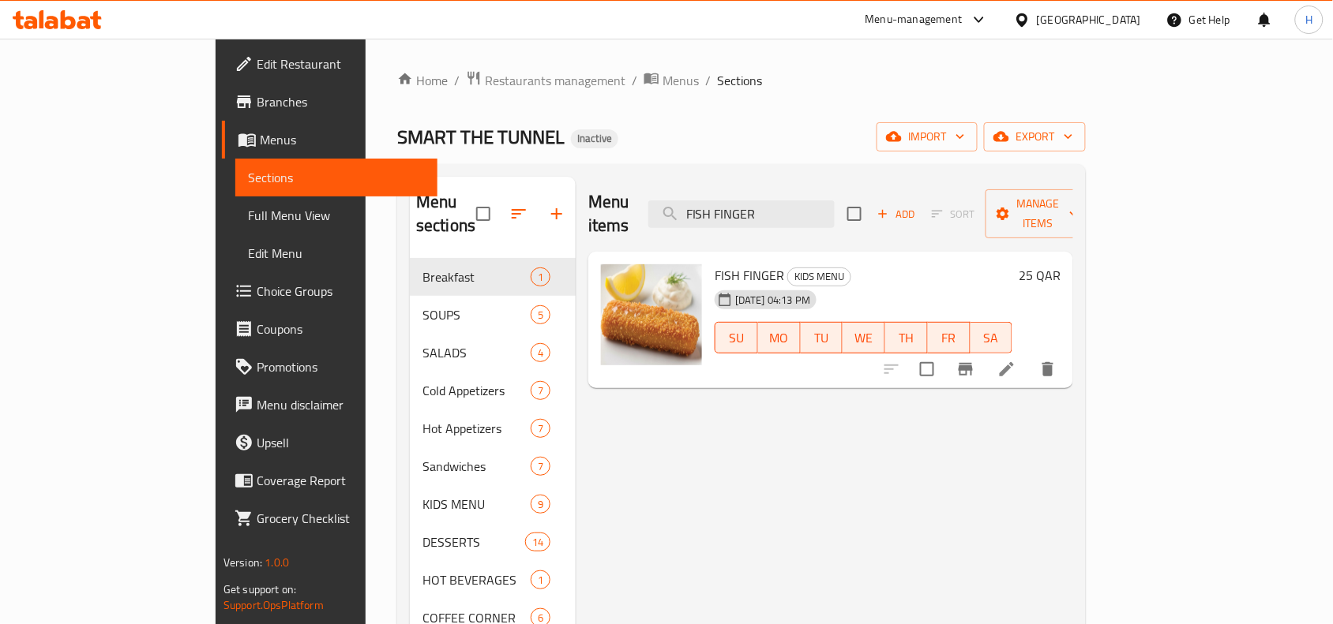
type input "FISH FINGER"
click at [1016, 360] on icon at bounding box center [1006, 369] width 19 height 19
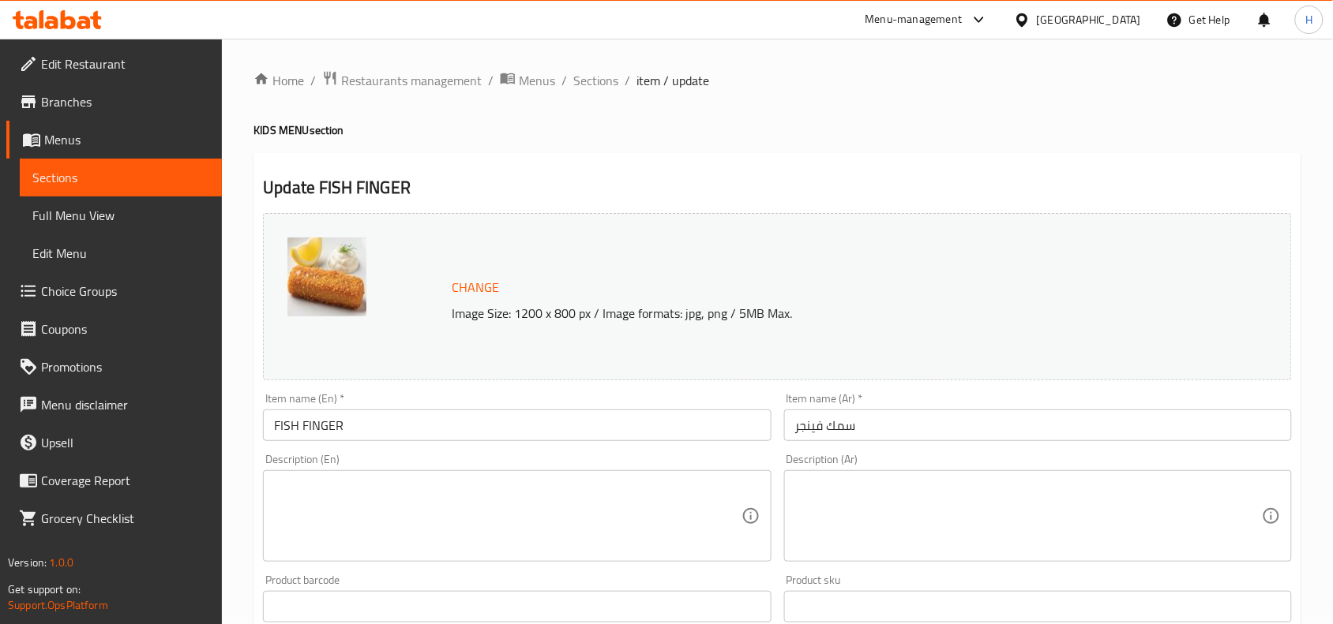
click at [510, 431] on input "FISH FINGER" at bounding box center [517, 426] width 508 height 32
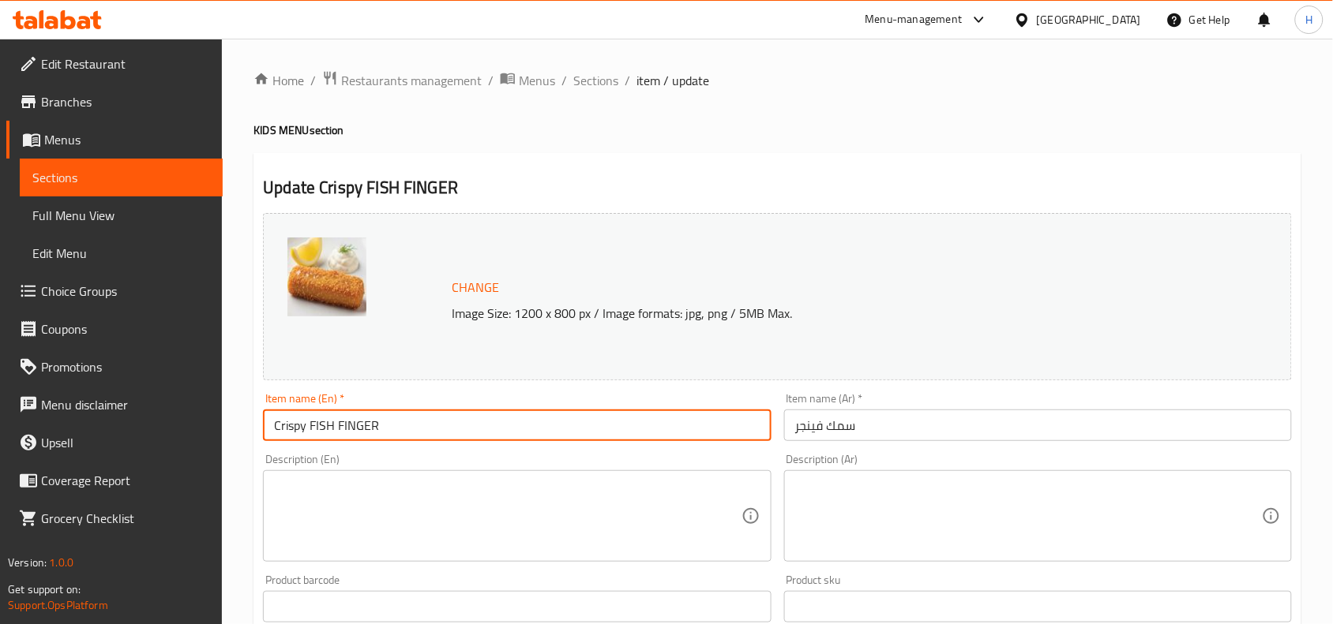
type input "Crispy FISH FINGER"
click at [1090, 424] on input "سمك فينجر" at bounding box center [1038, 426] width 508 height 32
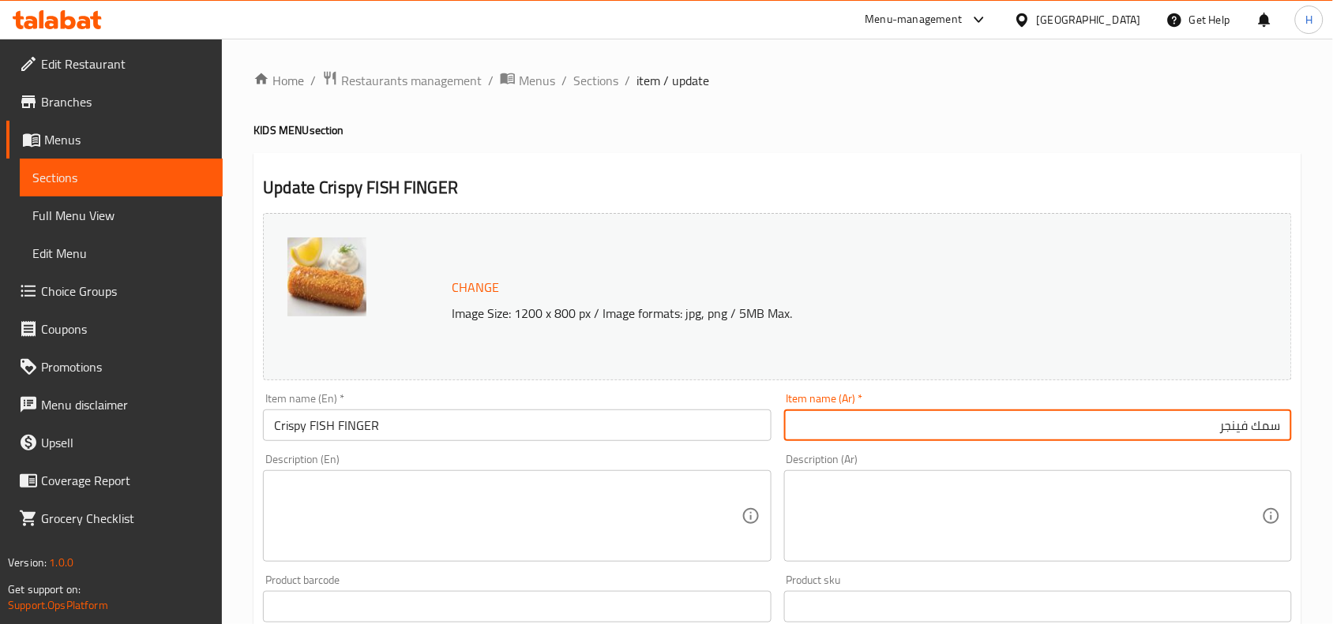
click at [1229, 417] on input "سمك فينجر" at bounding box center [1038, 426] width 508 height 32
click at [1280, 425] on input "سمك" at bounding box center [1038, 426] width 508 height 32
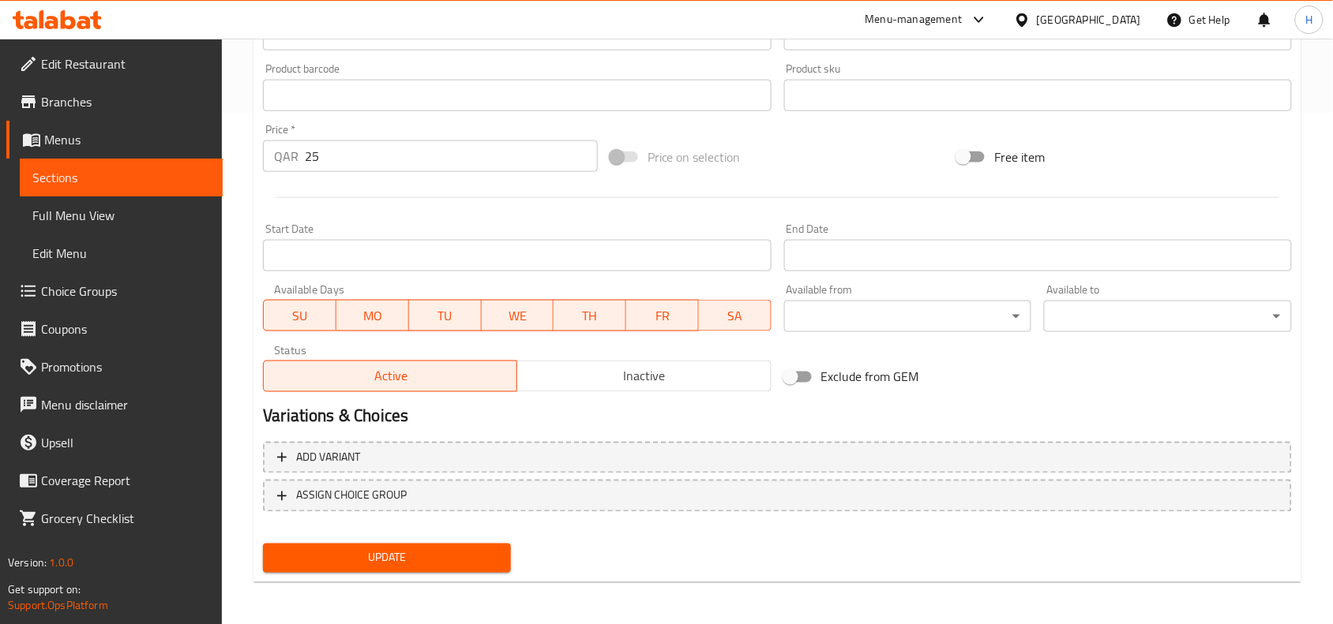
type input "أصابع سمك مقرمشة"
click at [413, 565] on span "Update" at bounding box center [387, 559] width 223 height 20
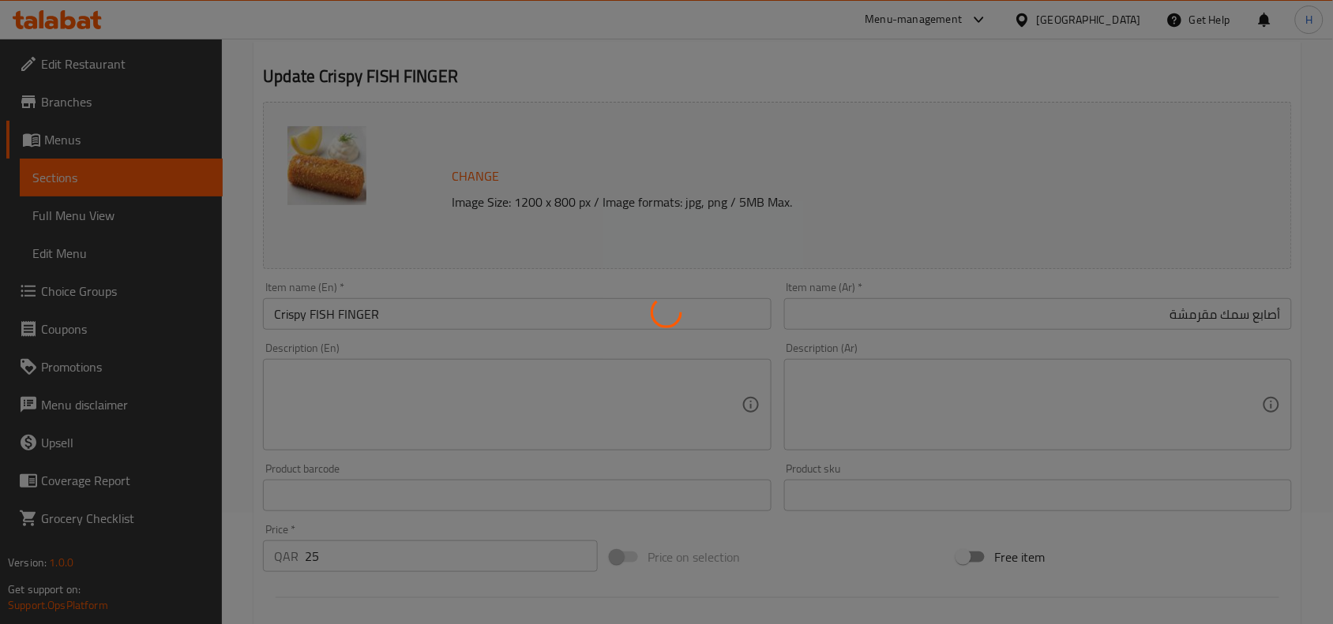
scroll to position [18, 0]
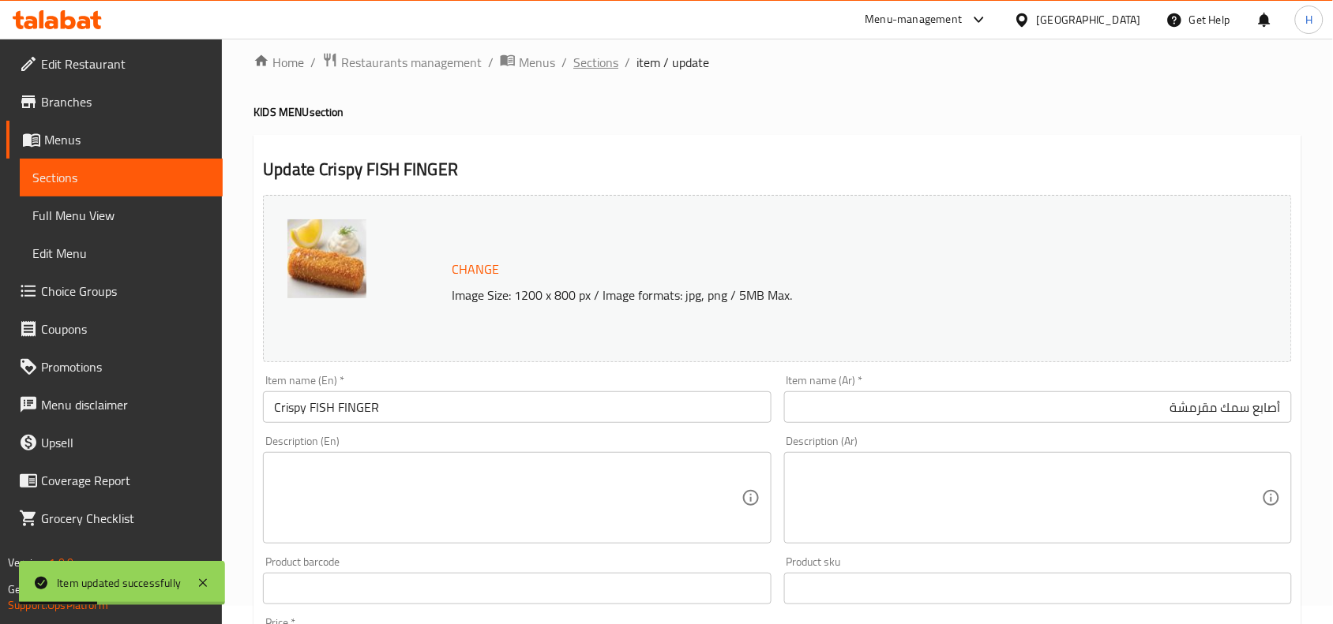
click at [588, 64] on span "Sections" at bounding box center [595, 62] width 45 height 19
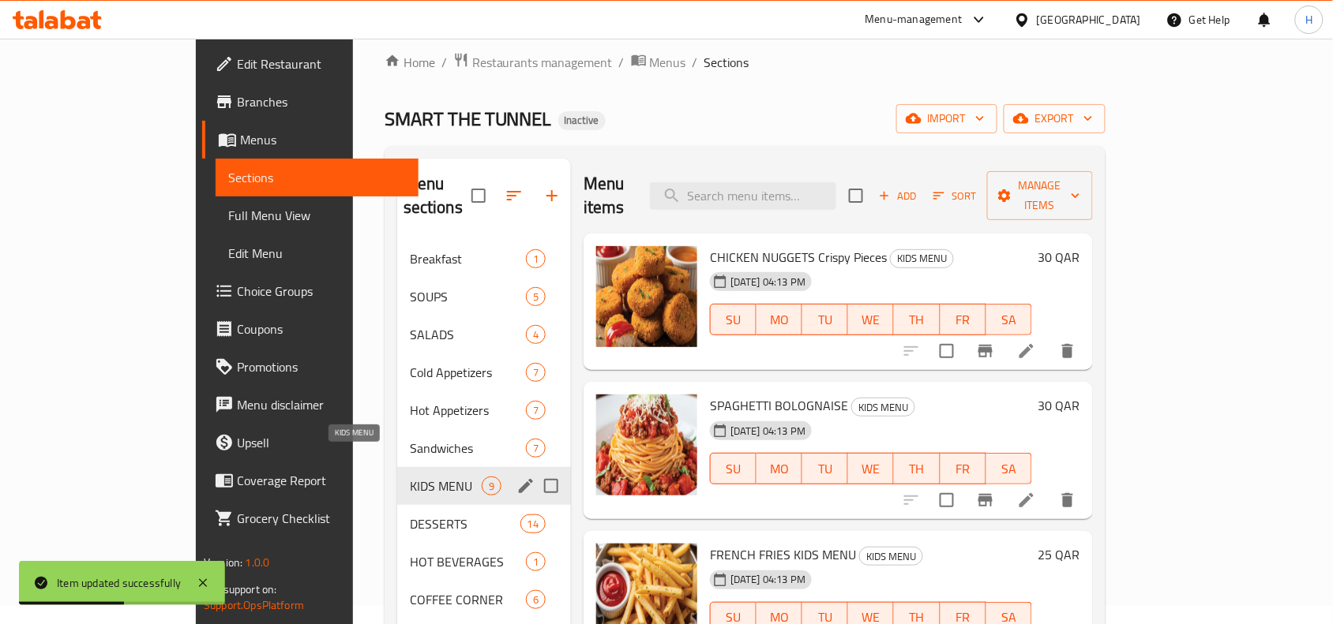
click at [410, 477] on span "KIDS MENU" at bounding box center [446, 486] width 72 height 19
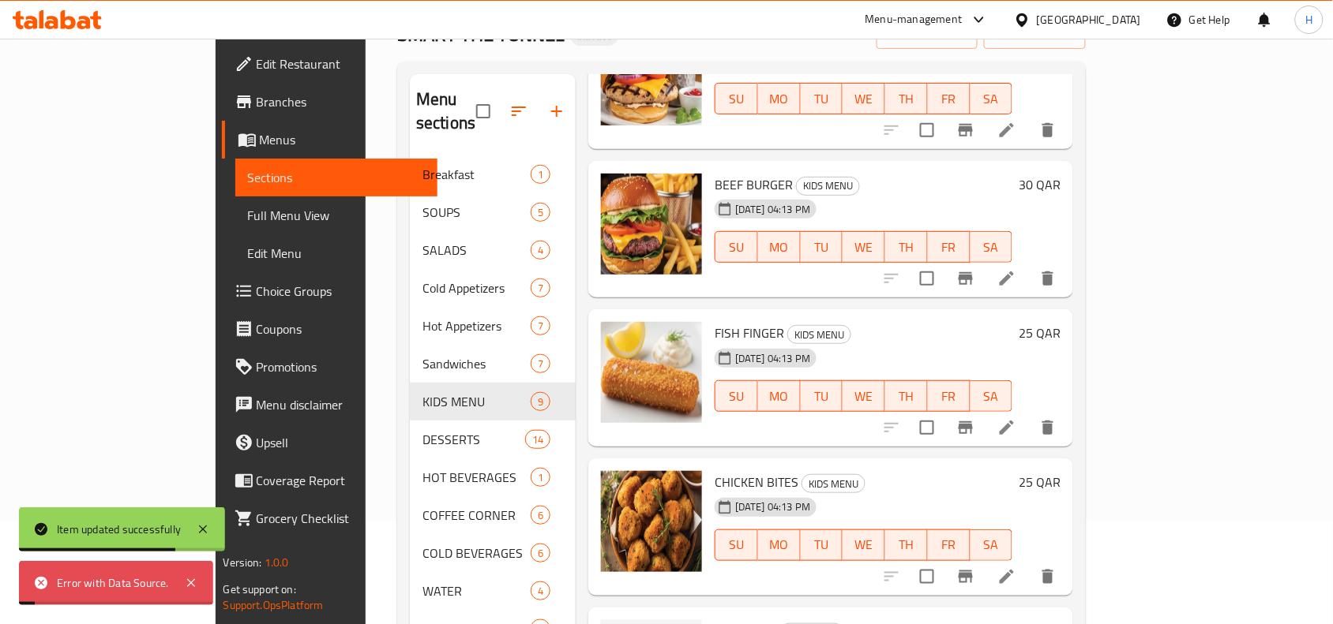
scroll to position [216, 0]
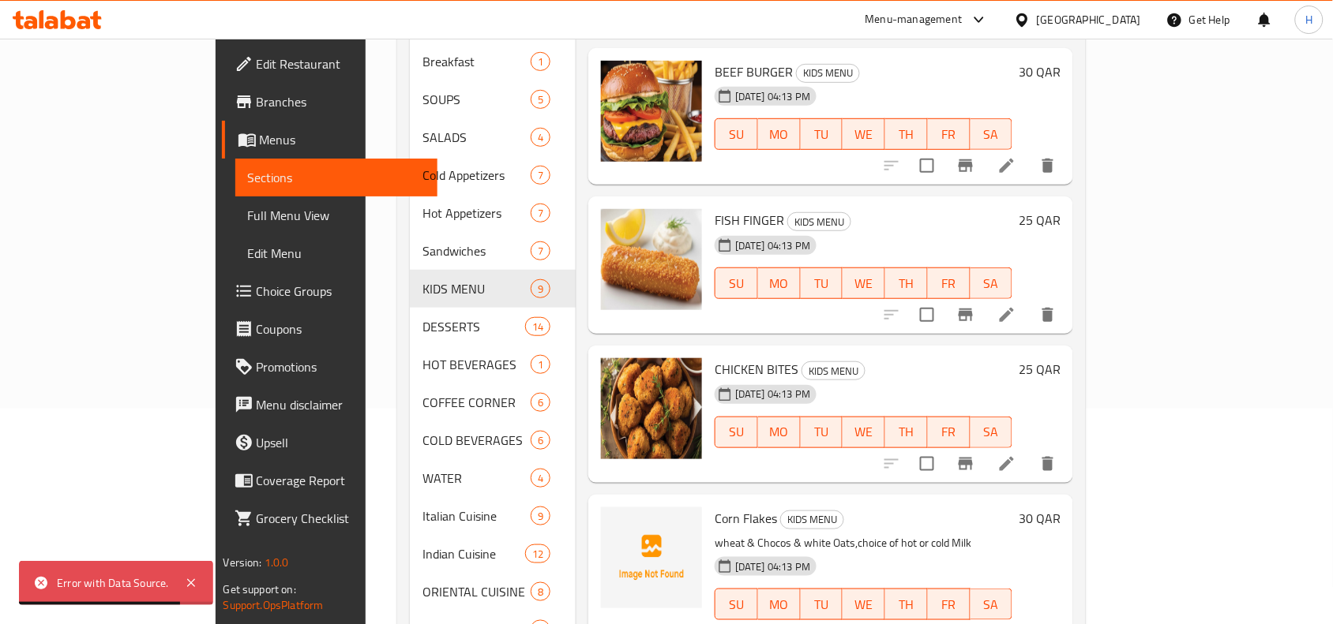
click at [1029, 301] on li at bounding box center [1006, 315] width 44 height 28
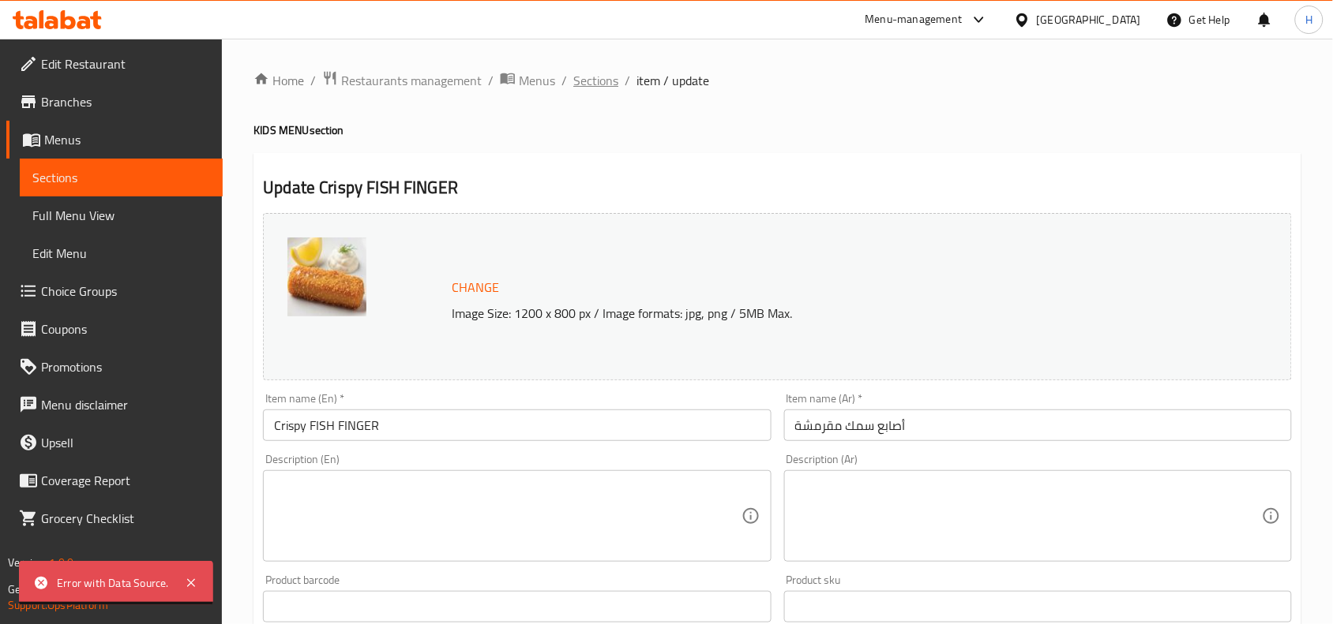
click at [598, 77] on span "Sections" at bounding box center [595, 80] width 45 height 19
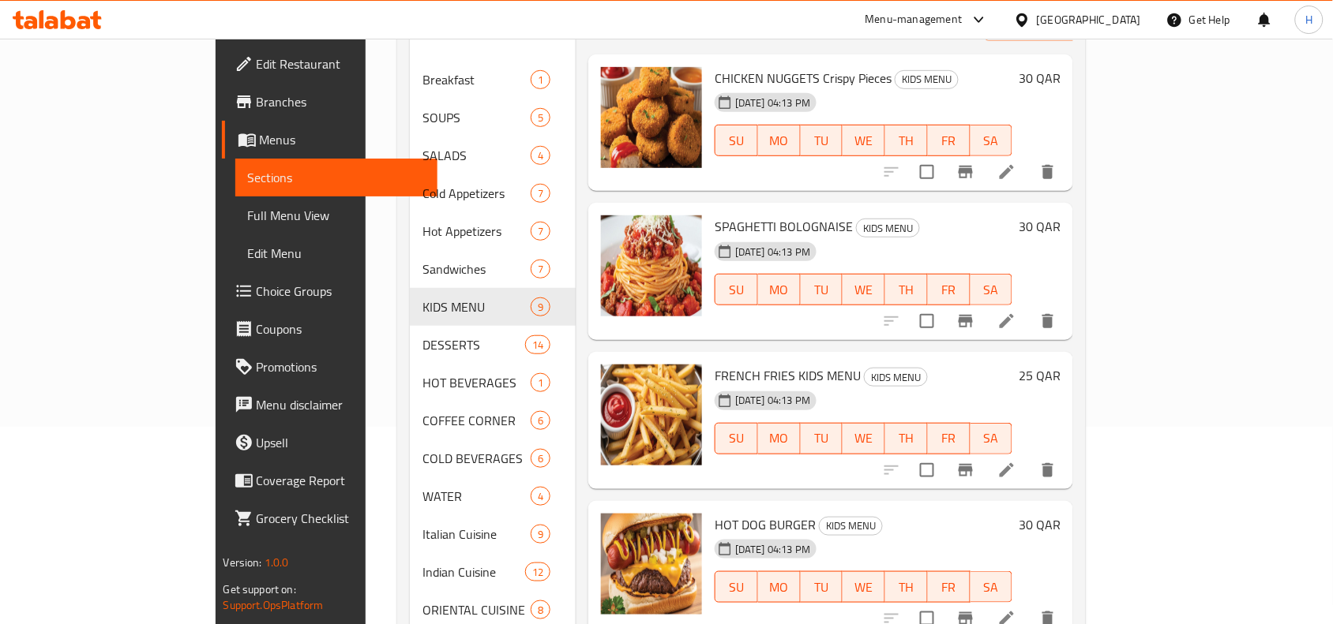
scroll to position [197, 0]
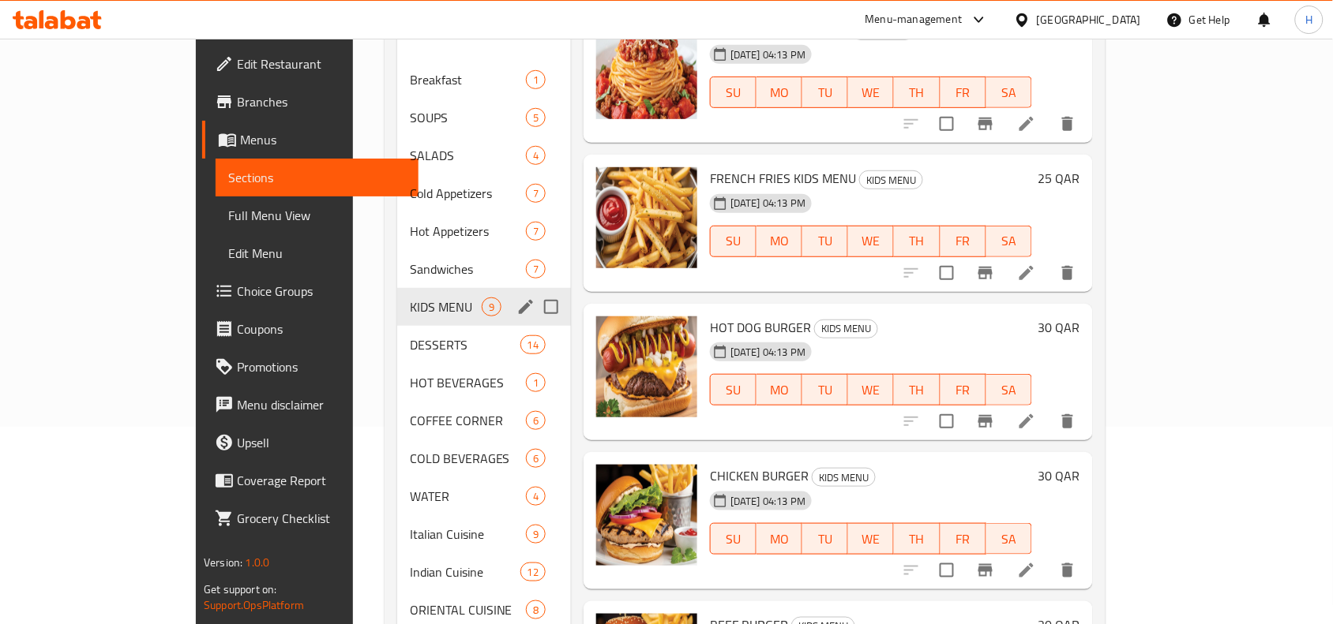
click at [397, 288] on div "KIDS MENU 9" at bounding box center [484, 307] width 174 height 38
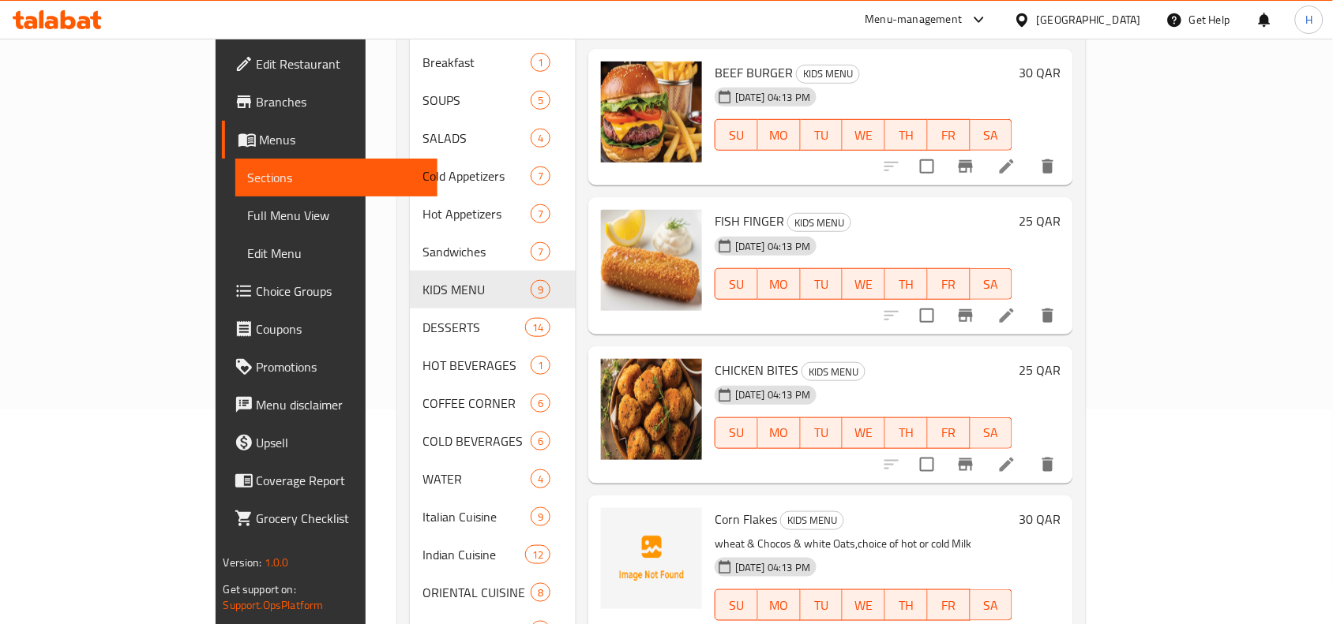
scroll to position [266, 0]
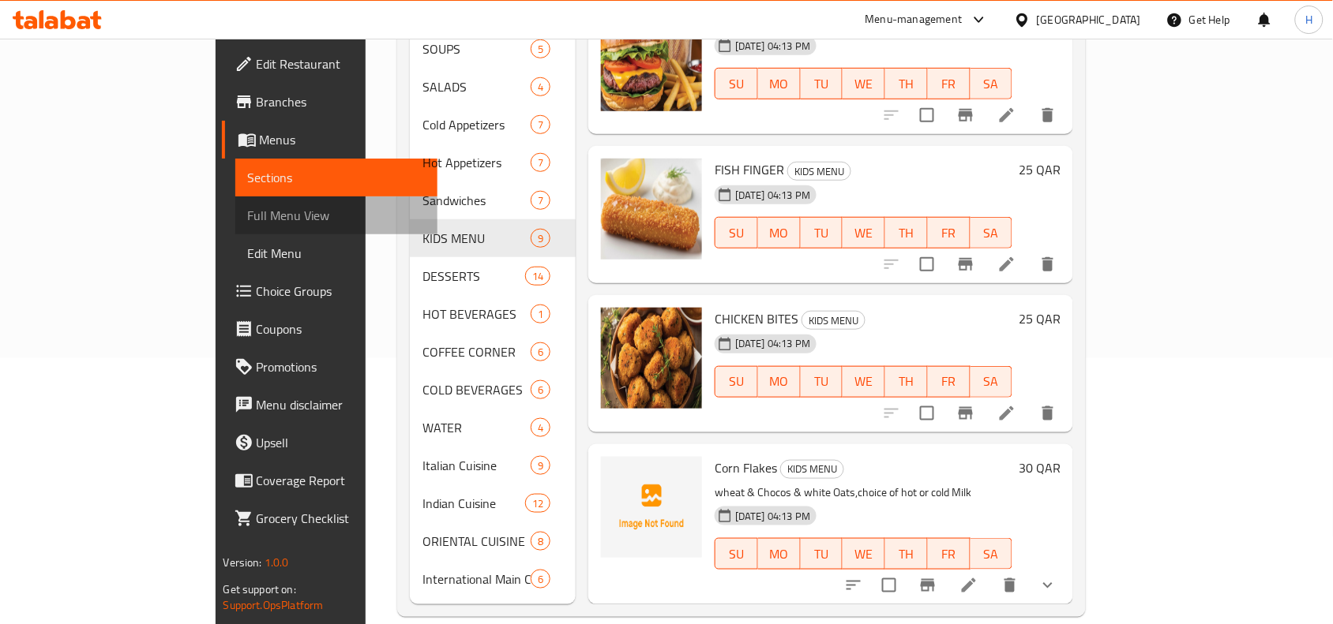
click at [235, 200] on link "Full Menu View" at bounding box center [336, 216] width 203 height 38
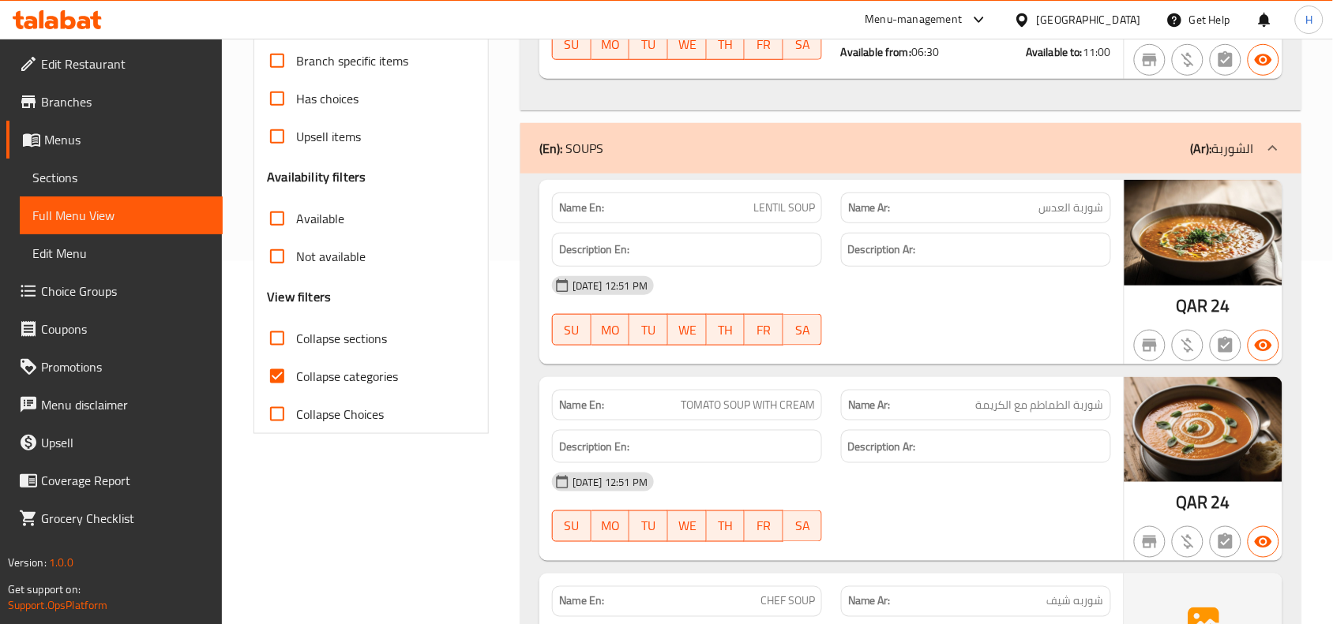
scroll to position [463, 0]
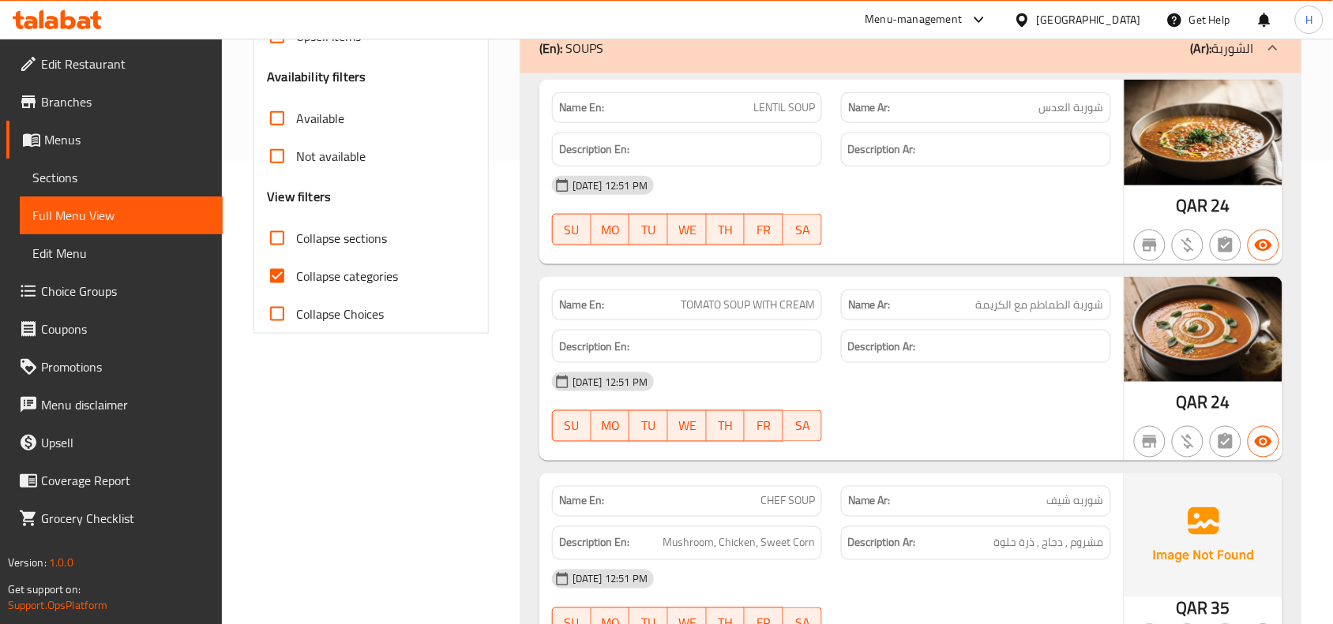
click at [309, 268] on span "Collapse categories" at bounding box center [347, 276] width 102 height 19
click at [296, 268] on input "Collapse categories" at bounding box center [277, 276] width 38 height 38
checkbox input "false"
click at [321, 243] on span "Collapse sections" at bounding box center [341, 238] width 91 height 19
click at [296, 243] on input "Collapse sections" at bounding box center [277, 238] width 38 height 38
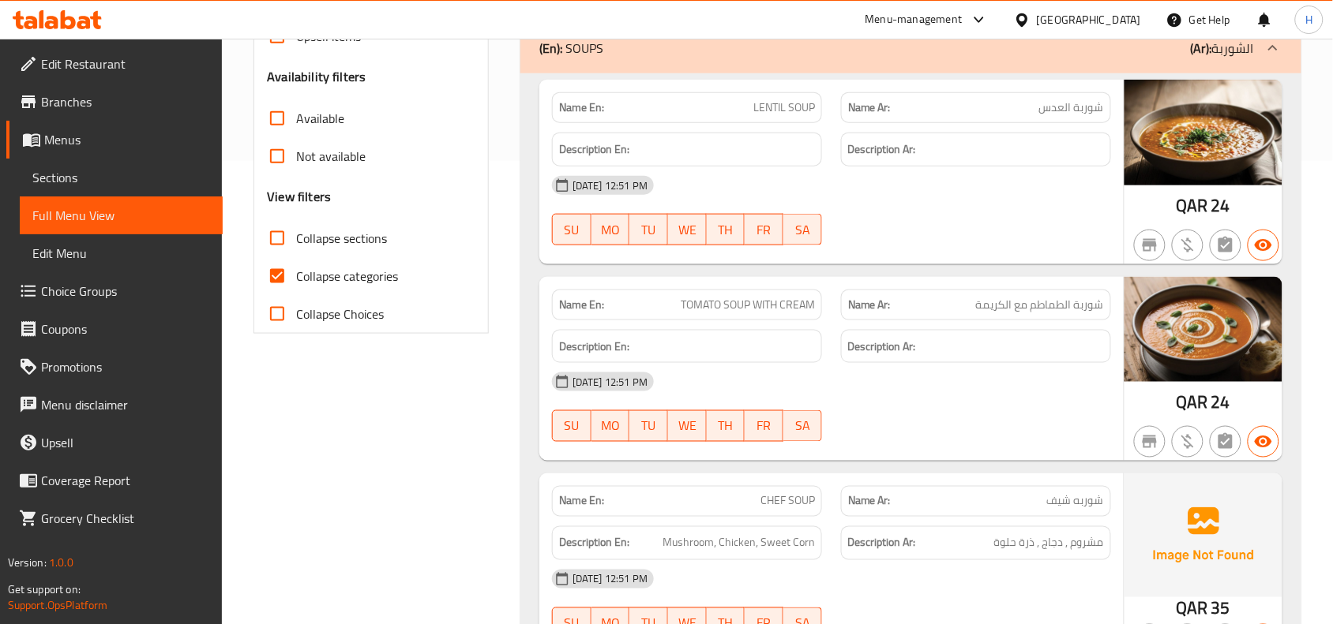
checkbox input "true"
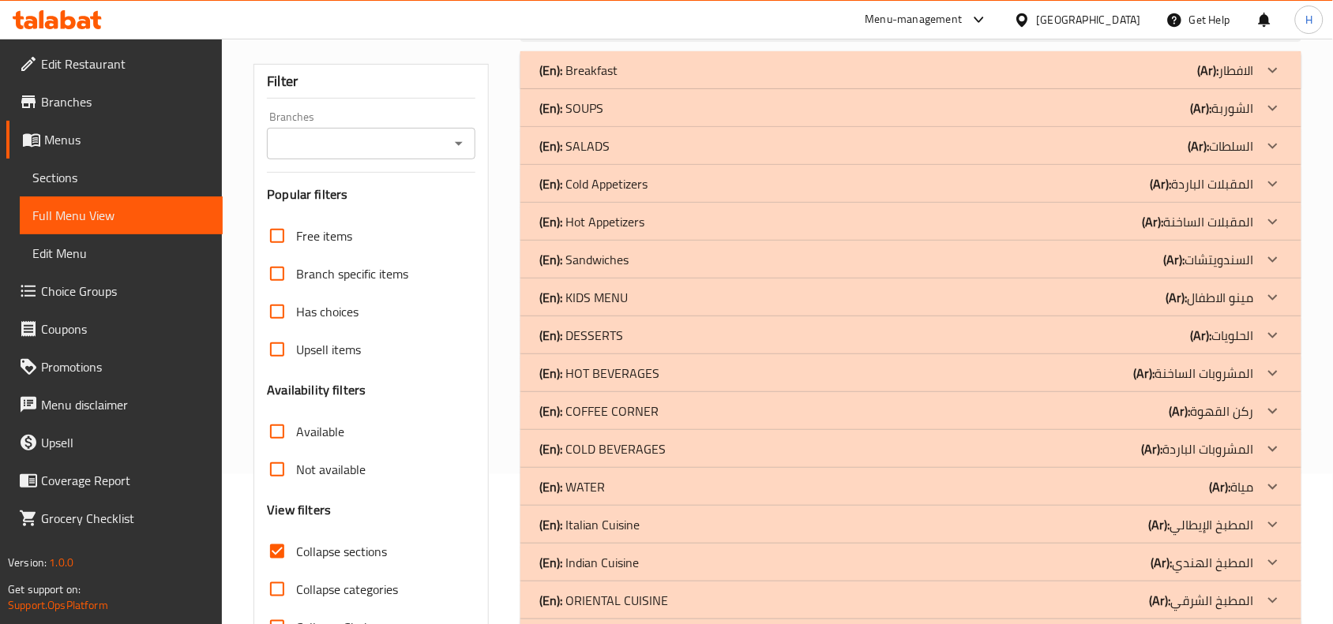
scroll to position [116, 0]
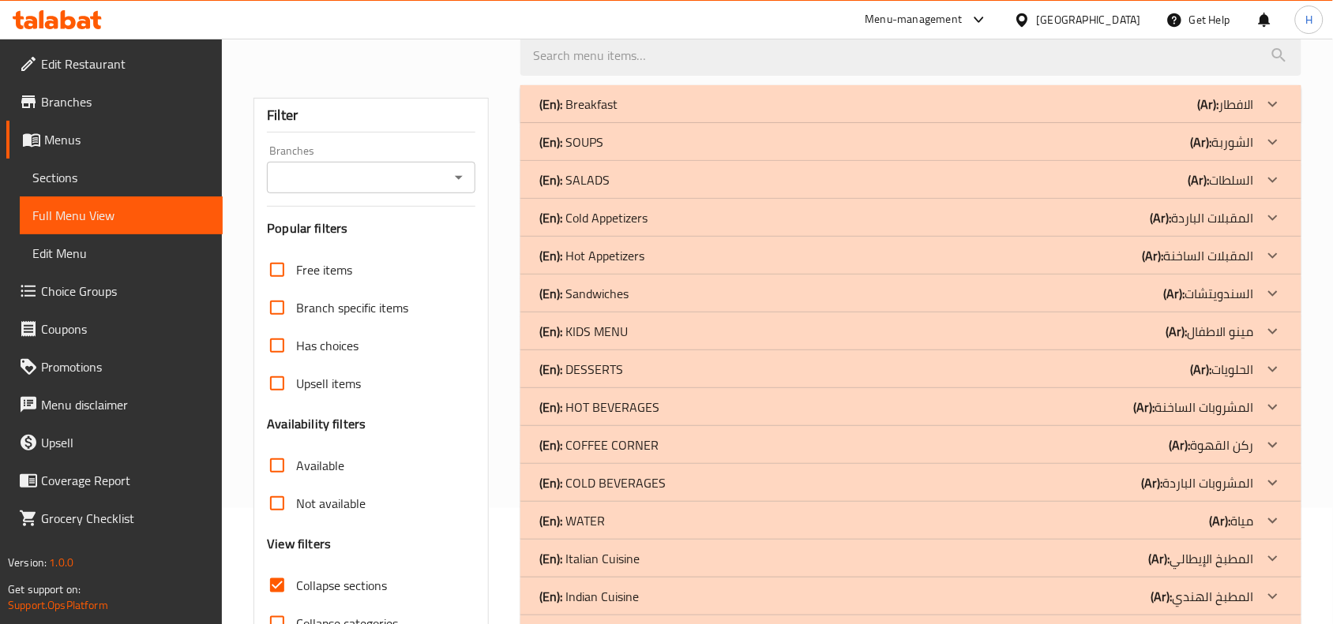
click at [609, 338] on p "(En): KIDS MENU" at bounding box center [583, 331] width 88 height 19
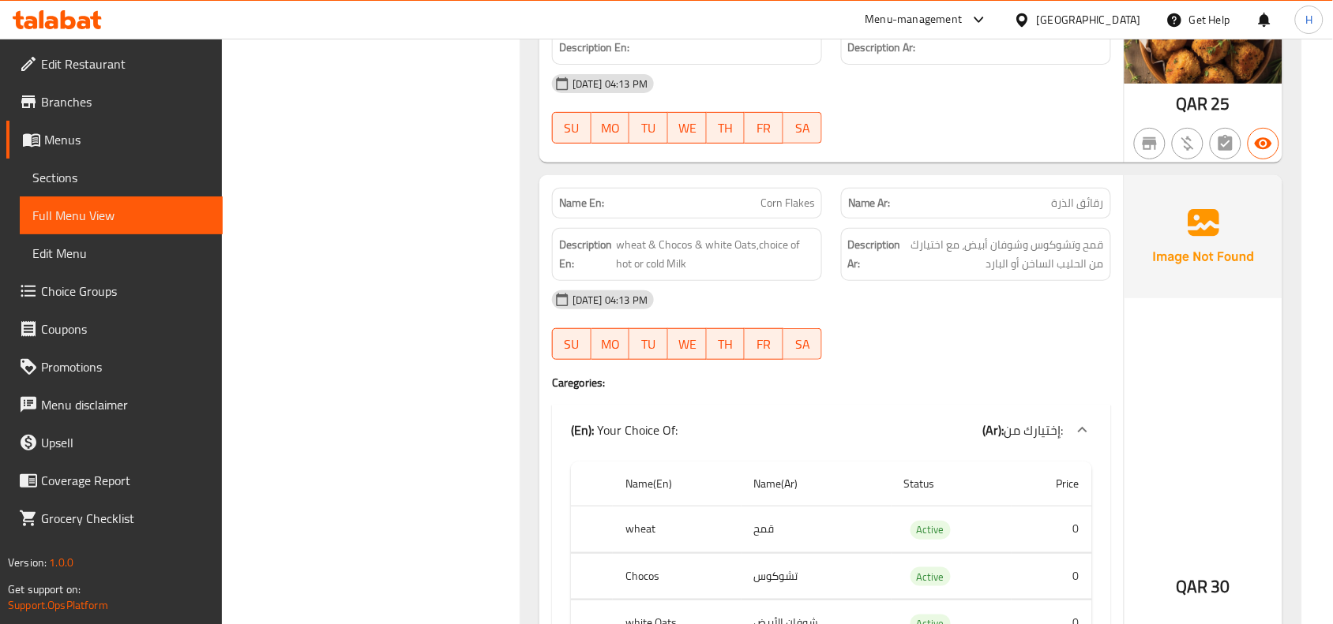
scroll to position [1897, 0]
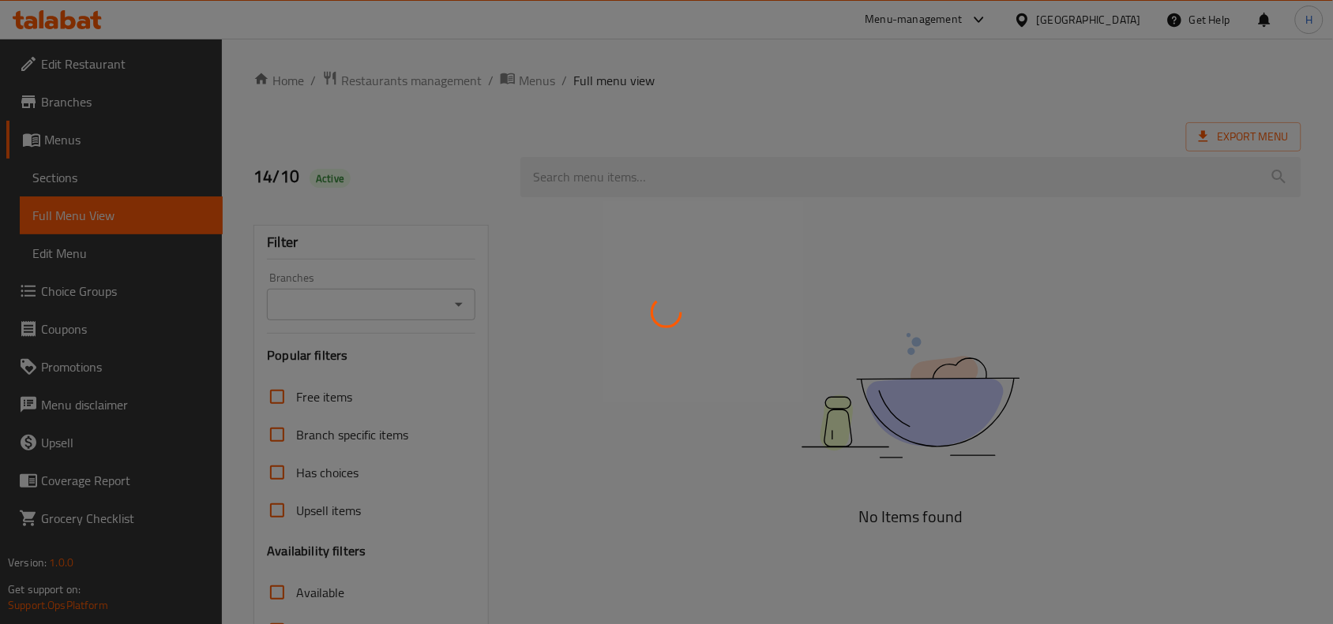
scroll to position [99, 0]
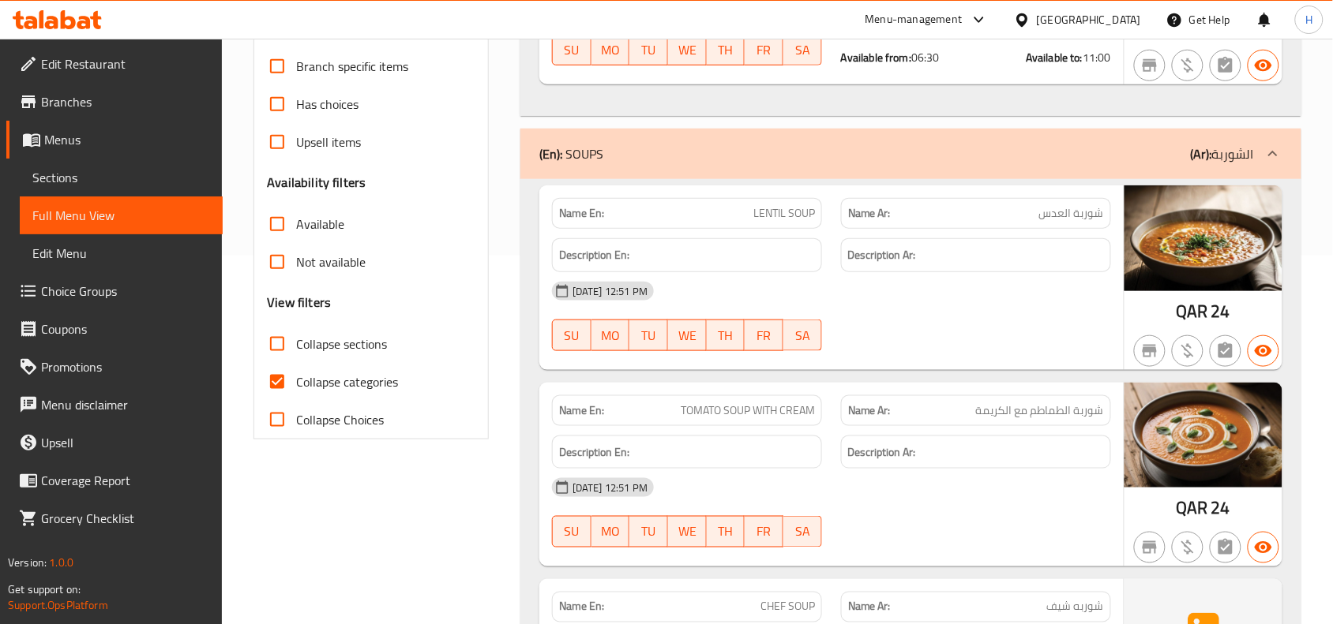
scroll to position [493, 0]
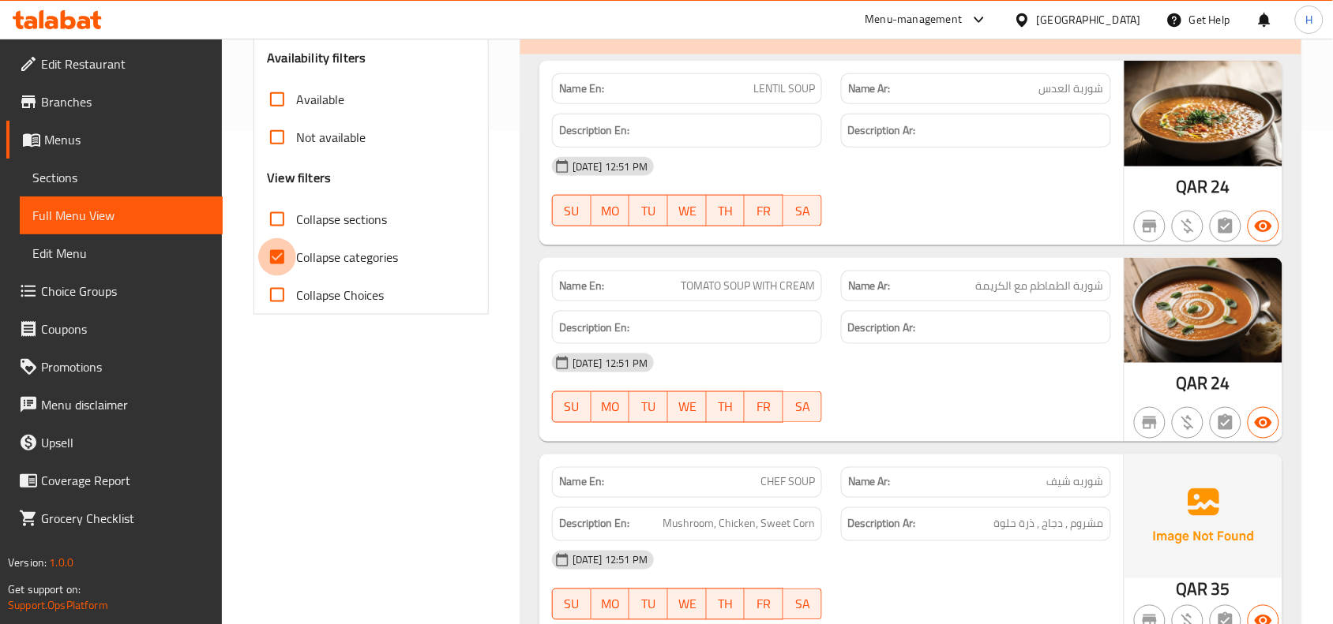
click at [279, 261] on input "Collapse categories" at bounding box center [277, 257] width 38 height 38
checkbox input "false"
click at [262, 204] on input "Collapse sections" at bounding box center [277, 220] width 38 height 38
checkbox input "true"
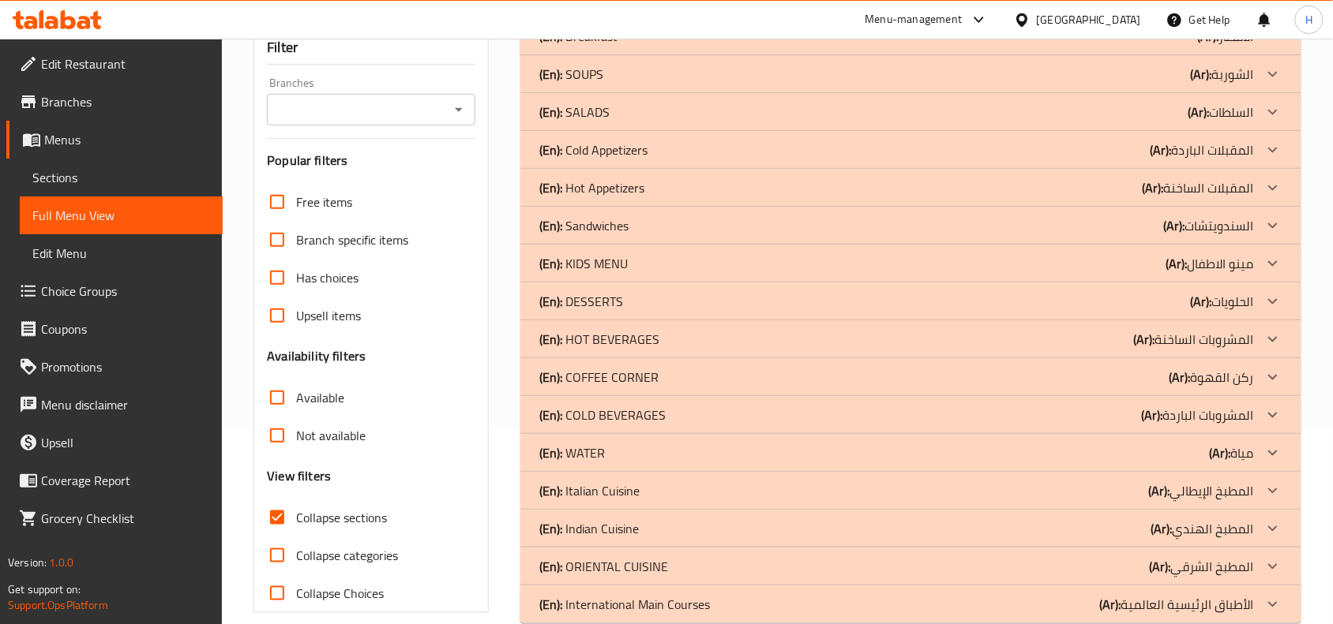
scroll to position [226, 0]
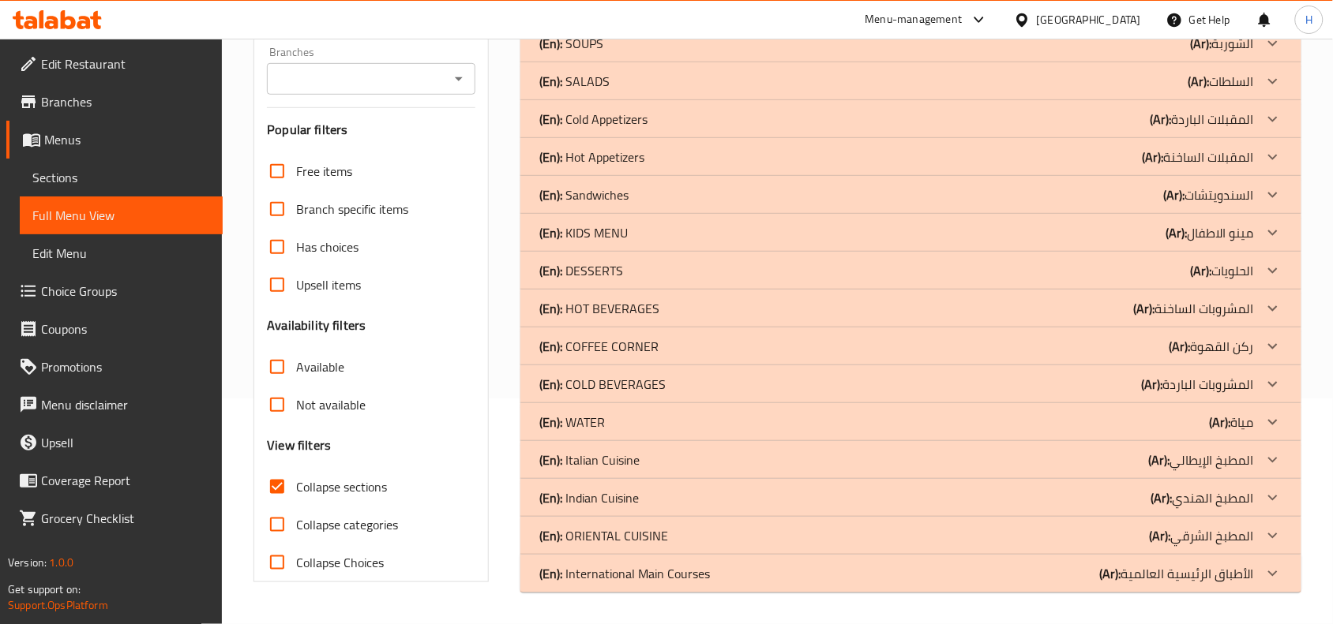
drag, startPoint x: 696, startPoint y: 266, endPoint x: 692, endPoint y: 273, distance: 8.5
click at [696, 266] on div "(En): DESSERTS (Ar): الحلويات" at bounding box center [896, 270] width 714 height 19
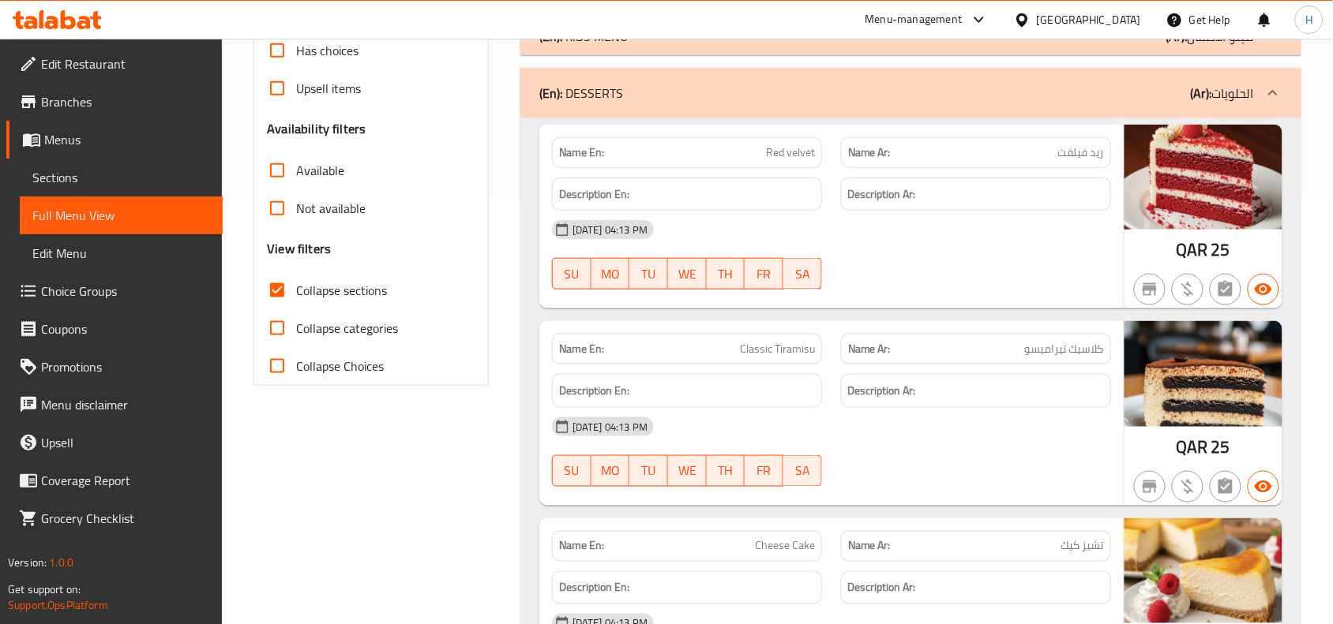
scroll to position [423, 0]
click at [163, 180] on span "Sections" at bounding box center [121, 177] width 178 height 19
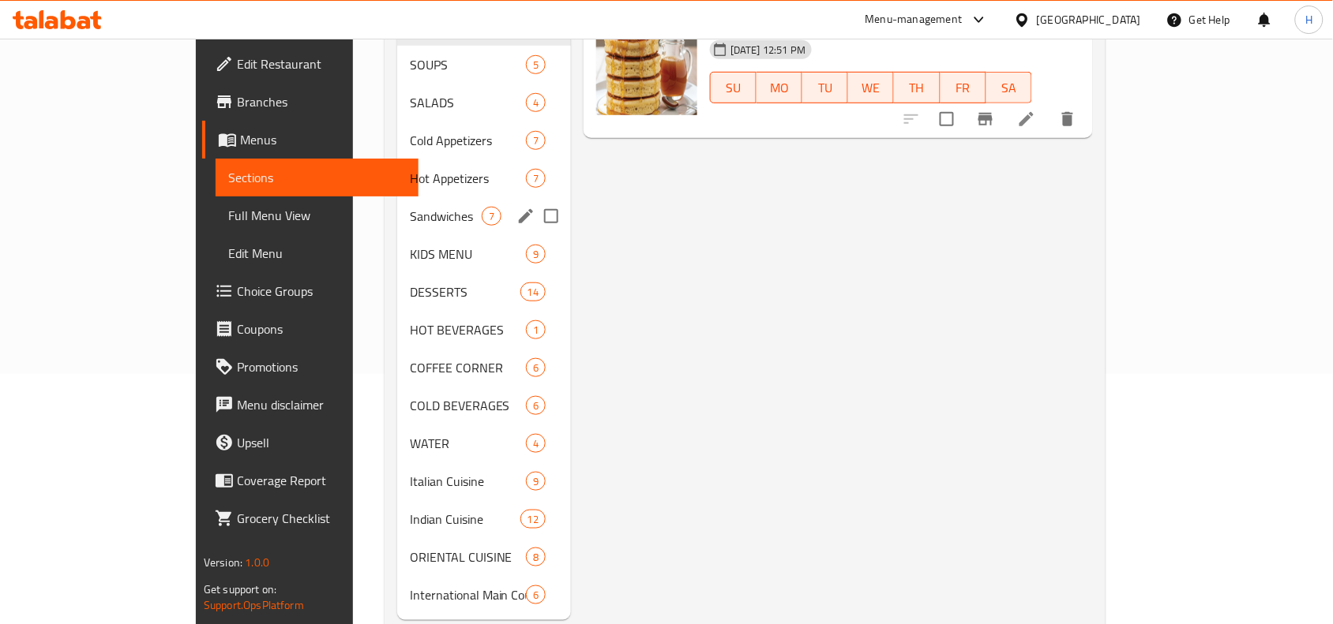
scroll to position [266, 0]
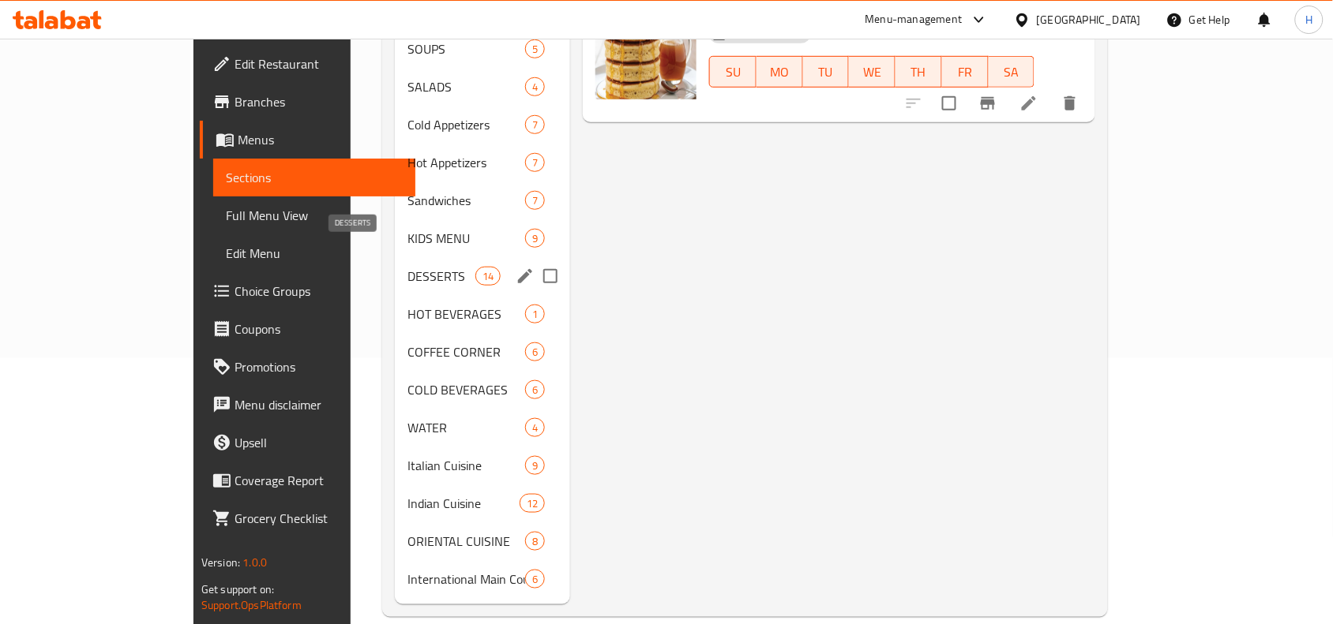
click at [407, 267] on span "DESSERTS" at bounding box center [440, 276] width 67 height 19
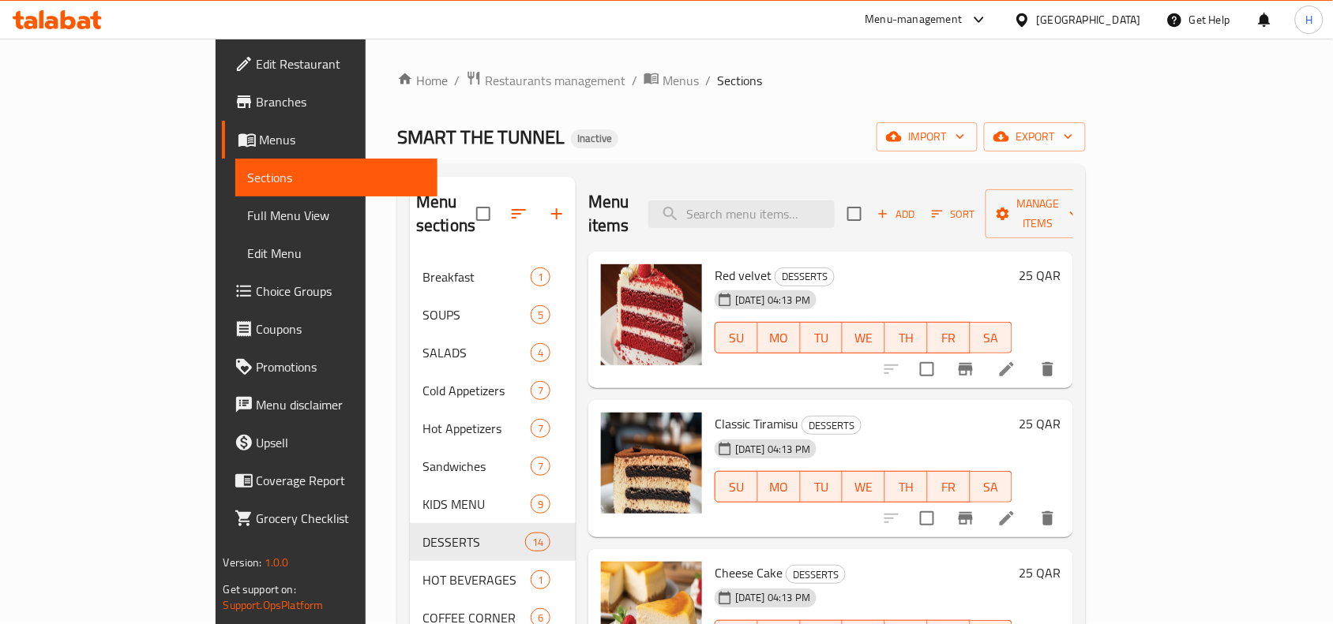
click at [1029, 358] on li at bounding box center [1006, 369] width 44 height 28
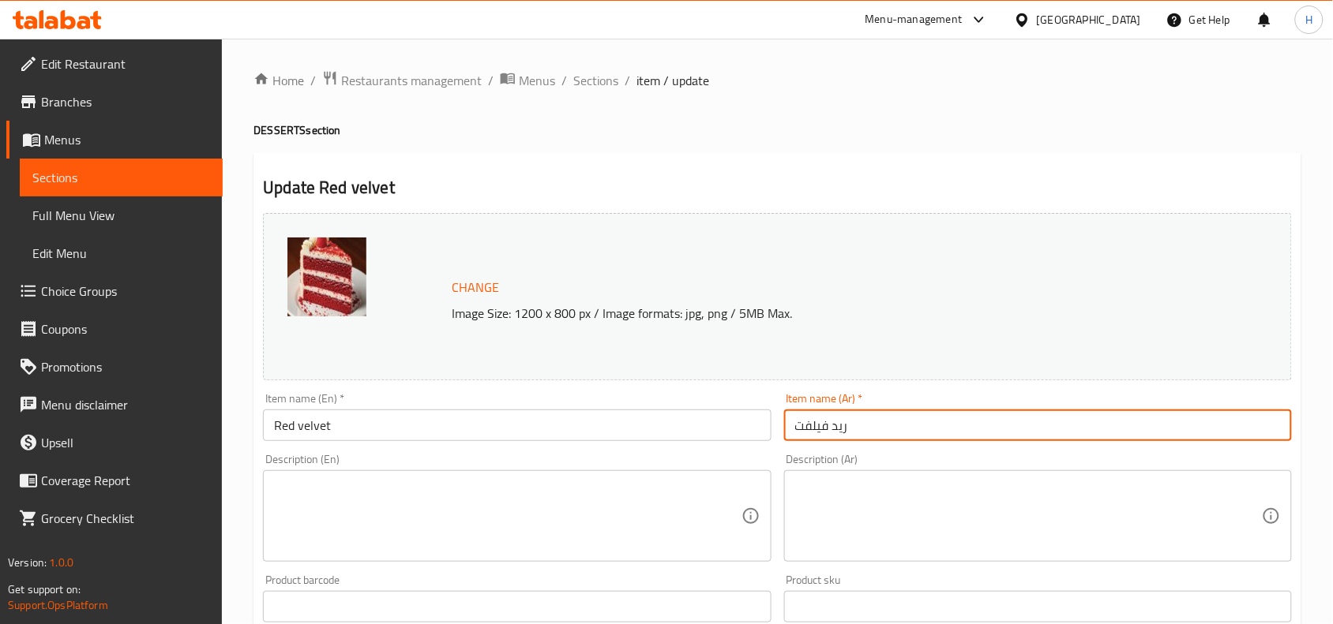
click at [902, 434] on input "ريد فيلفت" at bounding box center [1038, 426] width 508 height 32
click at [1288, 435] on input "ريد فيلفت" at bounding box center [1038, 426] width 508 height 32
type input "كيك ريد فيلفت"
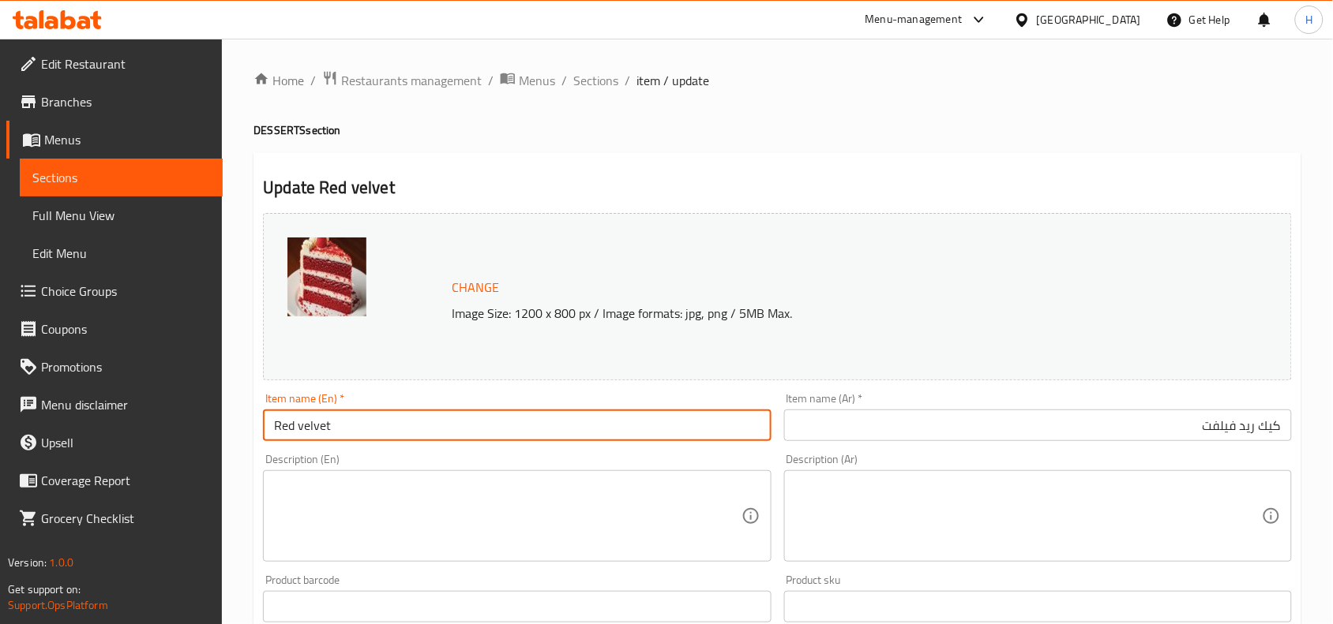
drag, startPoint x: 396, startPoint y: 432, endPoint x: 409, endPoint y: 425, distance: 15.2
click at [396, 432] on input "Red velvet" at bounding box center [517, 426] width 508 height 32
type input "Red Velvet Cake"
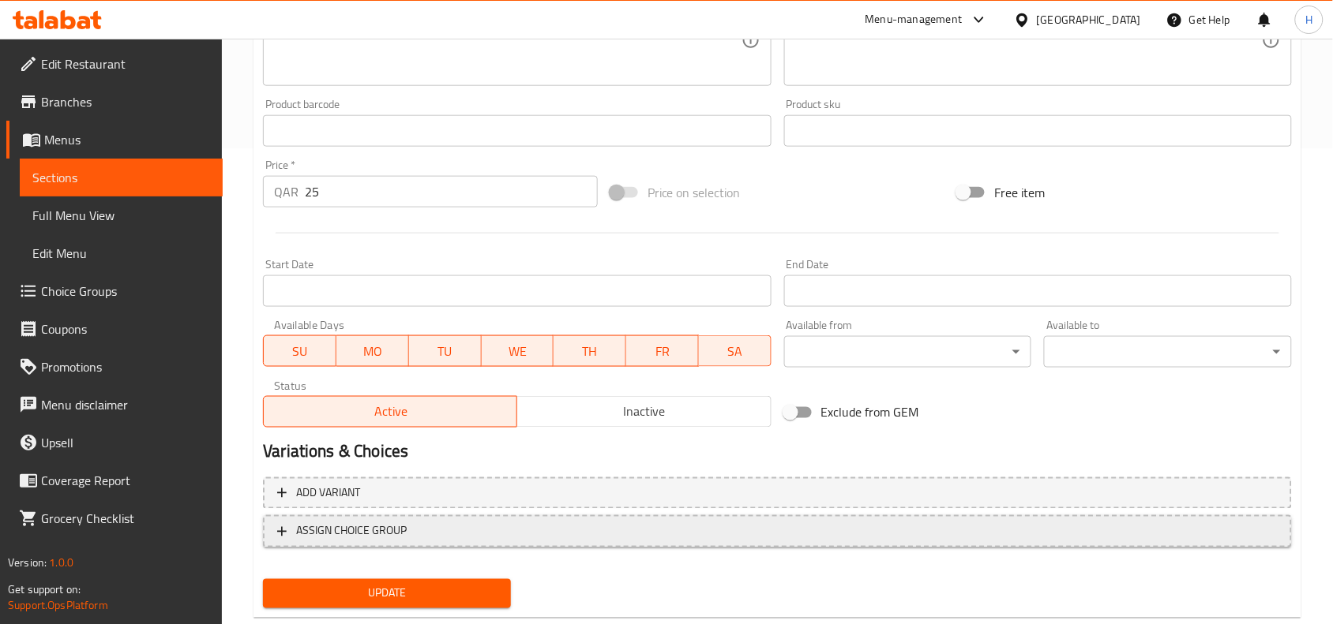
scroll to position [512, 0]
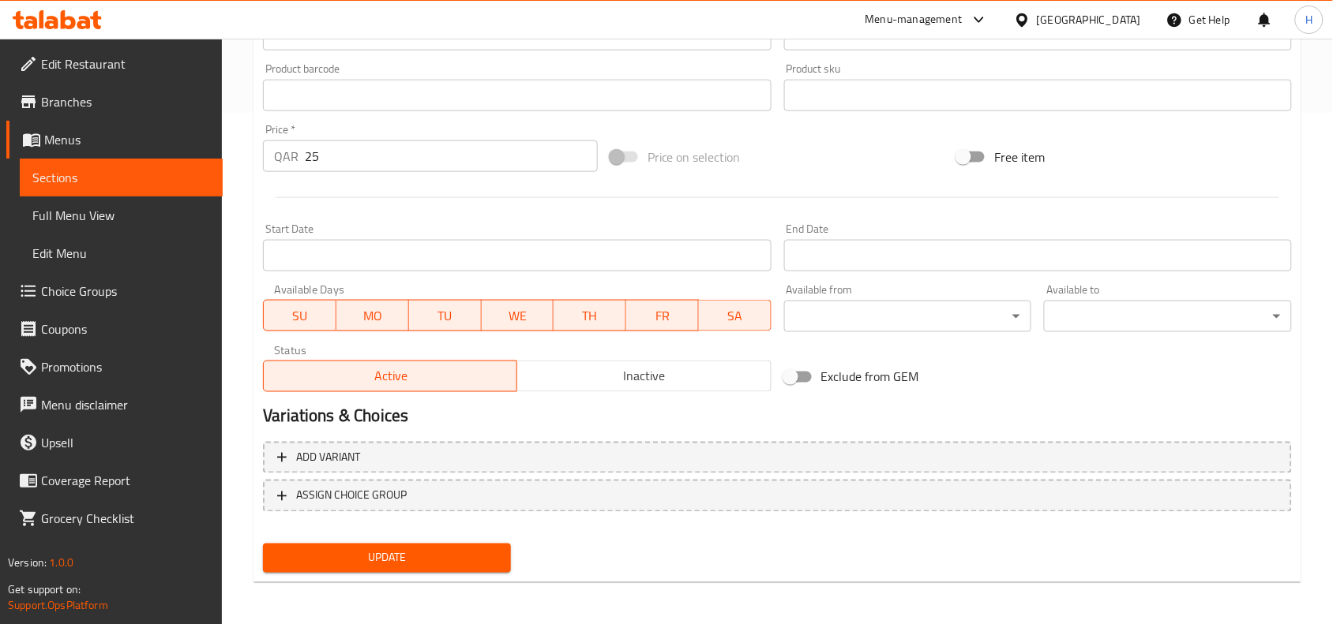
click at [463, 549] on span "Update" at bounding box center [387, 559] width 223 height 20
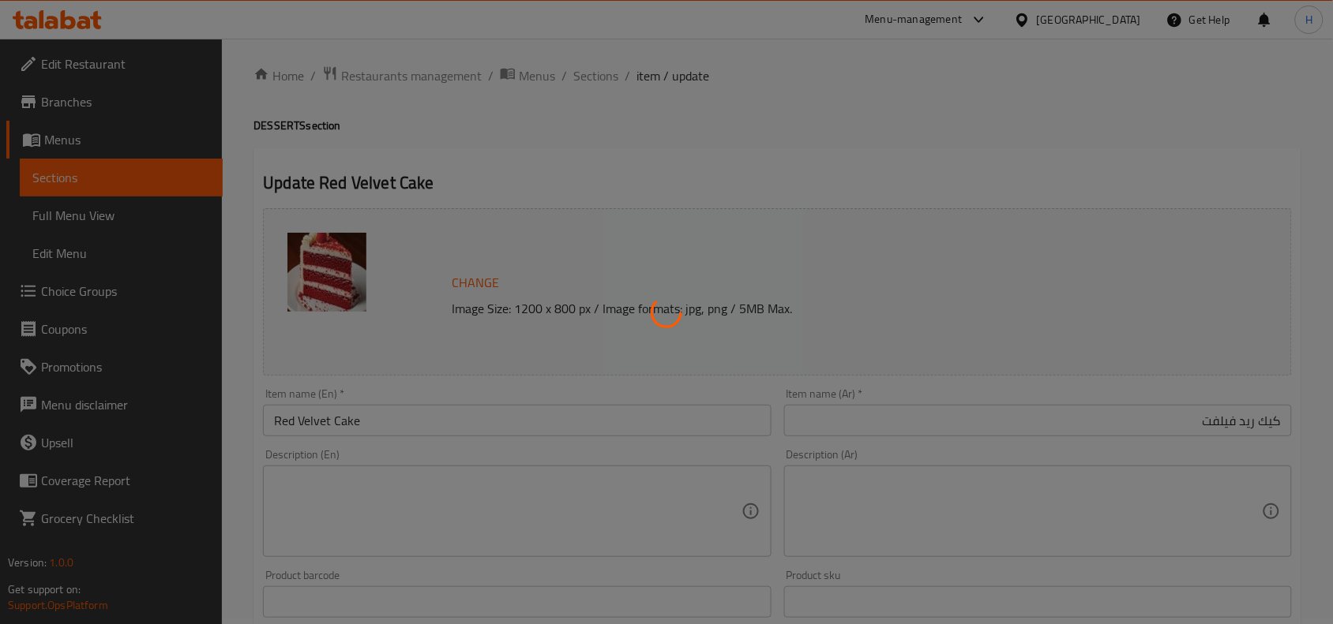
scroll to position [0, 0]
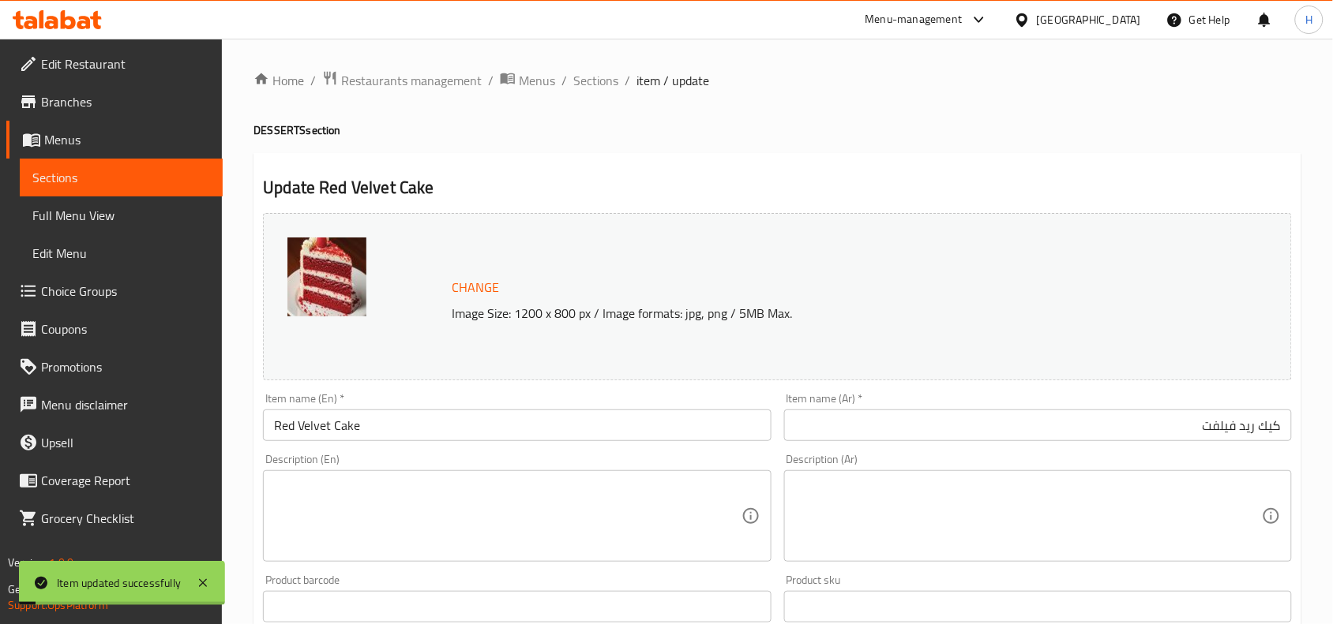
click at [160, 213] on span "Full Menu View" at bounding box center [121, 215] width 178 height 19
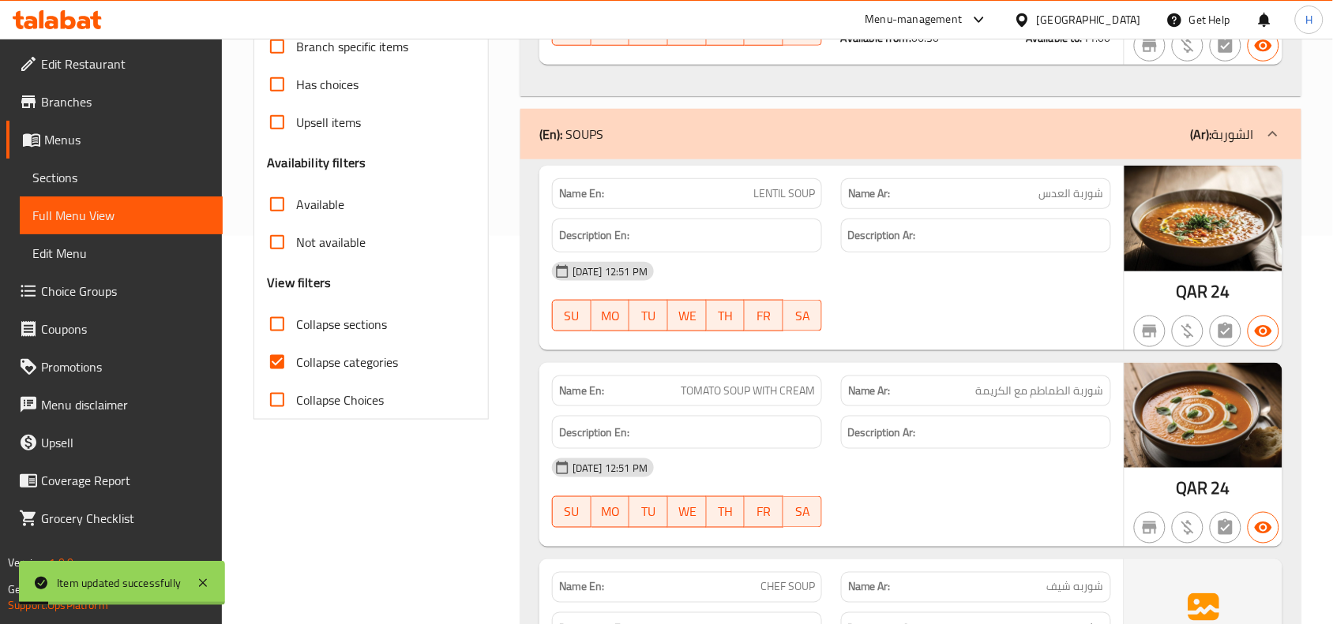
scroll to position [395, 0]
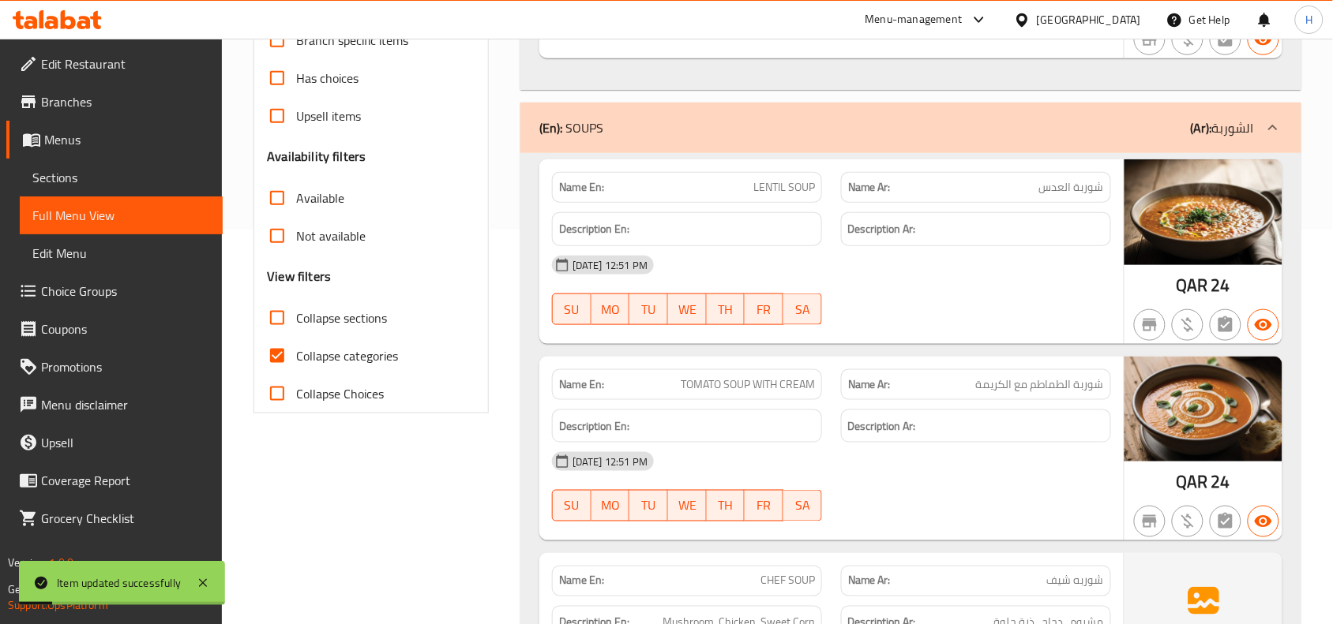
click at [296, 343] on input "Collapse categories" at bounding box center [277, 356] width 38 height 38
checkbox input "false"
click at [300, 313] on span "Collapse sections" at bounding box center [341, 318] width 91 height 19
click at [296, 313] on input "Collapse sections" at bounding box center [277, 318] width 38 height 38
checkbox input "true"
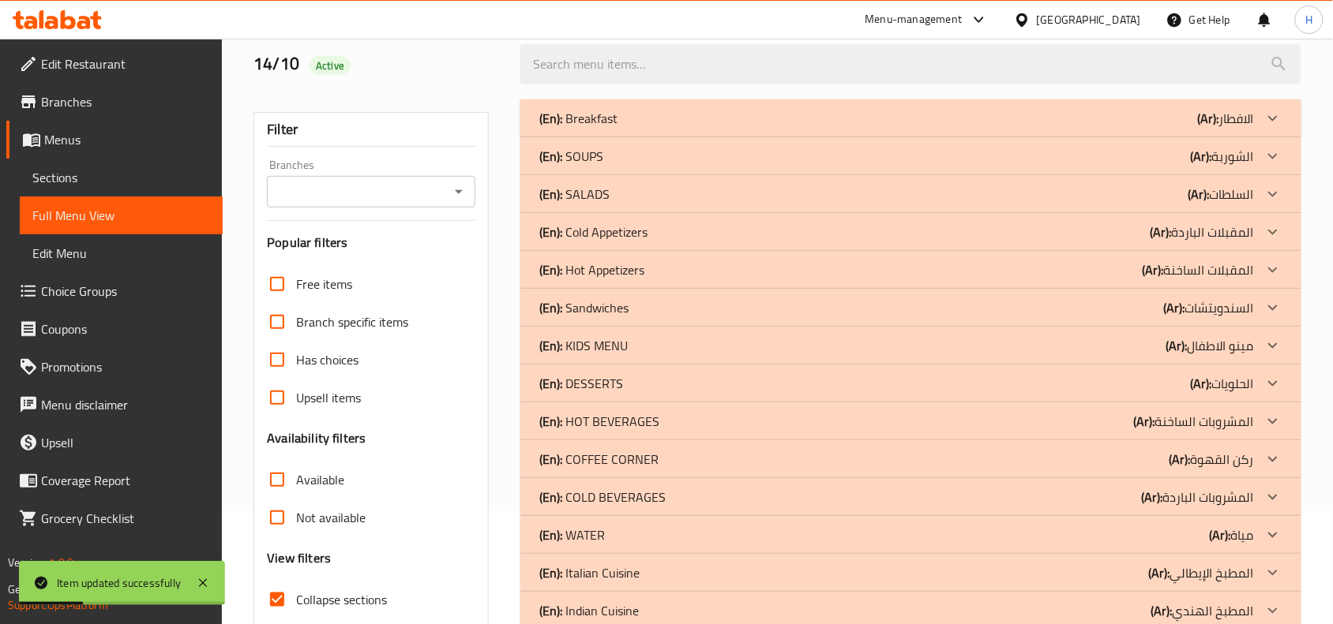
scroll to position [226, 0]
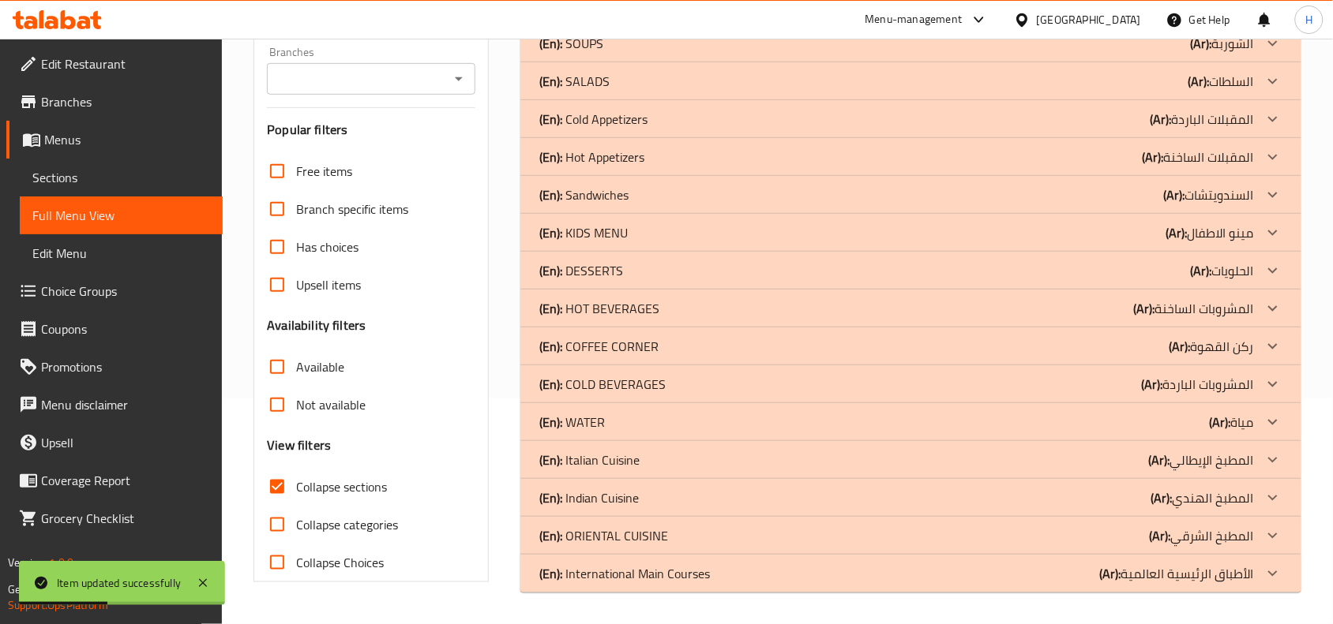
click at [629, 324] on div "(En): HOT BEVERAGES (Ar): المشروبات الساخنة" at bounding box center [910, 309] width 781 height 38
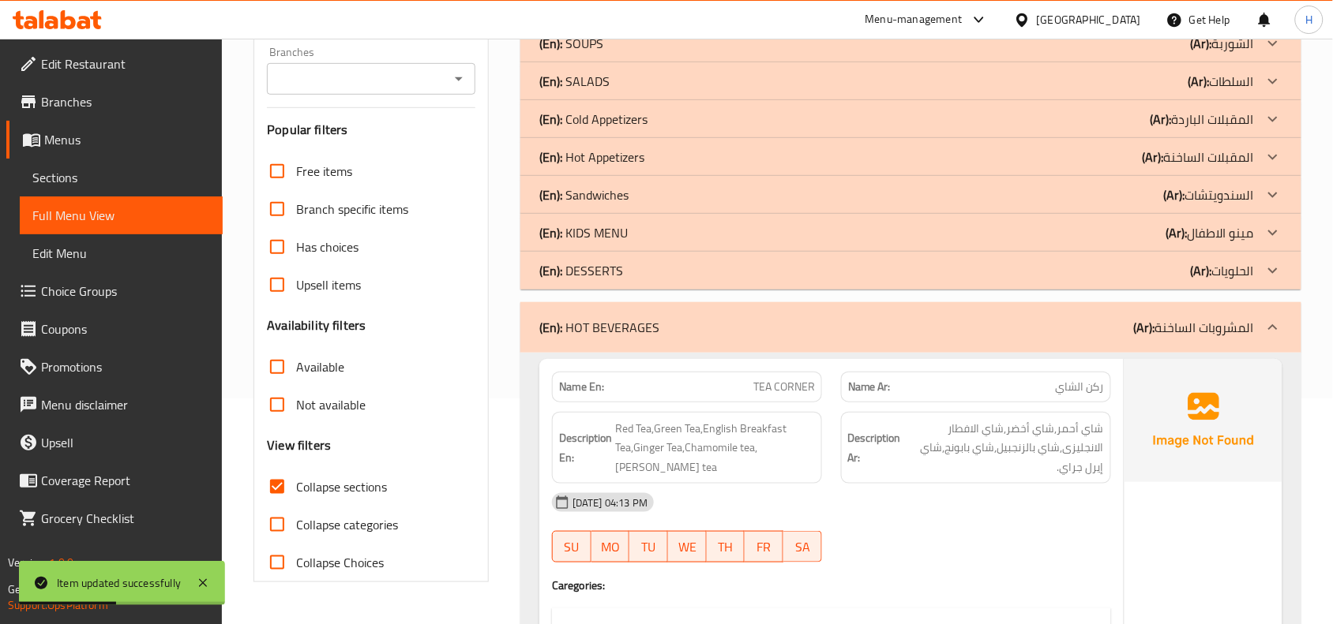
click at [629, 324] on p "(En): HOT BEVERAGES" at bounding box center [599, 327] width 120 height 19
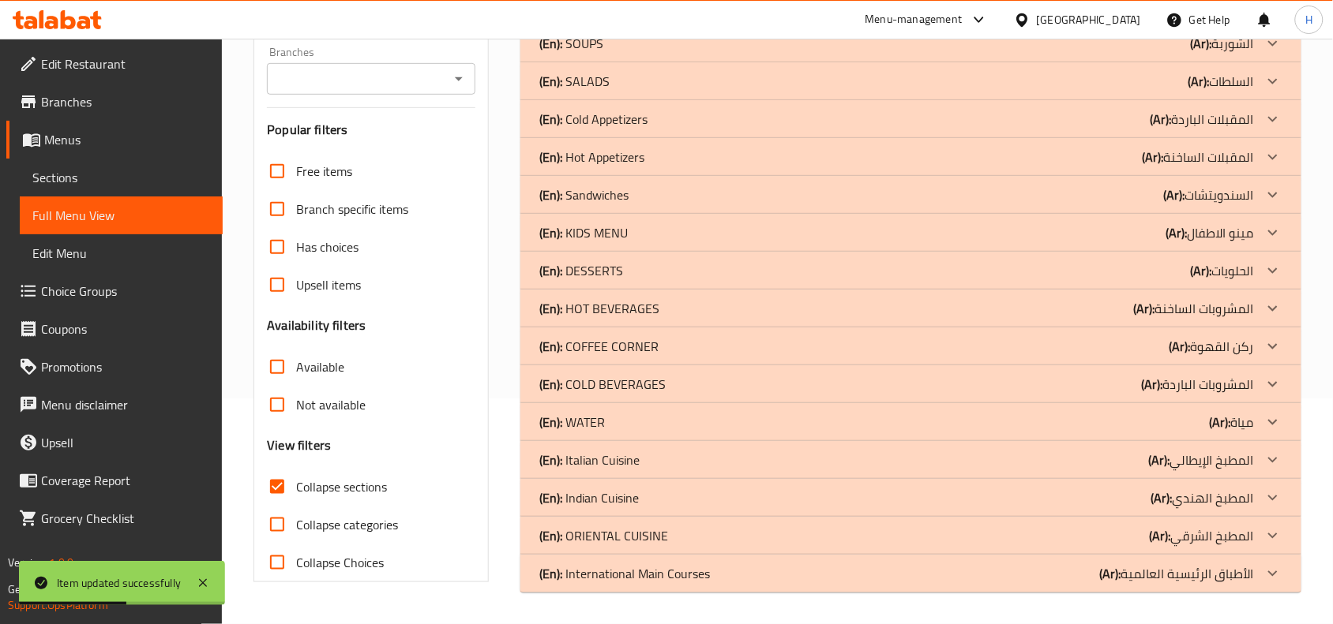
click at [644, 281] on div "(En): DESSERTS (Ar): الحلويات" at bounding box center [910, 271] width 781 height 38
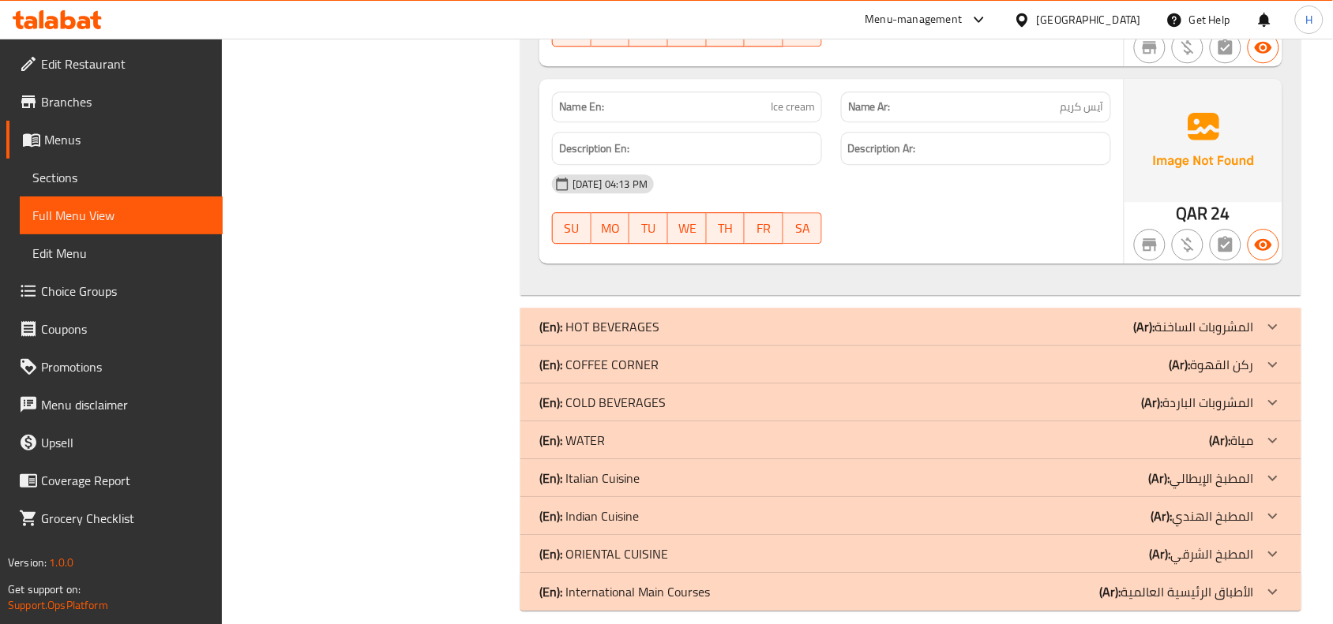
scroll to position [3056, 0]
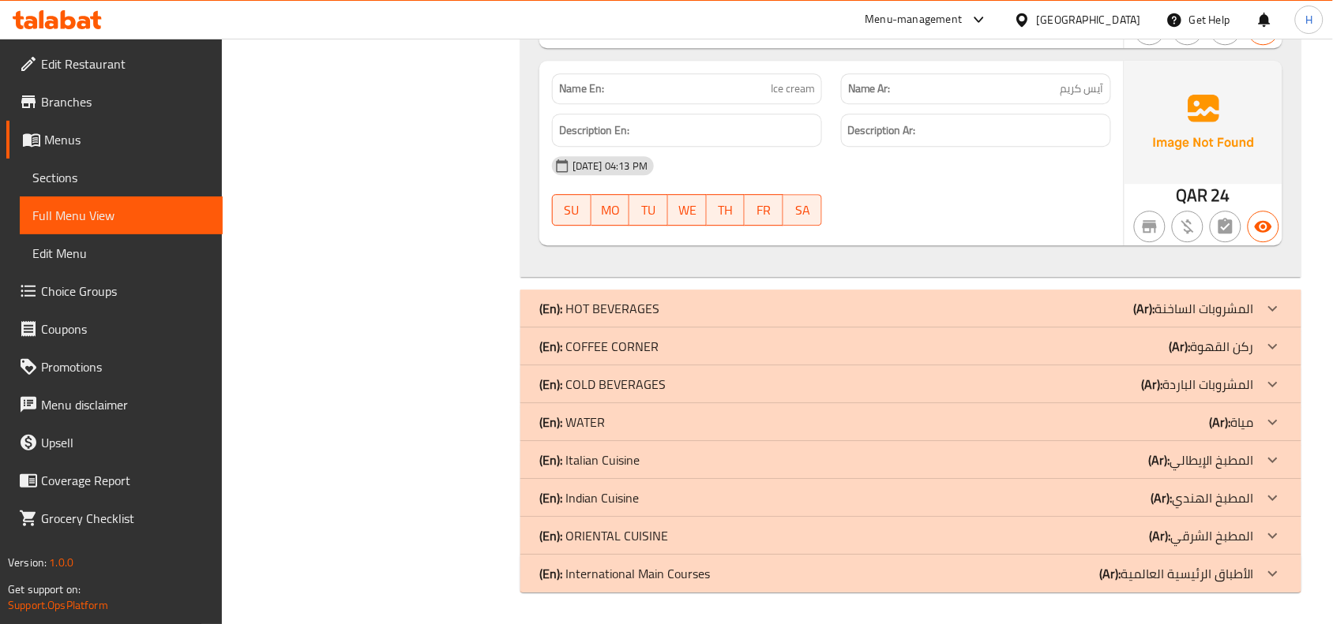
click at [156, 179] on span "Sections" at bounding box center [121, 177] width 178 height 19
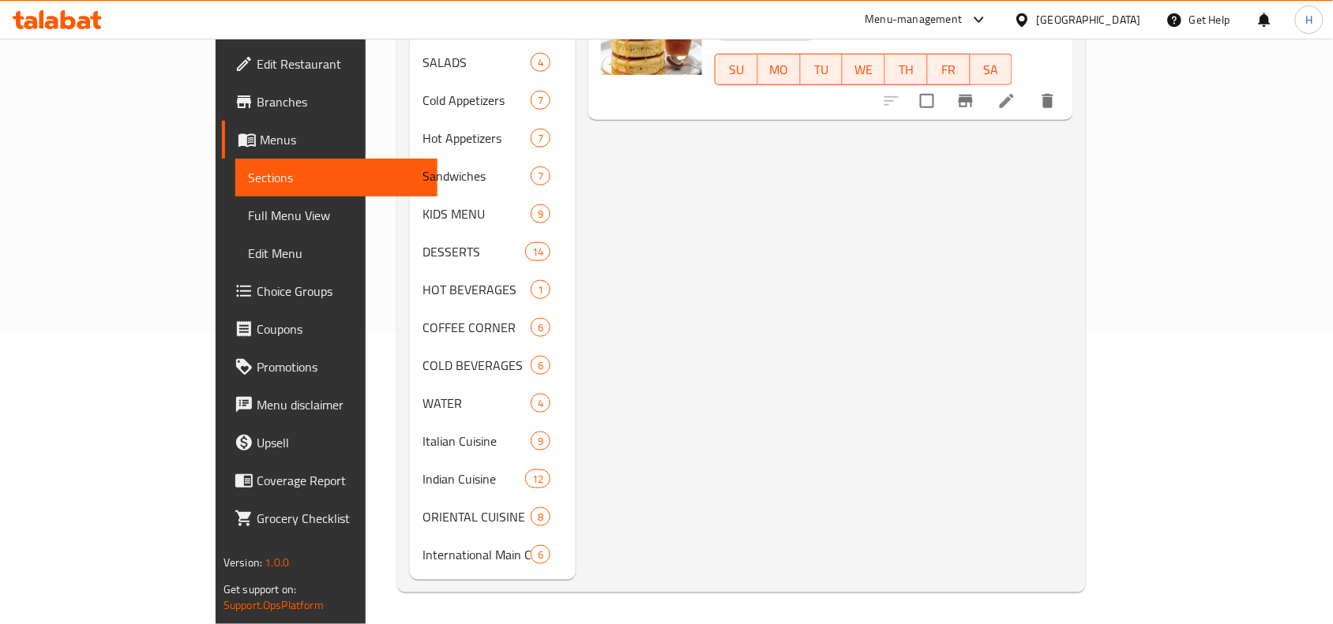
scroll to position [222, 0]
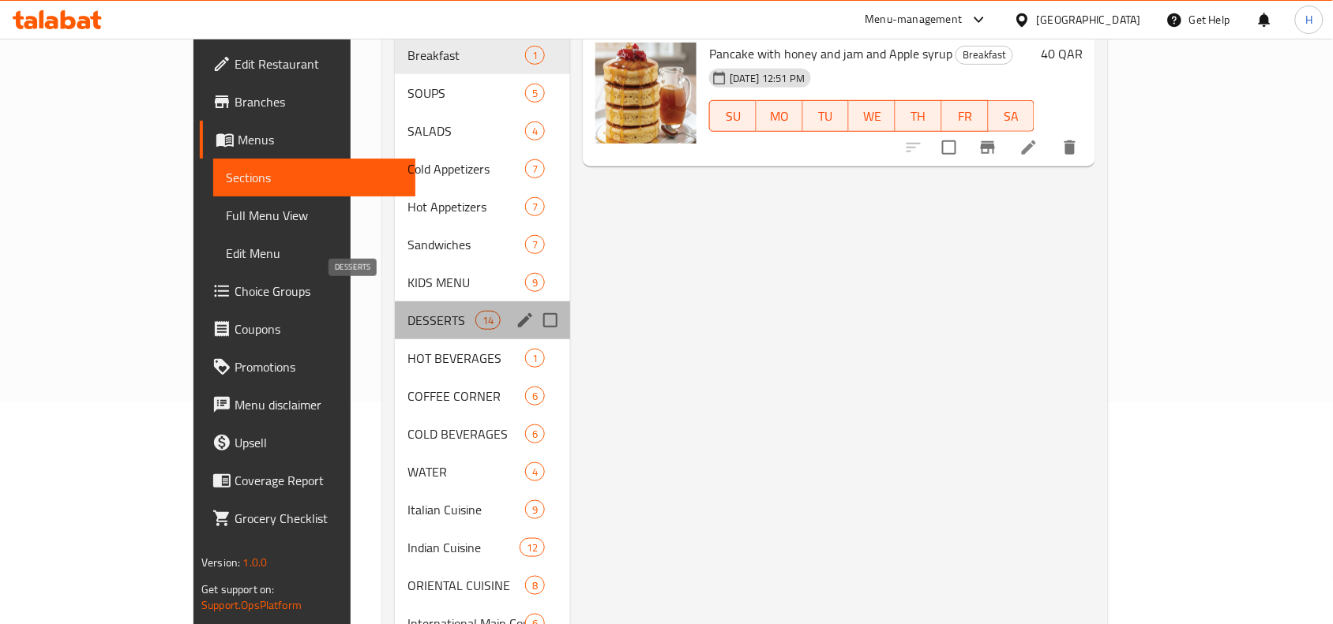
click at [407, 311] on span "DESSERTS" at bounding box center [440, 320] width 67 height 19
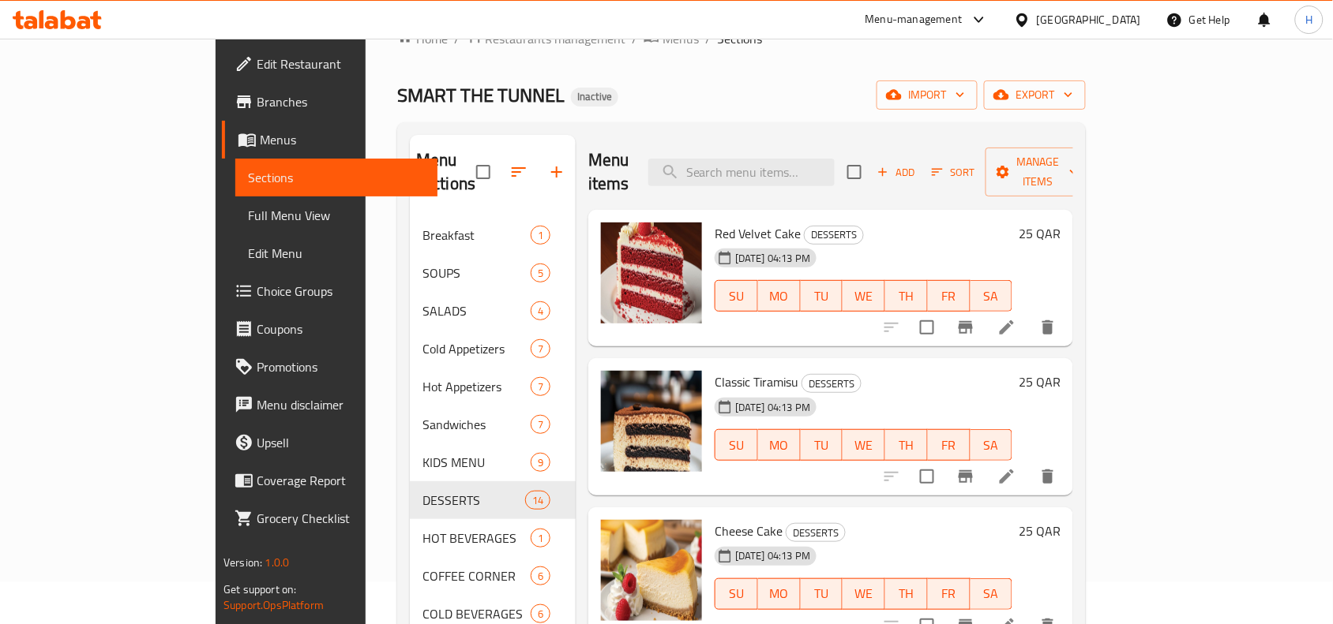
scroll to position [24, 0]
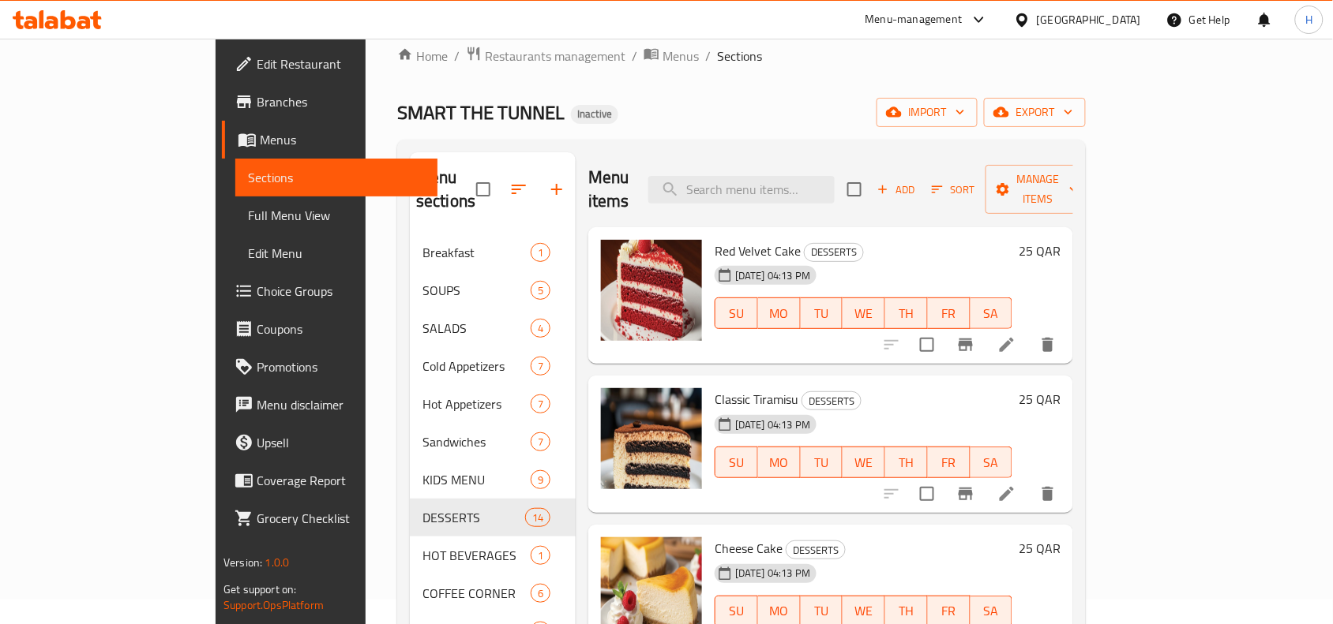
click at [1016, 336] on icon at bounding box center [1006, 345] width 19 height 19
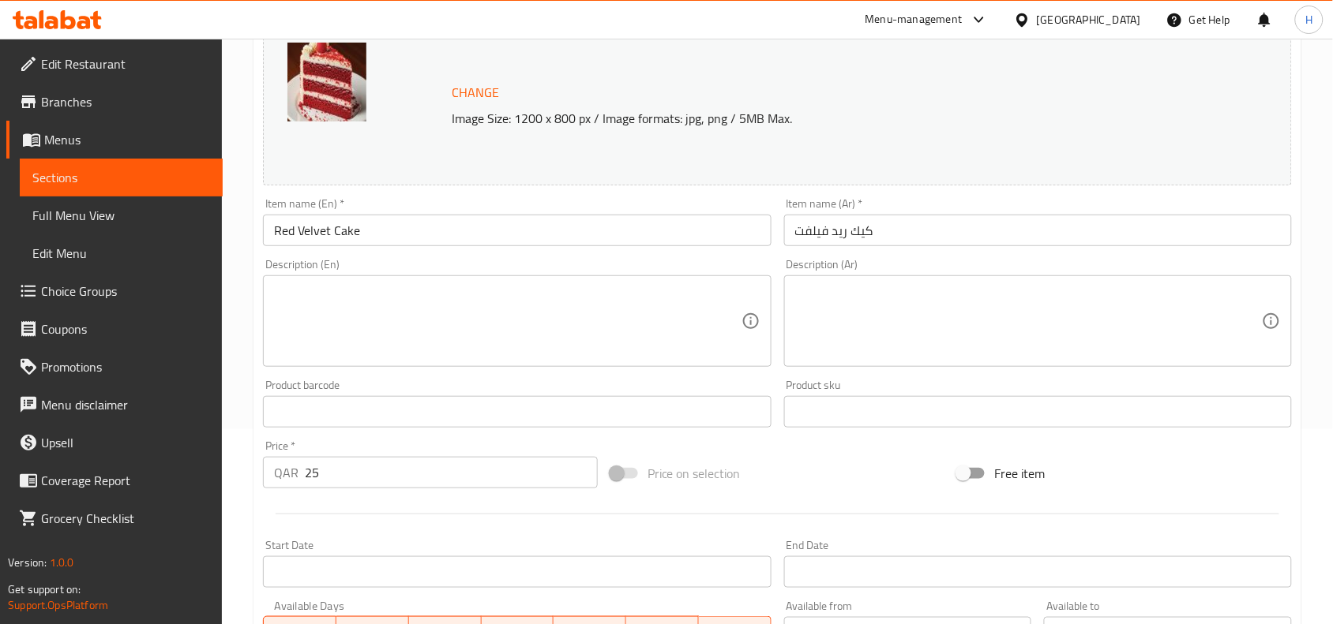
scroll to position [197, 0]
click at [483, 334] on textarea at bounding box center [507, 319] width 467 height 75
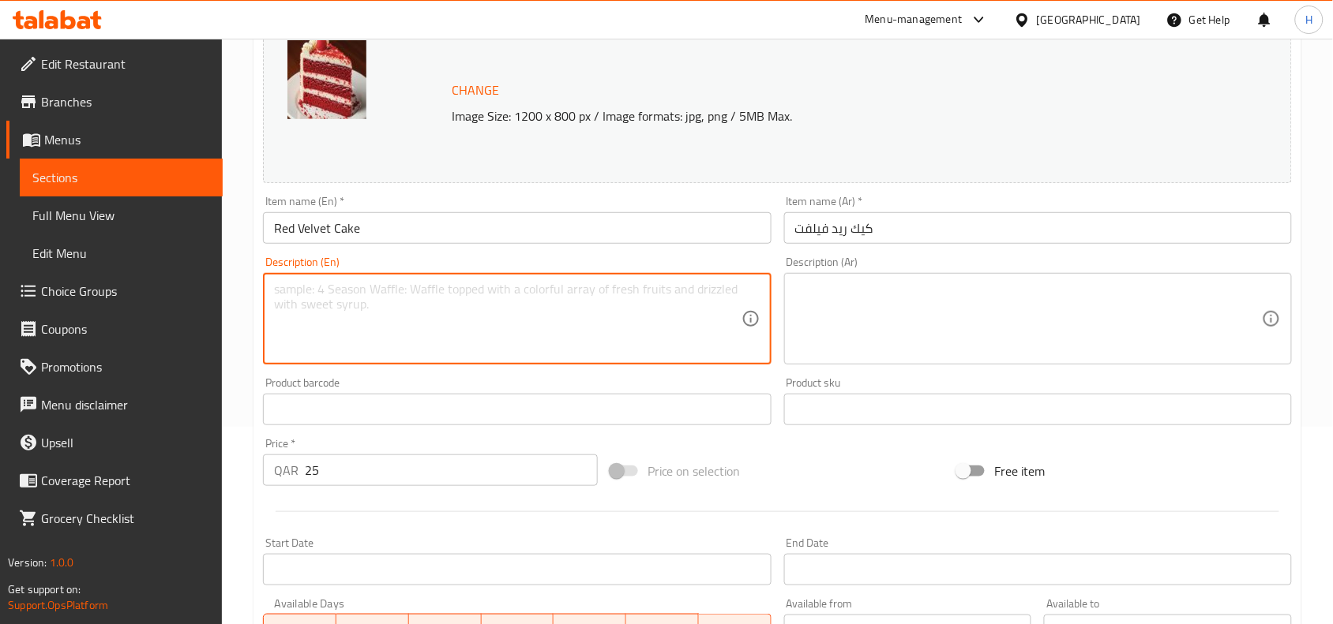
paste textarea "A classic red velvet cake with cream cheese frosting."
type textarea "A classic red velvet cake with cream cheese frosting."
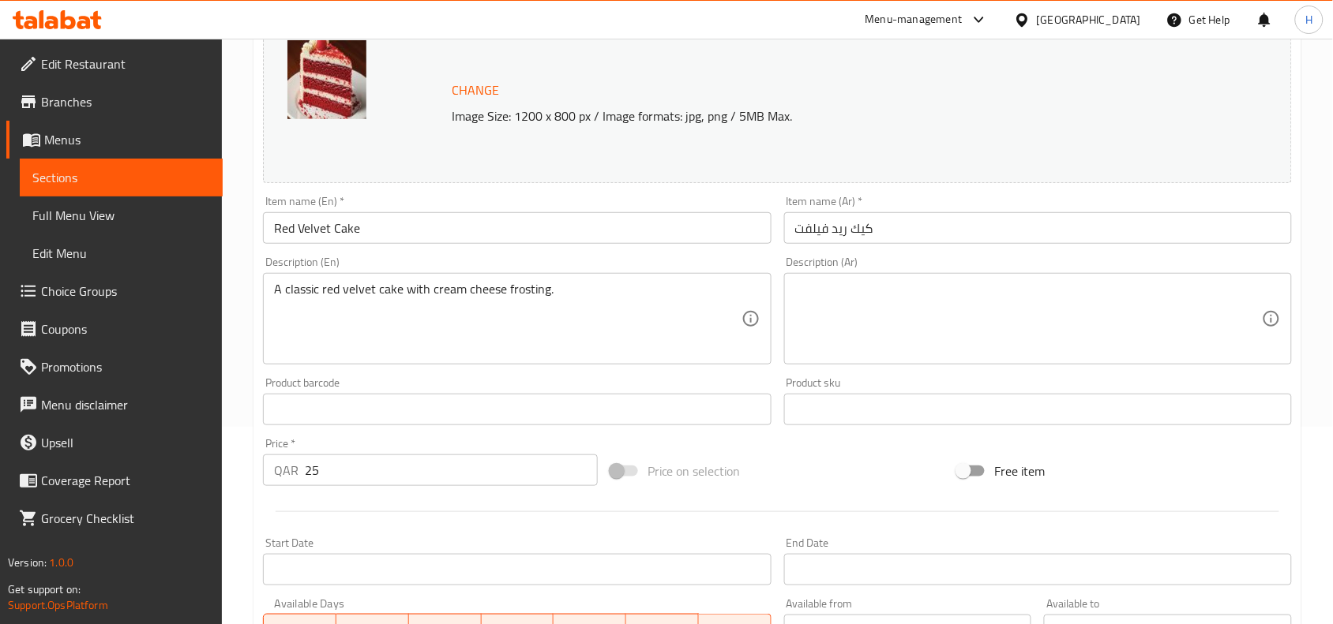
click at [865, 361] on div "Description (Ar)" at bounding box center [1038, 319] width 508 height 92
paste textarea "كعكة ريد فيلفيت كلاسيكية مع كريمة الجبن."
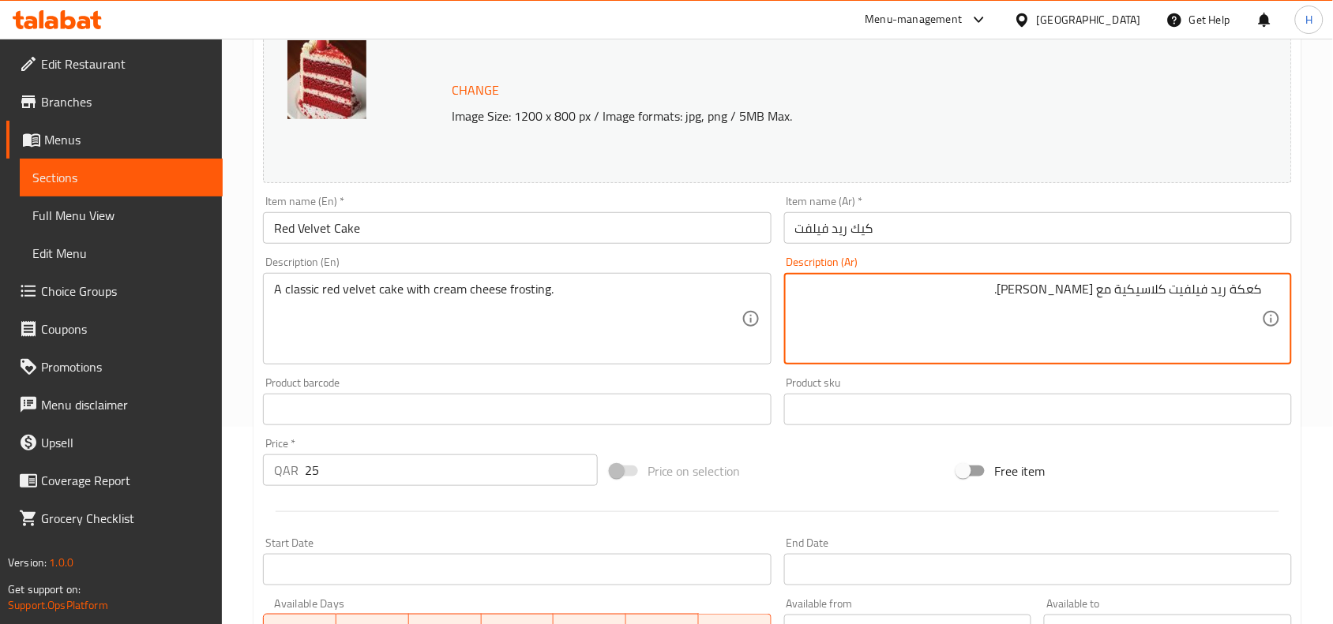
click at [1076, 294] on textarea "كعكة ريد فيلفيت كلاسيكية مع كريمة الجبن." at bounding box center [1028, 319] width 467 height 75
click at [1052, 294] on textarea "كعكة ريد فيلفيت كلاسيكية مع كريمة الجبن." at bounding box center [1028, 319] width 467 height 75
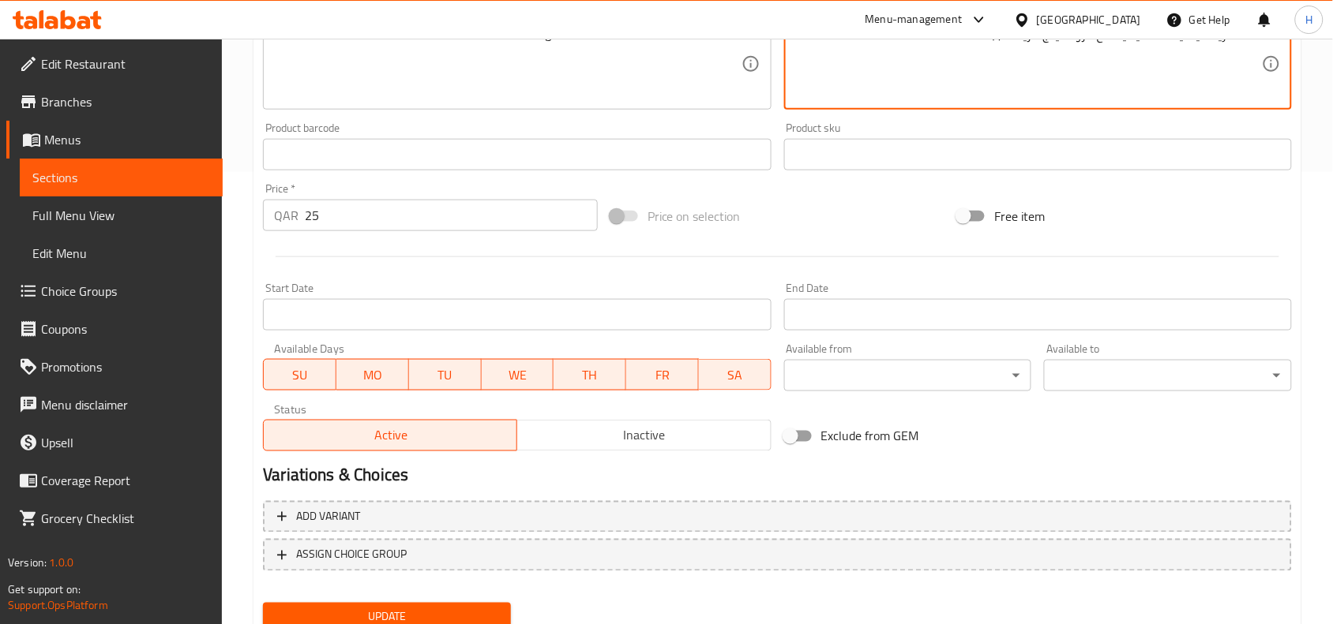
scroll to position [512, 0]
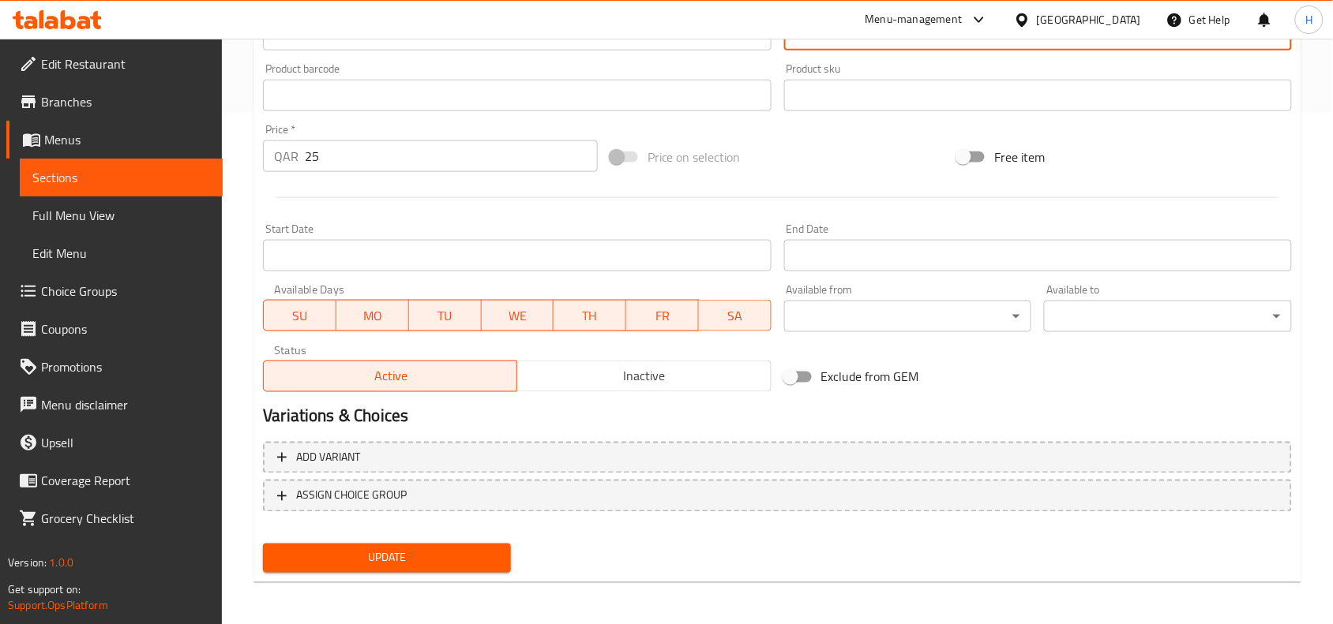
type textarea "كعكة ريد فيلفيت كلاسيكية مع فروستينج كريمة جبنة."
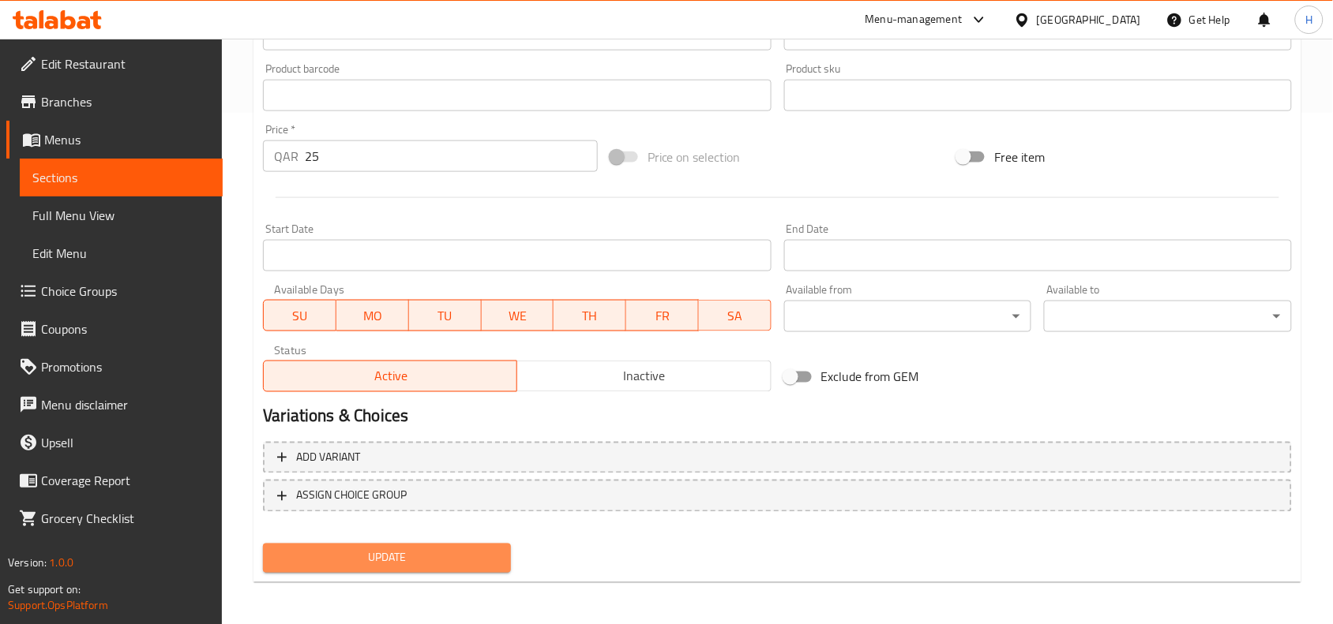
click at [426, 557] on span "Update" at bounding box center [387, 559] width 223 height 20
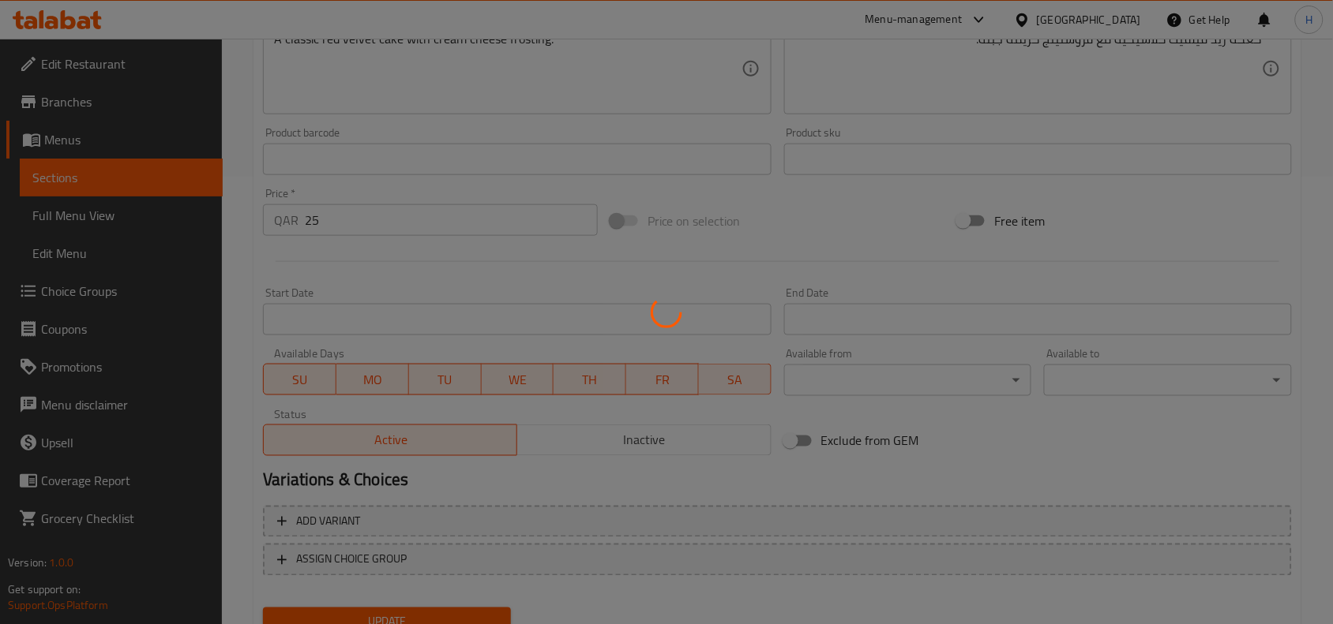
scroll to position [413, 0]
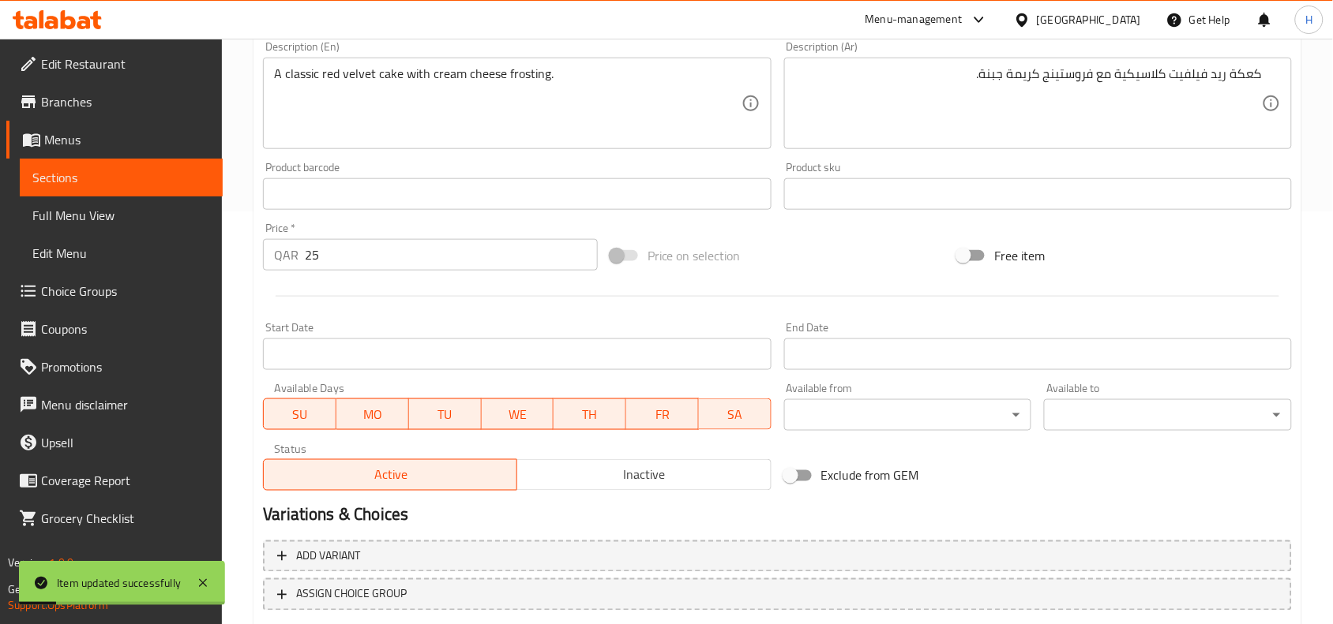
click at [180, 200] on link "Full Menu View" at bounding box center [121, 216] width 203 height 38
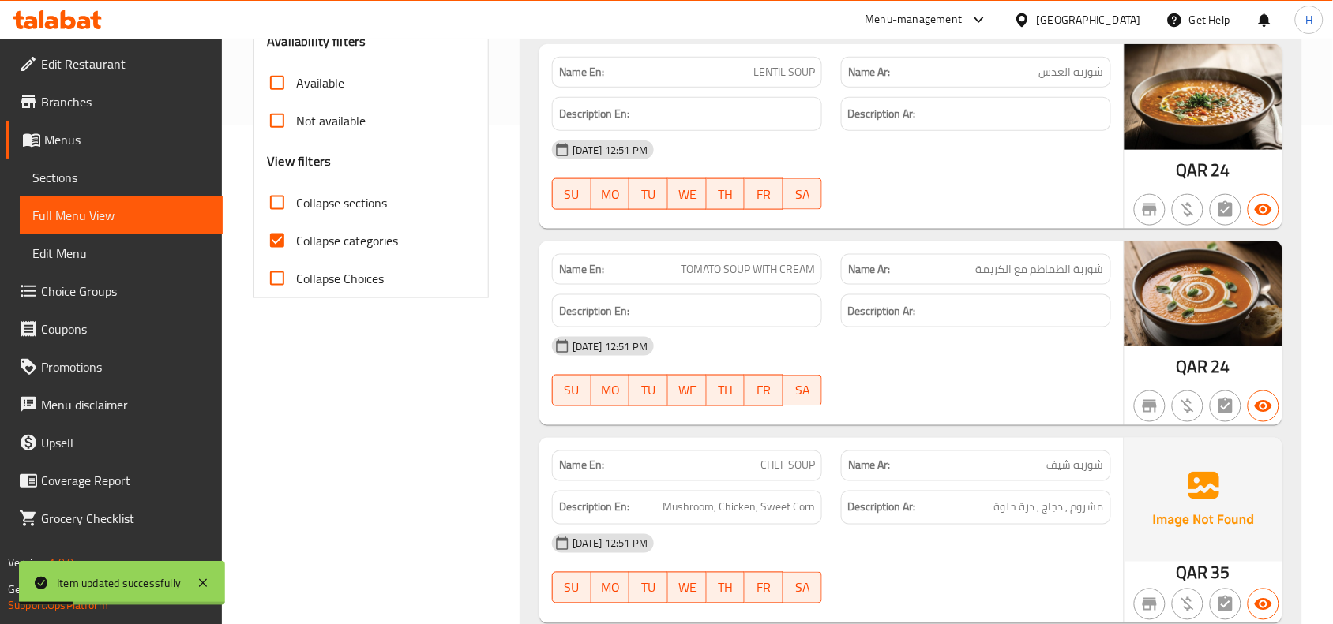
scroll to position [610, 0]
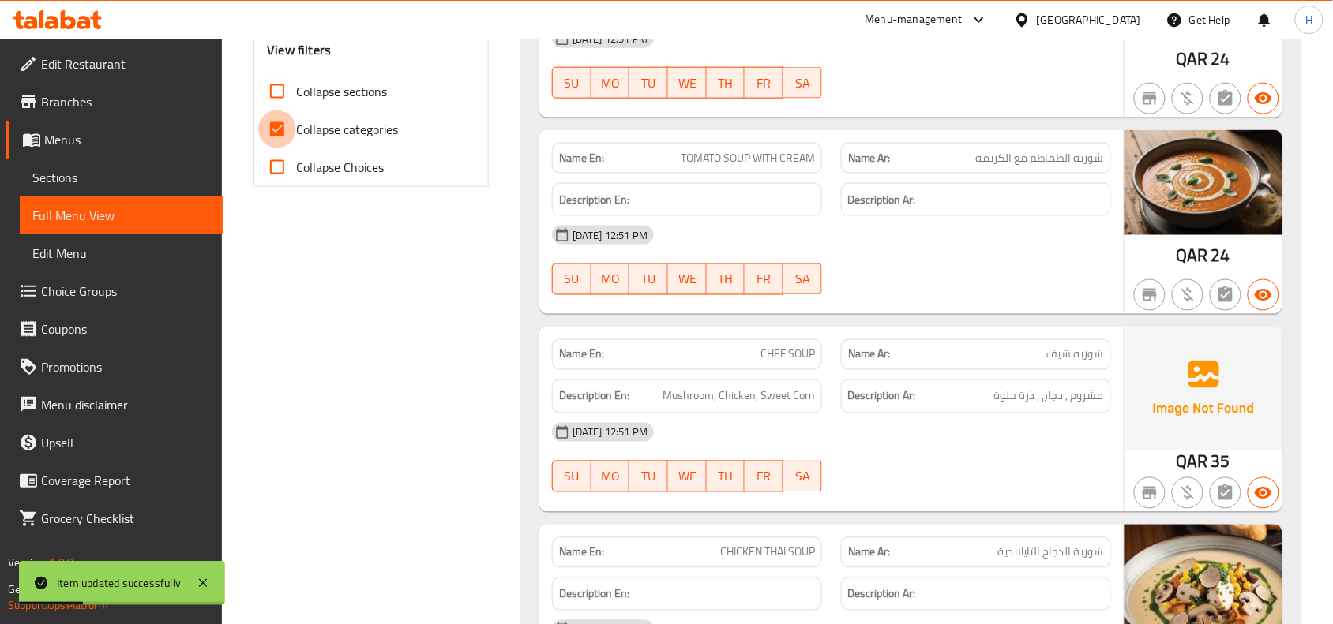
click at [269, 114] on input "Collapse categories" at bounding box center [277, 130] width 38 height 38
checkbox input "false"
click at [297, 89] on span "Collapse sections" at bounding box center [341, 91] width 91 height 19
click at [296, 89] on input "Collapse sections" at bounding box center [277, 92] width 38 height 38
checkbox input "true"
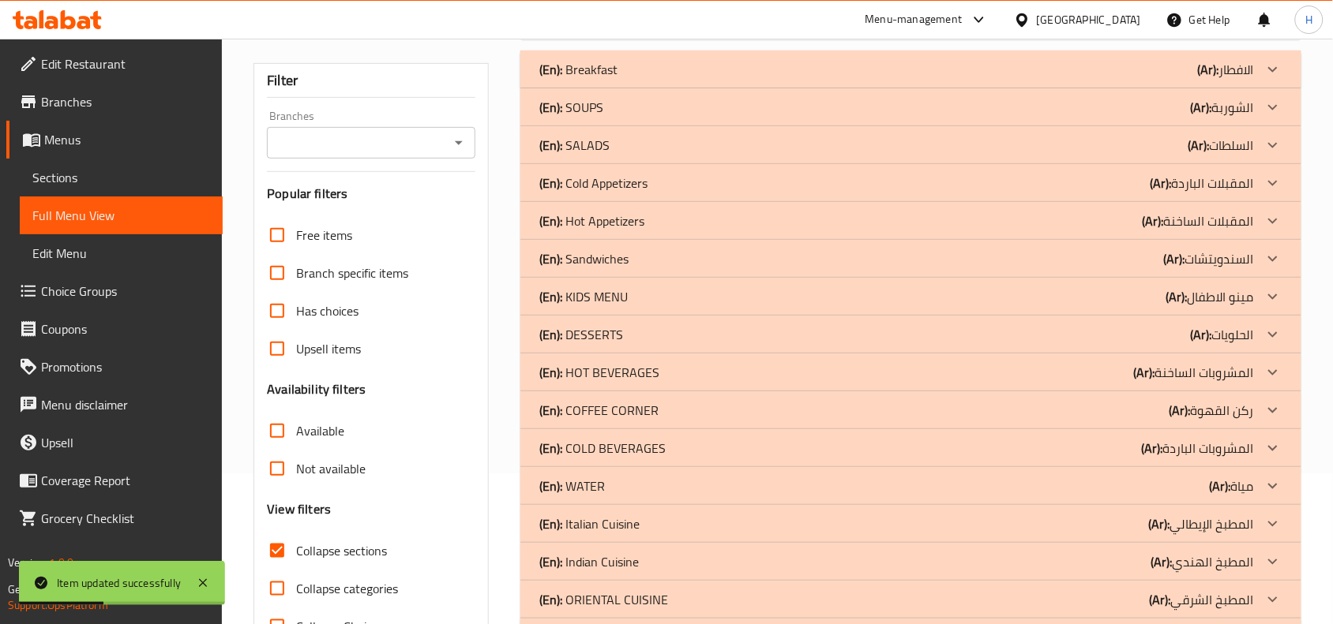
scroll to position [116, 0]
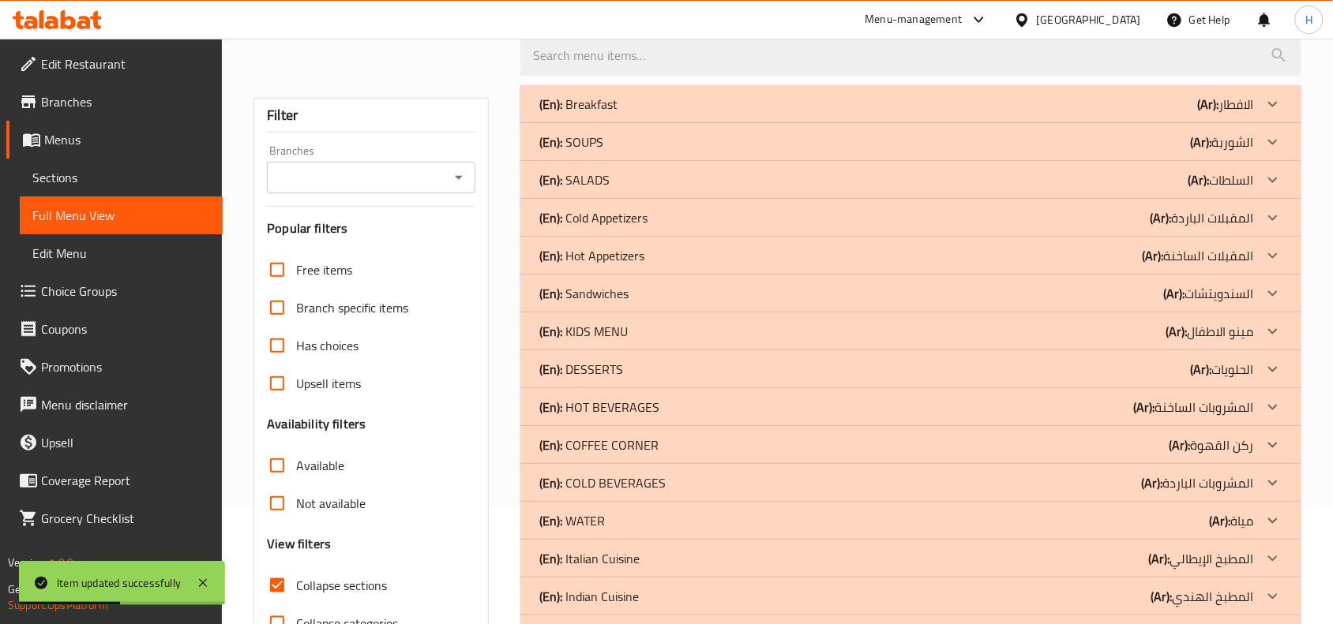
click at [643, 365] on div "(En): DESSERTS (Ar): الحلويات" at bounding box center [896, 369] width 714 height 19
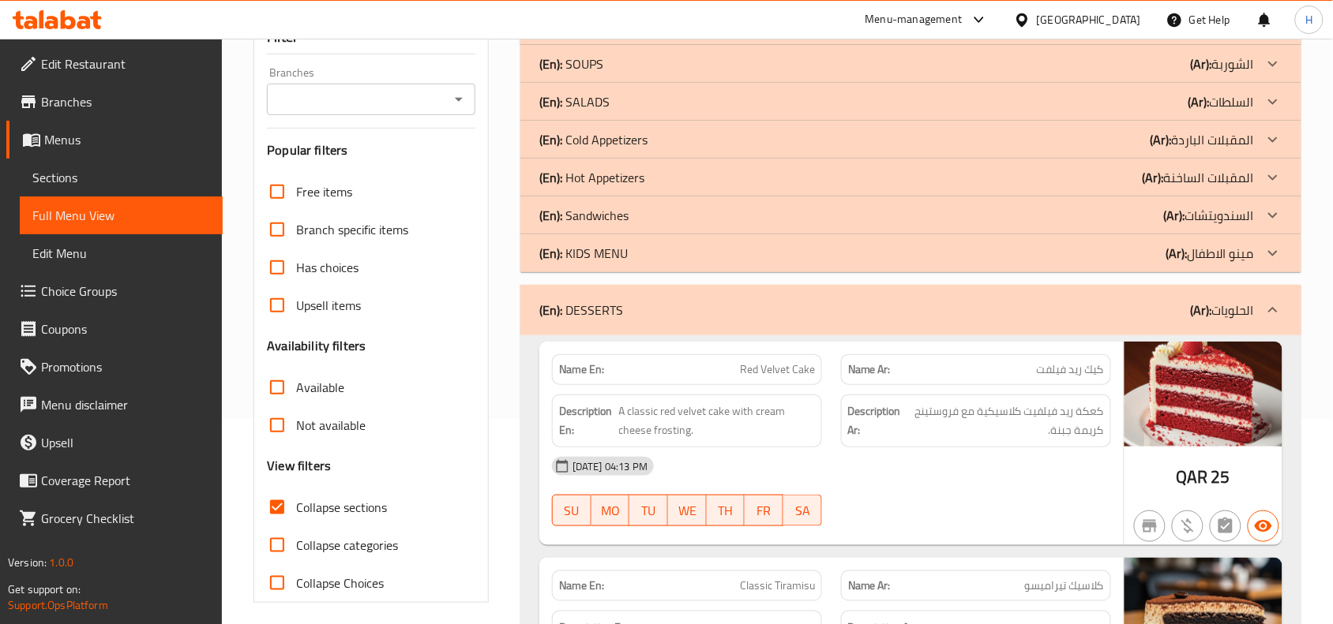
scroll to position [194, 0]
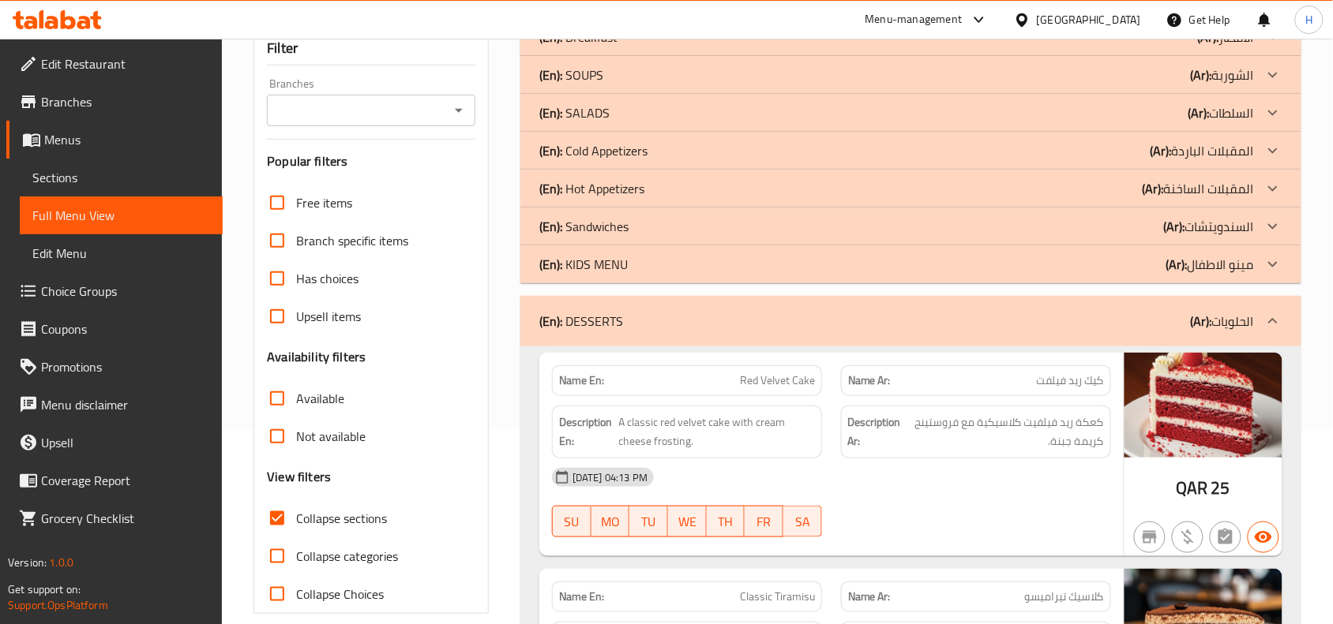
drag, startPoint x: 739, startPoint y: 324, endPoint x: 737, endPoint y: 332, distance: 8.2
click at [739, 324] on div "(En): DESSERTS (Ar): الحلويات" at bounding box center [896, 321] width 714 height 19
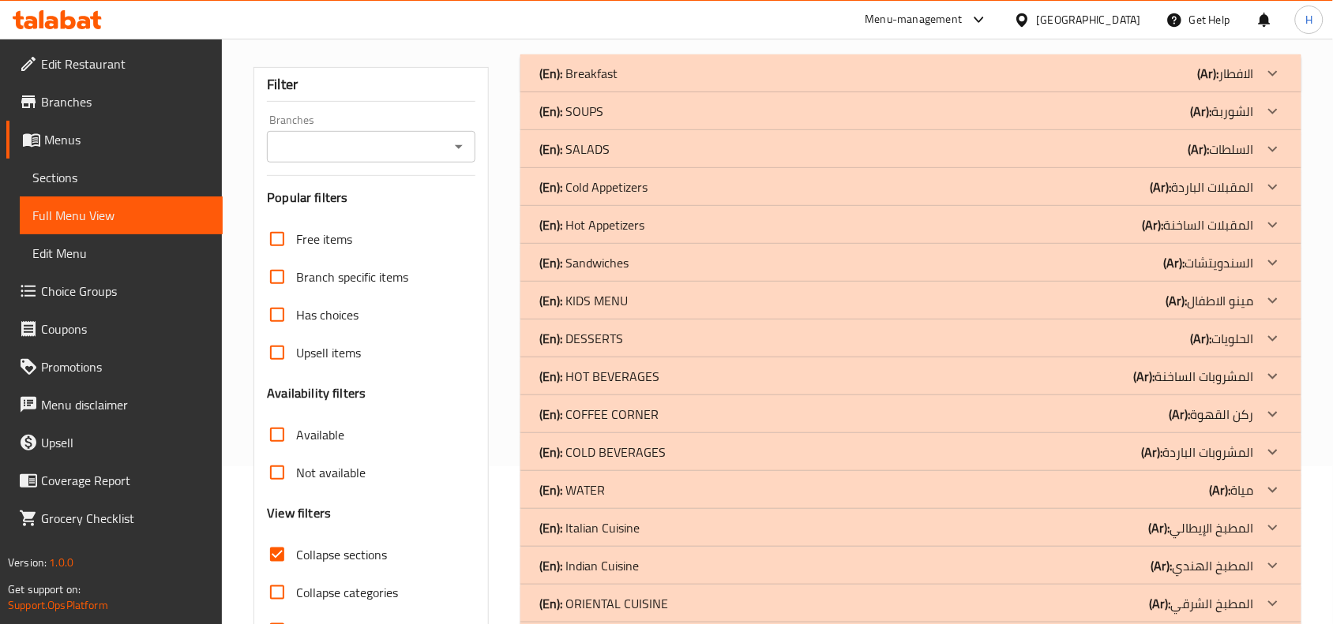
scroll to position [226, 0]
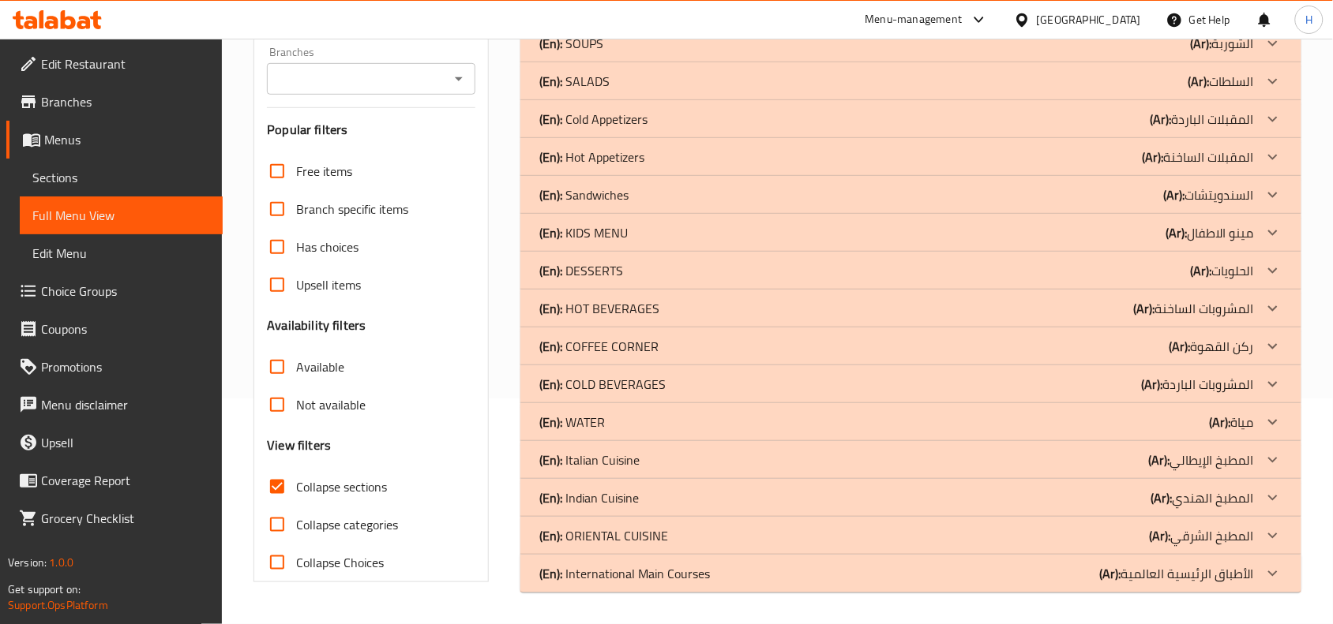
click at [687, 350] on div "(En): COFFEE CORNER (Ar): ركن القهوة" at bounding box center [896, 346] width 714 height 19
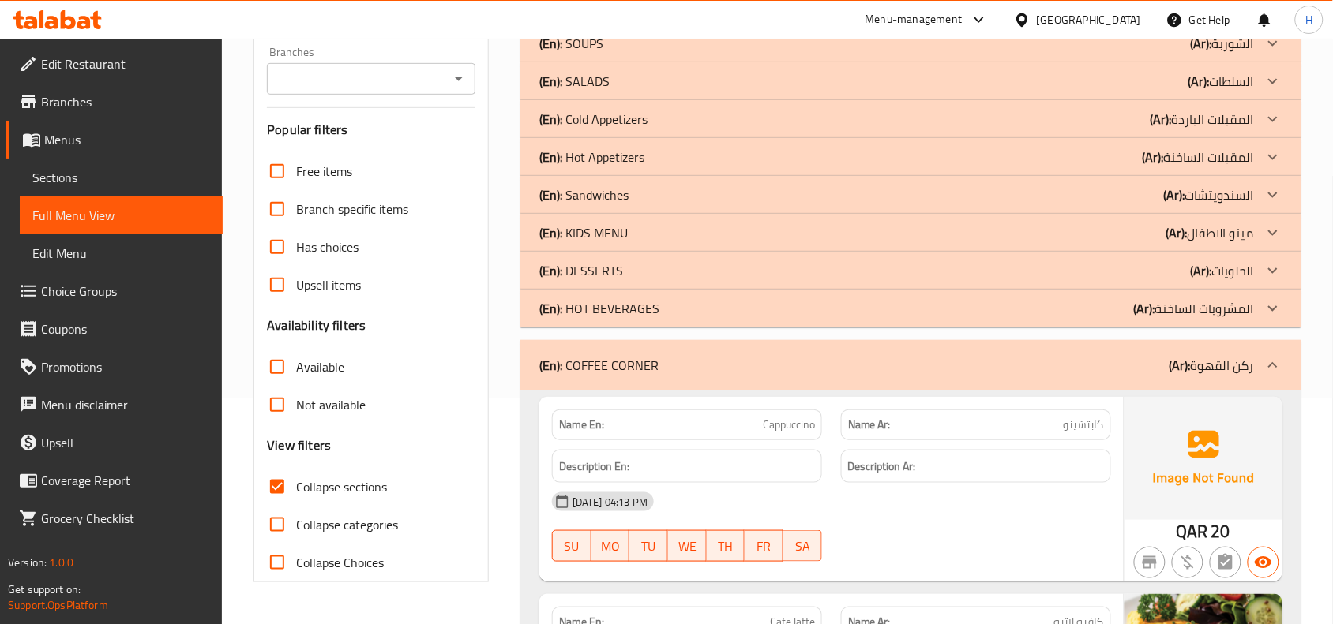
click at [687, 351] on div "(En): COFFEE CORNER (Ar): ركن القهوة" at bounding box center [910, 365] width 781 height 51
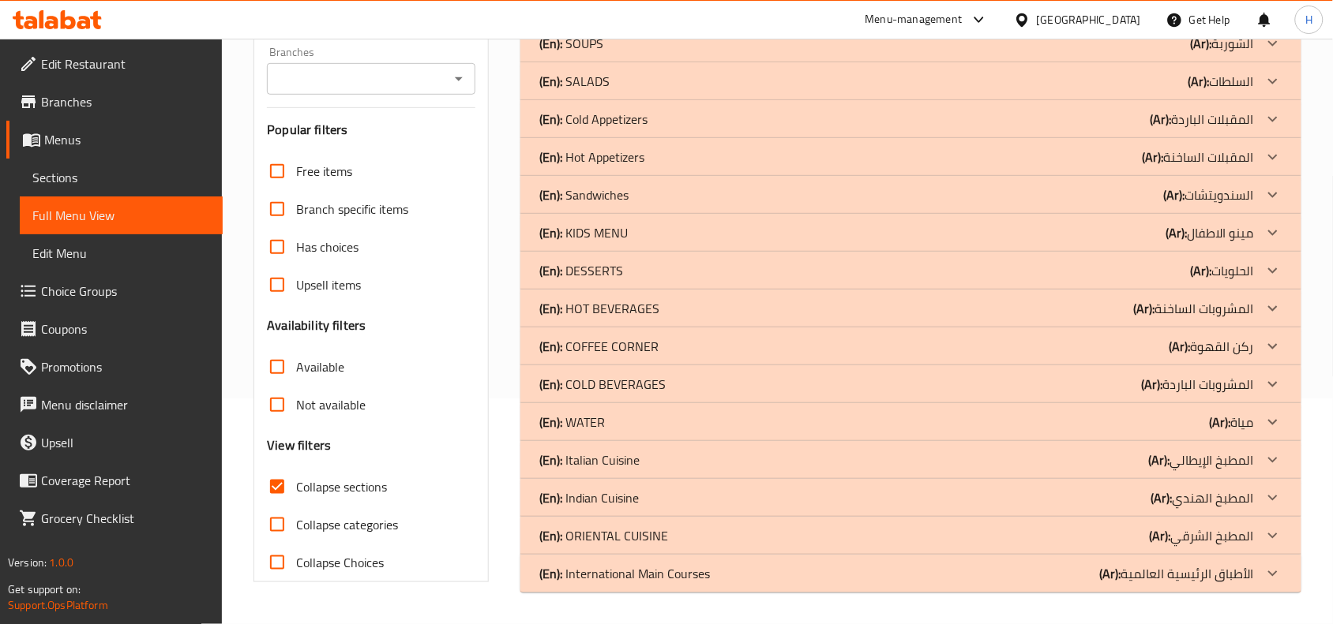
click at [688, 317] on div "(En): HOT BEVERAGES (Ar): المشروبات الساخنة" at bounding box center [896, 308] width 714 height 19
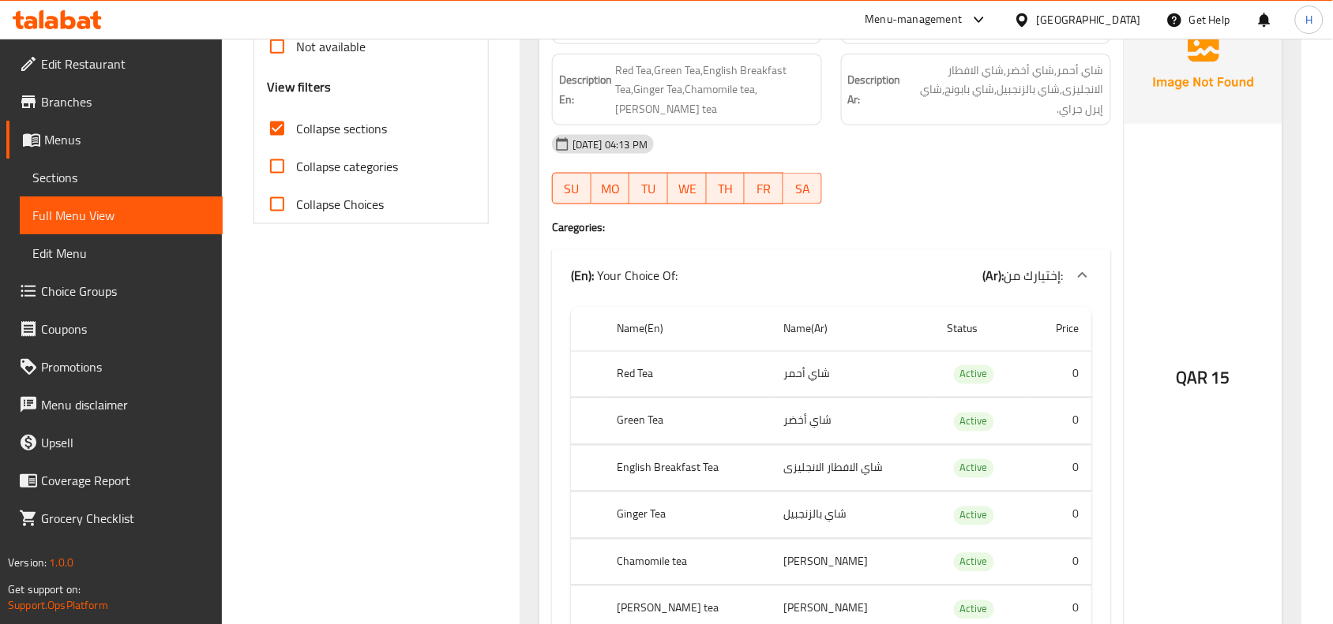
scroll to position [583, 0]
click at [97, 277] on link "Choice Groups" at bounding box center [114, 291] width 216 height 38
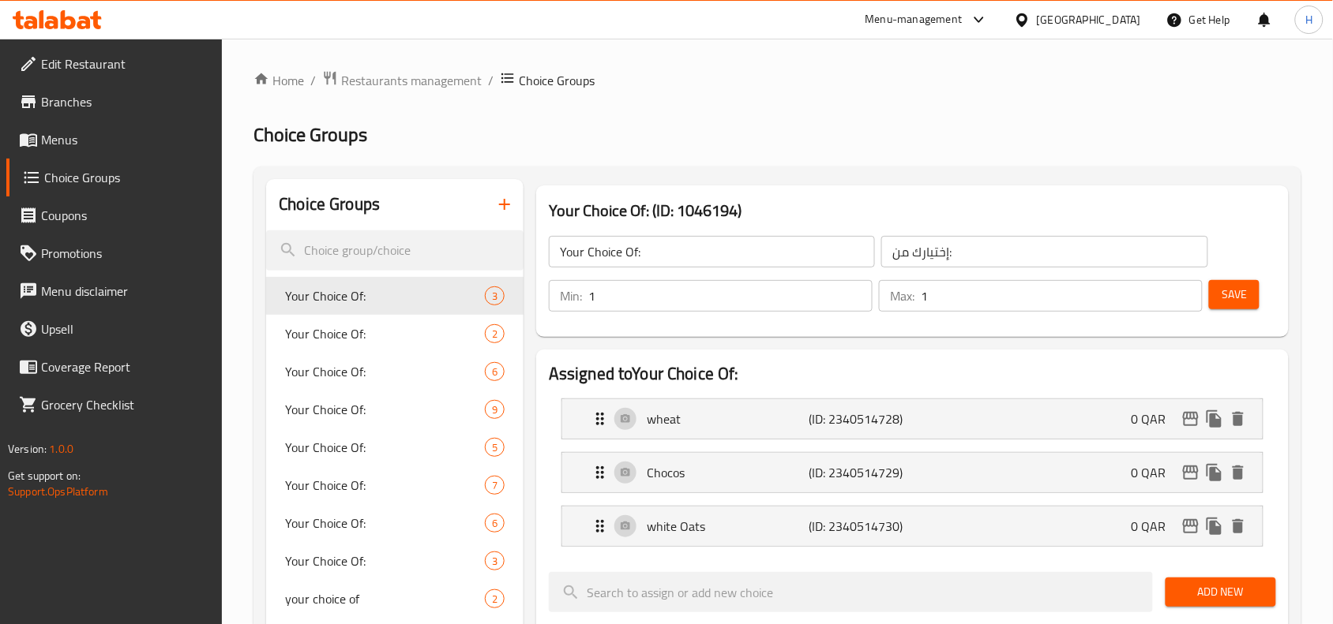
click at [403, 330] on span "Your Choice Of:" at bounding box center [385, 333] width 200 height 19
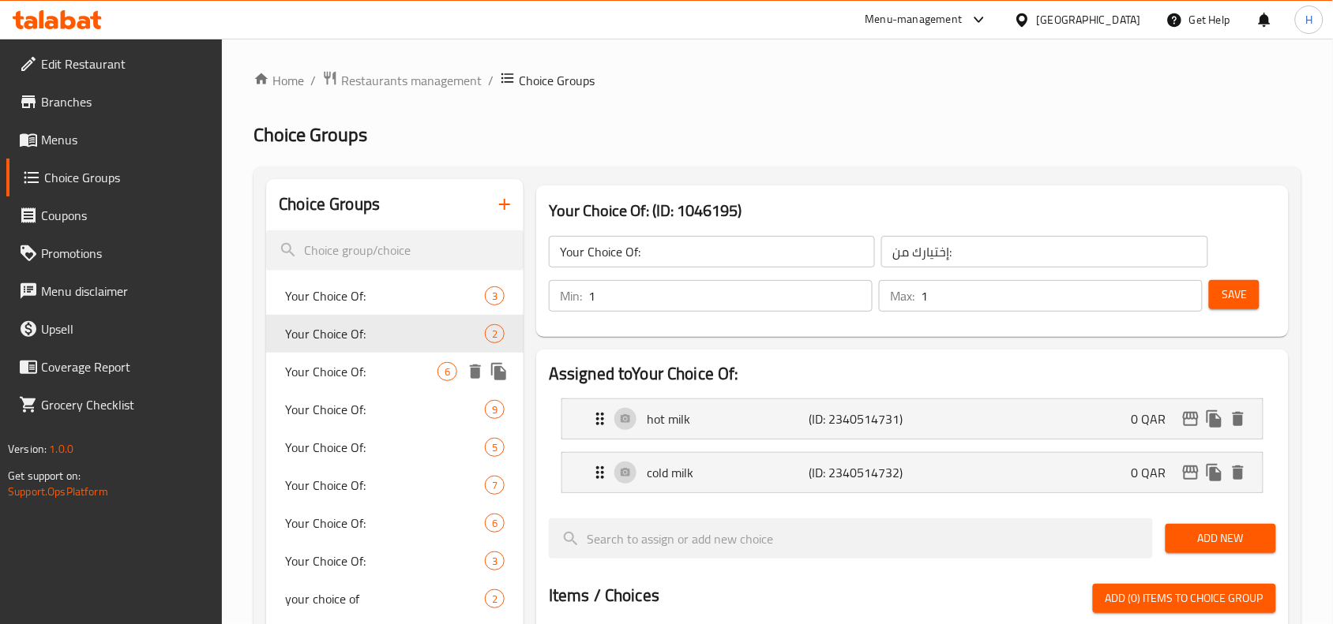
click at [385, 373] on span "Your Choice Of:" at bounding box center [361, 371] width 152 height 19
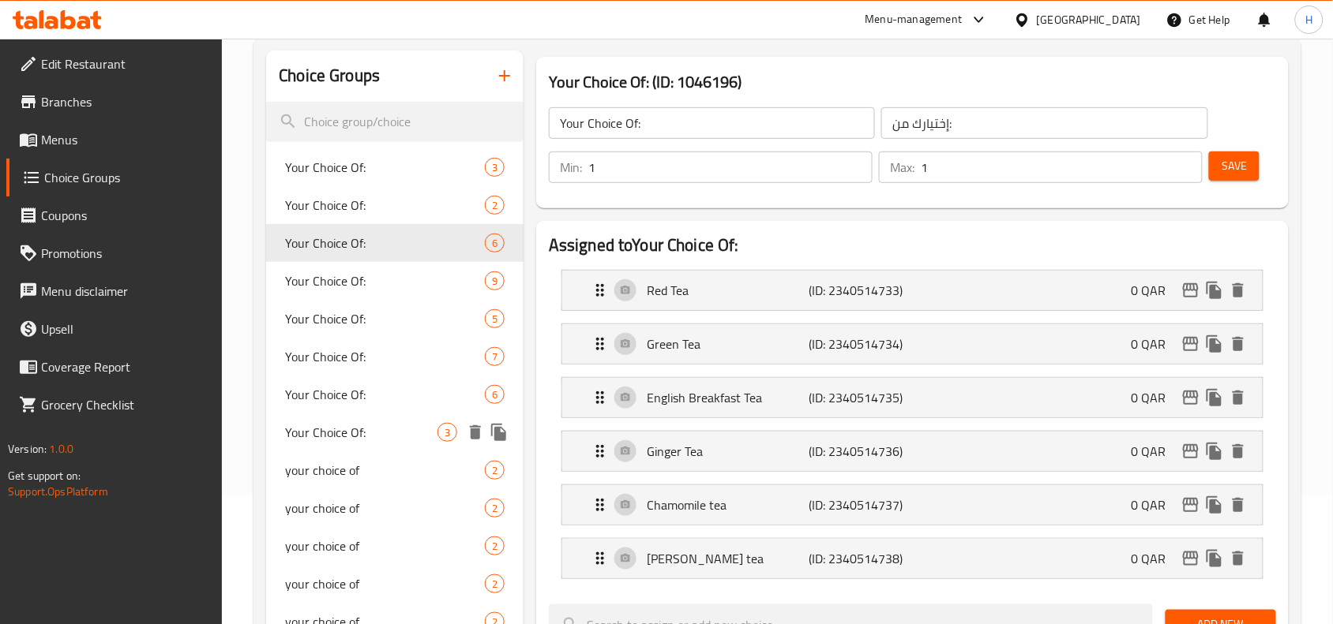
scroll to position [99, 0]
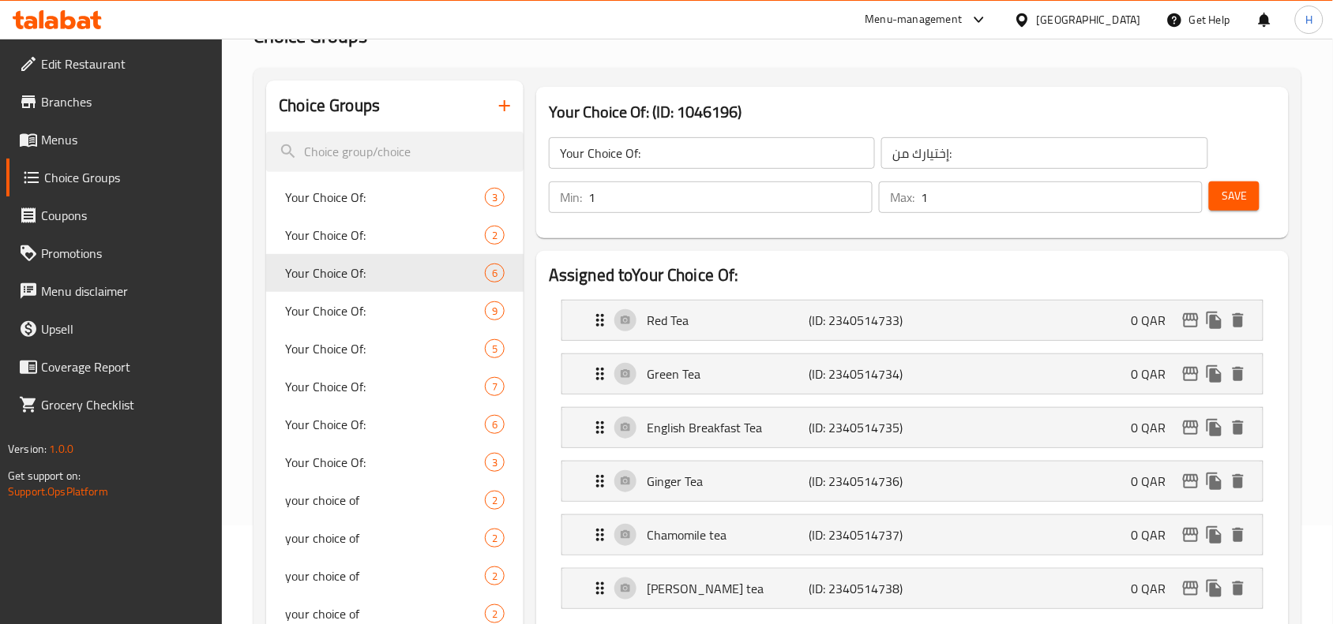
click at [143, 141] on span "Menus" at bounding box center [125, 139] width 169 height 19
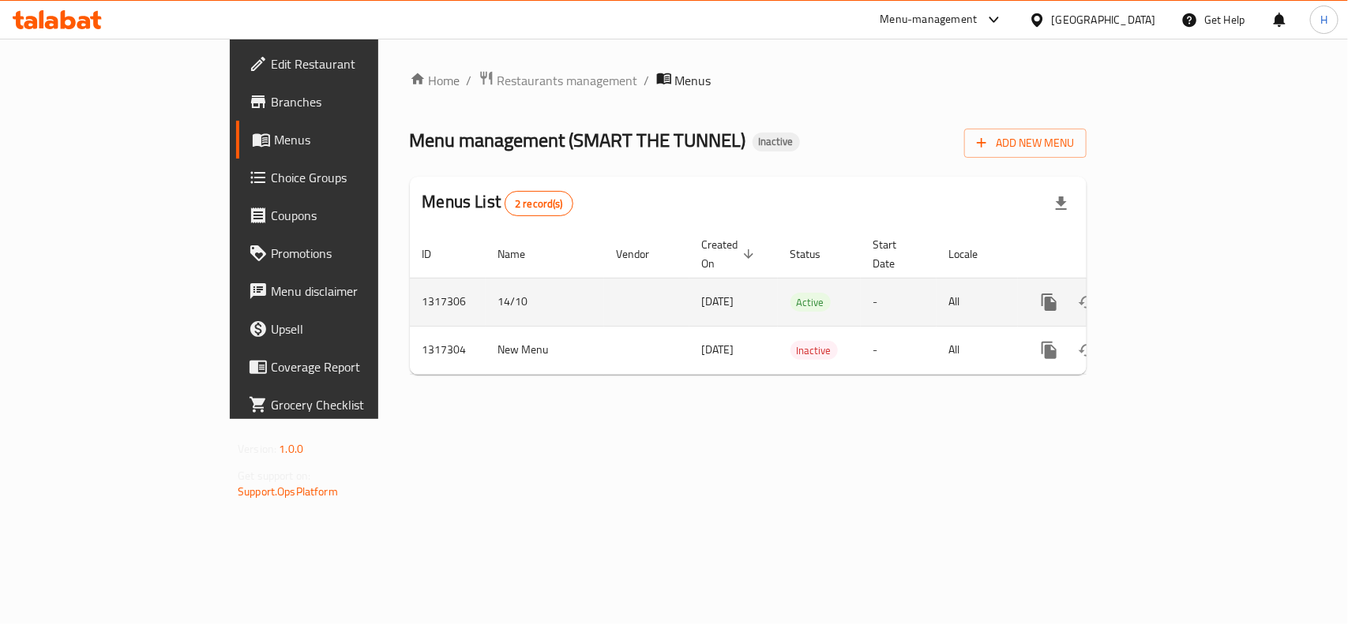
click at [1182, 283] on link "enhanced table" at bounding box center [1163, 302] width 38 height 38
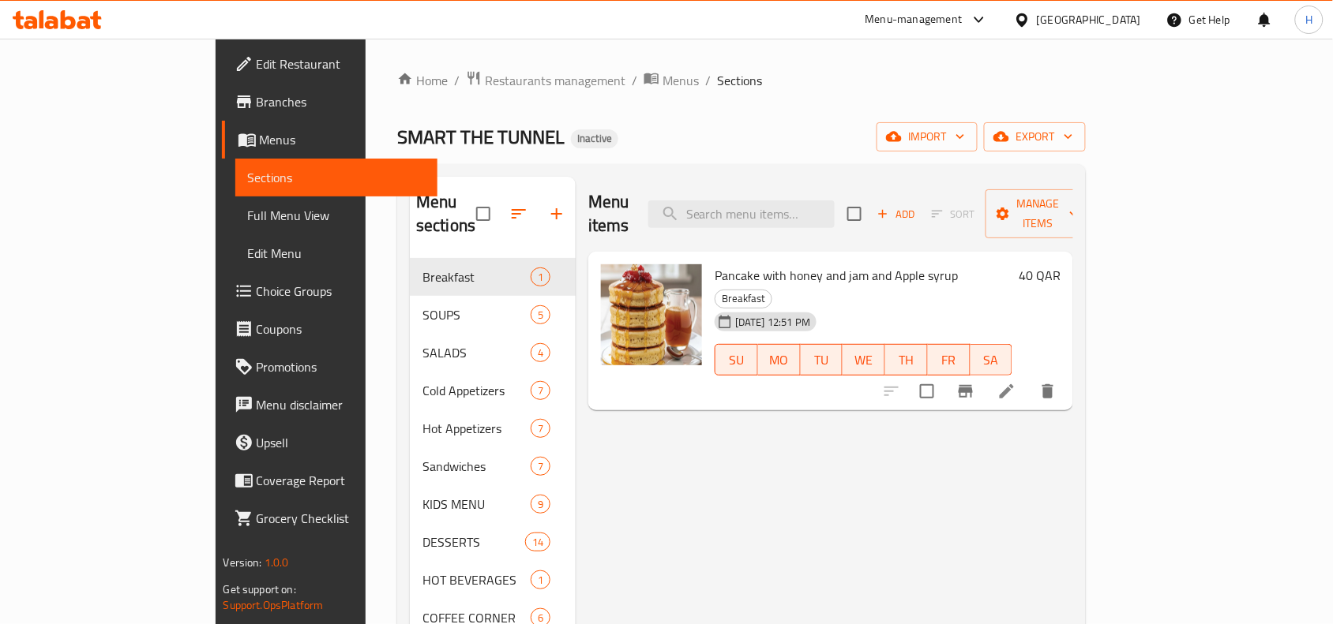
click at [248, 211] on span "Full Menu View" at bounding box center [337, 215] width 178 height 19
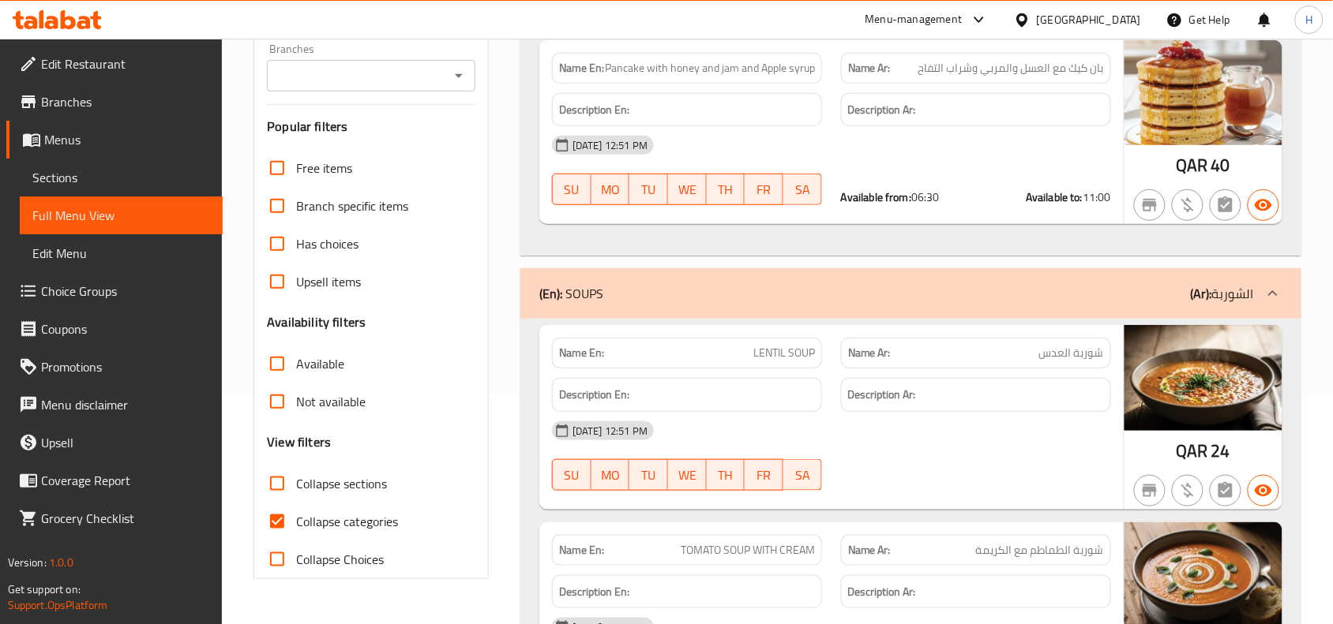
scroll to position [395, 0]
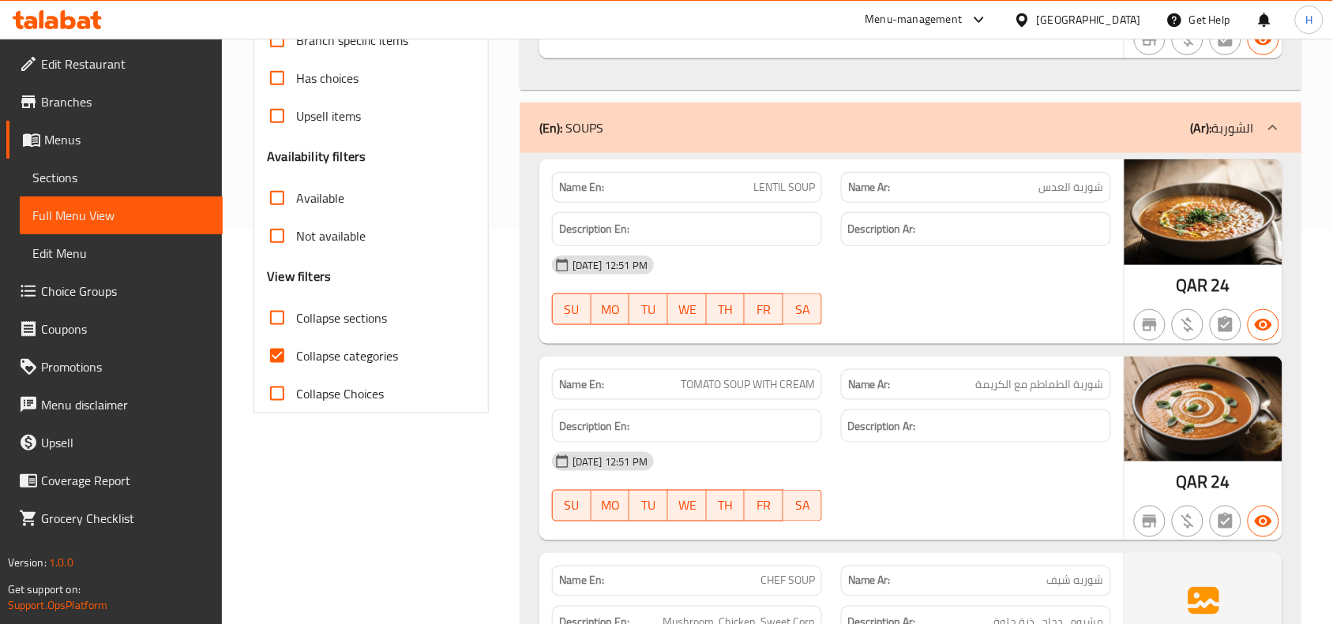
click at [279, 354] on input "Collapse categories" at bounding box center [277, 356] width 38 height 38
checkbox input "false"
click at [277, 310] on input "Collapse sections" at bounding box center [277, 318] width 38 height 38
checkbox input "true"
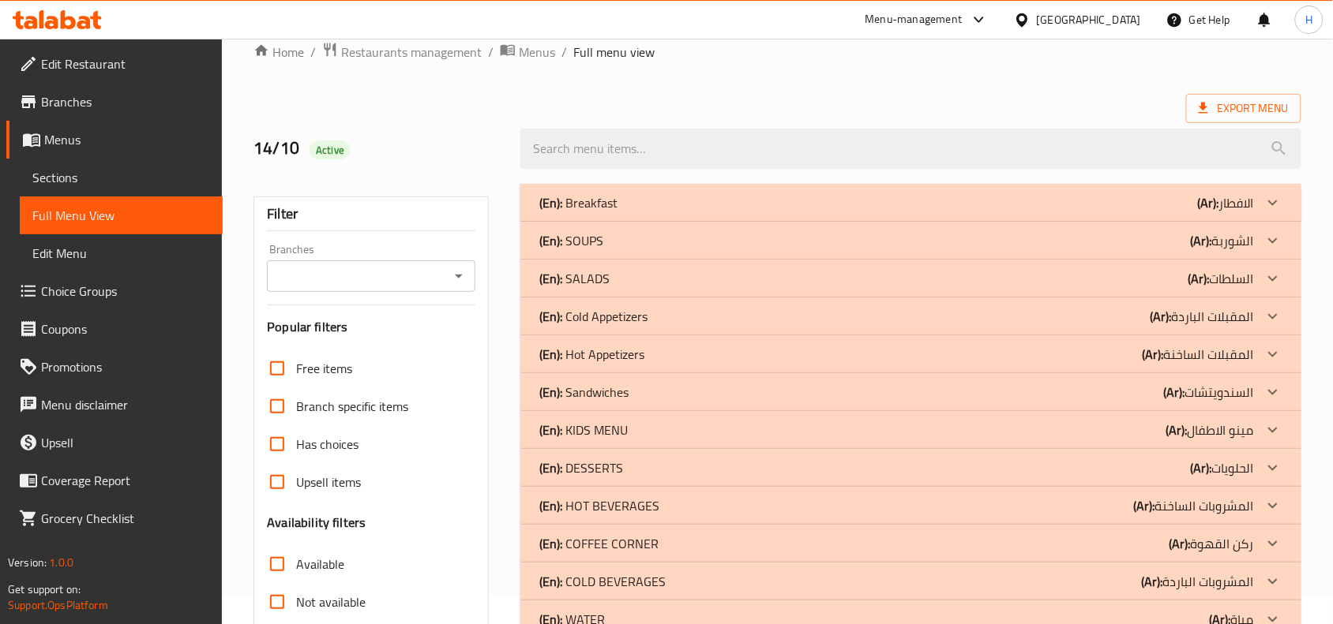
scroll to position [226, 0]
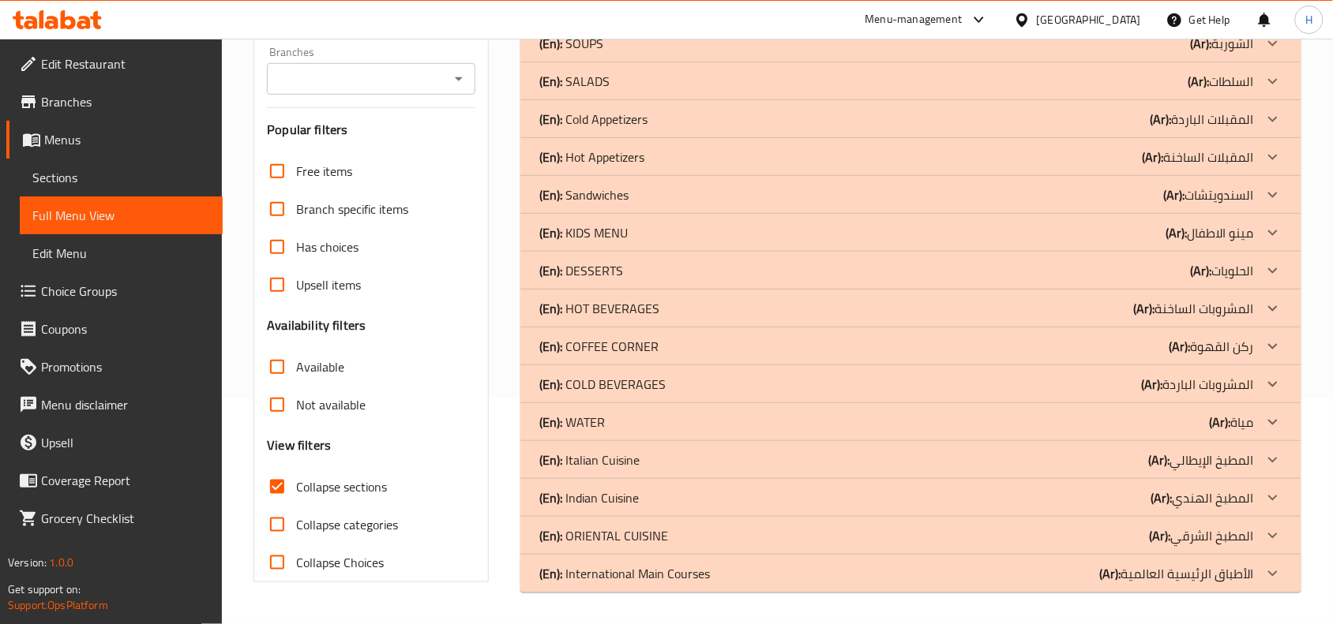
click at [655, 345] on p "(En): COFFEE CORNER" at bounding box center [598, 346] width 119 height 19
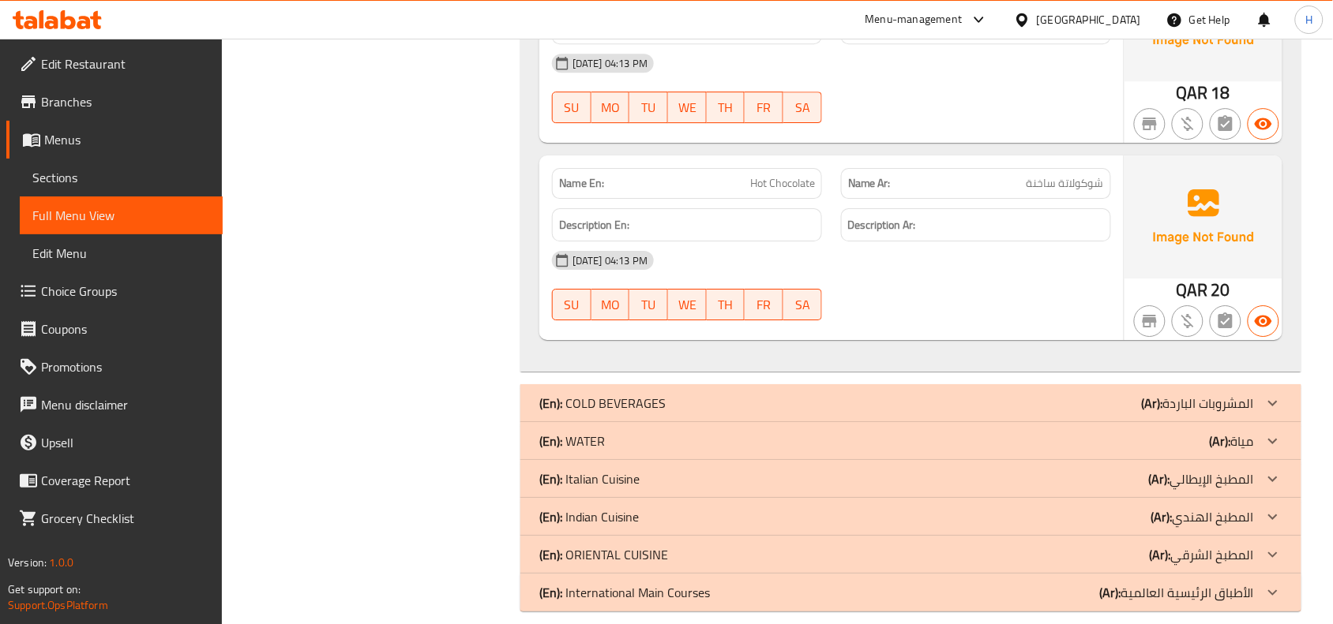
scroll to position [1475, 0]
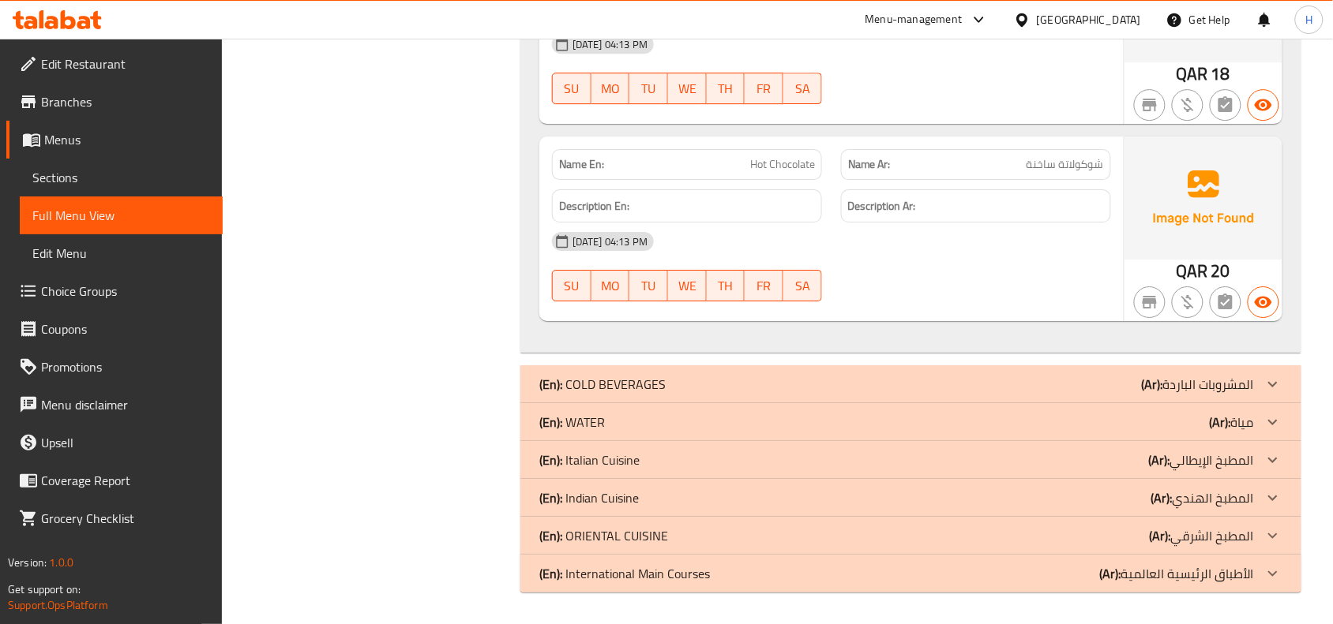
click at [563, 369] on div "(En): COLD BEVERAGES (Ar): المشروبات الباردة" at bounding box center [910, 385] width 781 height 38
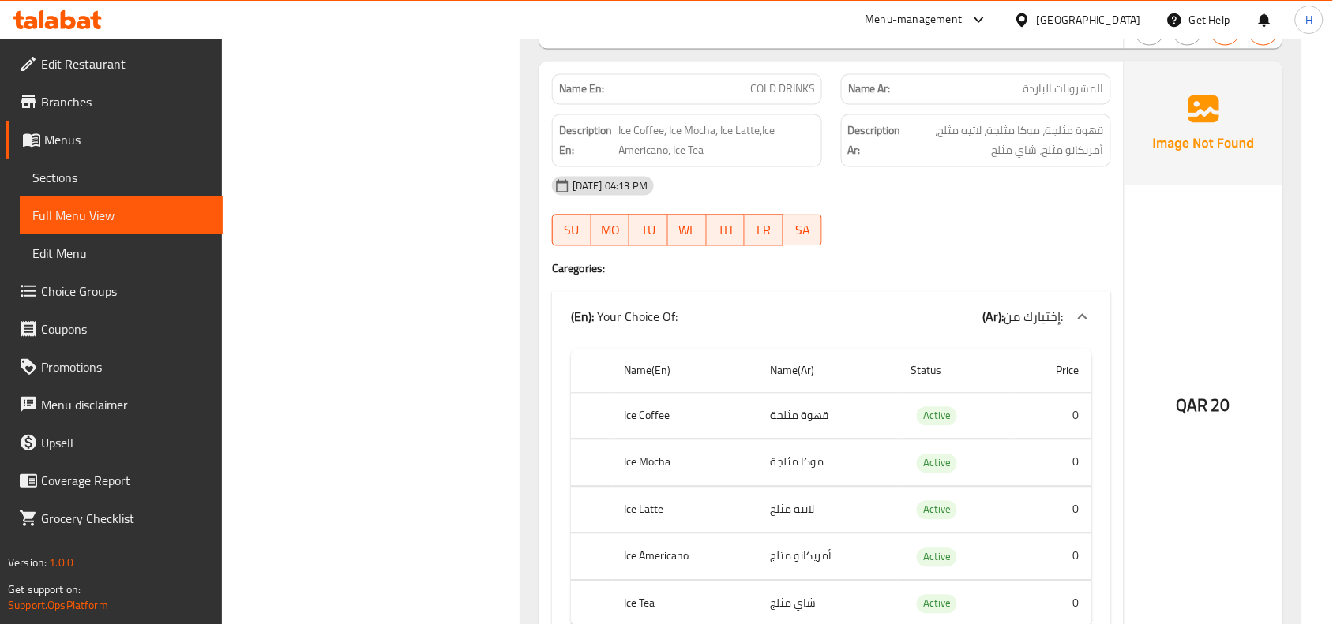
scroll to position [2560, 0]
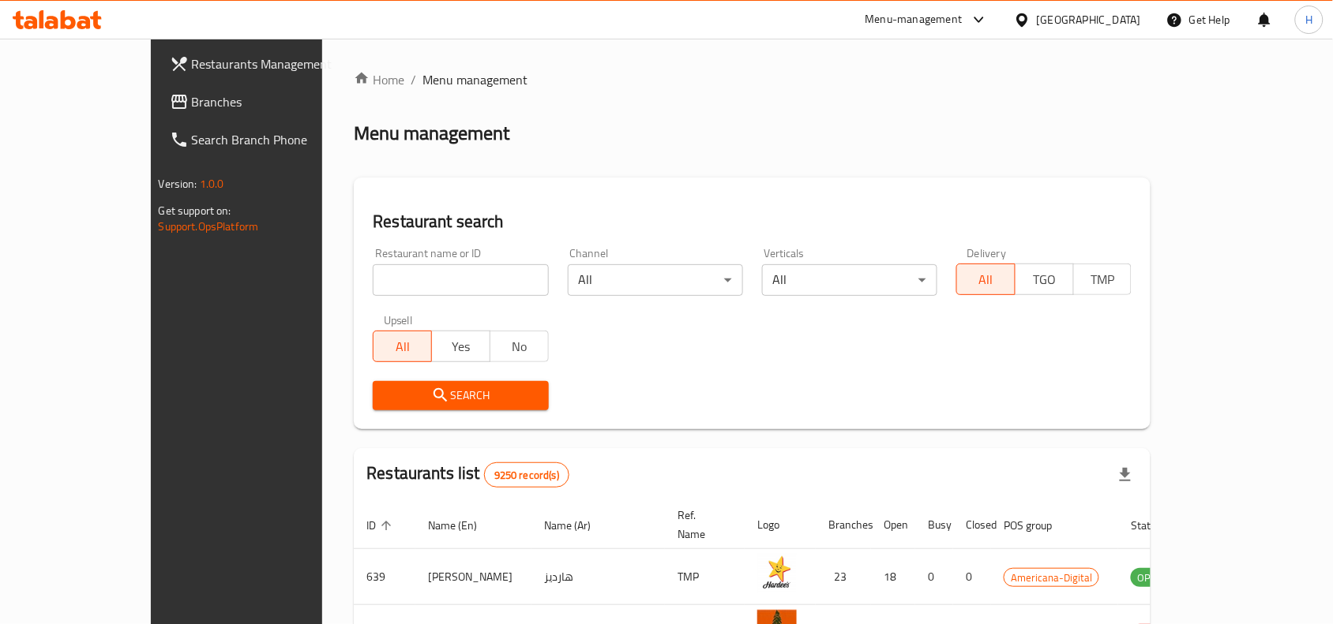
click at [157, 111] on link "Branches" at bounding box center [265, 102] width 216 height 38
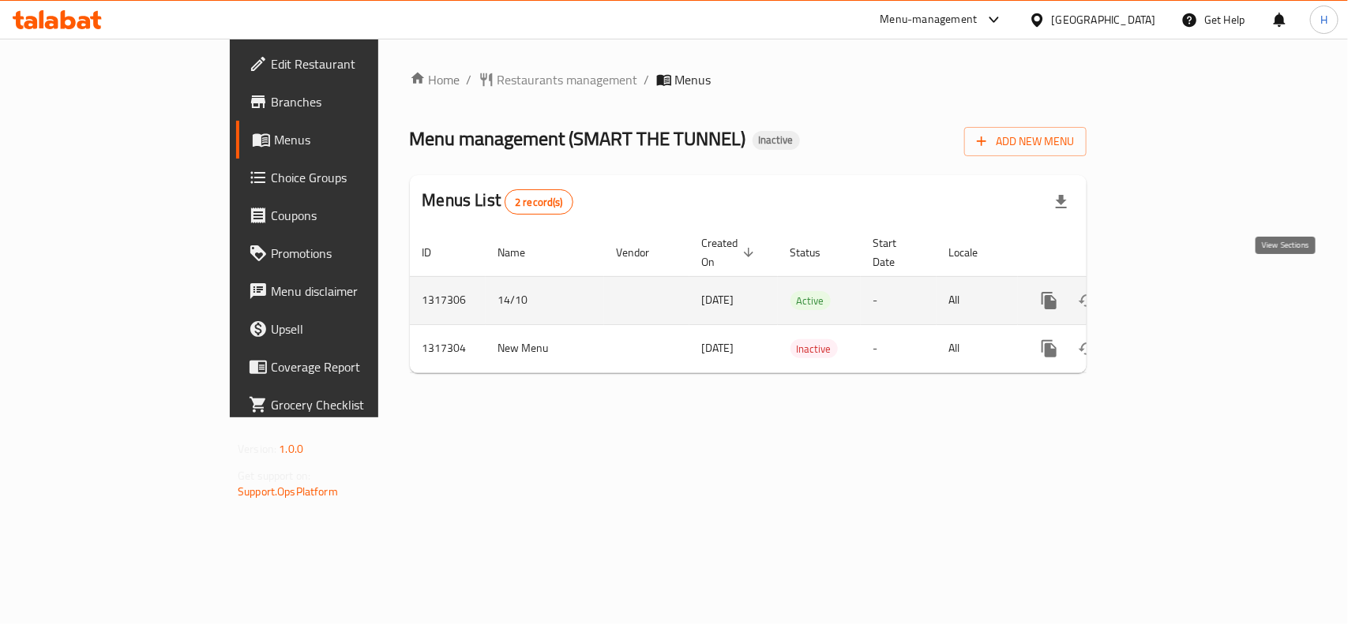
click at [1172, 291] on icon "enhanced table" at bounding box center [1162, 300] width 19 height 19
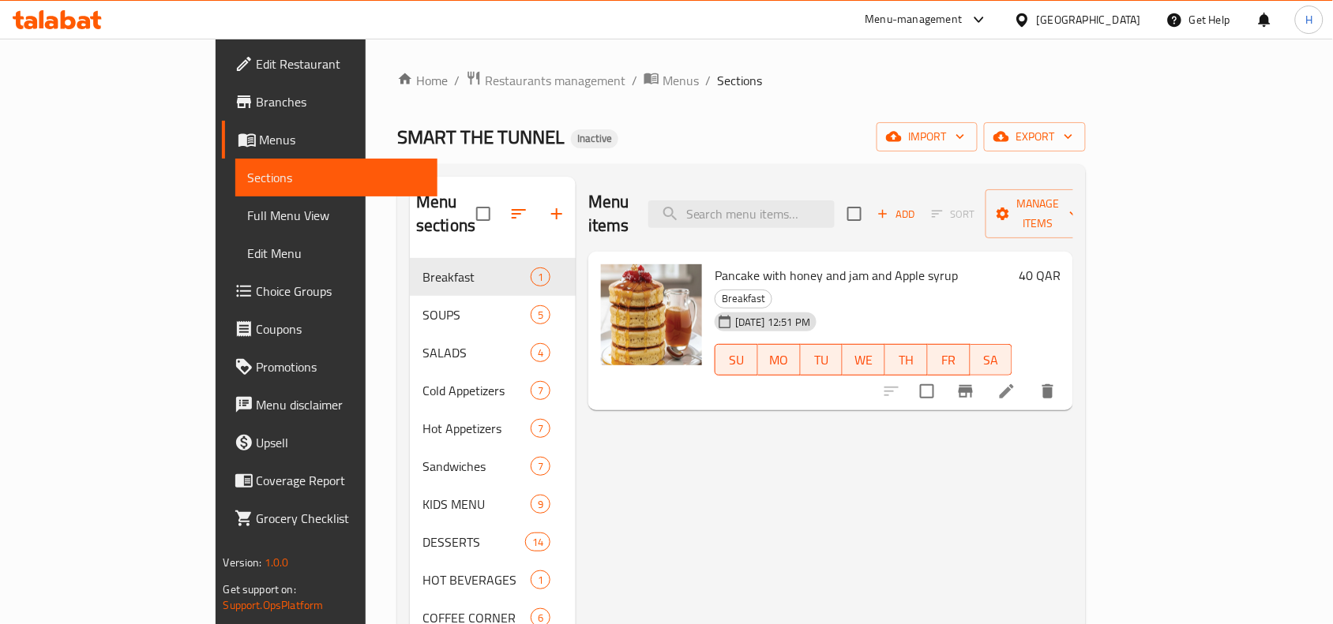
click at [248, 215] on span "Full Menu View" at bounding box center [337, 215] width 178 height 19
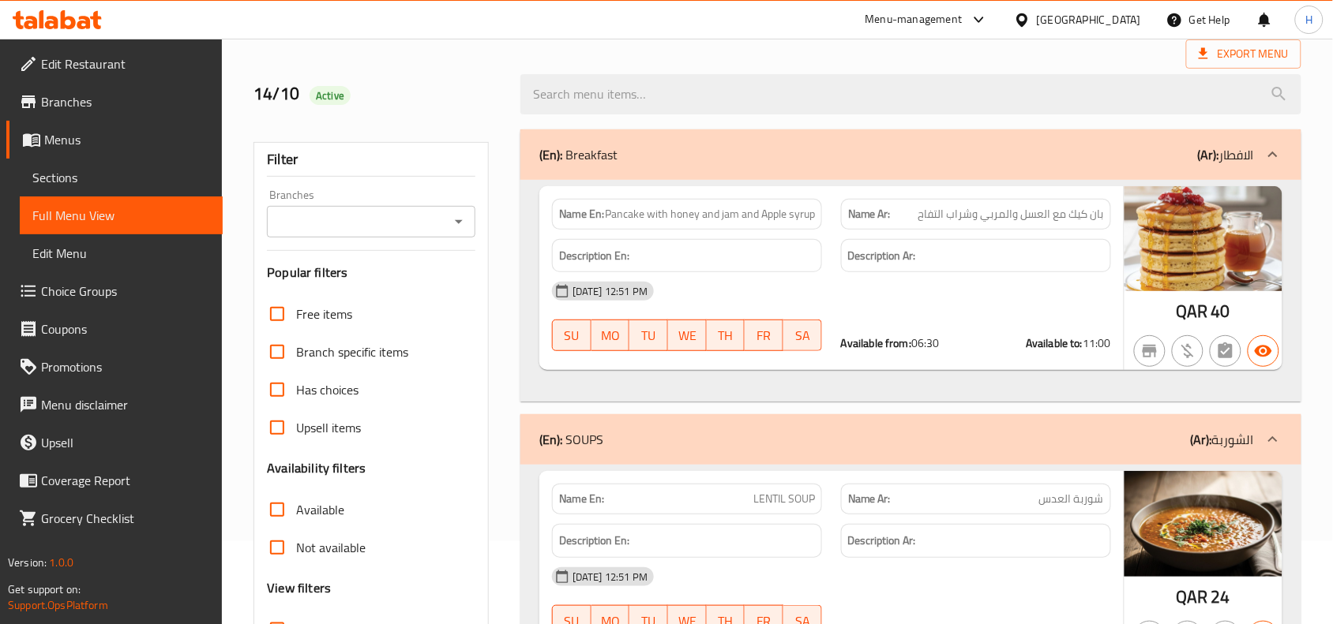
scroll to position [197, 0]
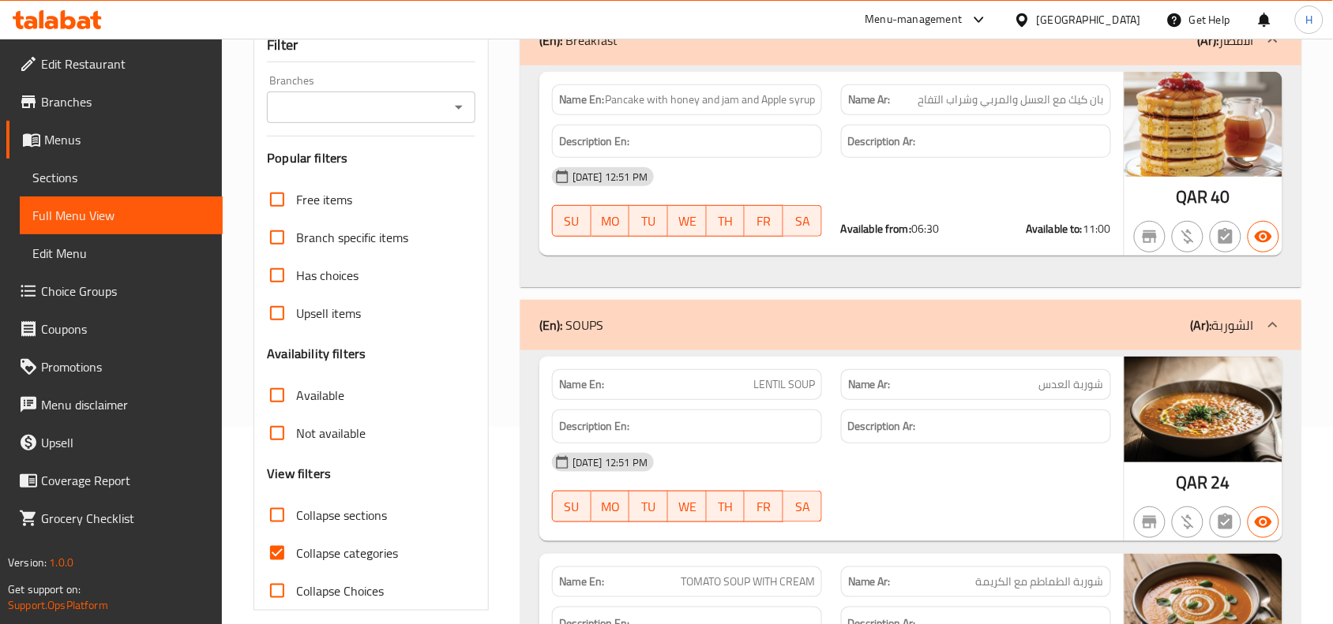
click at [271, 545] on input "Collapse categories" at bounding box center [277, 553] width 38 height 38
checkbox input "false"
click at [271, 514] on input "Collapse sections" at bounding box center [277, 516] width 38 height 38
checkbox input "true"
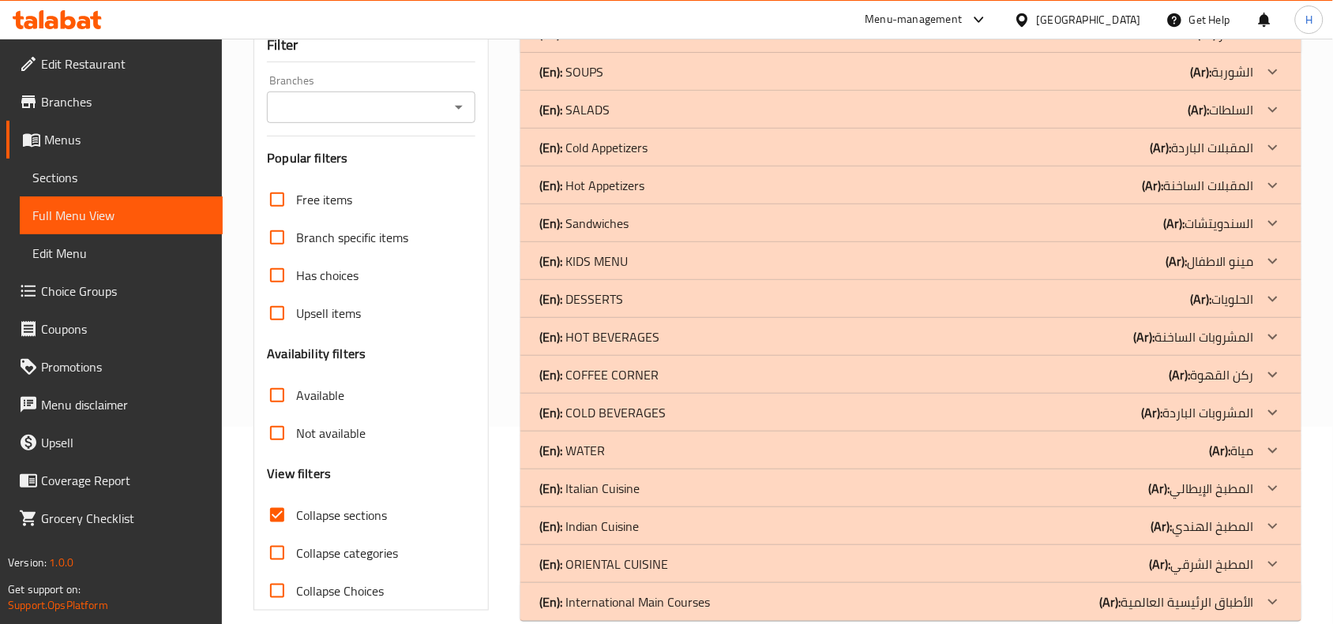
scroll to position [226, 0]
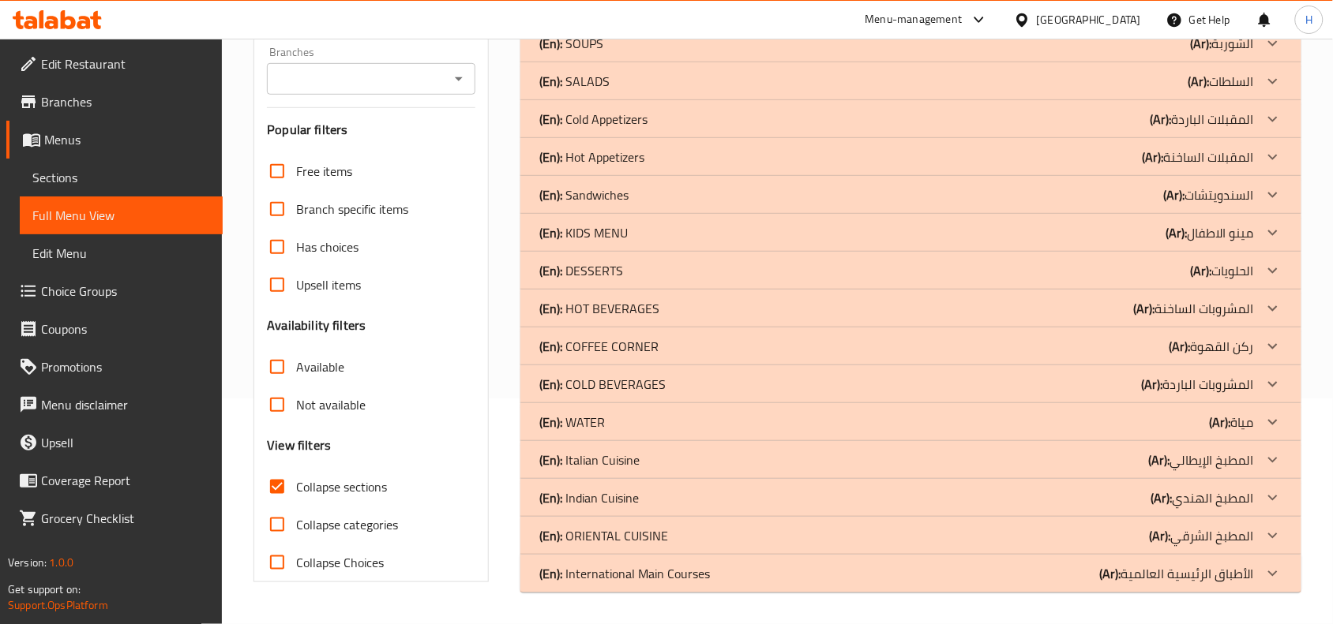
click at [652, 388] on p "(En): COLD BEVERAGES" at bounding box center [602, 384] width 126 height 19
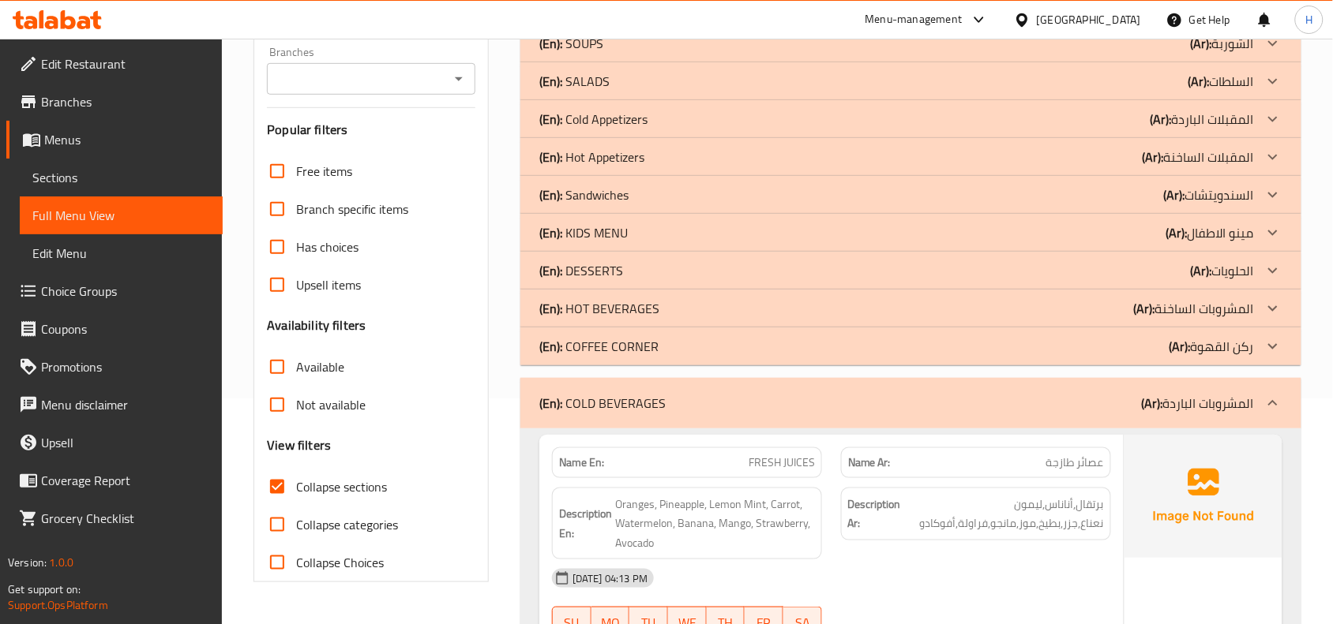
click at [600, 346] on p "(En): COFFEE CORNER" at bounding box center [598, 346] width 119 height 19
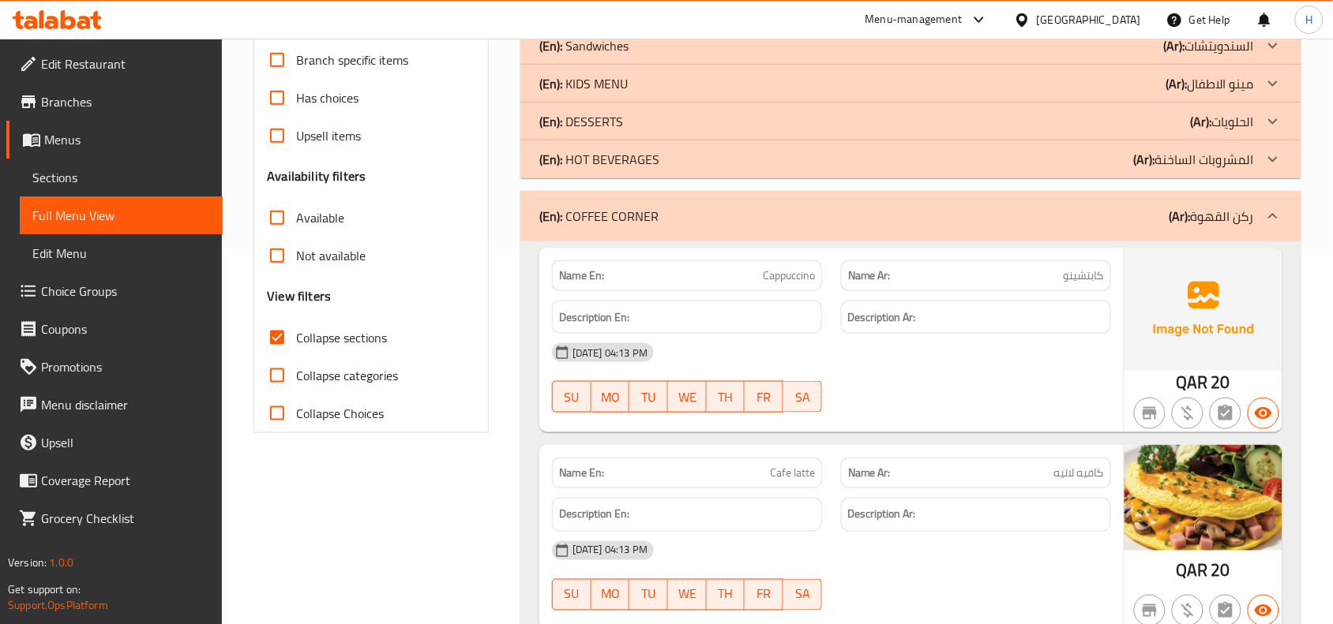
scroll to position [423, 0]
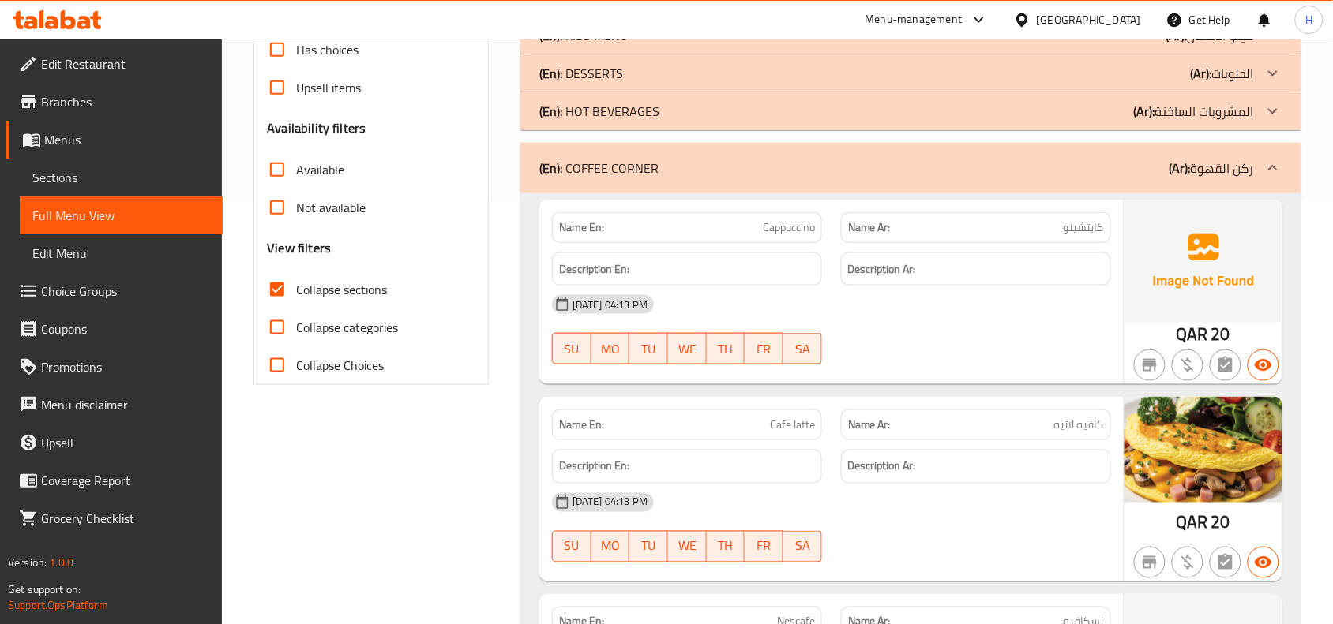
click at [655, 180] on div "(En): COFFEE CORNER (Ar): ركن القهوة" at bounding box center [910, 168] width 781 height 51
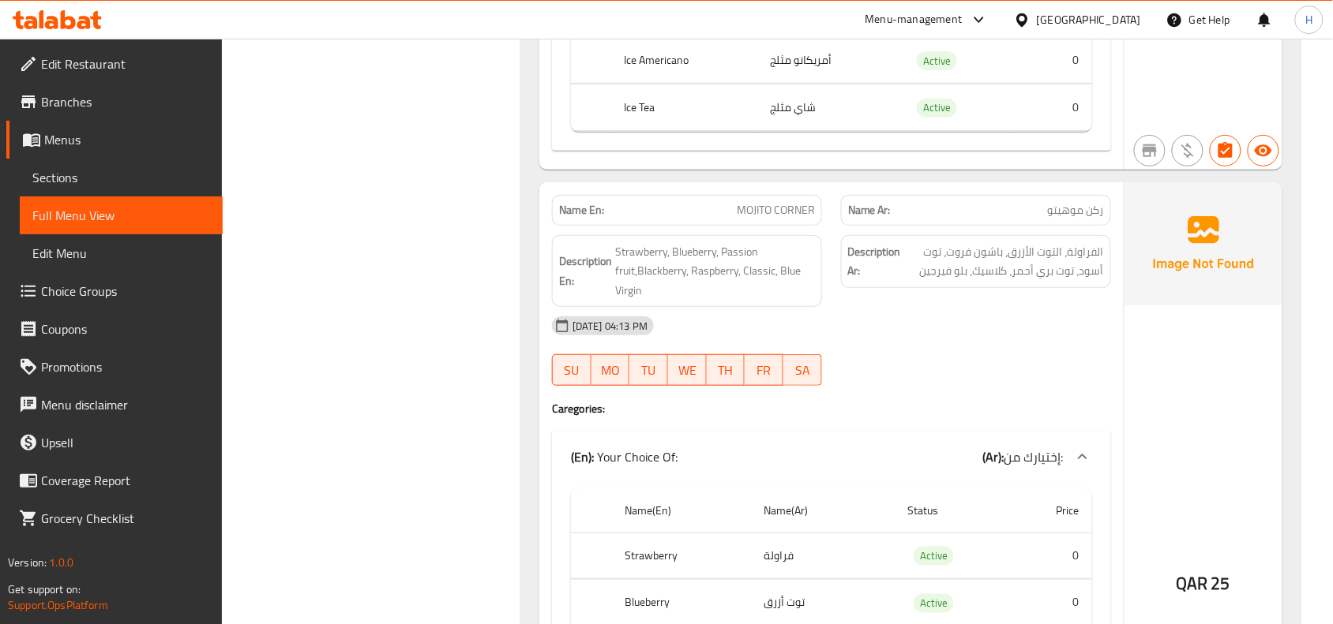
scroll to position [1903, 0]
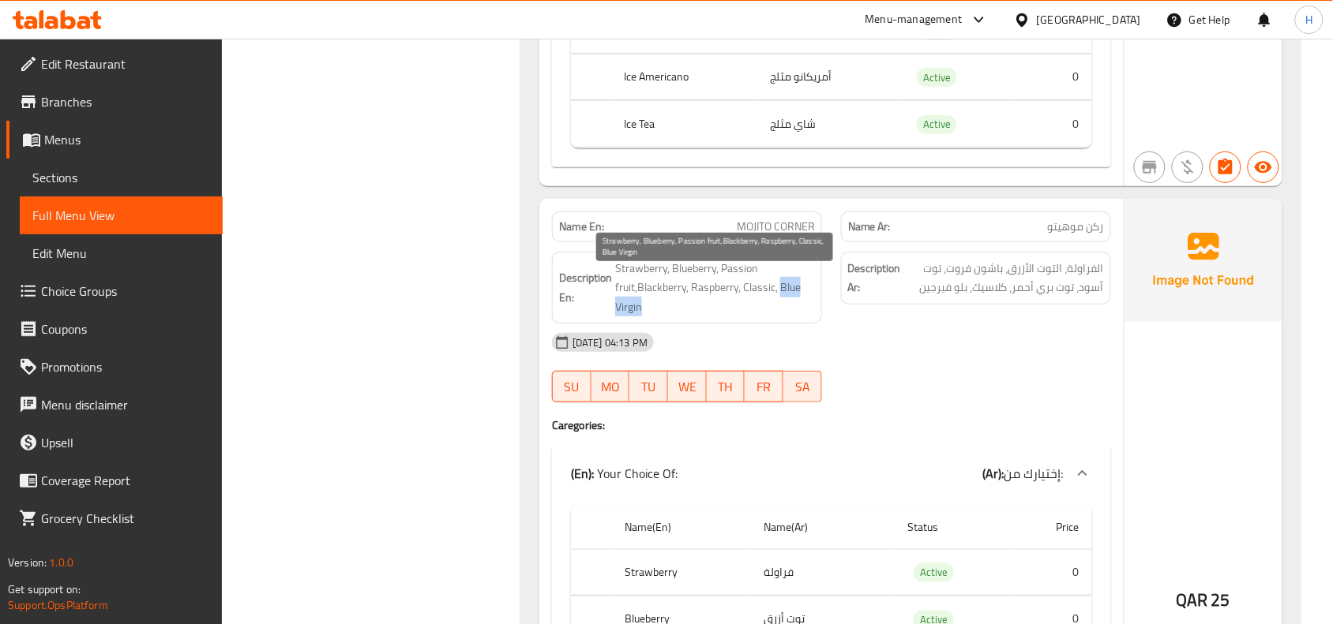
drag, startPoint x: 652, startPoint y: 317, endPoint x: 780, endPoint y: 297, distance: 129.4
click at [780, 297] on span "Strawberry, Blueberry, Passion fruit,Blackberry, Raspberry, Classic, Blue Virgin" at bounding box center [715, 288] width 200 height 58
copy span "Blue Virgin"
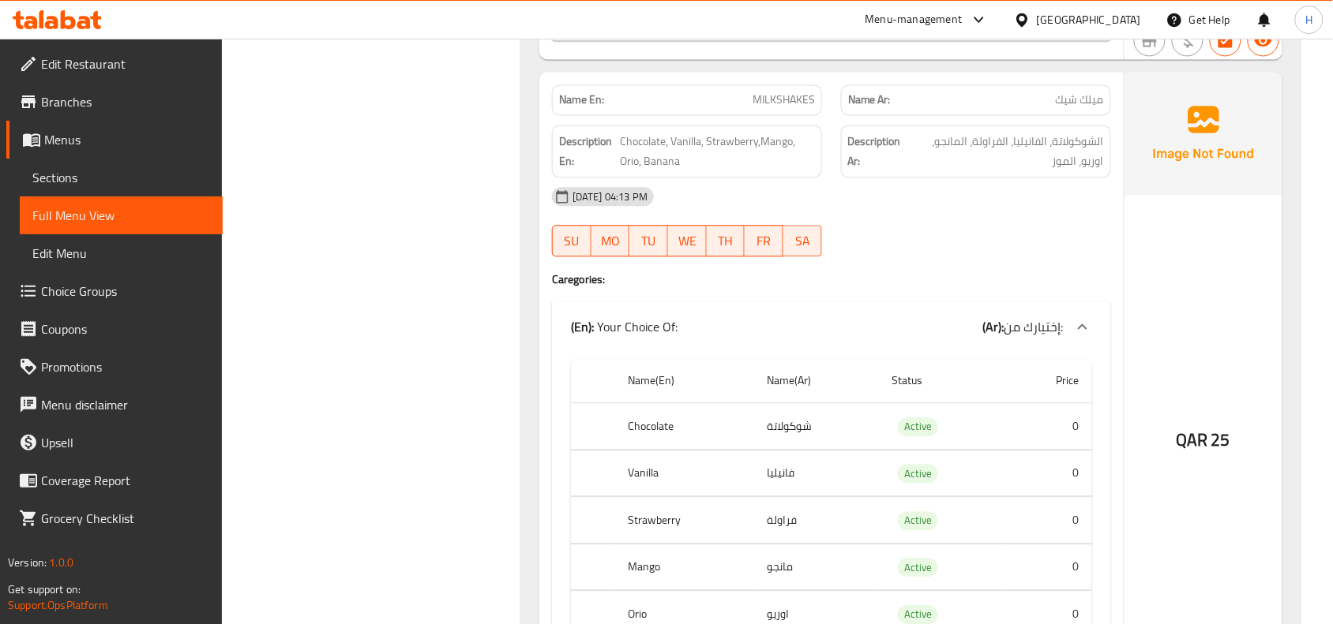
scroll to position [2791, 0]
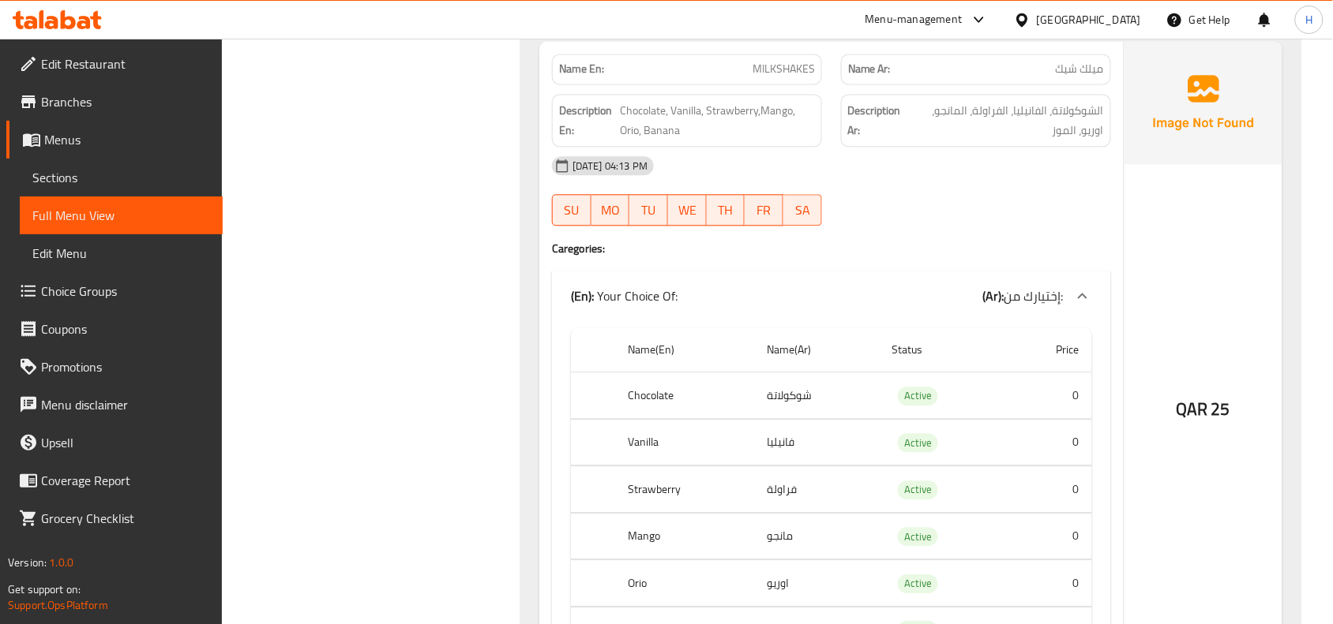
click at [778, 77] on span "MILKSHAKES" at bounding box center [783, 69] width 62 height 17
copy span "MILKSHAKES"
click at [124, 174] on span "Sections" at bounding box center [121, 177] width 178 height 19
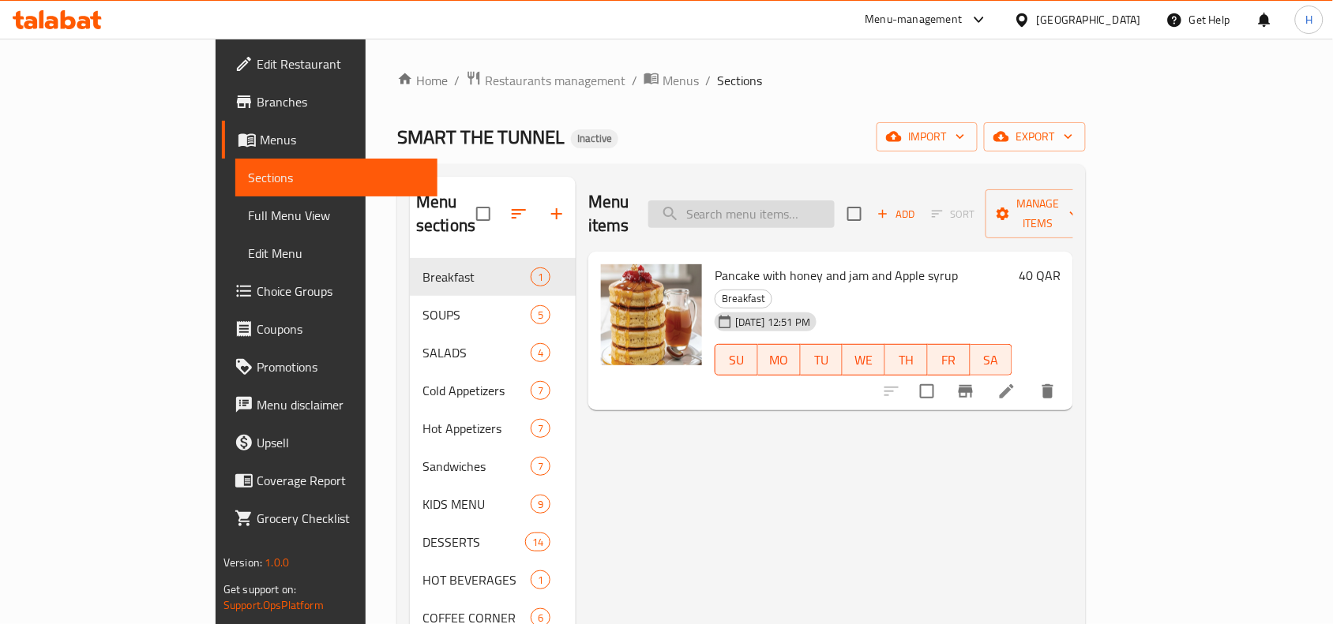
click at [818, 208] on input "search" at bounding box center [741, 215] width 186 height 28
paste input "MILKSHAKES"
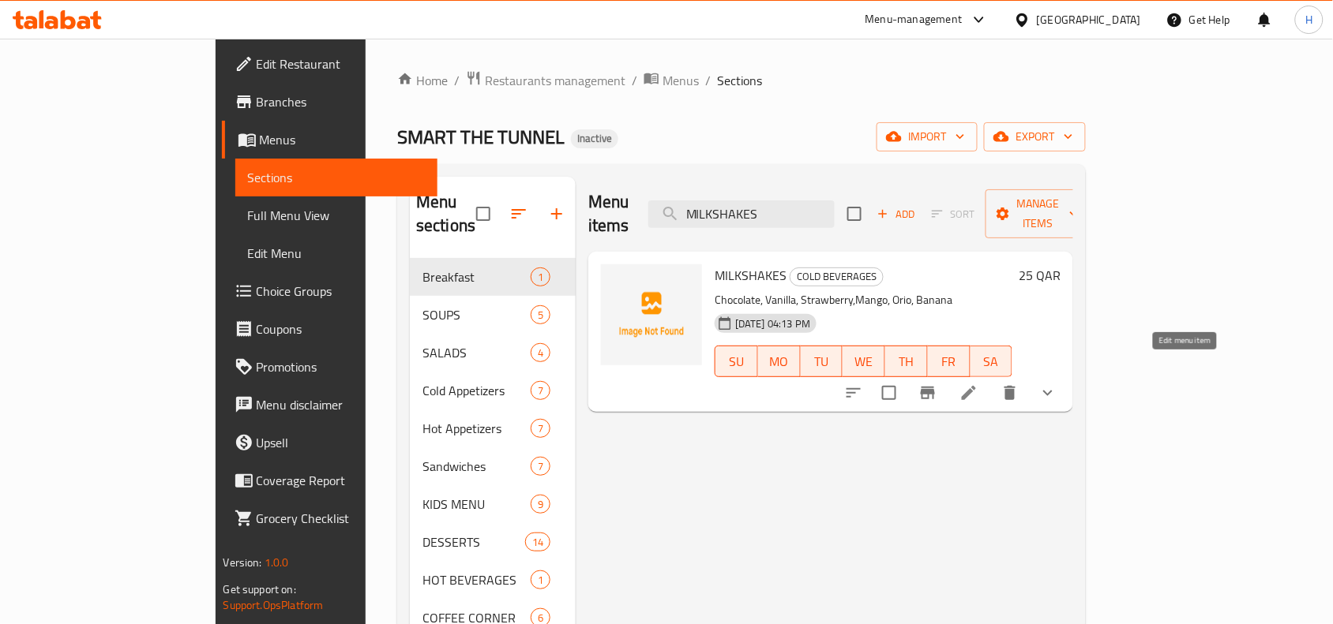
type input "MILKSHAKES"
click at [978, 384] on icon at bounding box center [968, 393] width 19 height 19
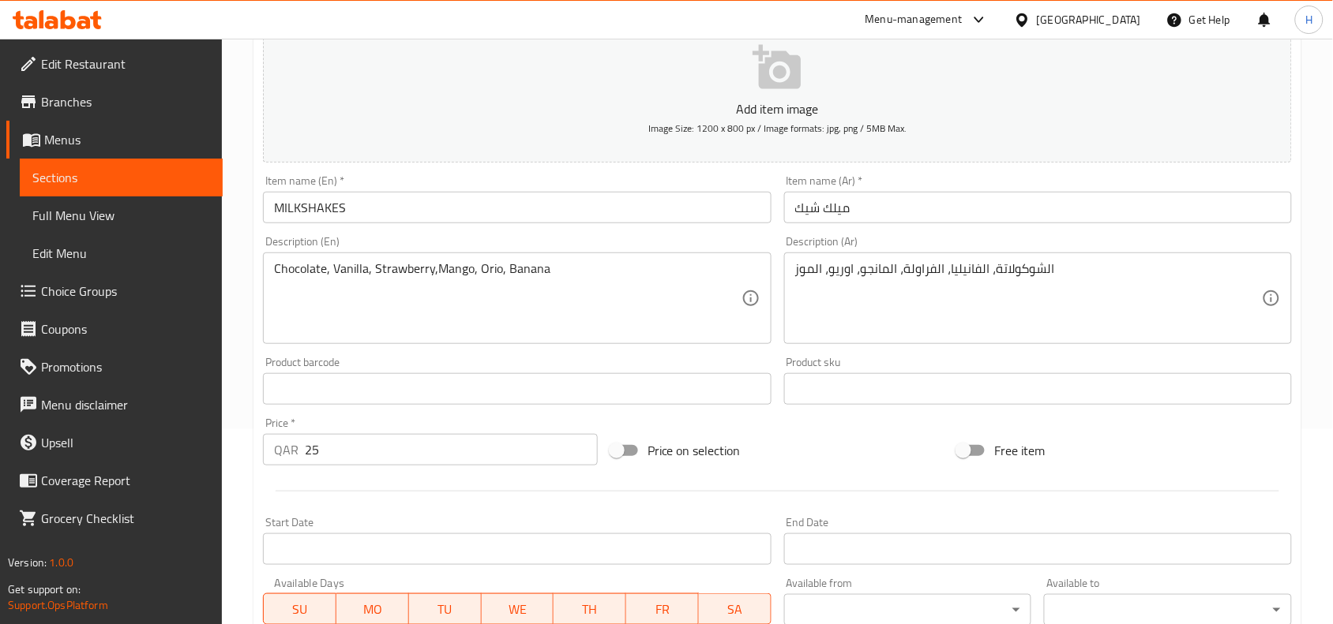
scroll to position [197, 0]
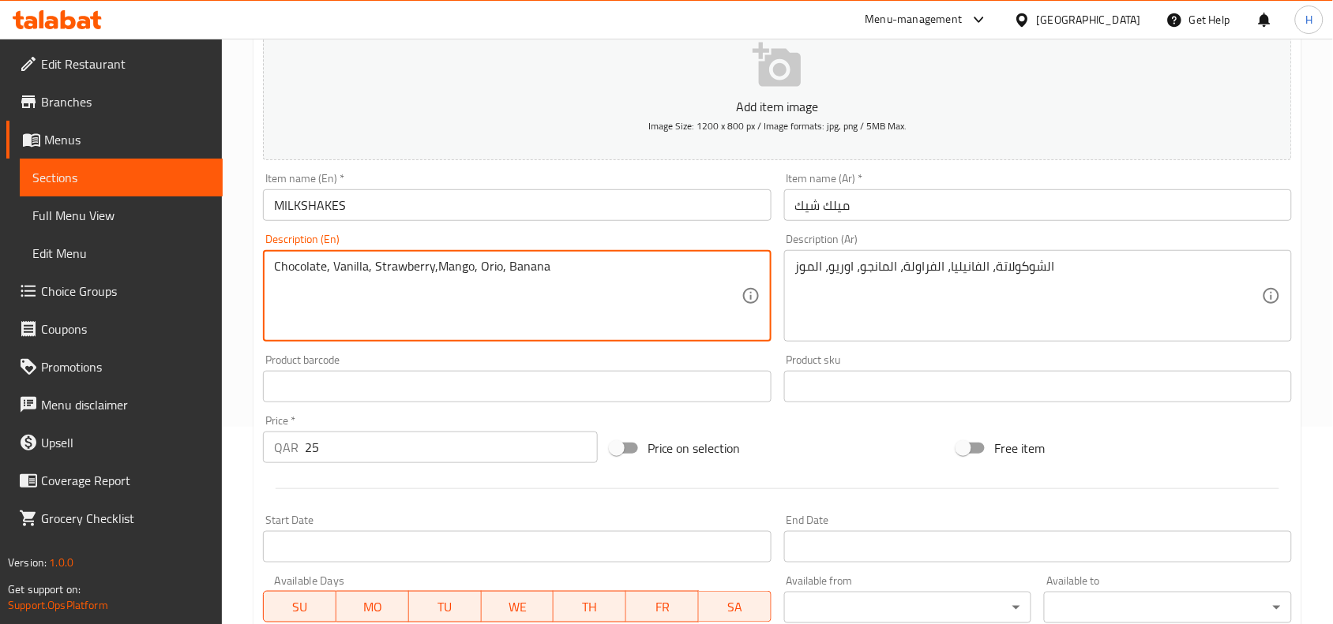
click at [482, 259] on textarea "Chocolate, Vanilla, Strawberry,Mango, Orio, Banana" at bounding box center [507, 296] width 467 height 75
drag, startPoint x: 458, startPoint y: 280, endPoint x: 537, endPoint y: 261, distance: 81.2
click at [529, 231] on div "Description (En) Chocolate, Vanilla, Strawberry,Mango, Oreo, Banana Description…" at bounding box center [517, 287] width 520 height 121
drag, startPoint x: 360, startPoint y: 261, endPoint x: 373, endPoint y: 290, distance: 31.8
click at [310, 302] on textarea "Chocolate, Vanilla, Strawberry,Mango, Oreo, Banana" at bounding box center [507, 296] width 467 height 75
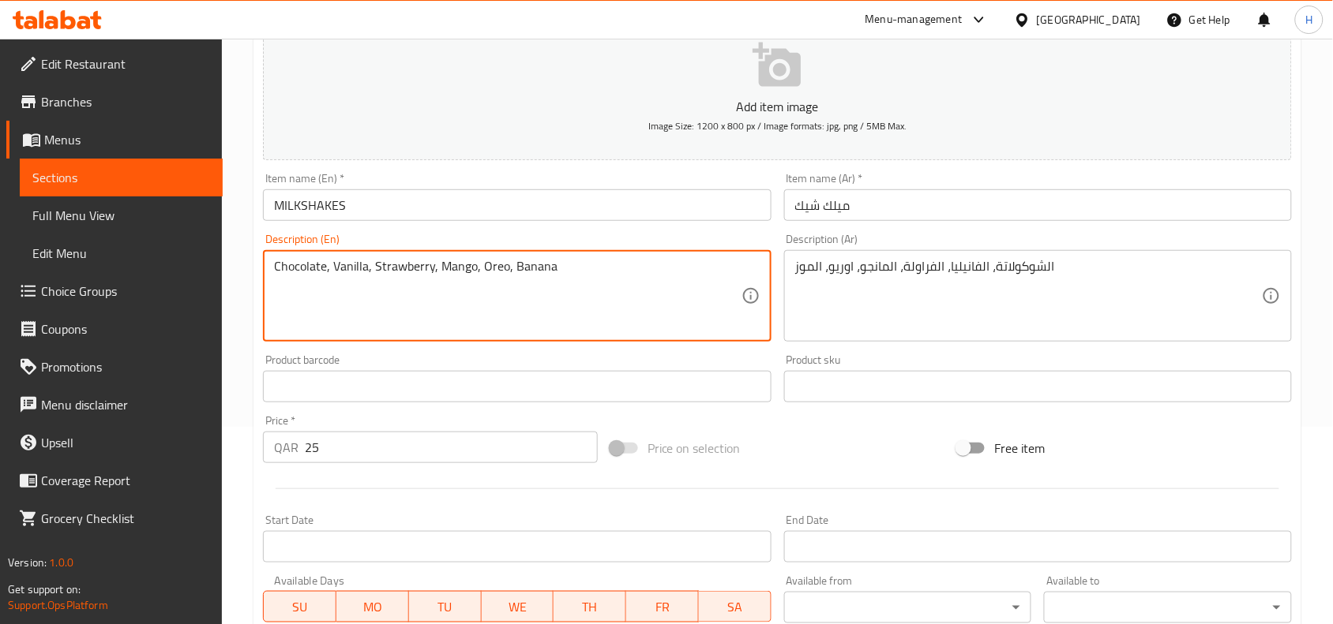
type textarea "Chocolate, Vanilla, Strawberry, Mango, Oreo, Banana"
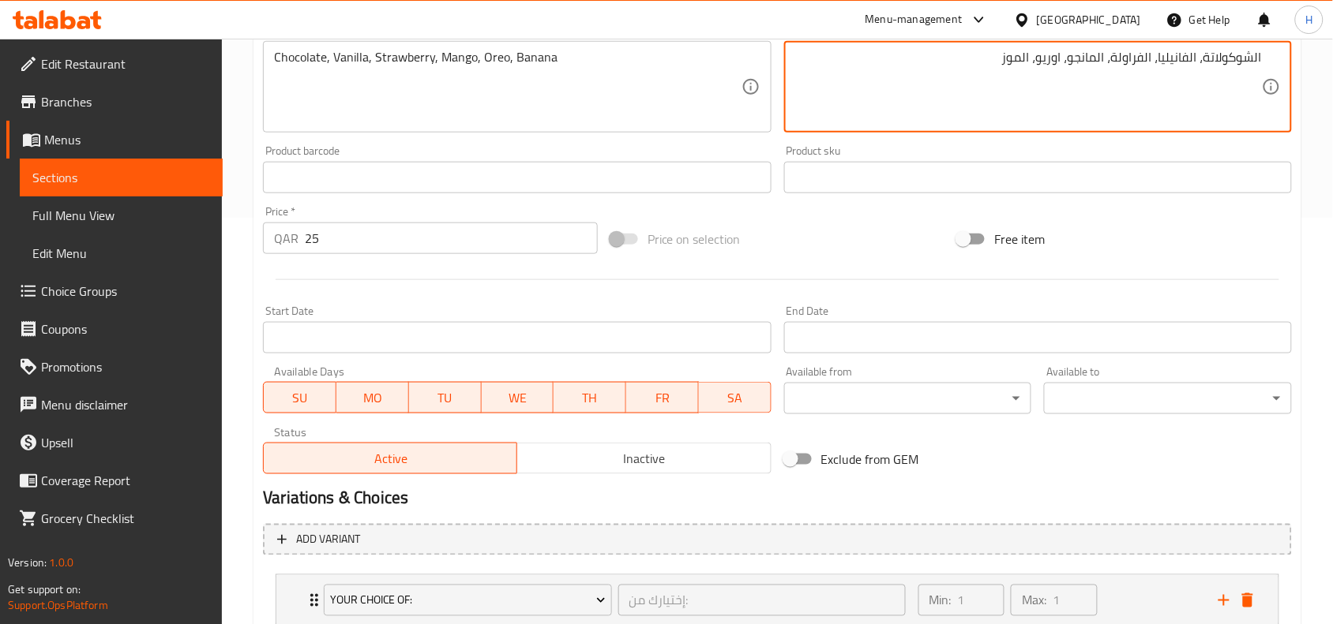
scroll to position [515, 0]
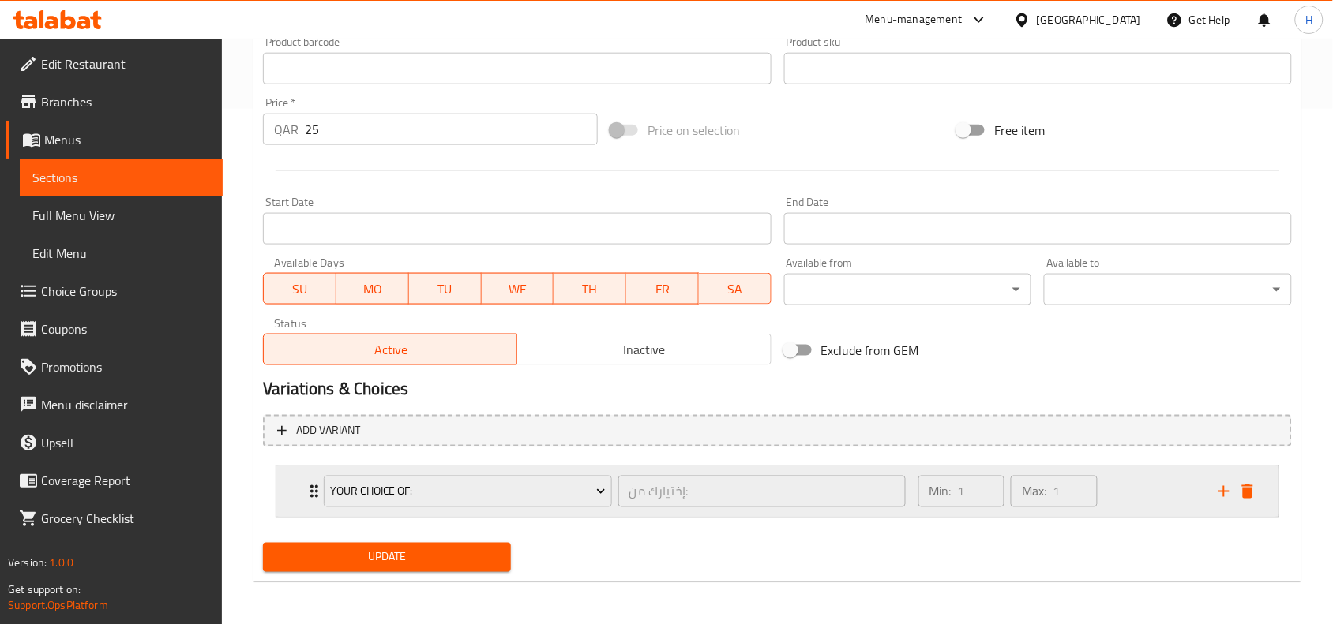
click at [1134, 499] on div "Min: 1 ​ Max: 1 ​" at bounding box center [1059, 492] width 300 height 51
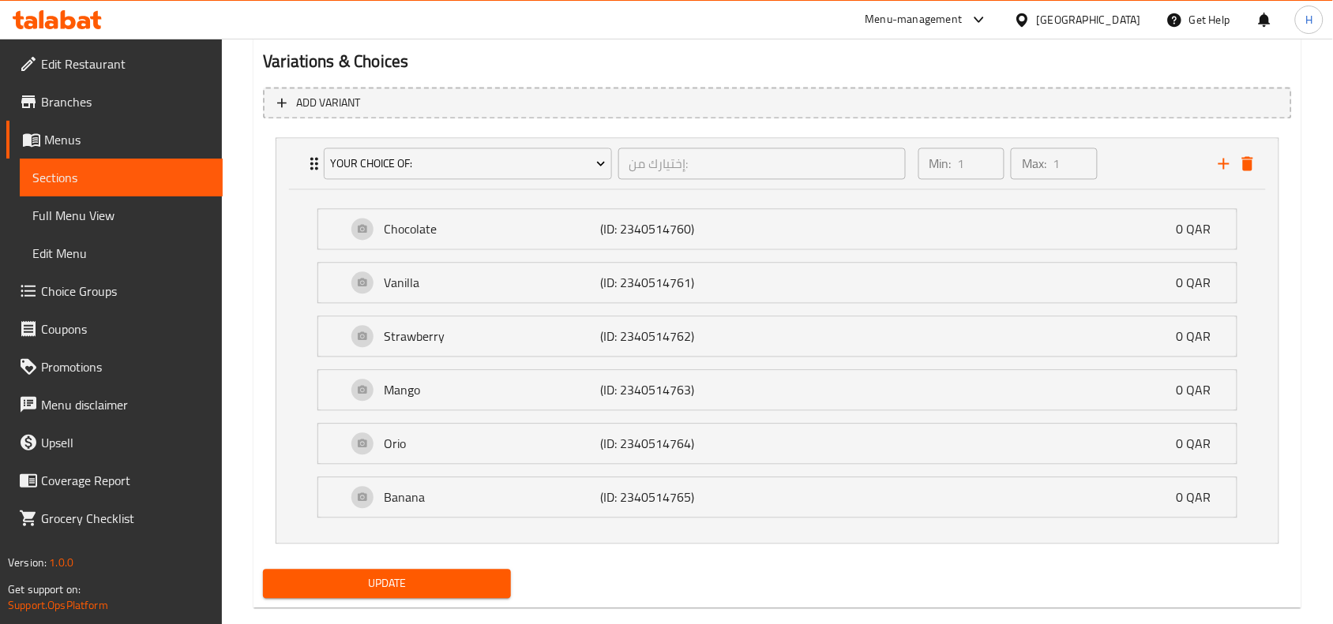
scroll to position [873, 0]
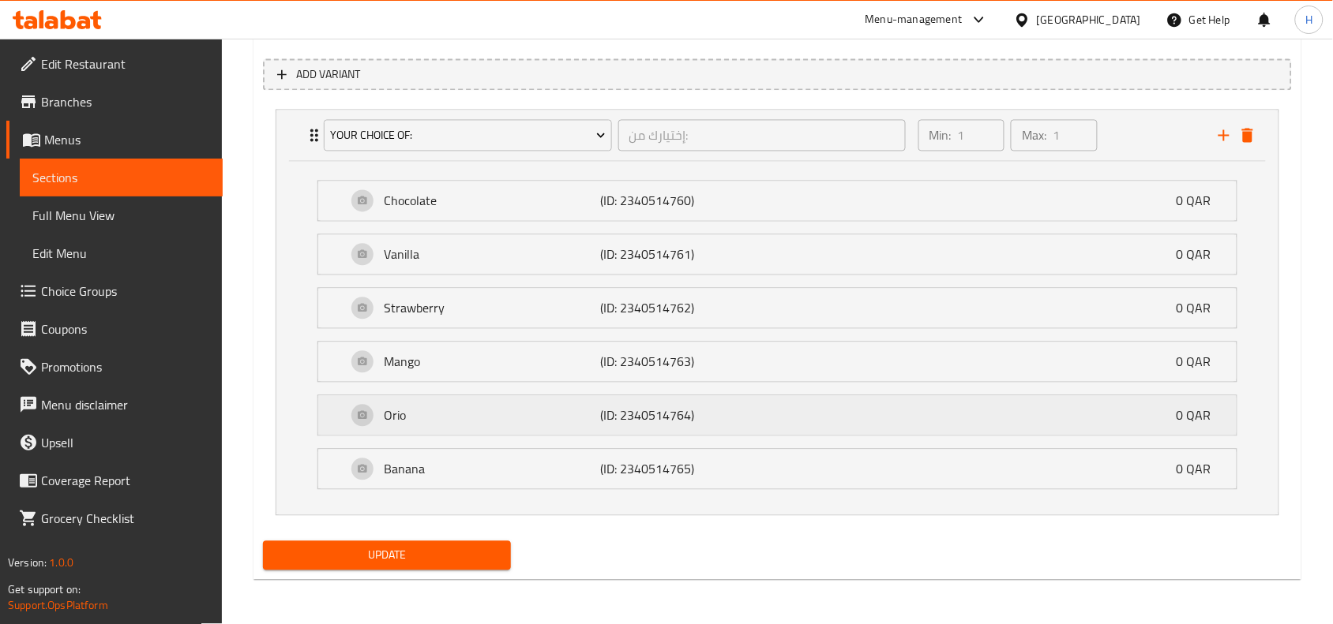
click at [483, 422] on p "Orio" at bounding box center [492, 416] width 216 height 19
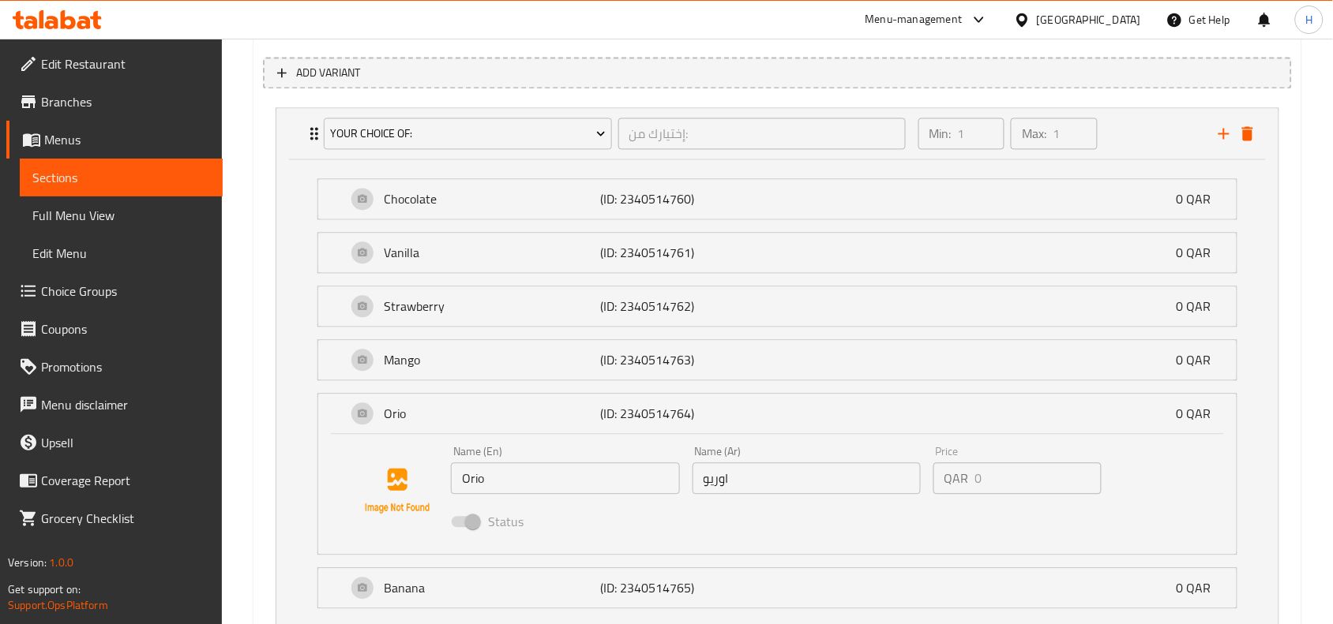
click at [510, 496] on div "Name (En) Orio Name (En)" at bounding box center [564, 471] width 241 height 61
click at [512, 474] on input "Orio" at bounding box center [565, 479] width 228 height 32
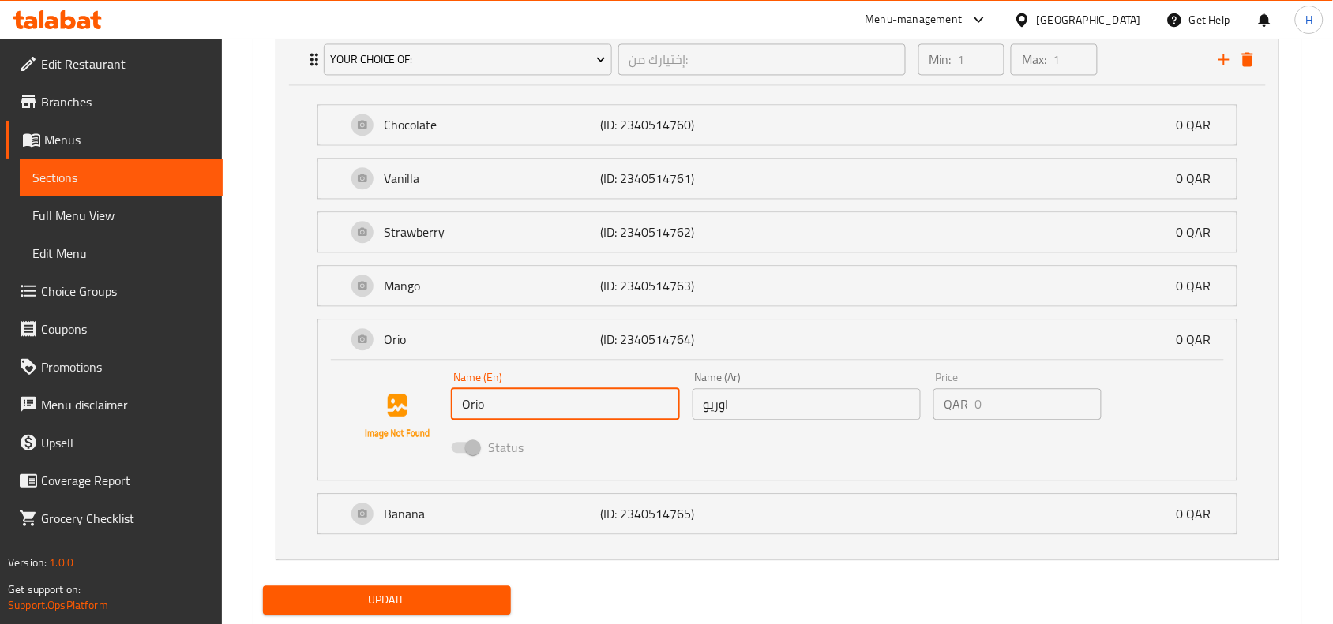
scroll to position [993, 0]
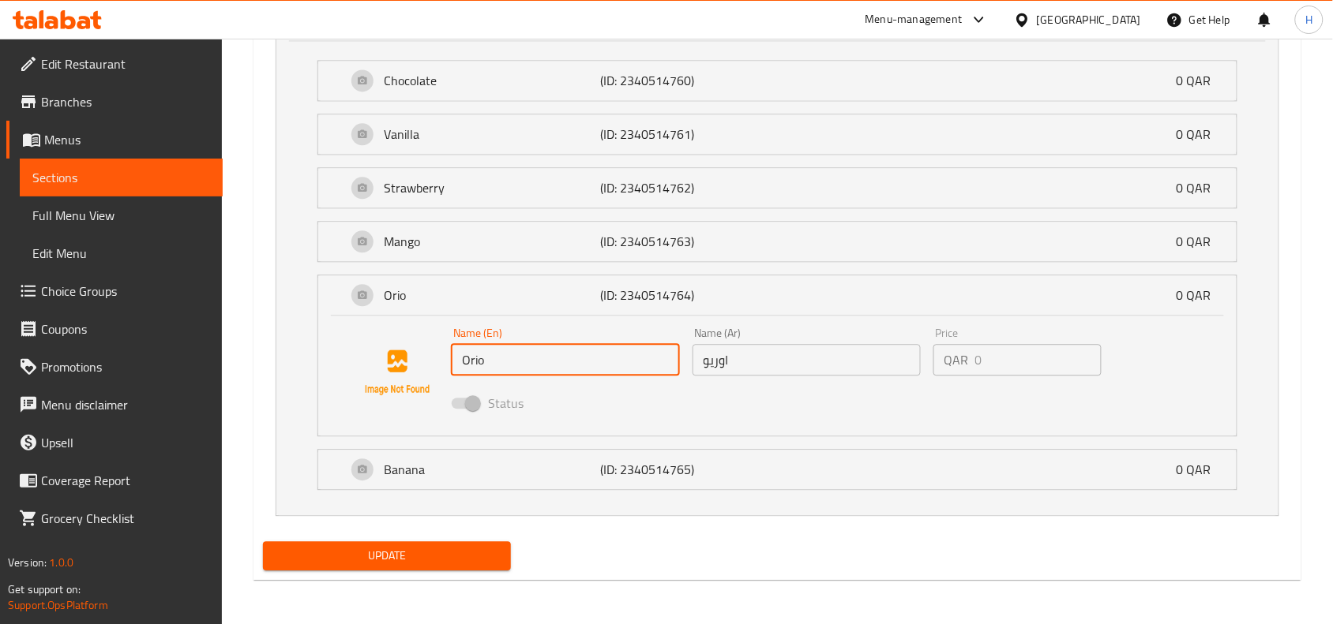
click at [456, 570] on button "Update" at bounding box center [387, 556] width 248 height 29
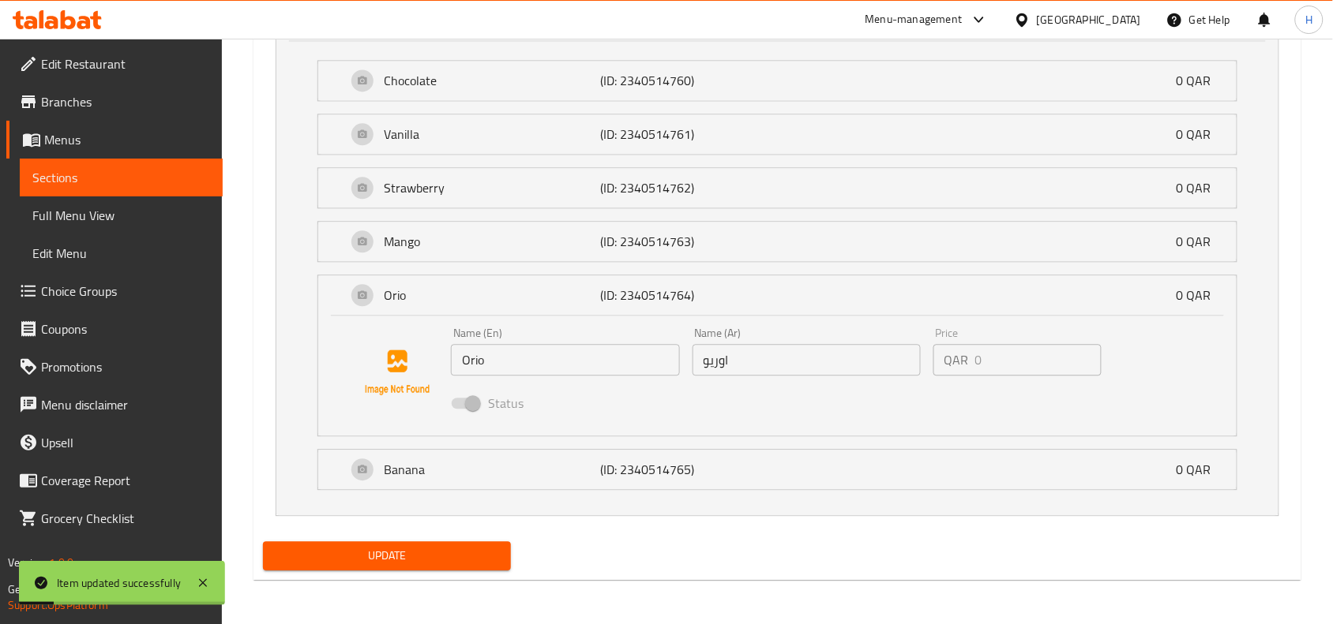
click at [139, 289] on span "Choice Groups" at bounding box center [125, 291] width 169 height 19
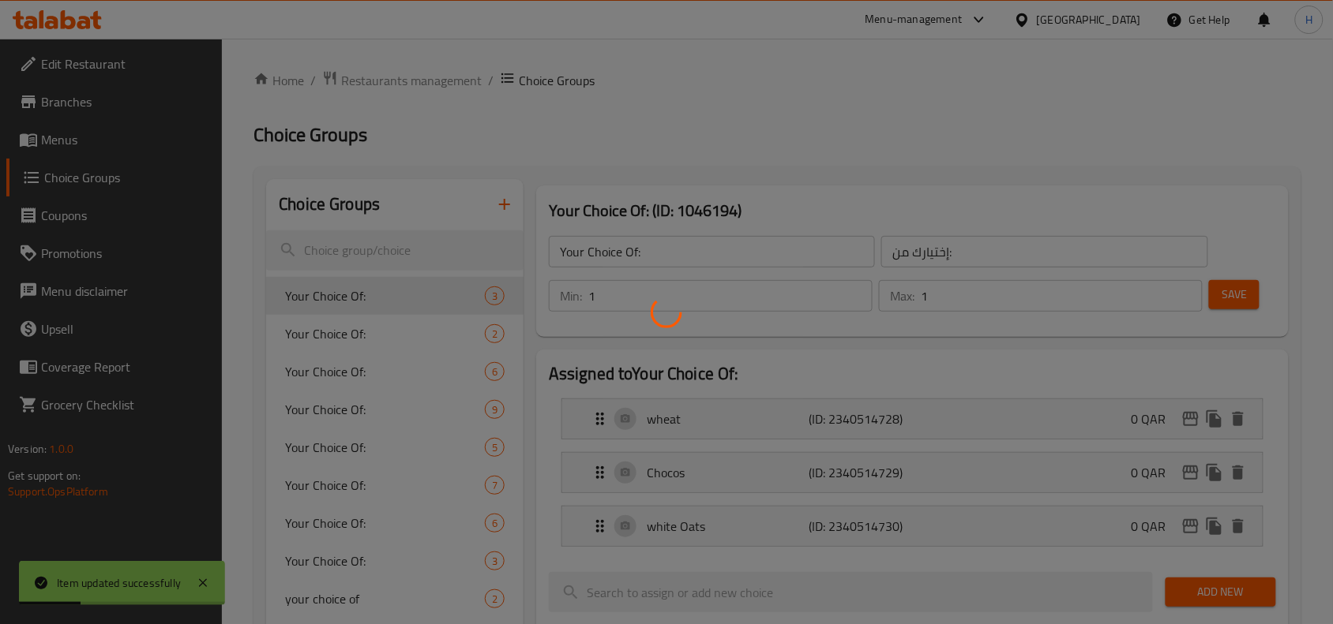
click at [376, 246] on div at bounding box center [666, 312] width 1333 height 624
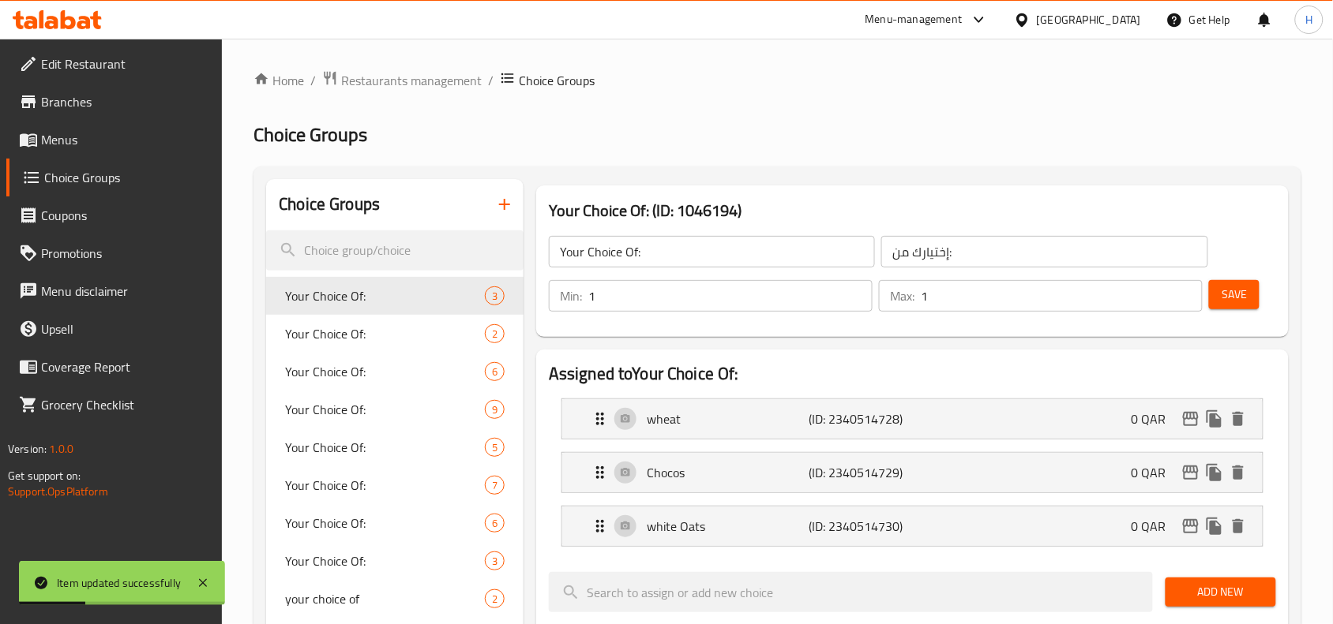
click at [376, 246] on input "search" at bounding box center [394, 251] width 257 height 40
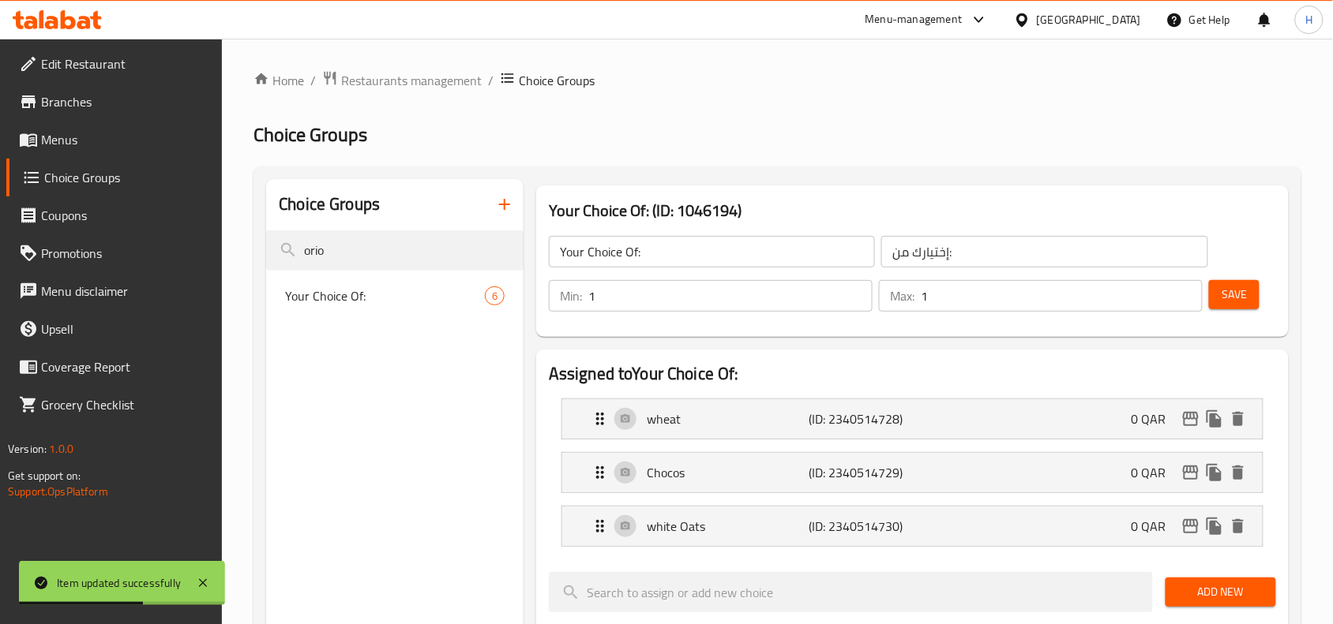
type input "orio"
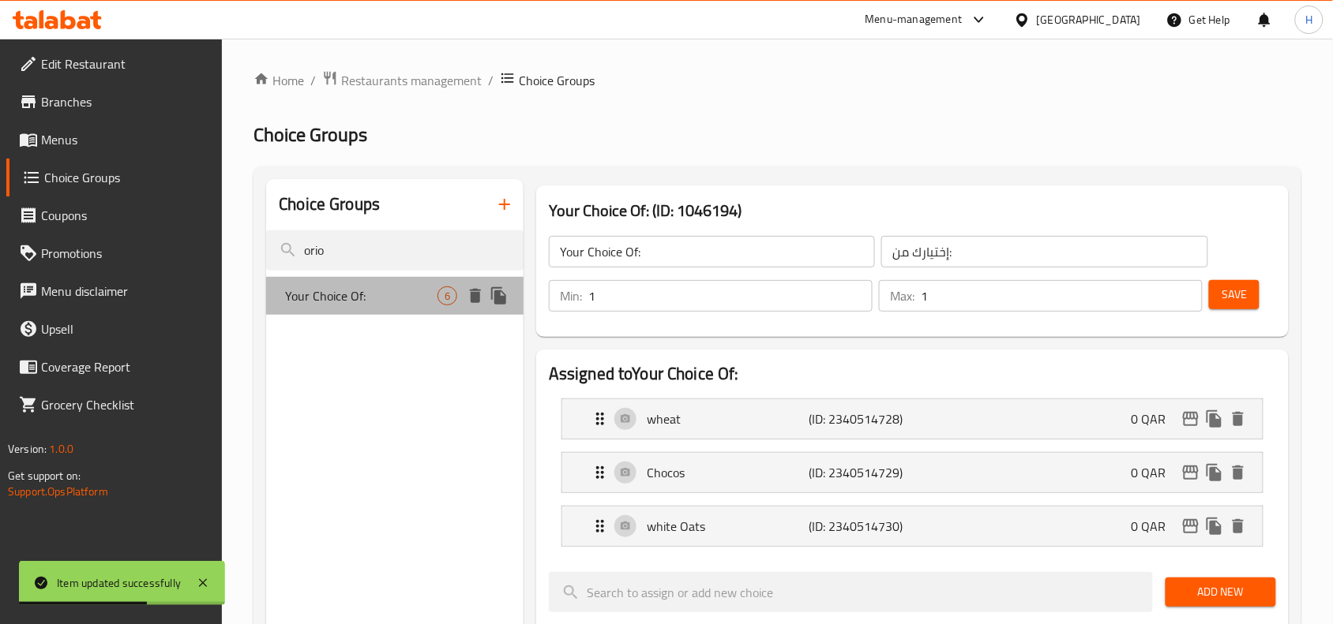
click at [373, 287] on span "Your Choice Of:" at bounding box center [361, 296] width 152 height 19
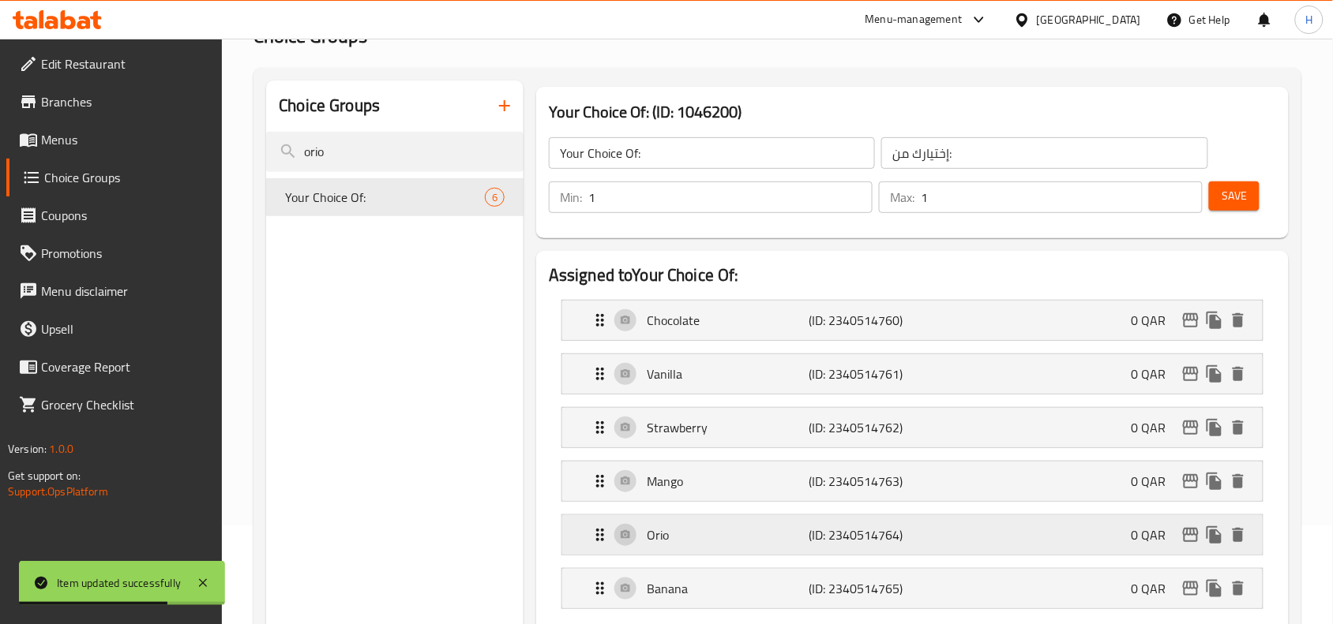
click at [735, 531] on p "Orio" at bounding box center [728, 535] width 162 height 19
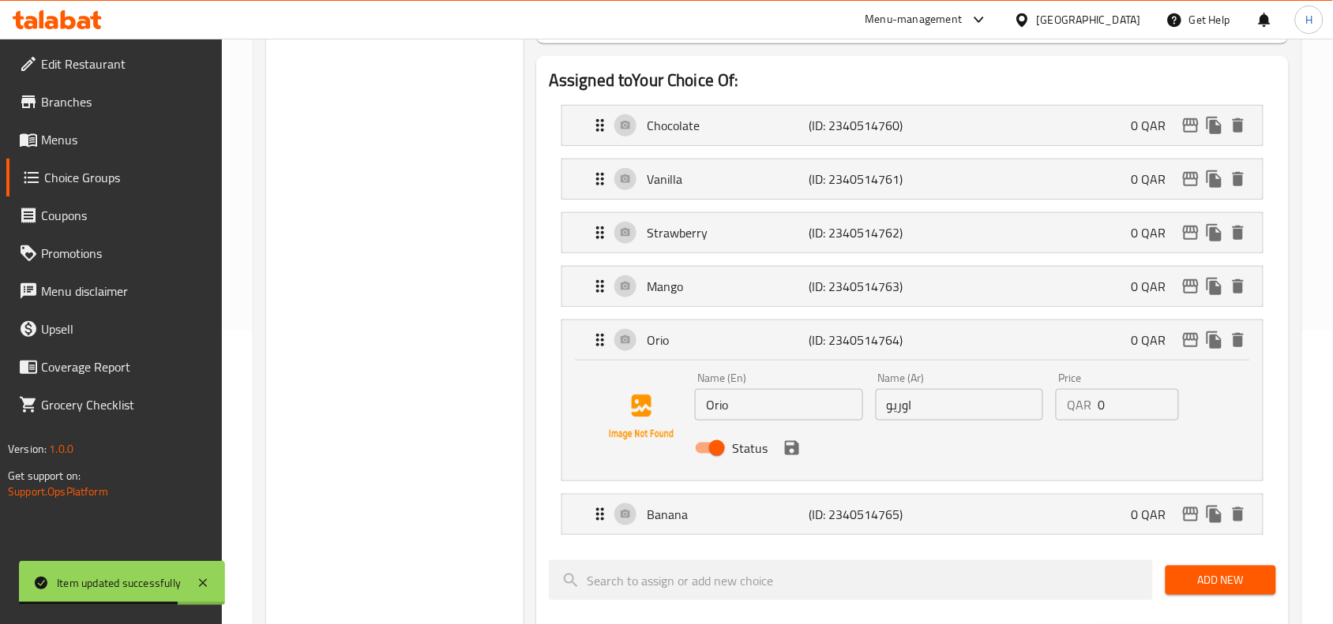
scroll to position [296, 0]
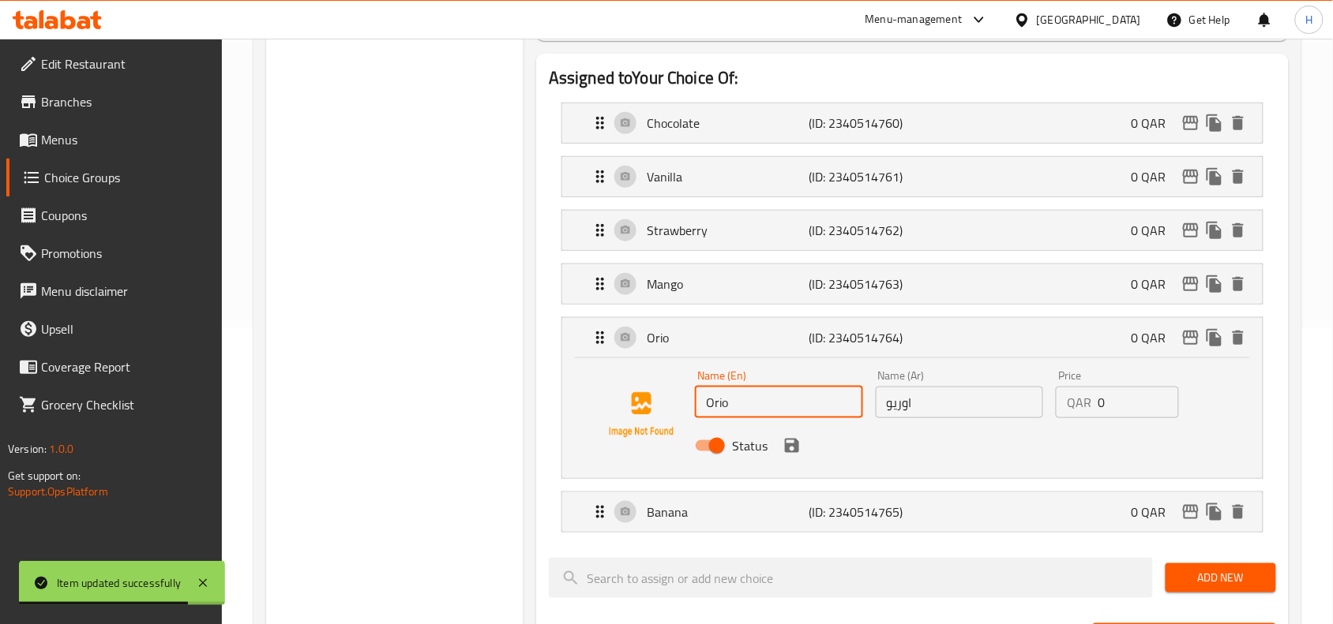
click at [736, 399] on input "Orio" at bounding box center [779, 403] width 168 height 32
click at [800, 448] on icon "save" at bounding box center [791, 446] width 19 height 19
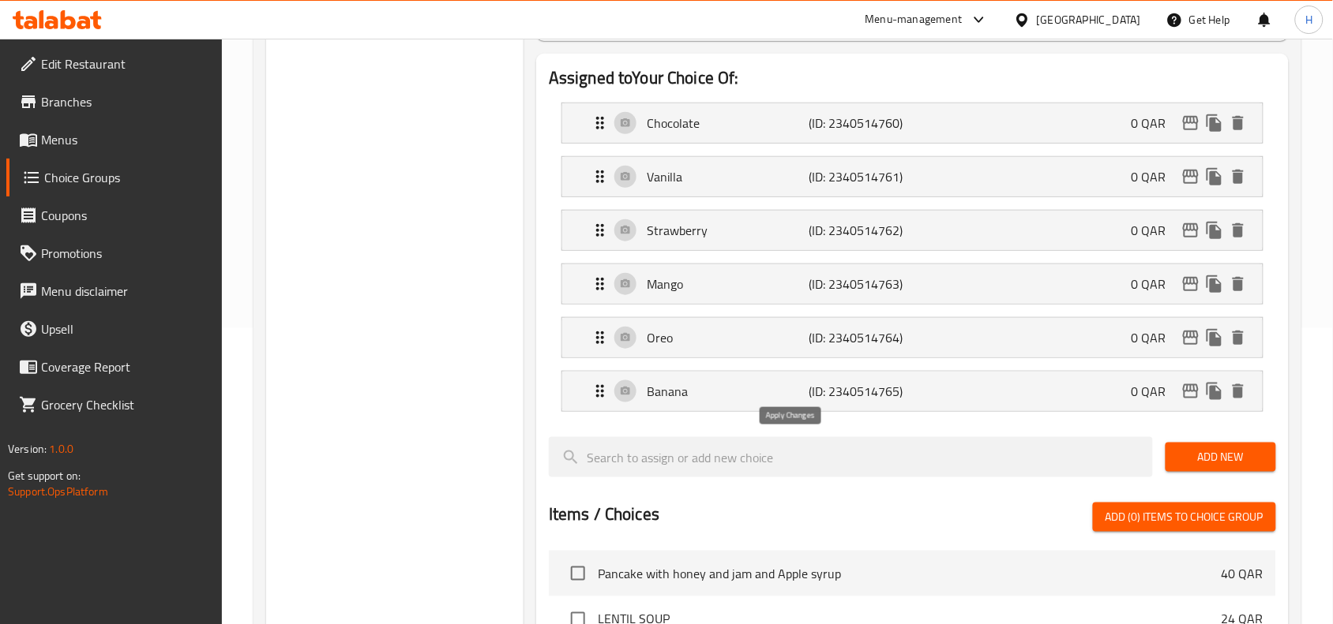
type input "Oreo"
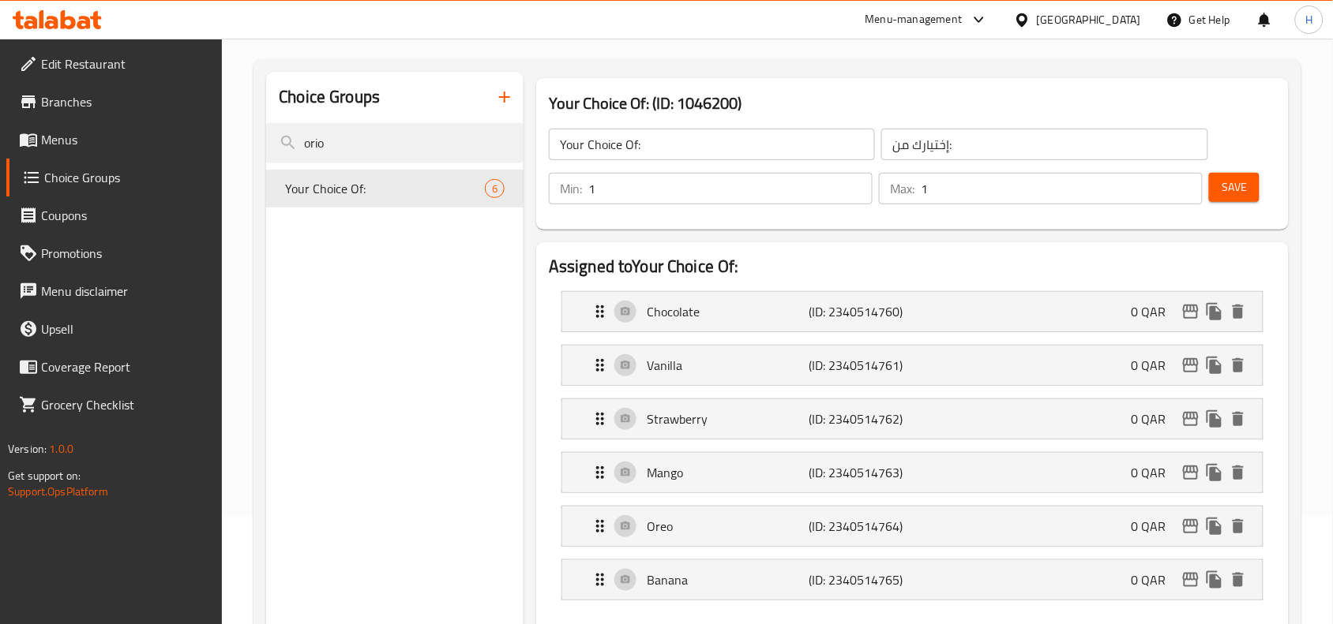
scroll to position [99, 0]
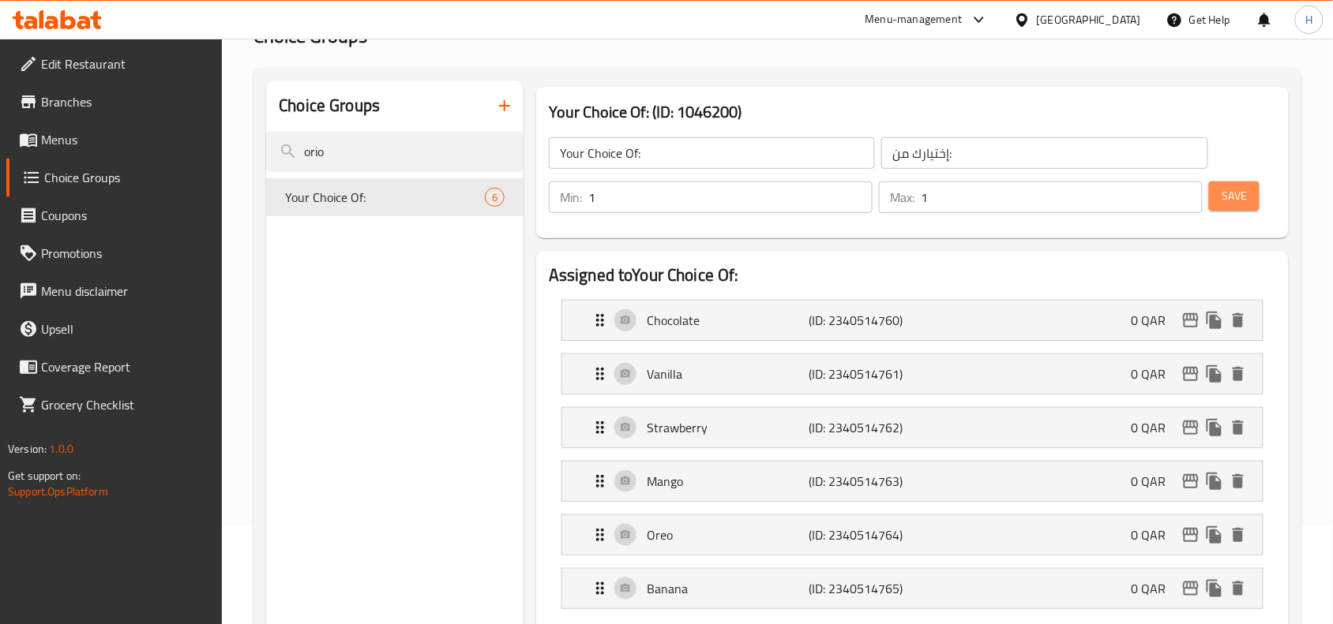
click at [1254, 194] on button "Save" at bounding box center [1234, 196] width 51 height 29
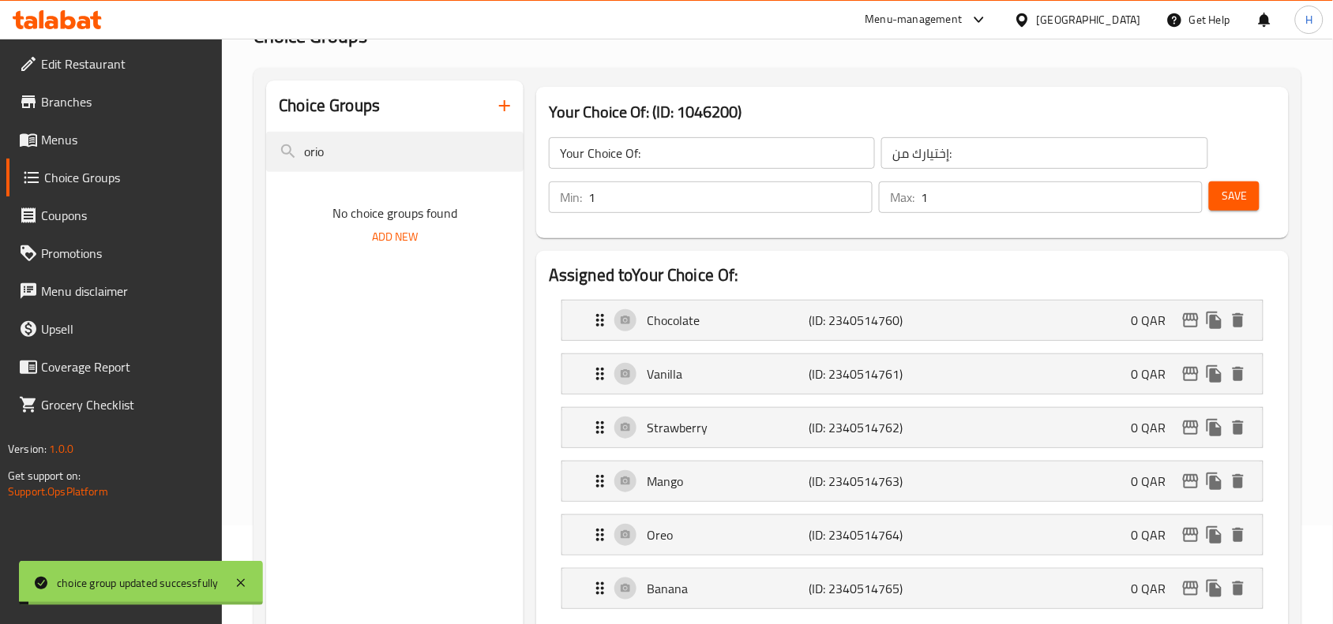
click at [69, 142] on span "Menus" at bounding box center [125, 139] width 169 height 19
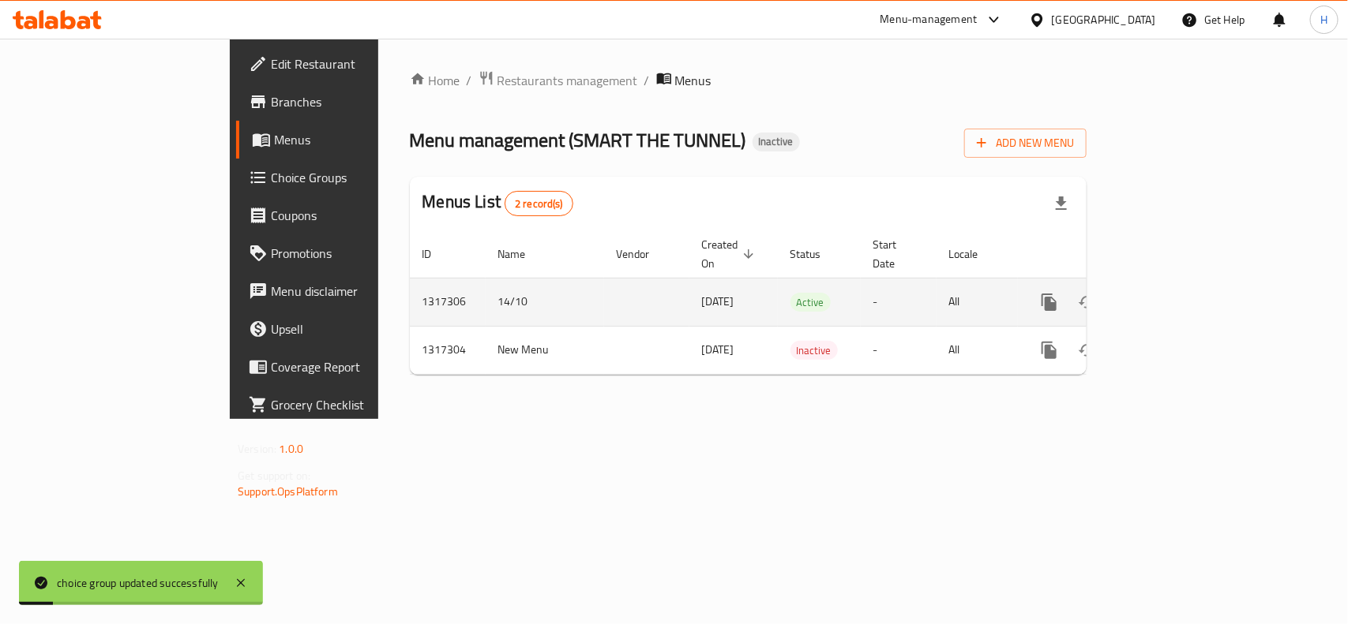
click at [1172, 293] on icon "enhanced table" at bounding box center [1162, 302] width 19 height 19
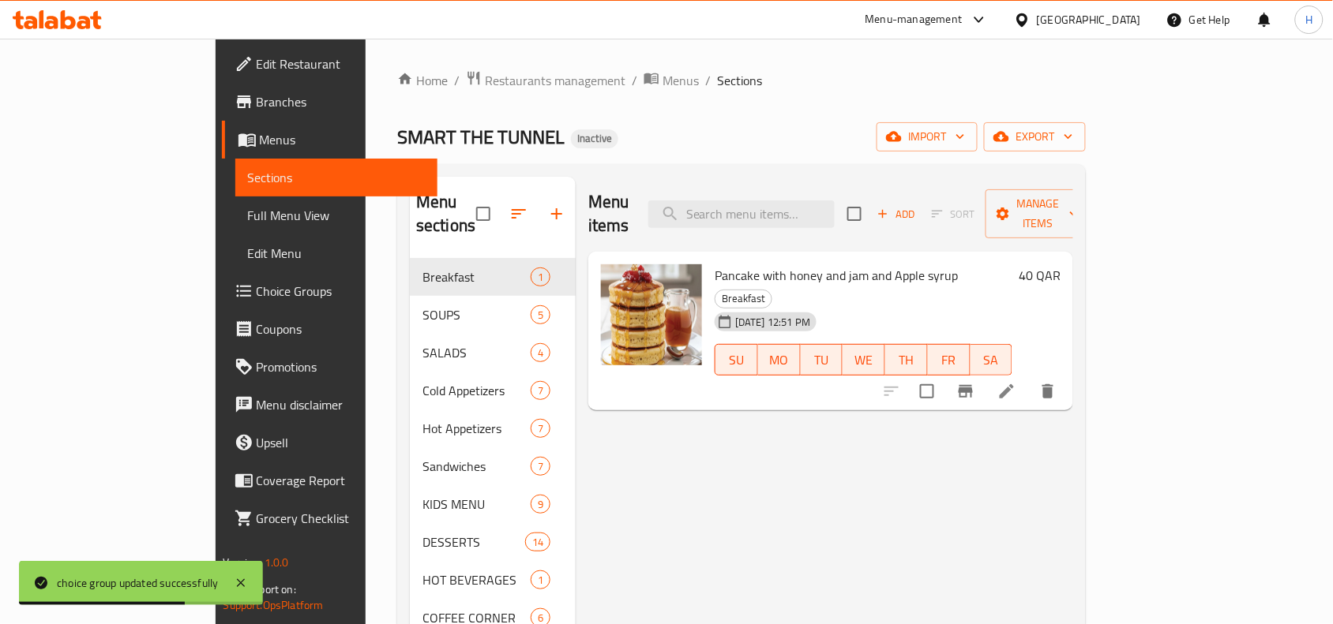
click at [248, 208] on span "Full Menu View" at bounding box center [337, 215] width 178 height 19
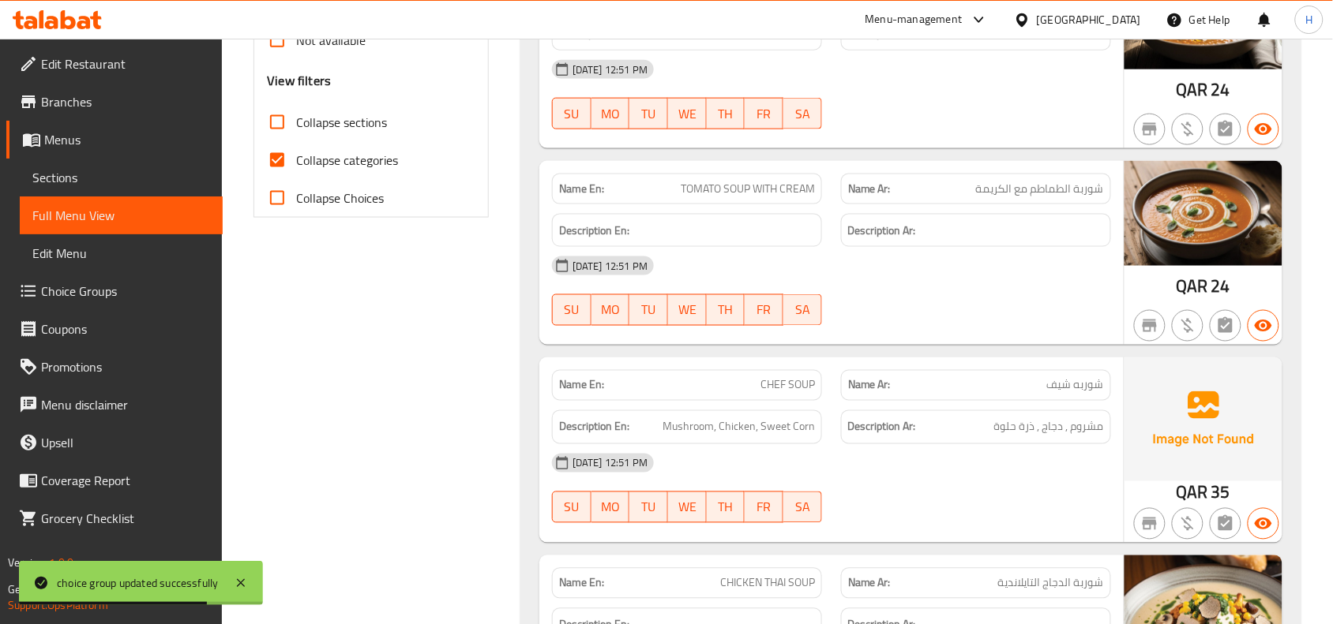
scroll to position [592, 0]
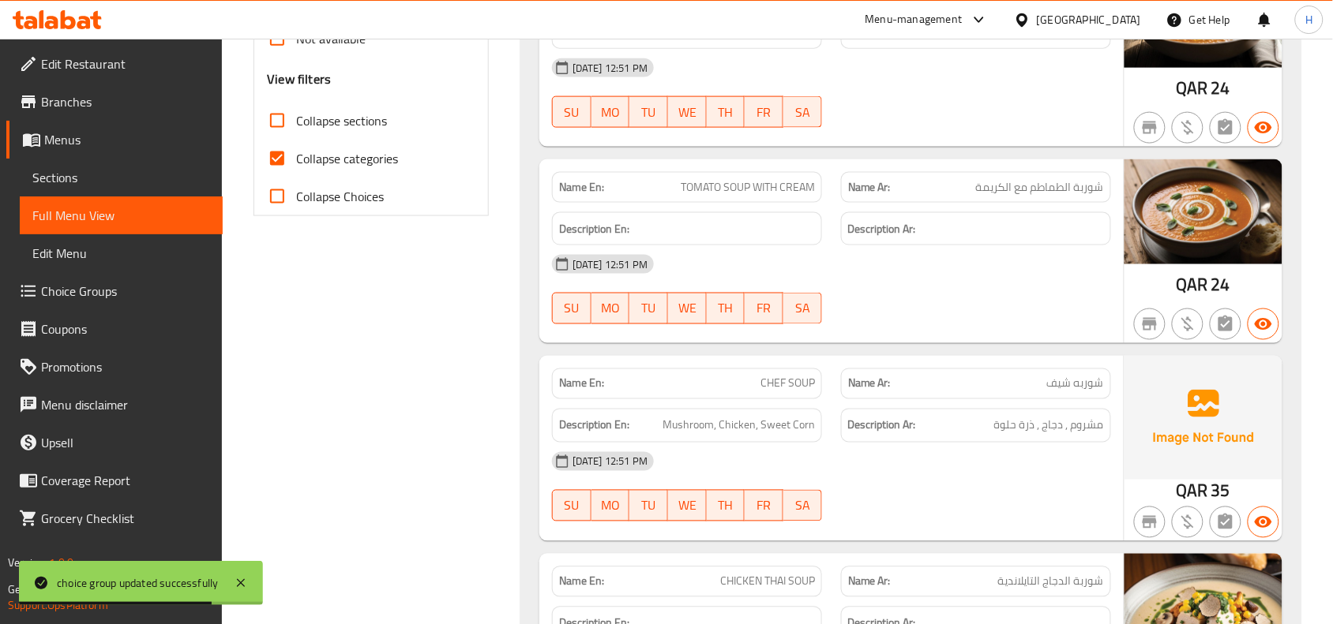
drag, startPoint x: 280, startPoint y: 140, endPoint x: 276, endPoint y: 159, distance: 20.1
click at [280, 143] on input "Collapse categories" at bounding box center [277, 159] width 38 height 38
checkbox input "false"
click at [263, 115] on input "Collapse sections" at bounding box center [277, 121] width 38 height 38
checkbox input "true"
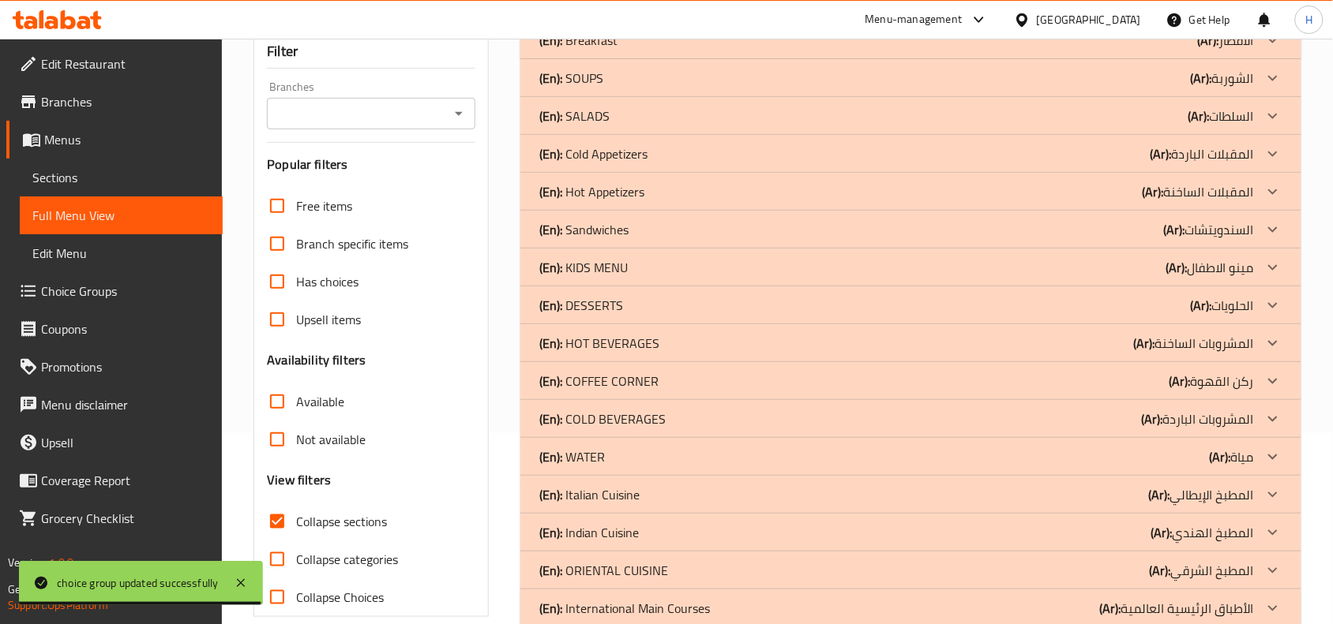
scroll to position [226, 0]
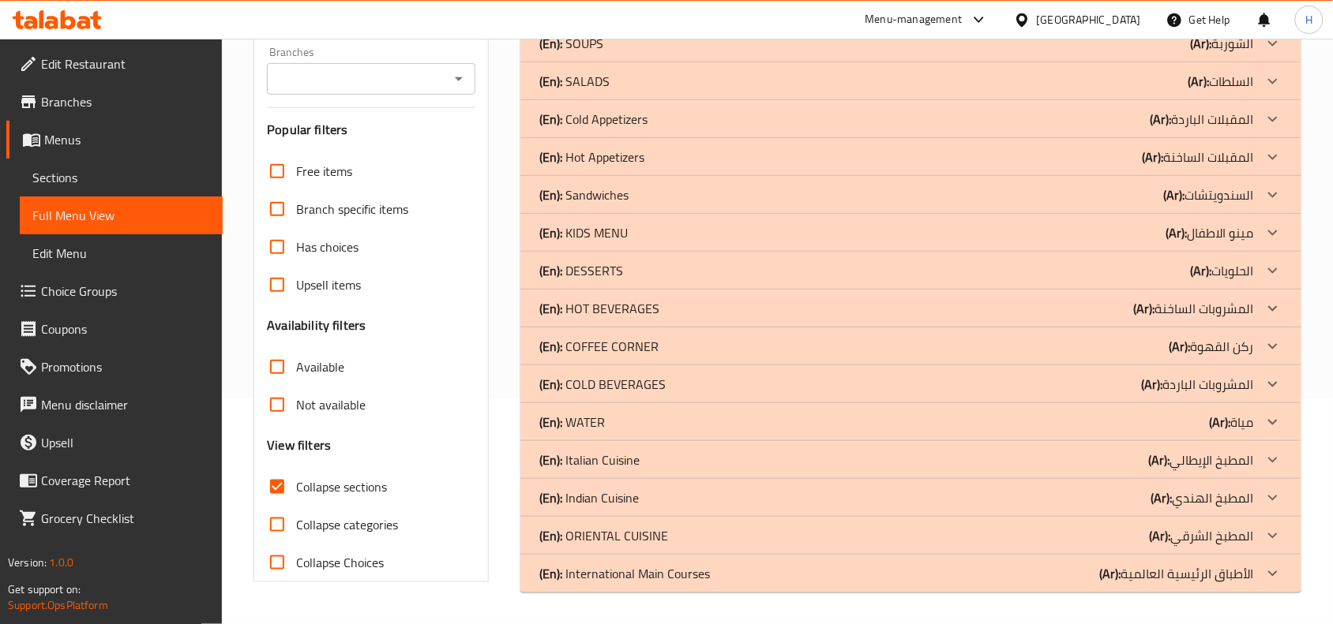
click at [633, 392] on p "(En): COLD BEVERAGES" at bounding box center [602, 384] width 126 height 19
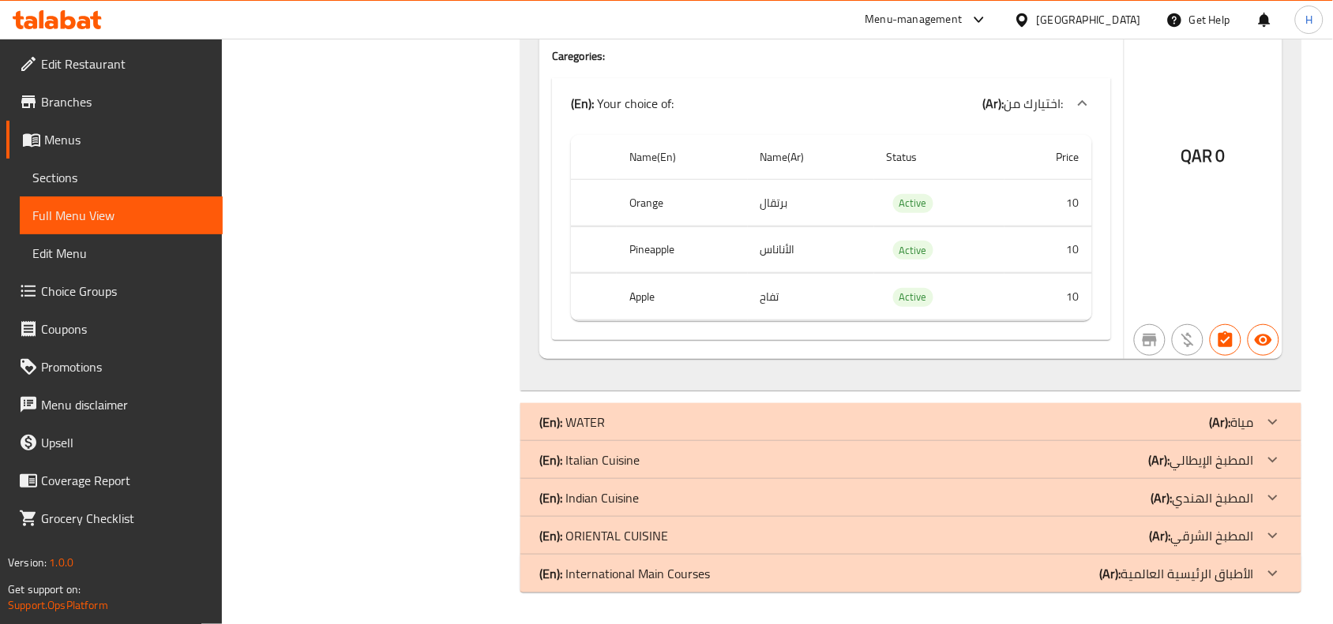
scroll to position [3854, 0]
click at [617, 424] on div "(En): WATER (Ar): مياة" at bounding box center [896, 422] width 714 height 19
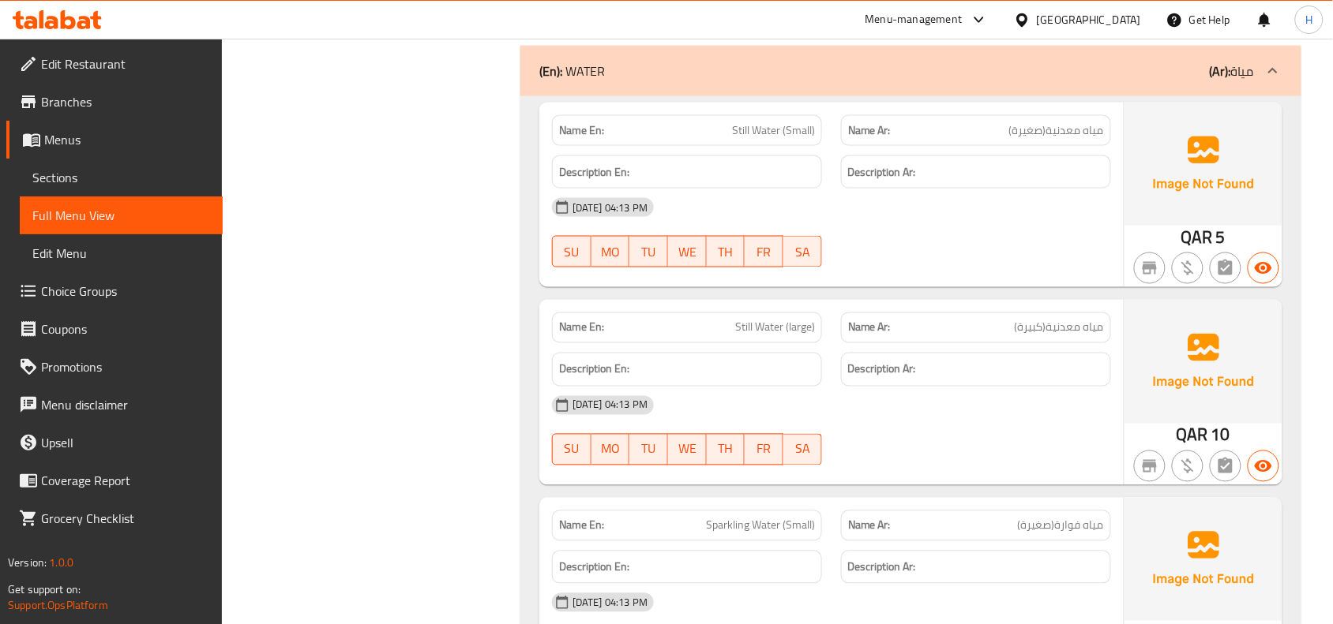
scroll to position [4150, 0]
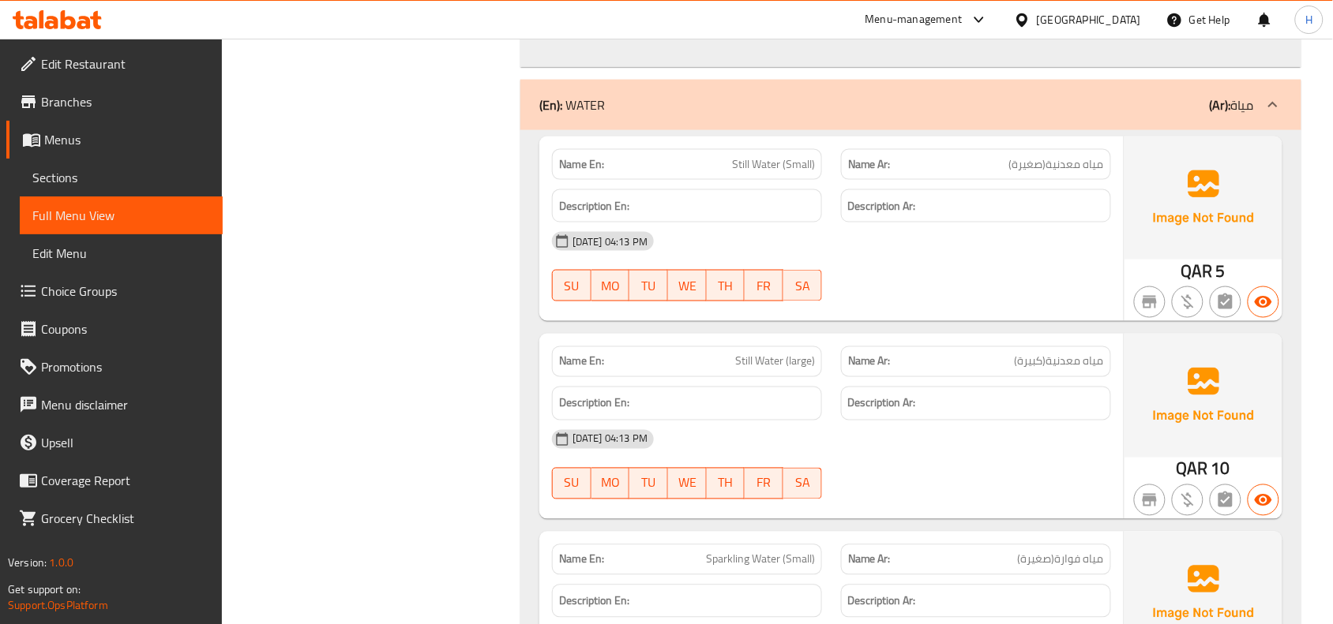
click at [913, 114] on div "(En): WATER (Ar): مياة" at bounding box center [896, 105] width 714 height 19
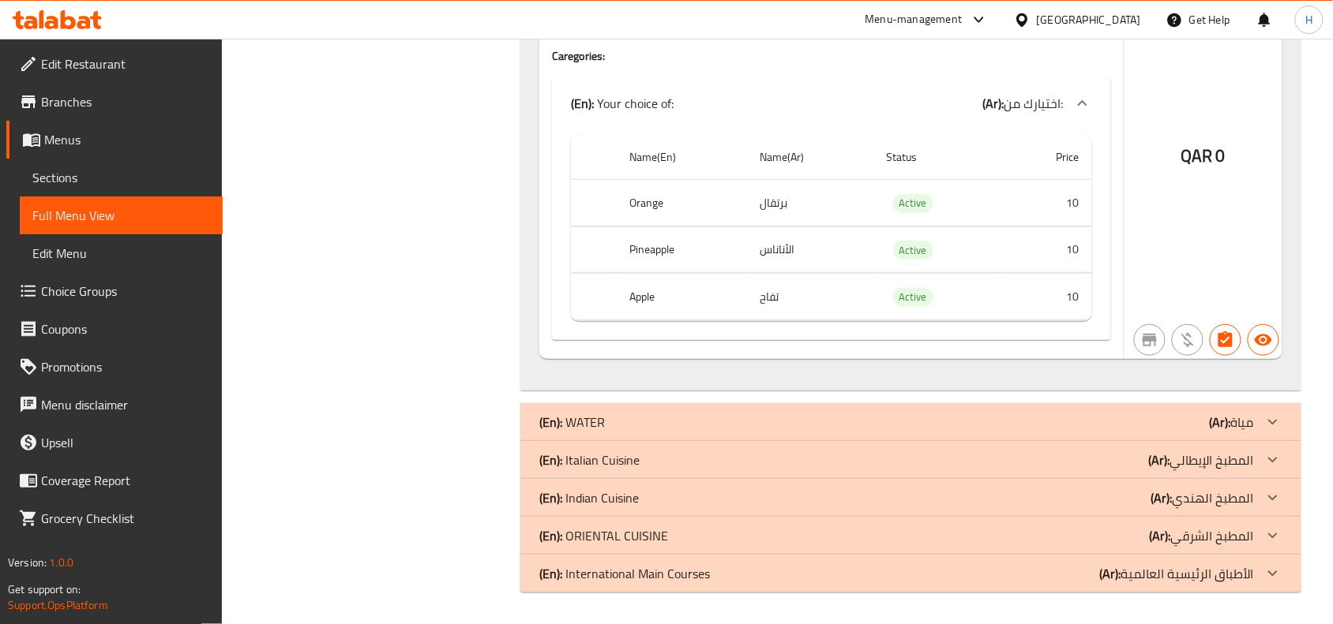
scroll to position [3854, 0]
click at [783, 455] on div "(En): Italian Cuisine (Ar): المطبخ الإيطالي" at bounding box center [896, 460] width 714 height 19
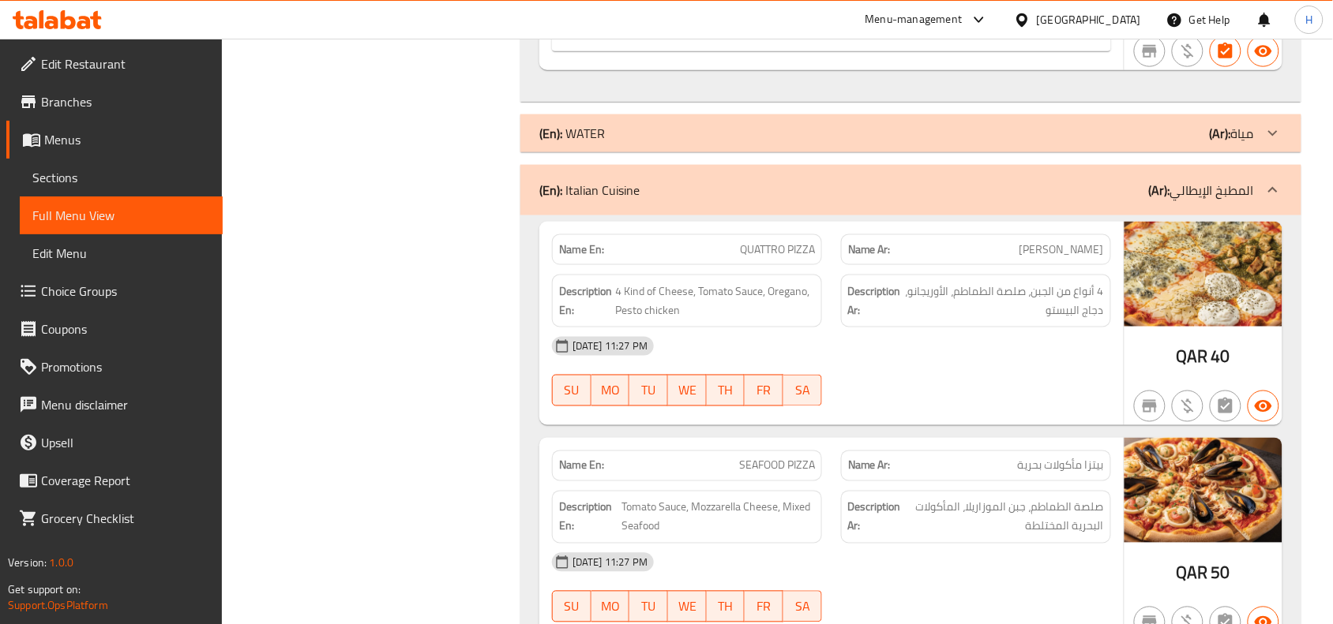
scroll to position [4150, 0]
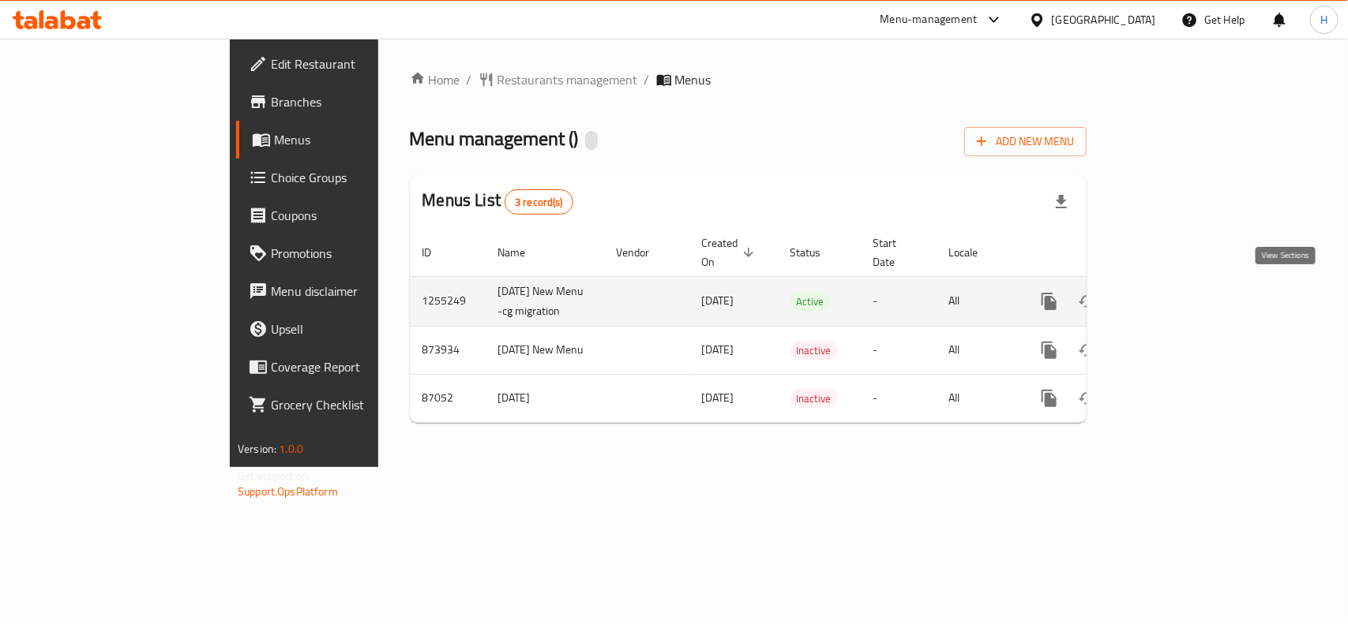
click at [1182, 305] on link "enhanced table" at bounding box center [1163, 302] width 38 height 38
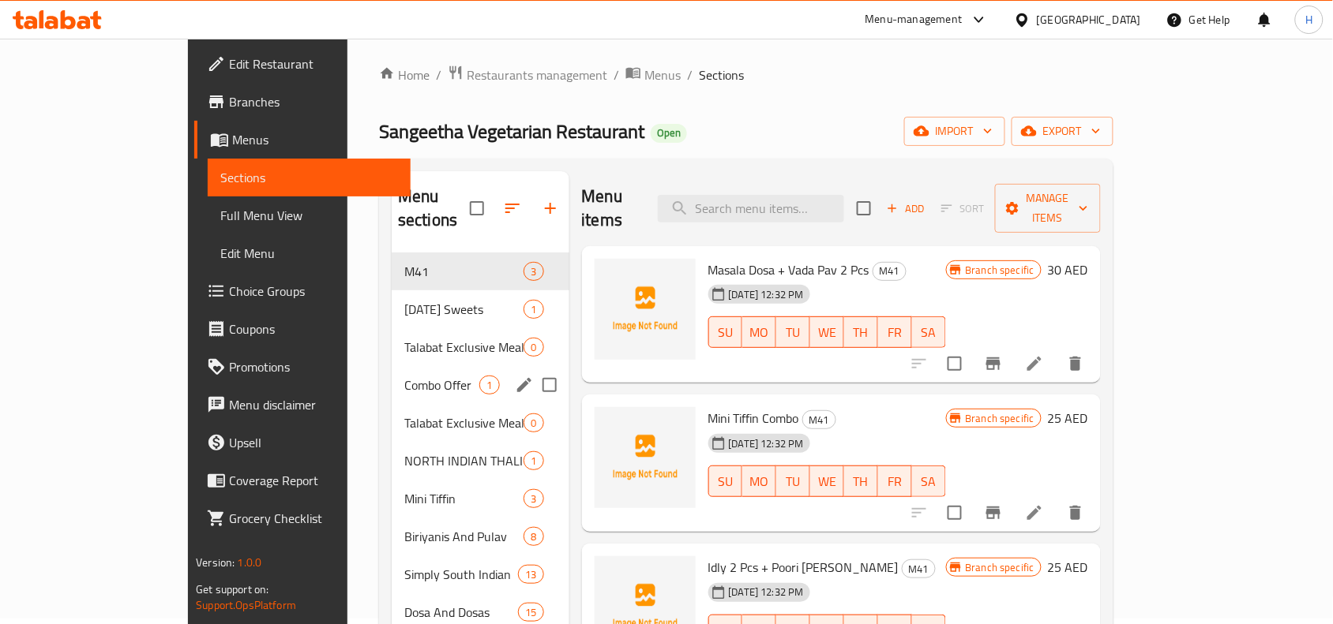
scroll to position [99, 0]
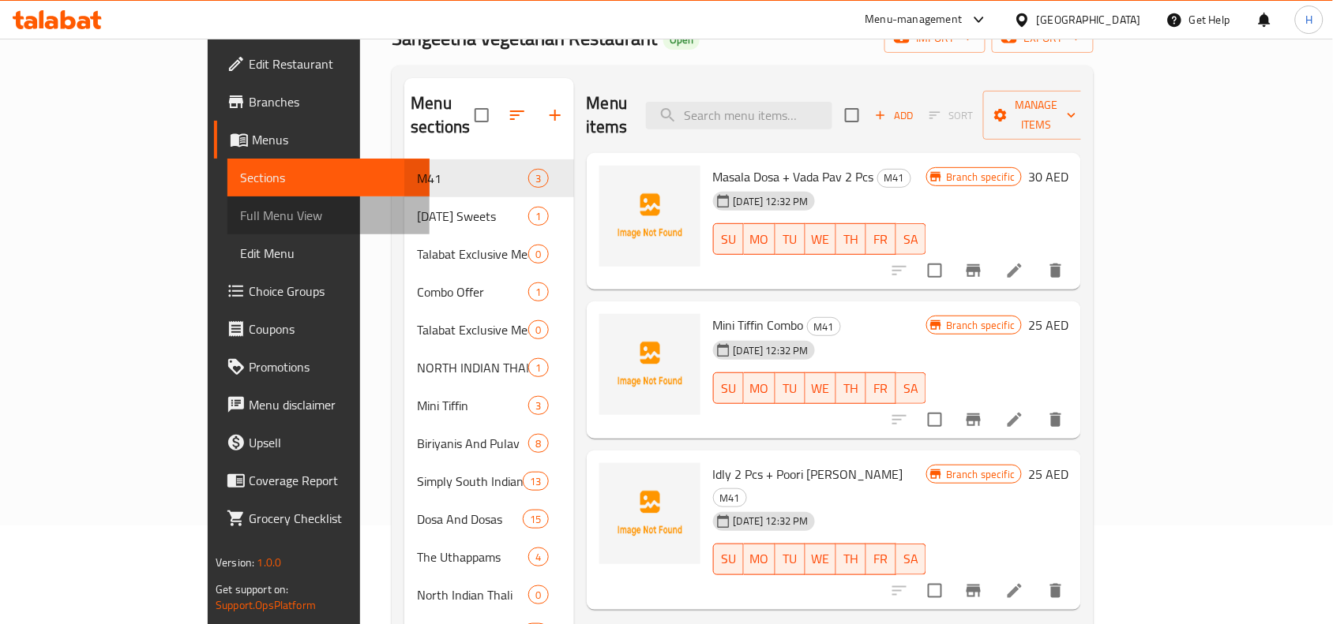
click at [227, 204] on link "Full Menu View" at bounding box center [328, 216] width 203 height 38
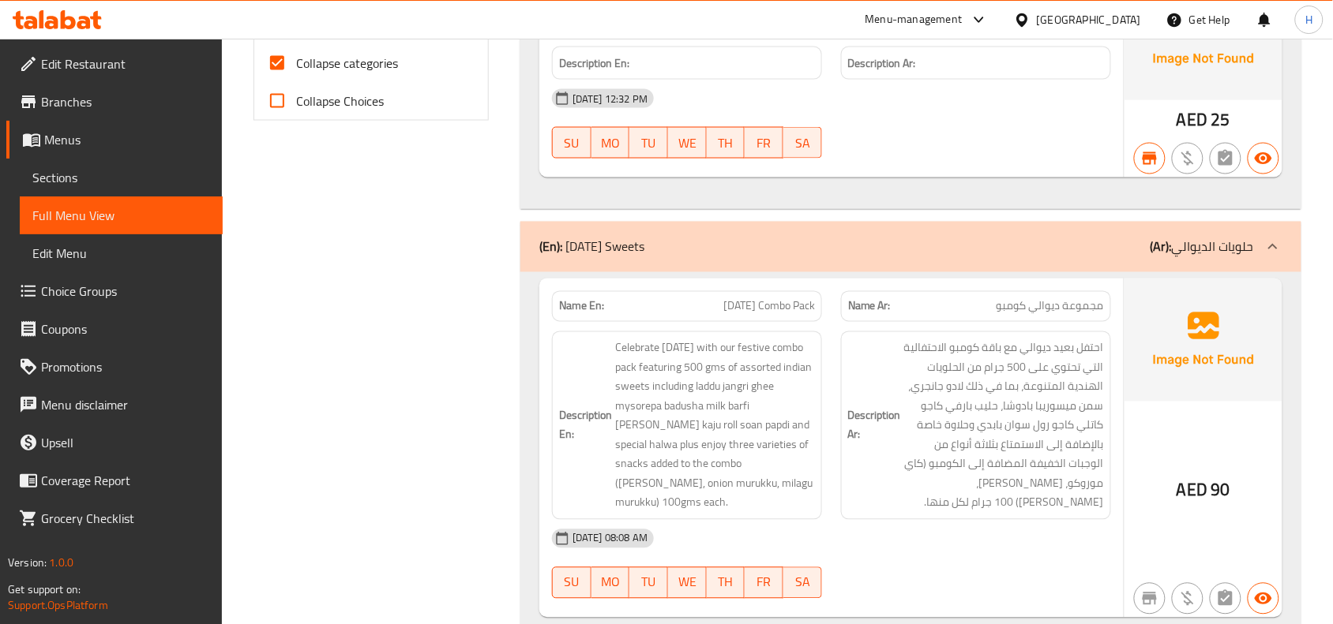
scroll to position [592, 0]
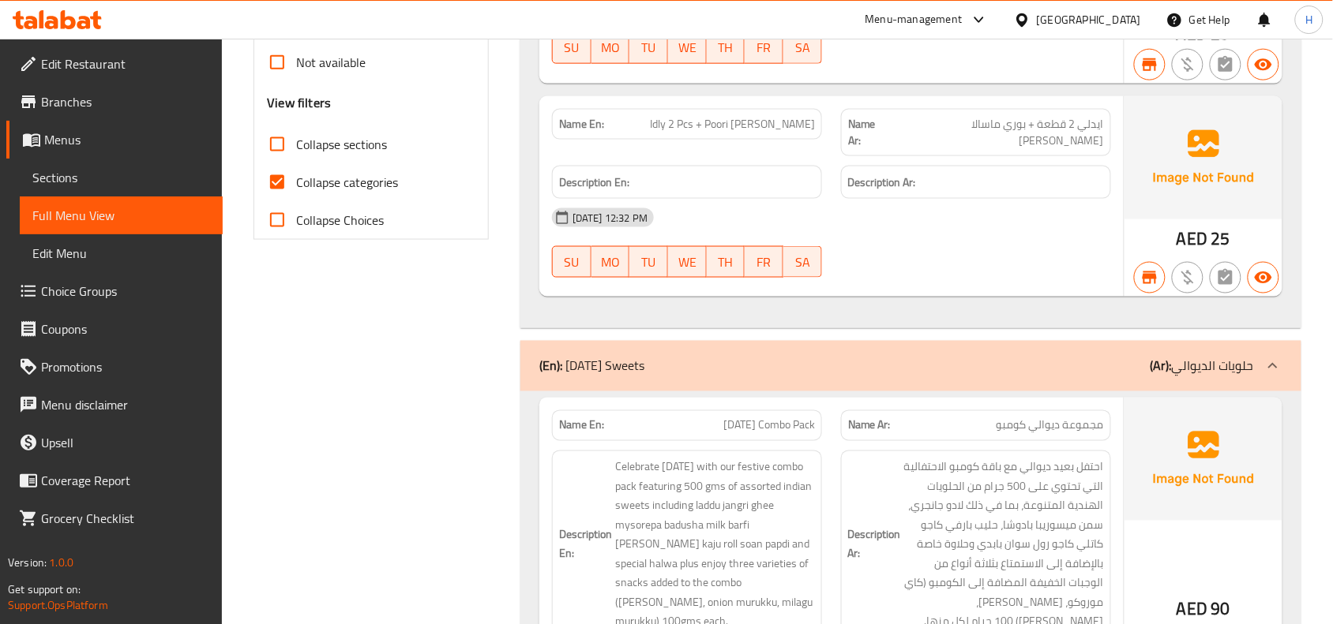
click at [296, 194] on input "Collapse categories" at bounding box center [277, 182] width 38 height 38
checkbox input "false"
click at [294, 154] on input "Collapse sections" at bounding box center [277, 145] width 38 height 38
checkbox input "true"
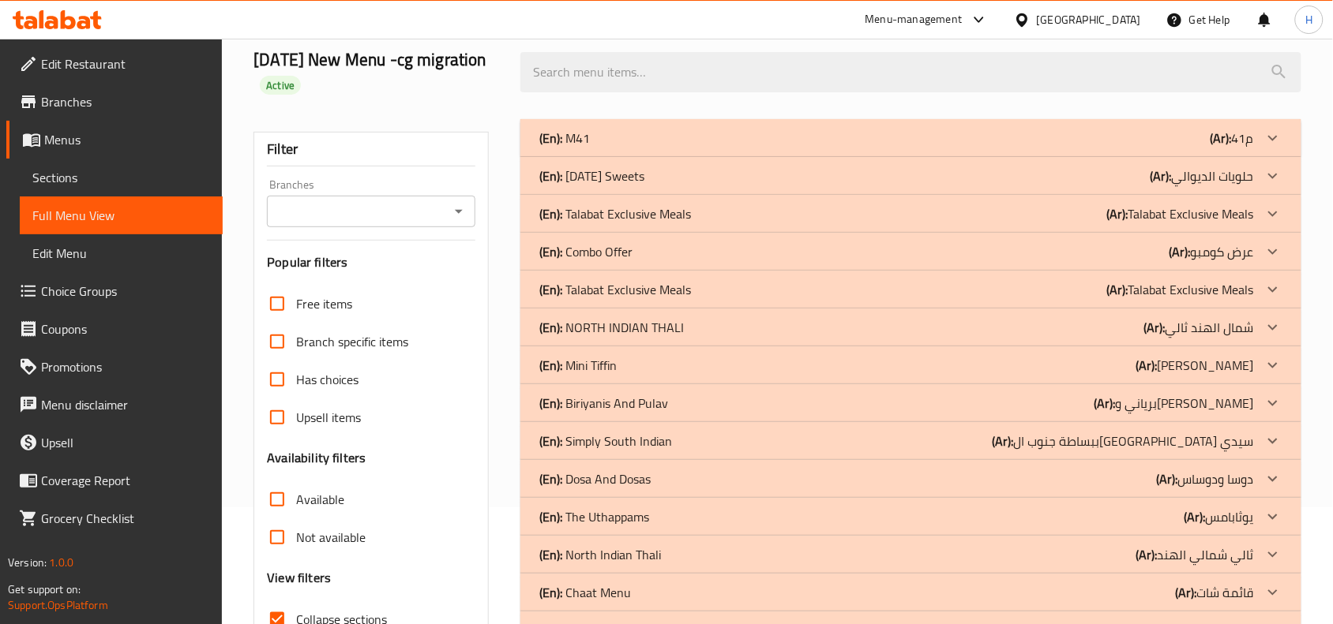
scroll to position [0, 0]
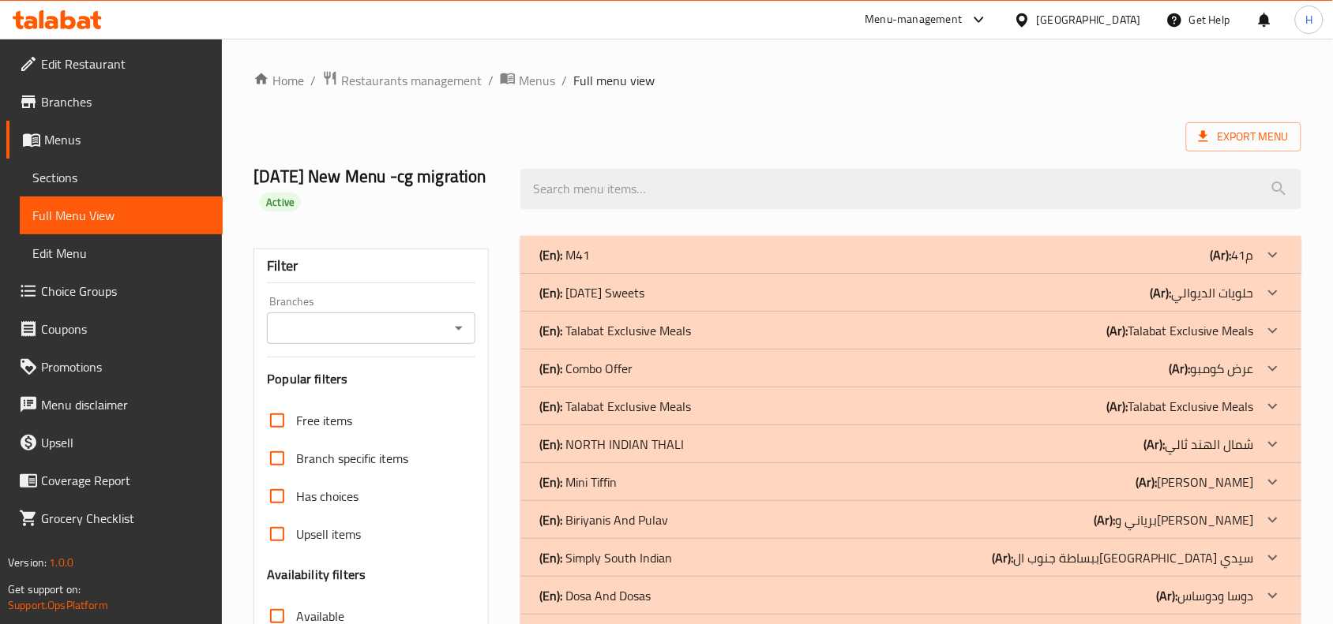
click at [620, 250] on div "(En): M41 (Ar): م41" at bounding box center [896, 255] width 714 height 19
